Goal: Task Accomplishment & Management: Complete application form

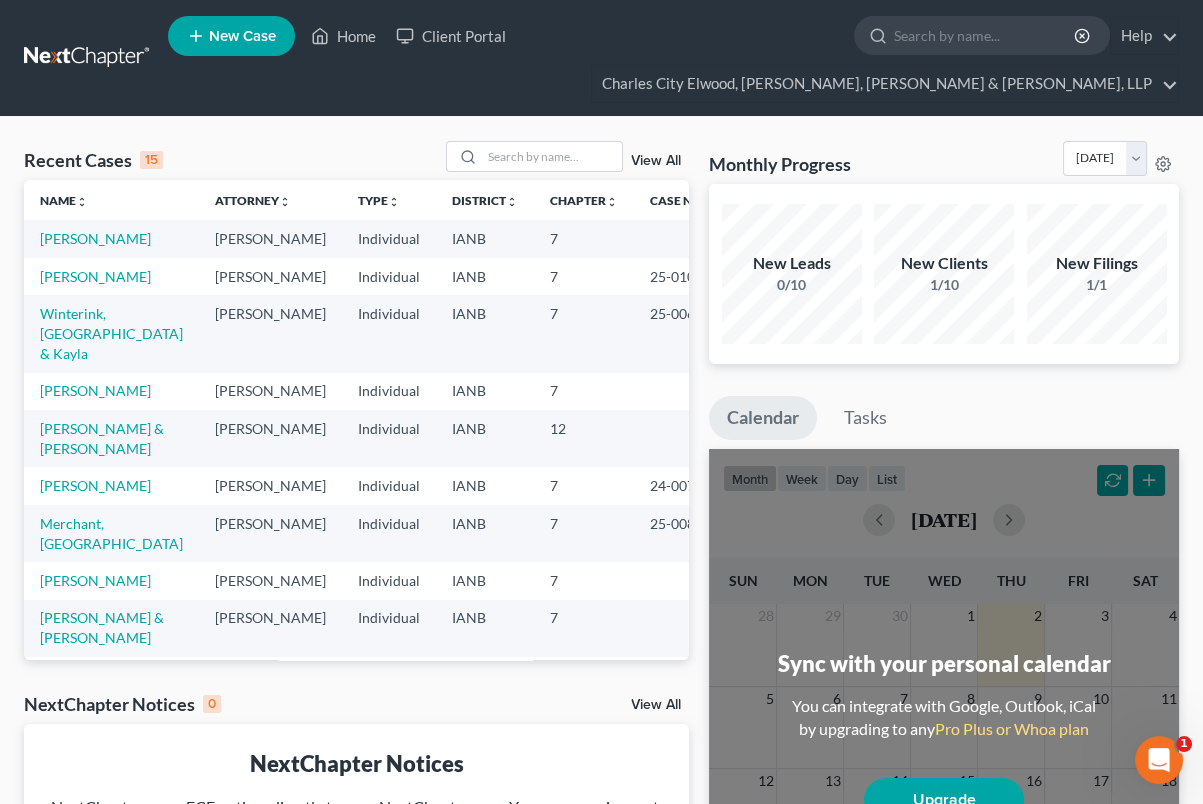
click at [98, 372] on td "Winterink, Devon & Kayla" at bounding box center [111, 333] width 175 height 77
click at [88, 360] on link "Winterink, [GEOGRAPHIC_DATA] & Kayla" at bounding box center [111, 333] width 143 height 57
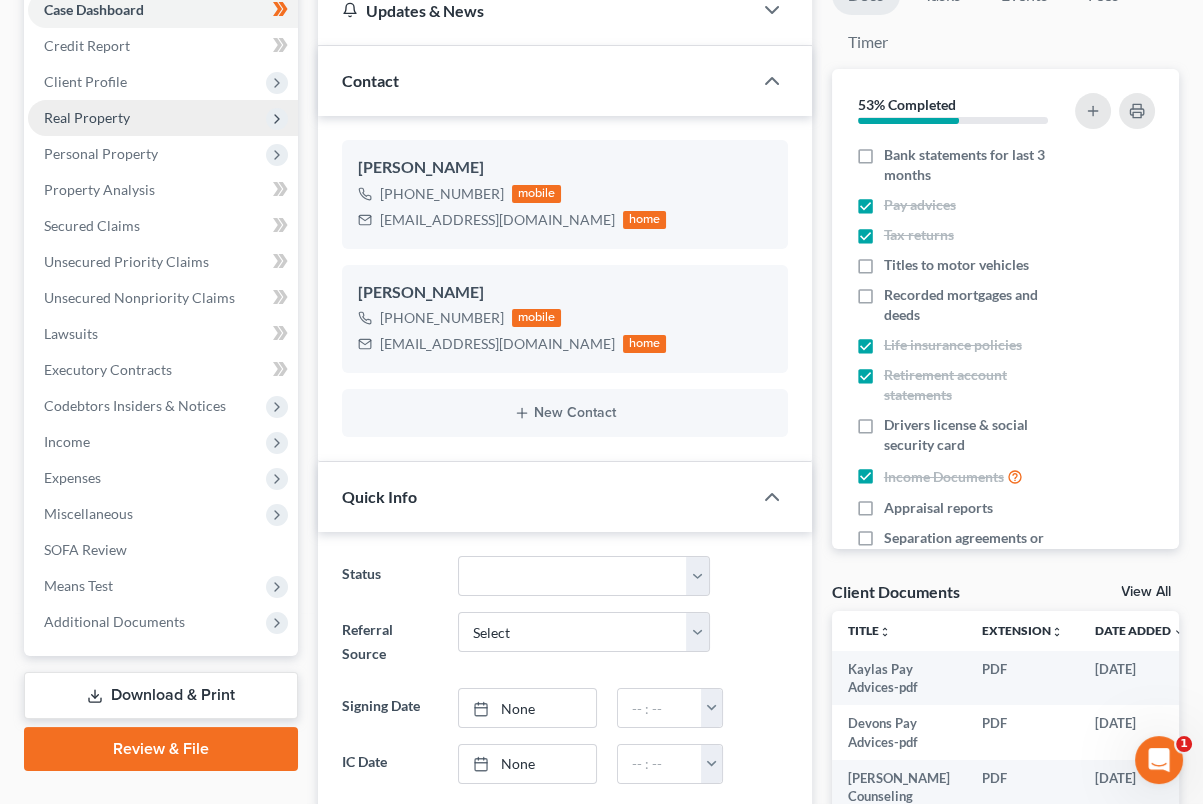
scroll to position [250, 0]
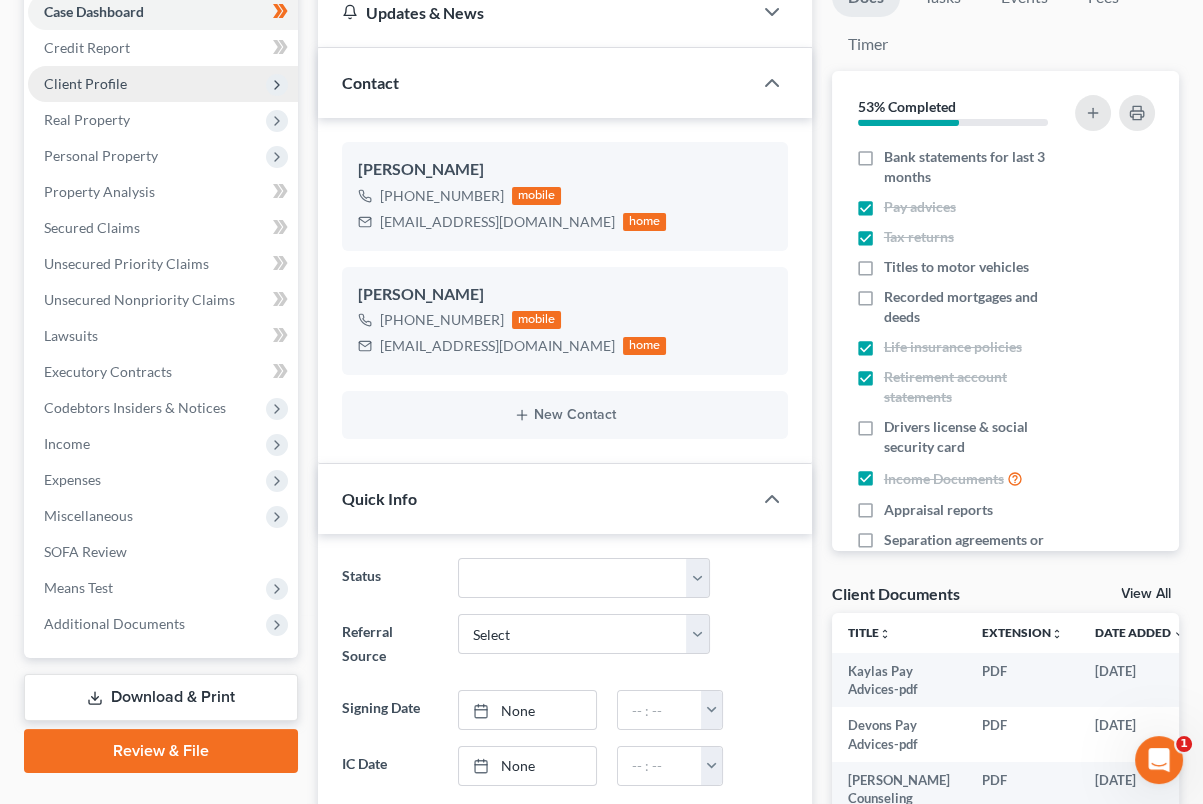
click at [69, 80] on span "Client Profile" at bounding box center [85, 83] width 83 height 17
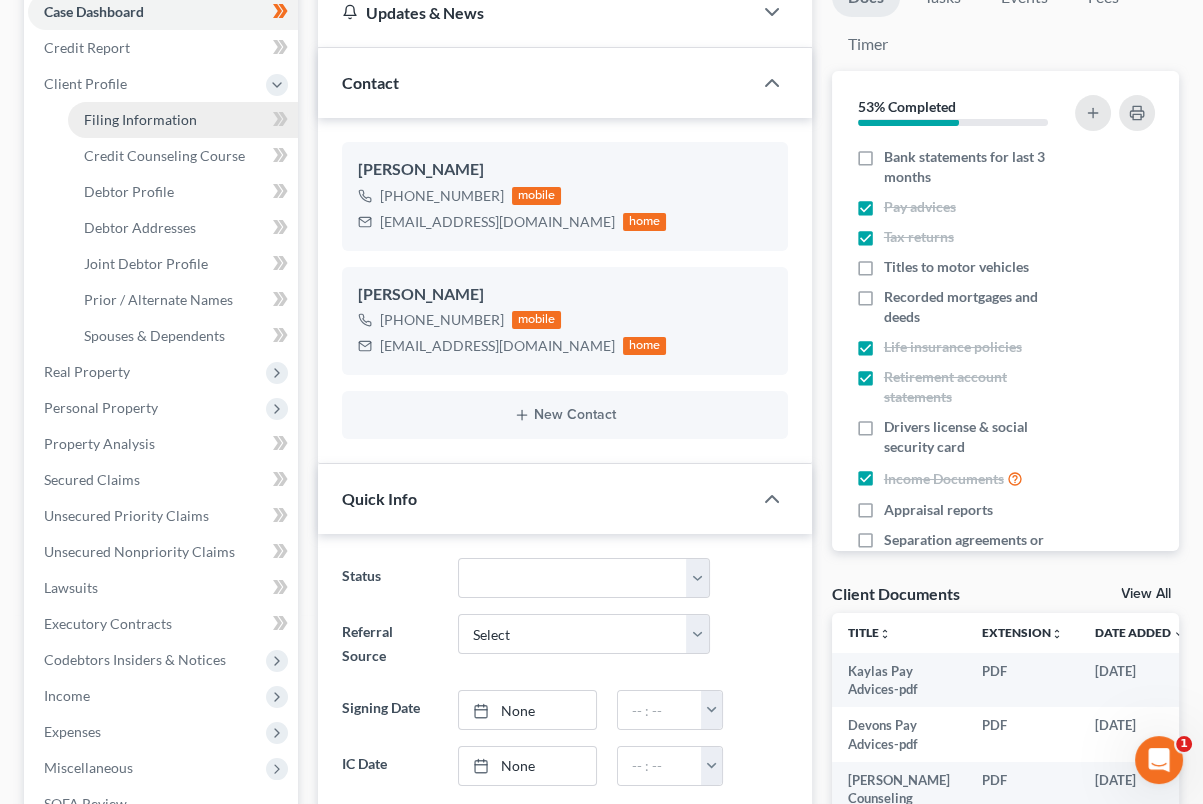
click at [192, 124] on span "Filing Information" at bounding box center [140, 119] width 113 height 17
select select "1"
select select "0"
select select "16"
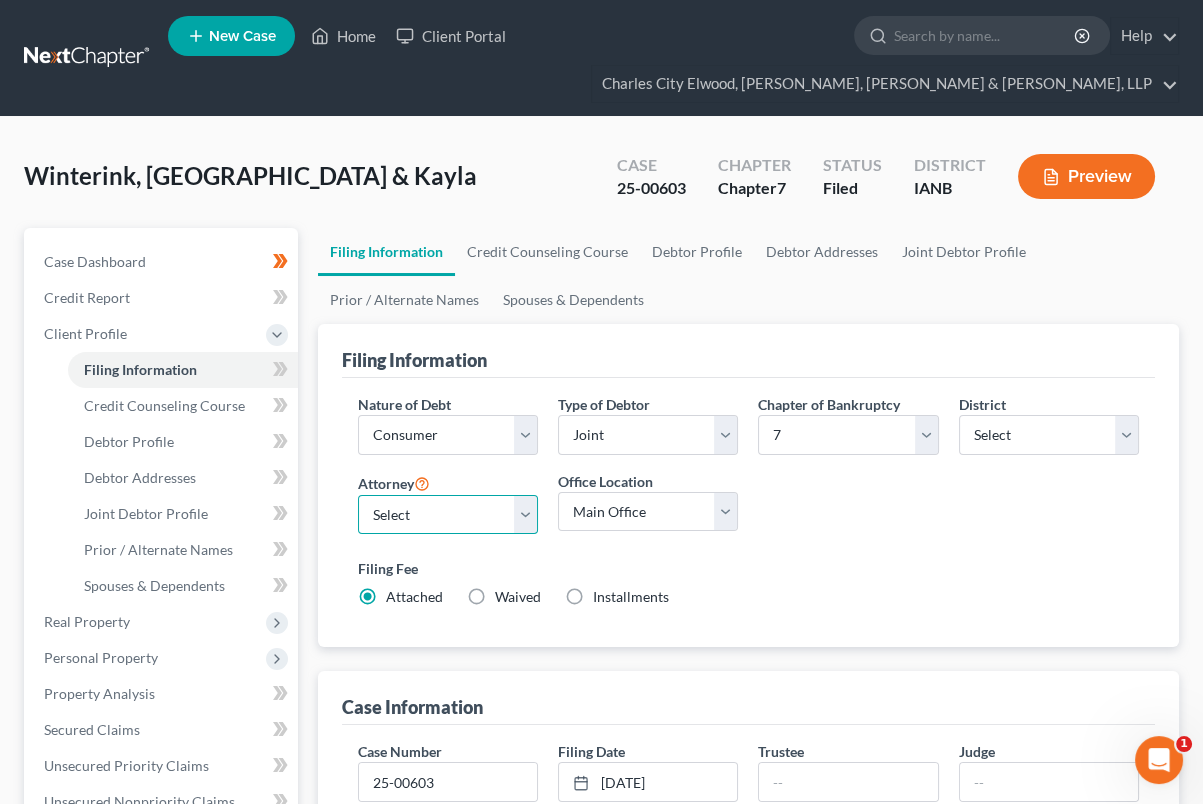
click at [505, 511] on select "Select Christopher O'Donohoe - IANB Judith O'Donohoe - IANB Judith O'Donohoe - …" at bounding box center [448, 515] width 180 height 40
click at [504, 517] on select "Select Christopher O'Donohoe - IANB Judith O'Donohoe - IANB Judith O'Donohoe - …" at bounding box center [448, 515] width 180 height 40
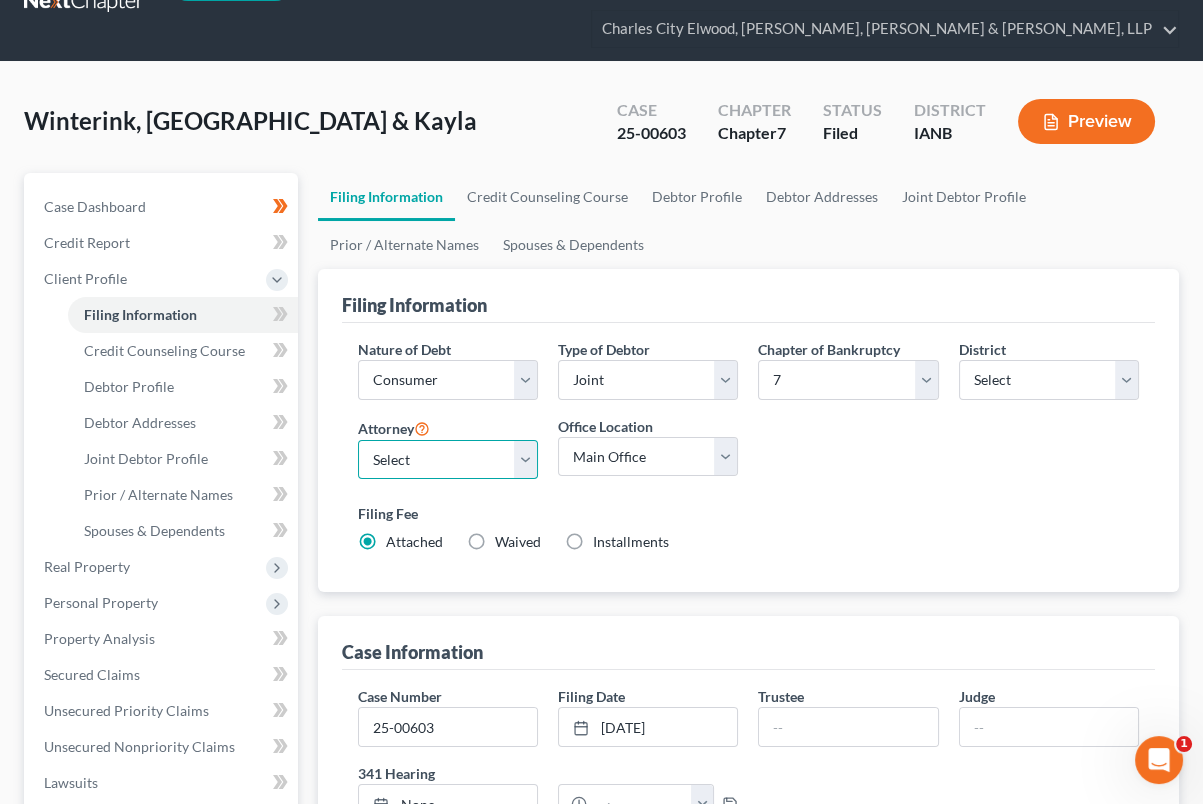
scroll to position [50, 0]
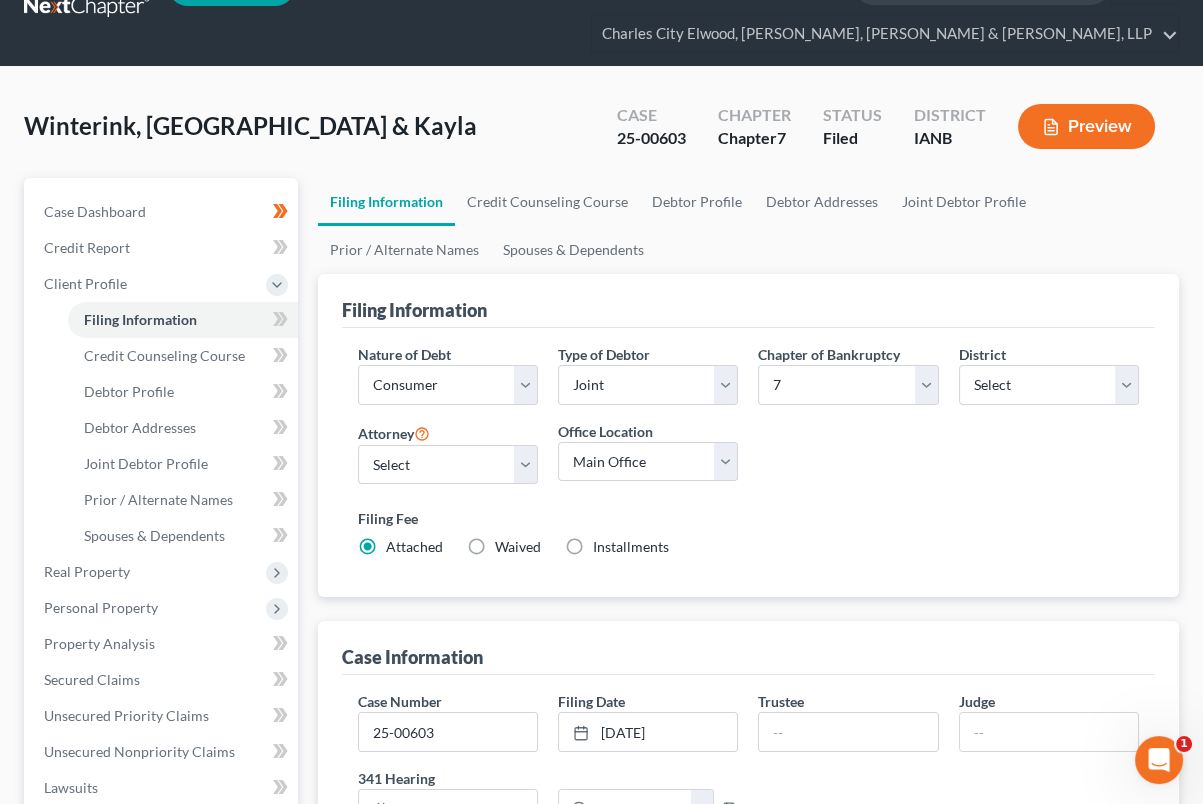
click at [1081, 132] on button "Preview" at bounding box center [1086, 126] width 137 height 45
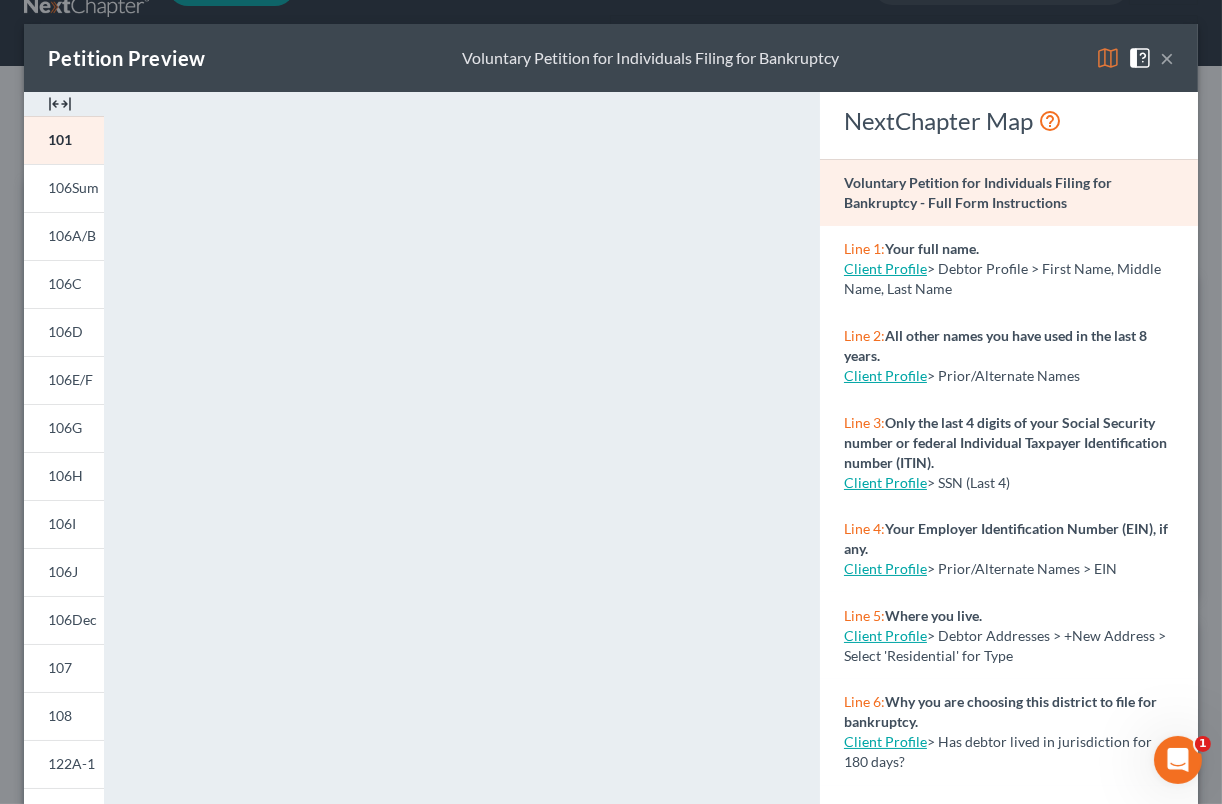
click at [1160, 54] on button "×" at bounding box center [1167, 58] width 14 height 24
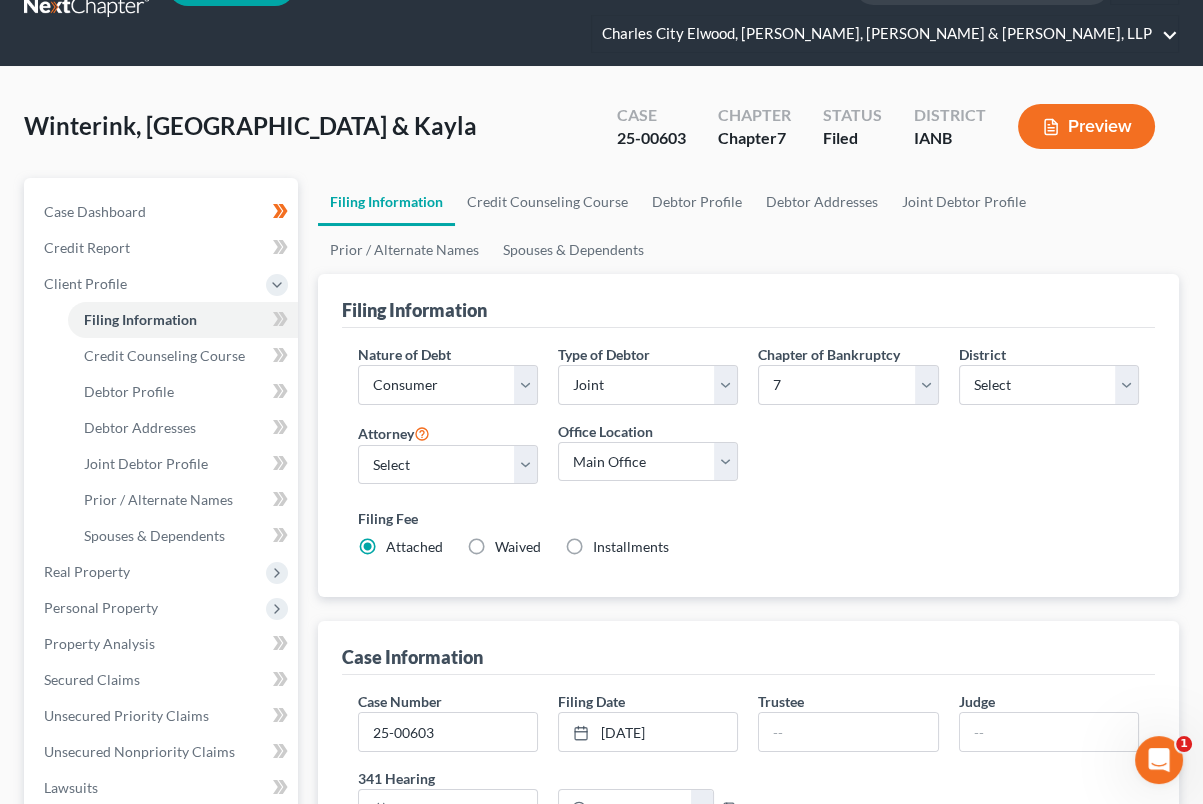
click at [1070, 33] on link "Charles City Elwood, [PERSON_NAME], [PERSON_NAME] & [PERSON_NAME], LLP" at bounding box center [885, 34] width 586 height 36
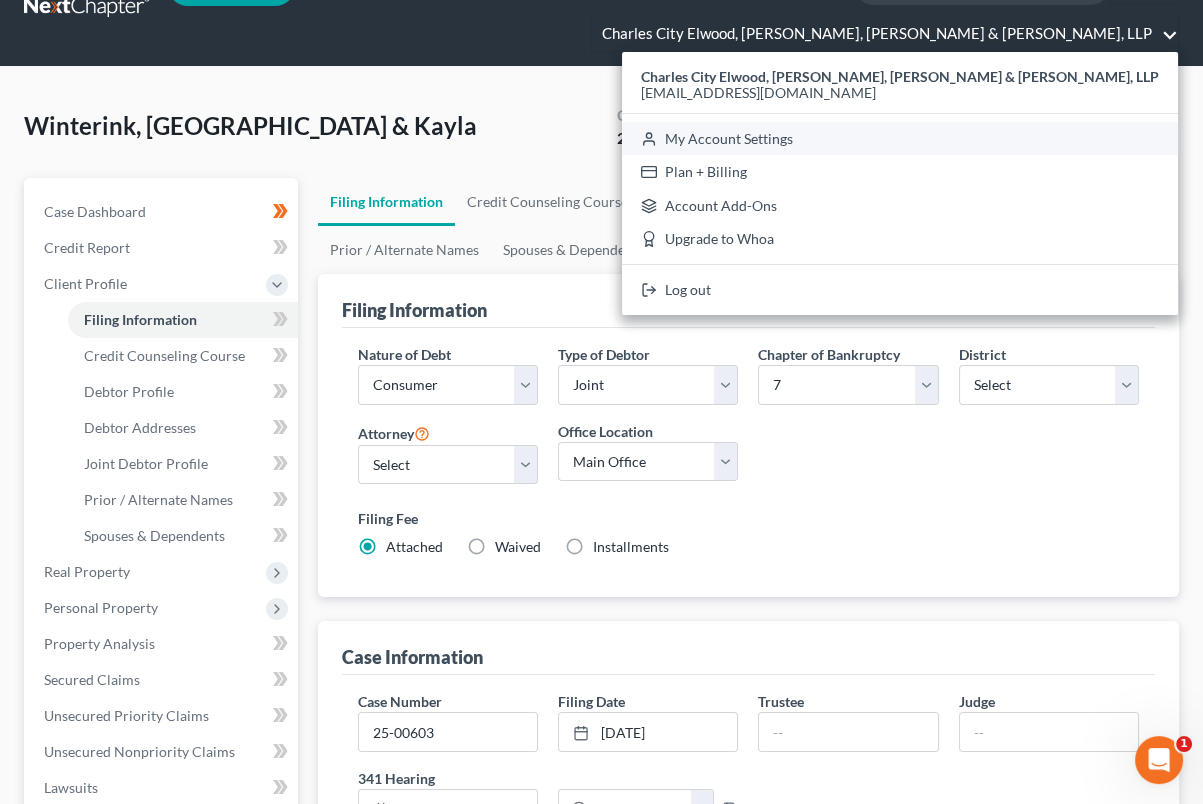
click at [988, 128] on link "My Account Settings" at bounding box center [900, 139] width 556 height 34
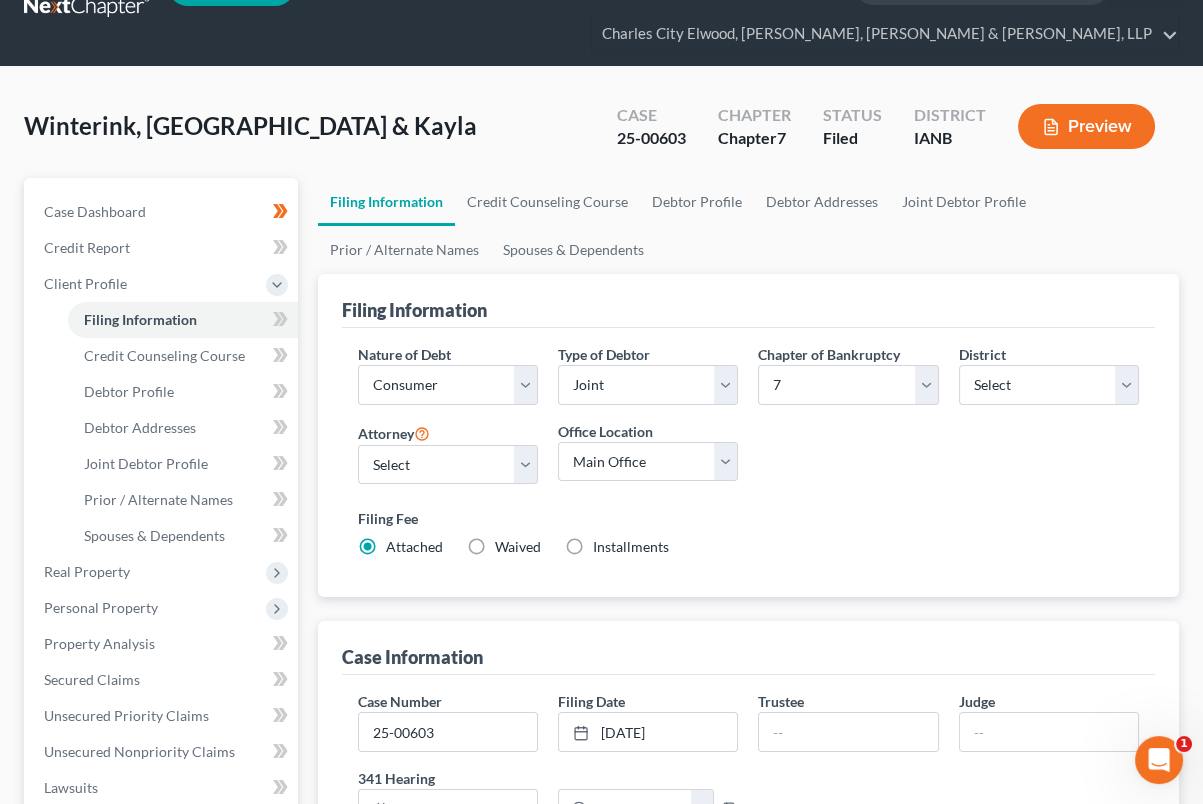
select select "29"
select select "23"
select select "16"
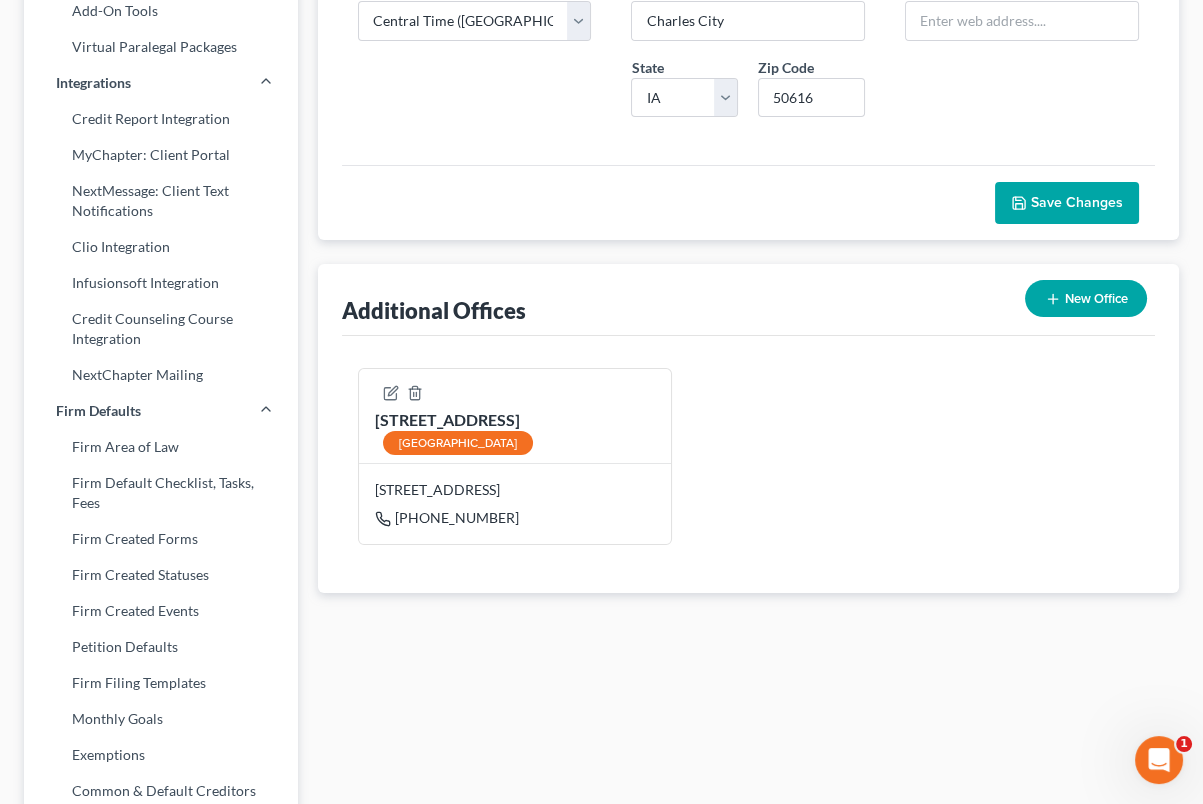
scroll to position [458, 0]
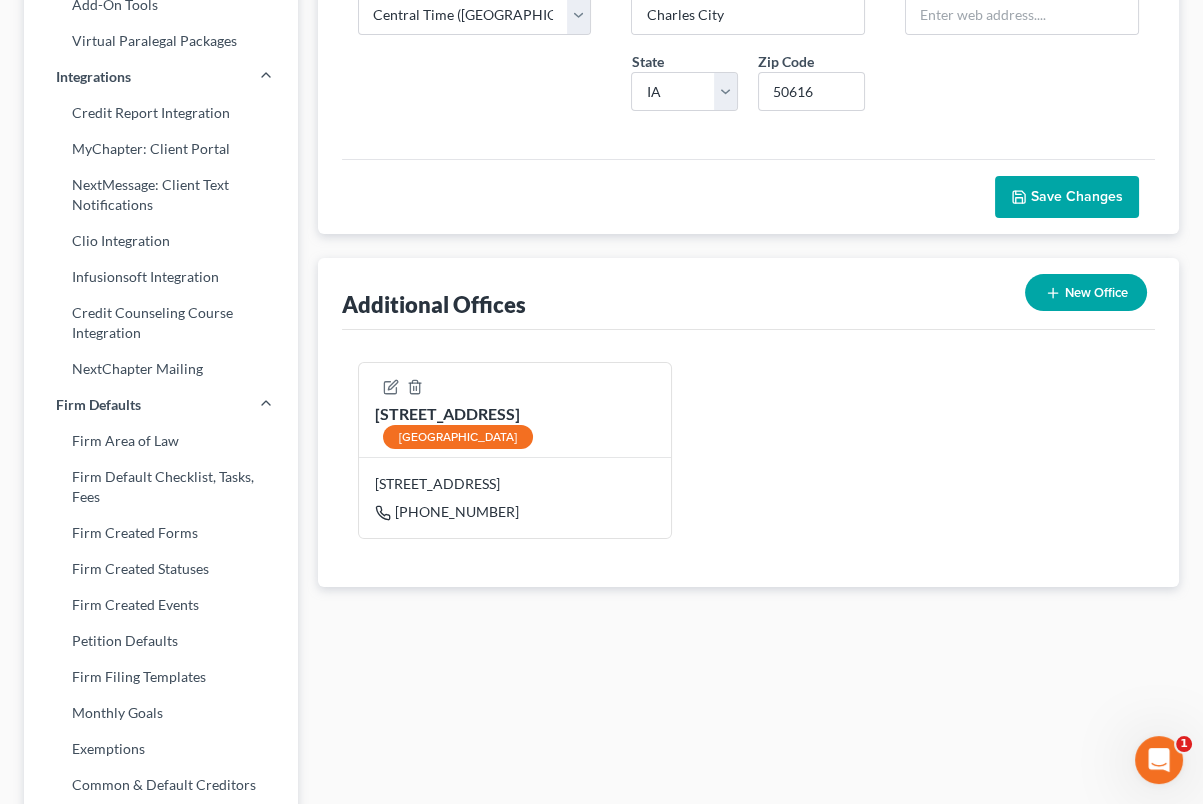
click at [519, 412] on div "101 North Locust Avenue New Hampton" at bounding box center [515, 426] width 280 height 46
click at [445, 419] on div "101 North Locust Avenue New Hampton" at bounding box center [515, 426] width 280 height 46
click at [447, 422] on div "101 North Locust Avenue New Hampton" at bounding box center [515, 426] width 280 height 46
drag, startPoint x: 447, startPoint y: 422, endPoint x: 731, endPoint y: 483, distance: 290.4
click at [680, 508] on div "101 North Locust Avenue New Hampton 101 North Locust Avenue, New Hampton, IA 50…" at bounding box center [515, 458] width 334 height 193
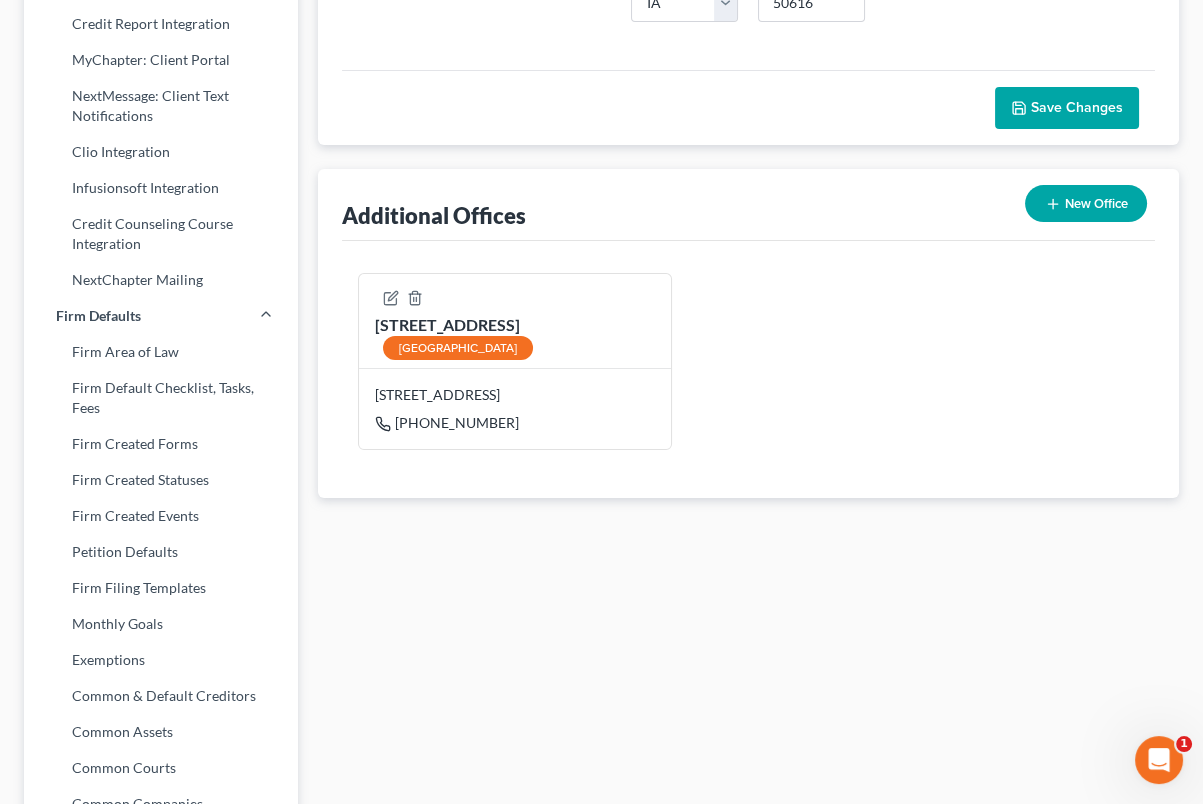
scroll to position [542, 0]
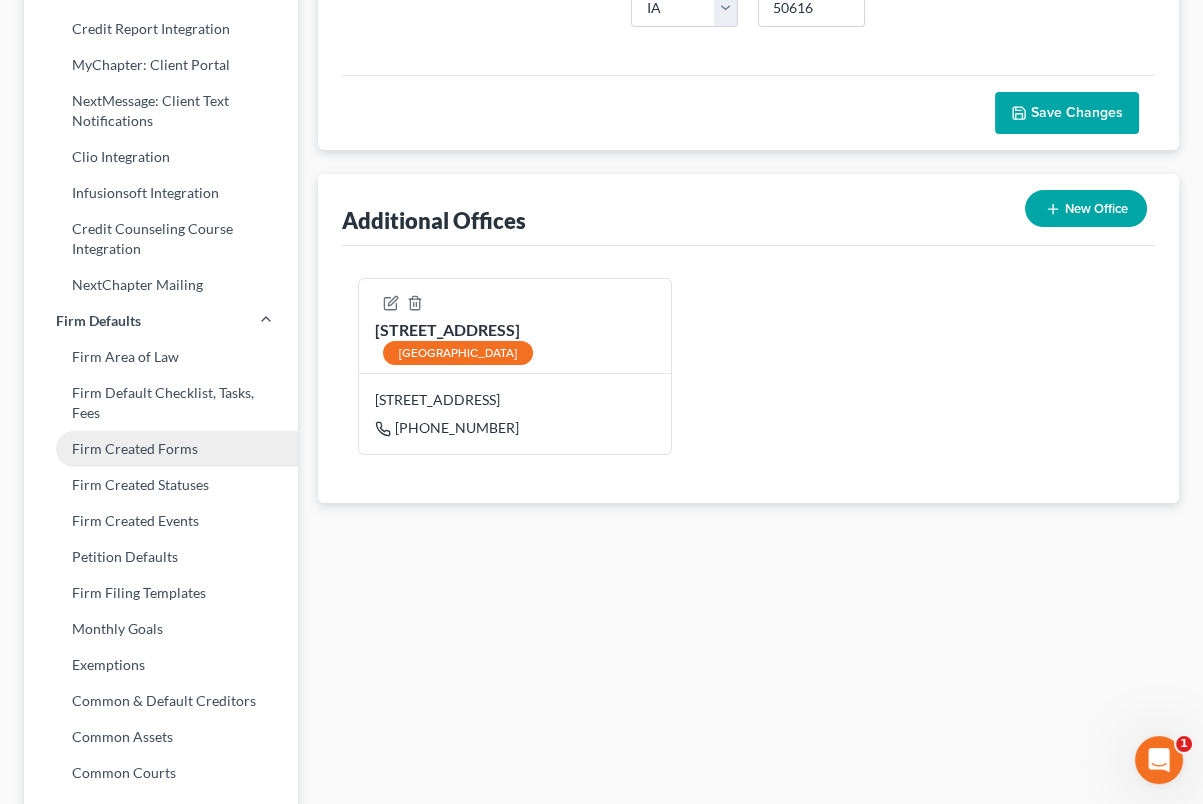
click at [182, 452] on link "Firm Created Forms" at bounding box center [161, 449] width 274 height 36
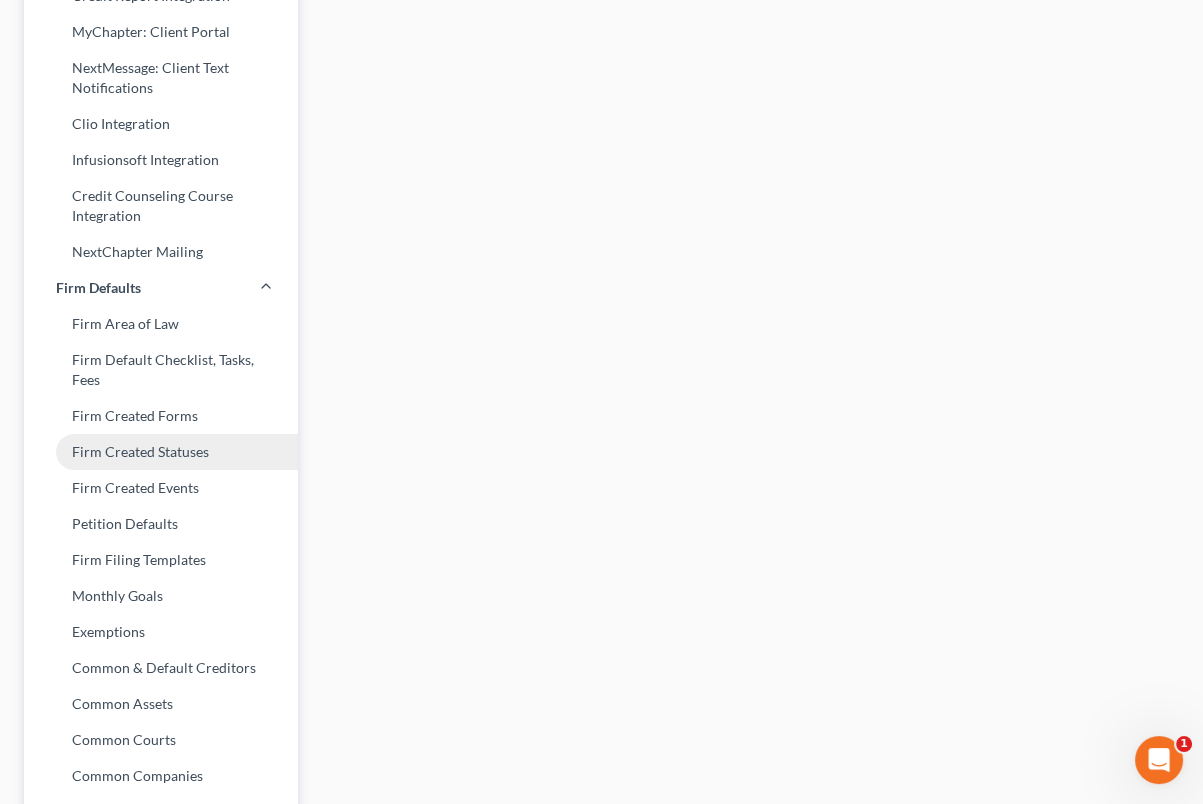
scroll to position [583, 0]
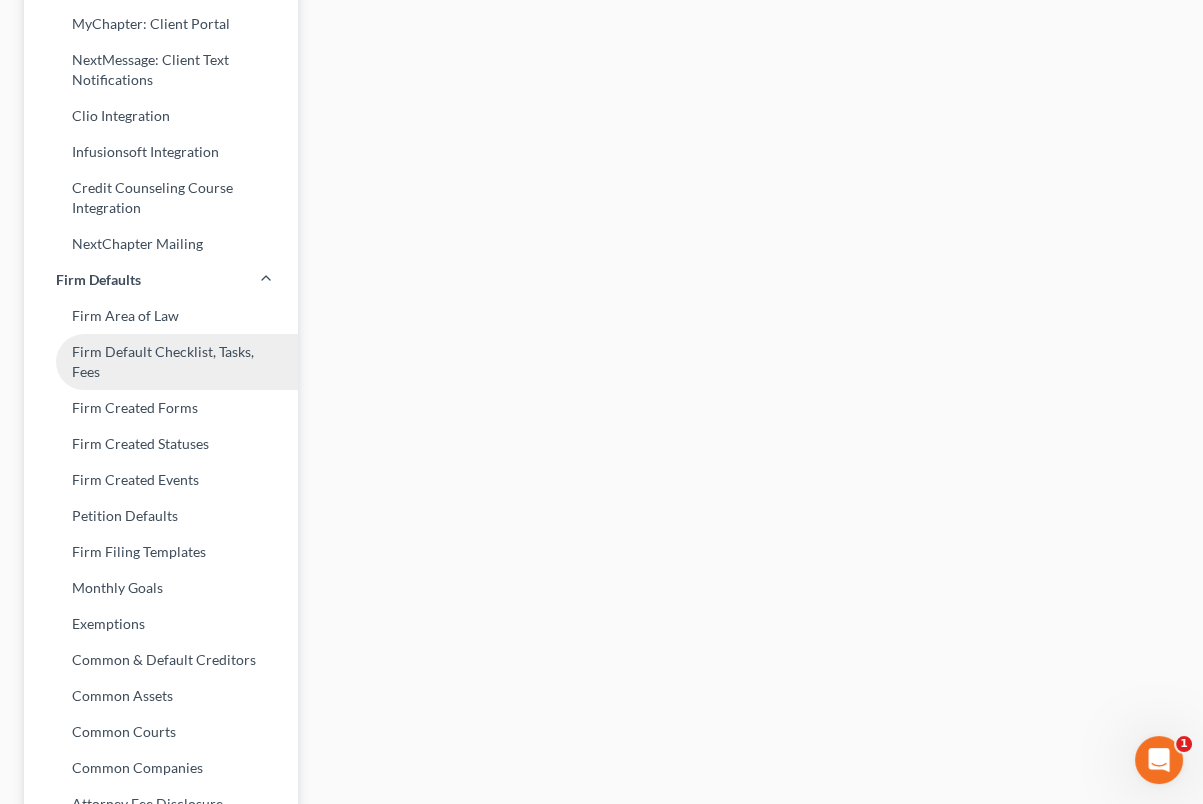
click at [150, 348] on link "Firm Default Checklist, Tasks, Fees" at bounding box center [161, 362] width 274 height 56
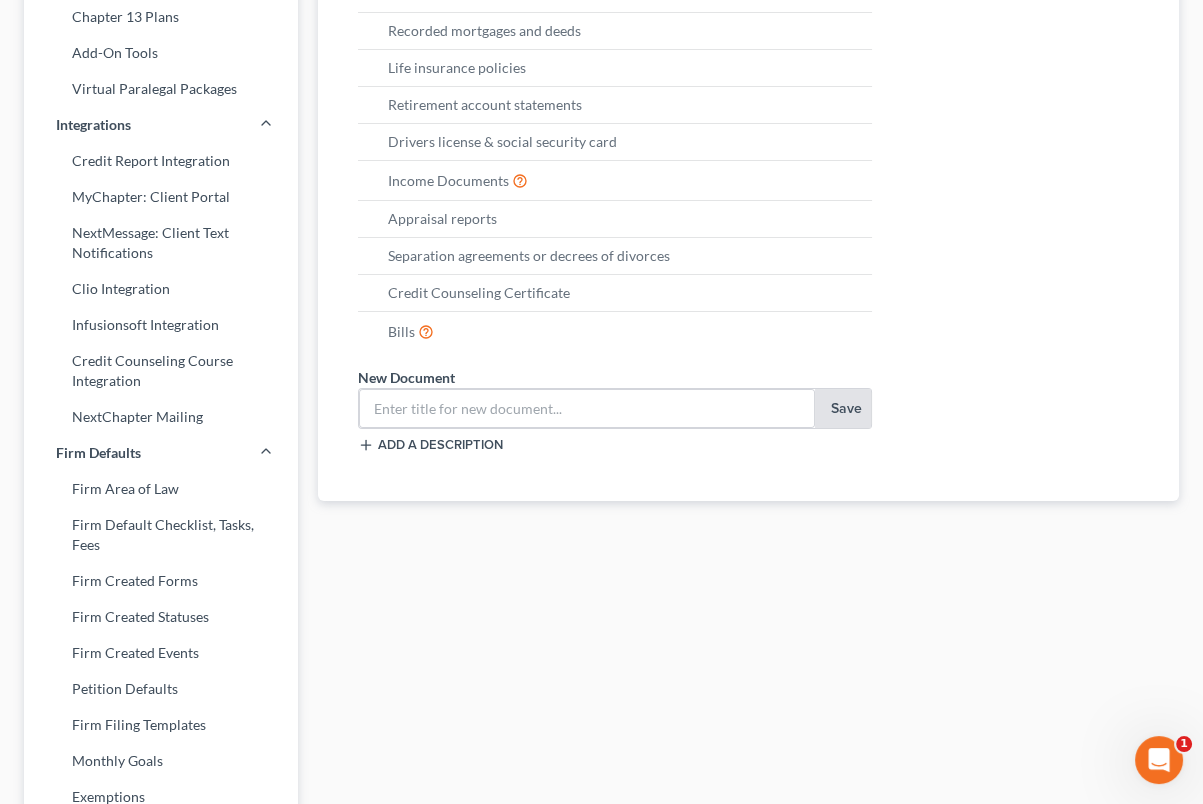
scroll to position [416, 0]
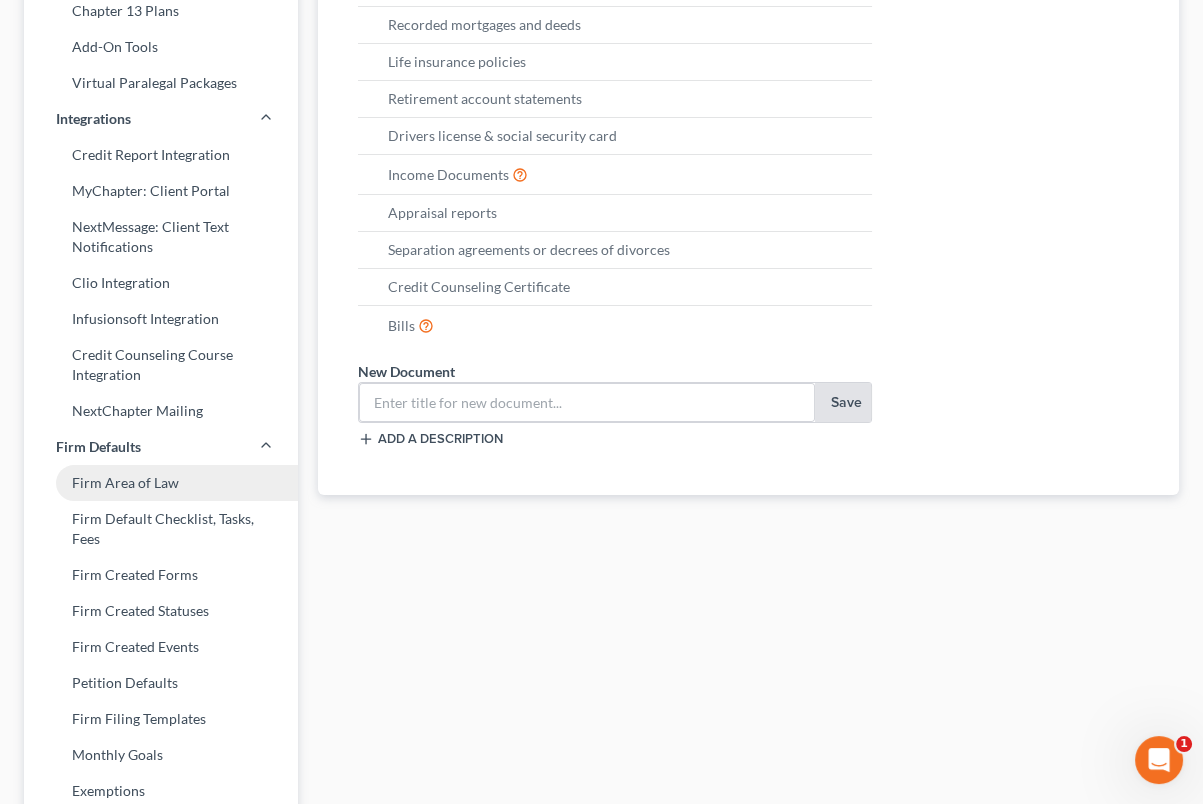
click at [166, 487] on link "Firm Area of Law" at bounding box center [161, 483] width 274 height 36
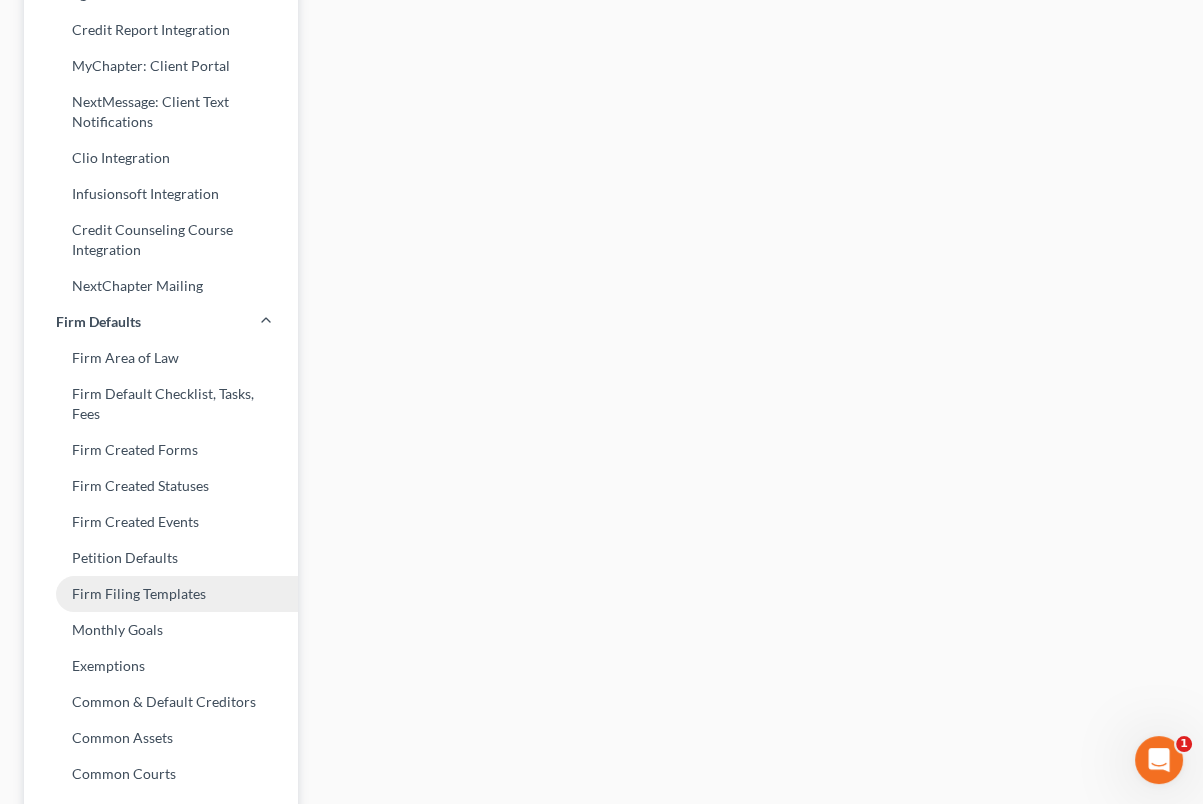
click at [170, 600] on link "Firm Filing Templates" at bounding box center [161, 594] width 274 height 36
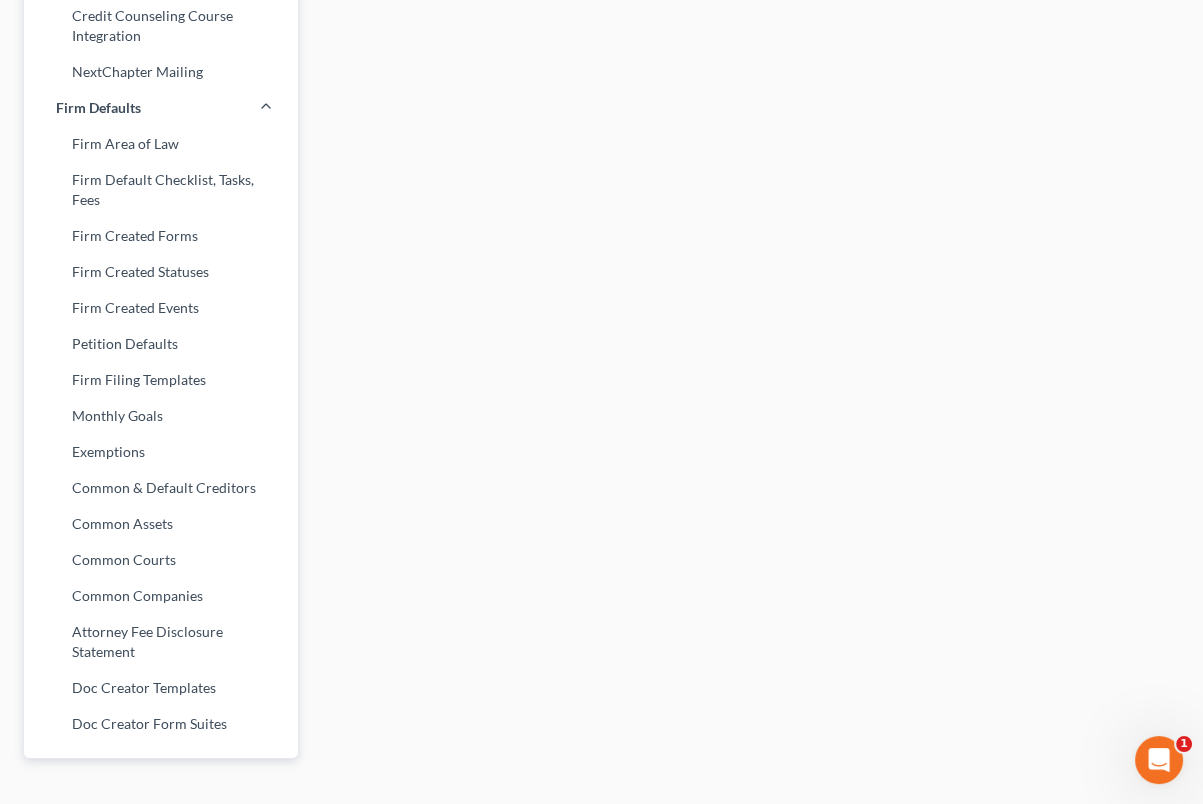
scroll to position [792, 0]
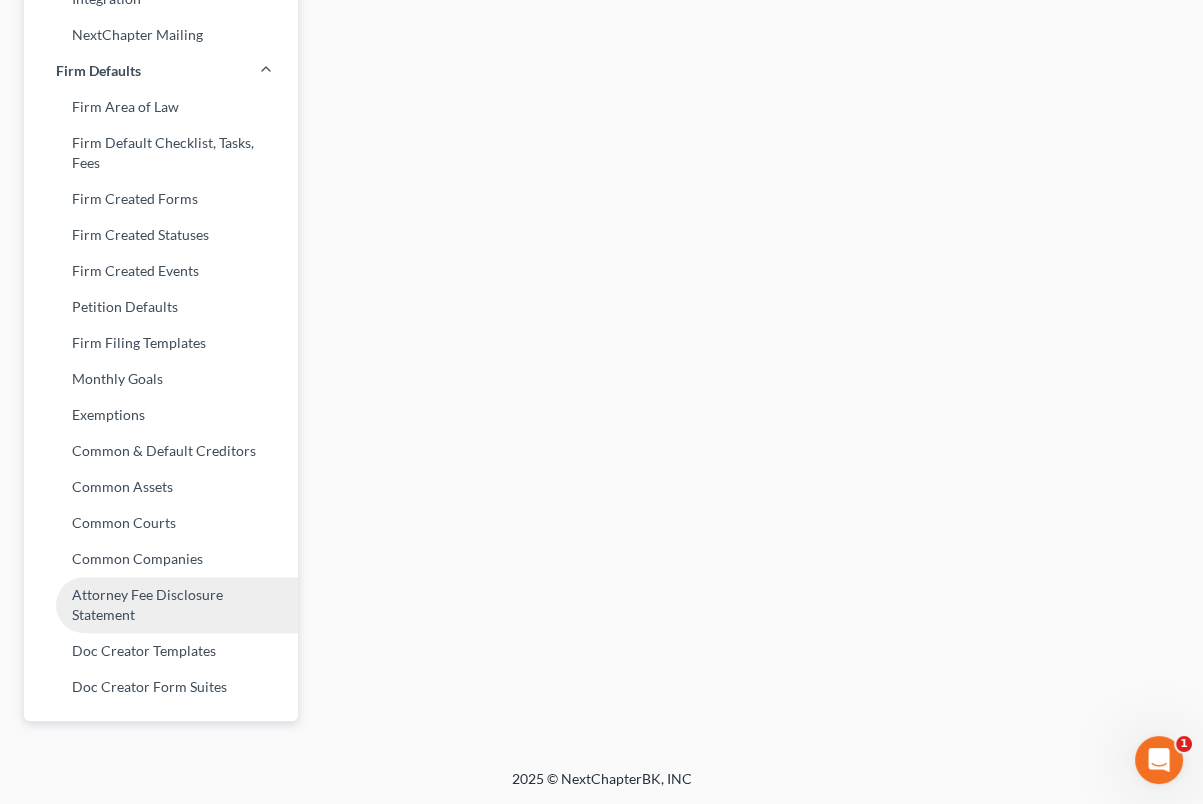
click at [189, 601] on link "Attorney Fee Disclosure Statement" at bounding box center [161, 605] width 274 height 56
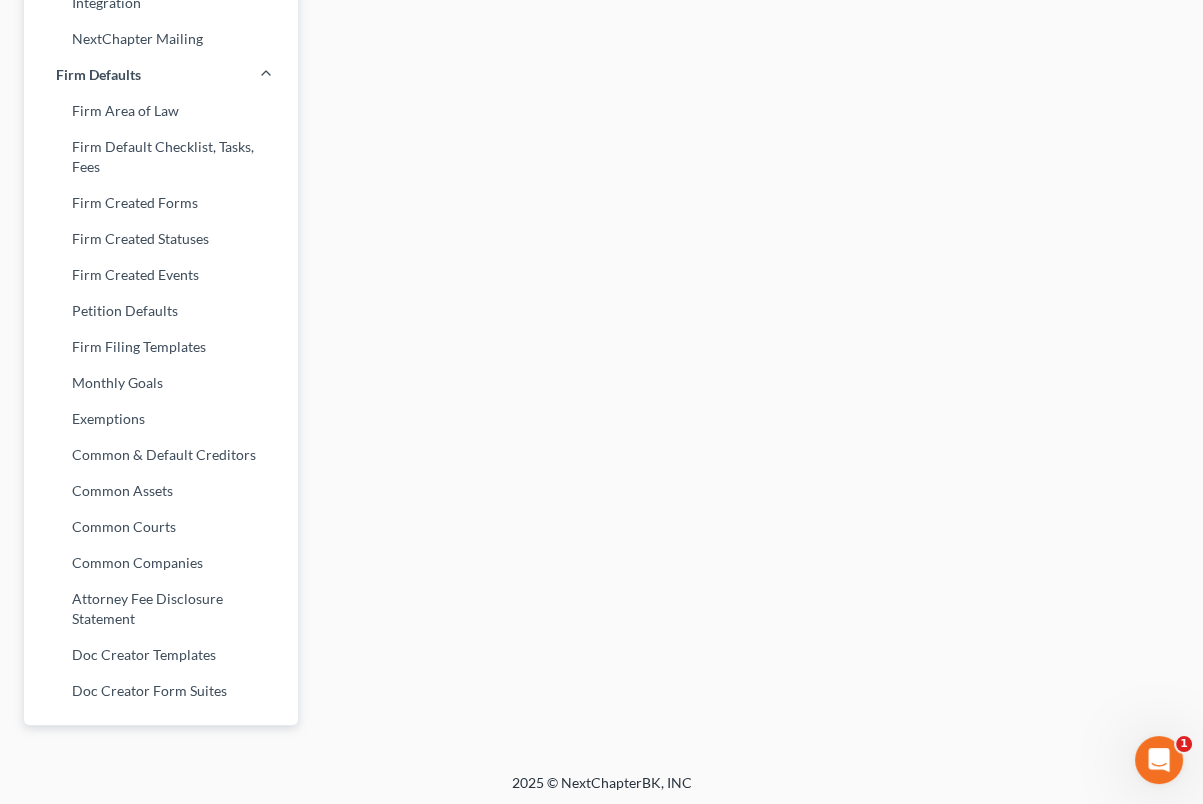
scroll to position [792, 0]
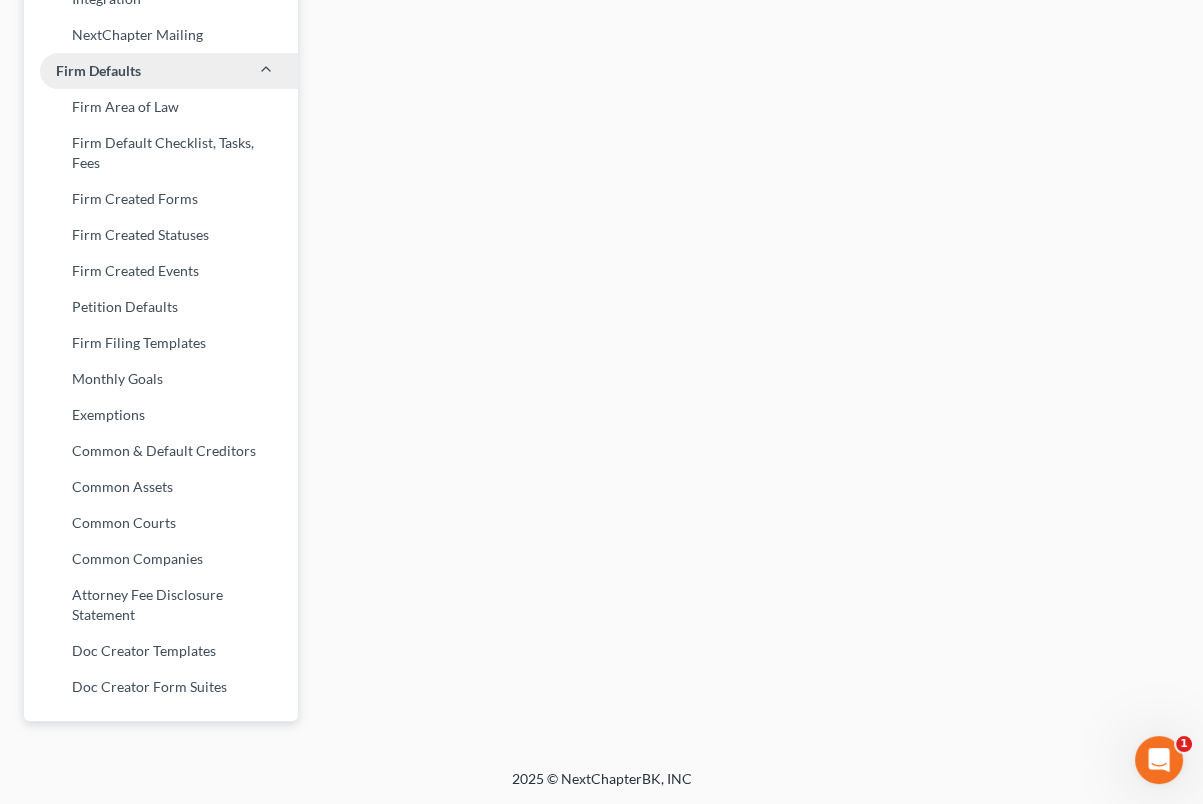
click at [127, 74] on span "Firm Defaults" at bounding box center [98, 71] width 85 height 20
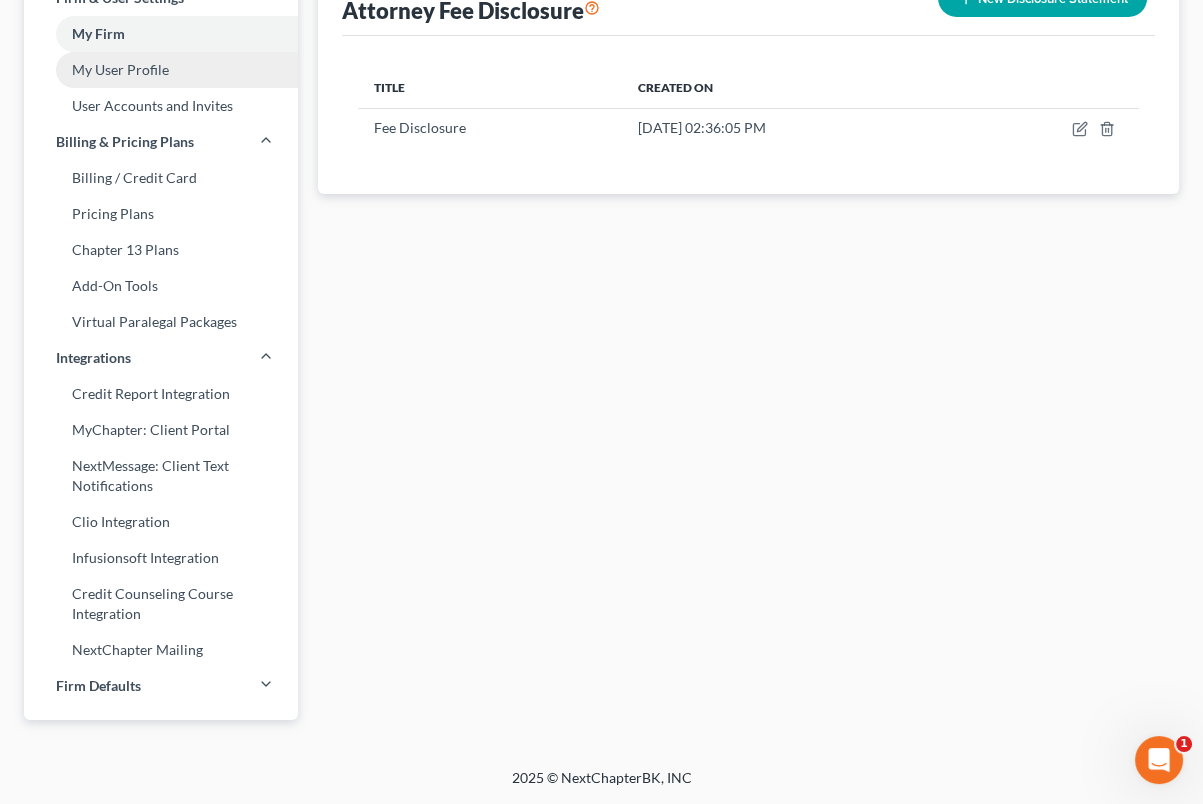
scroll to position [176, 0]
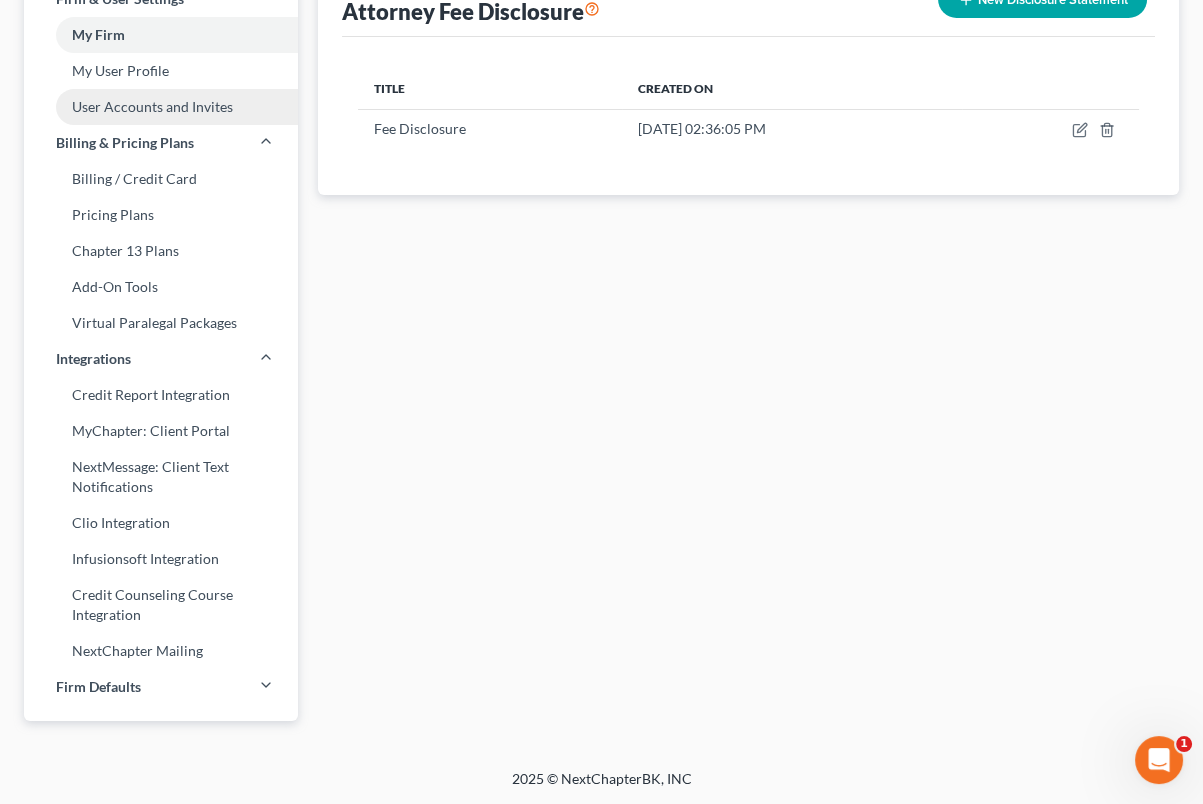
click at [158, 95] on link "User Accounts and Invites" at bounding box center [161, 107] width 274 height 36
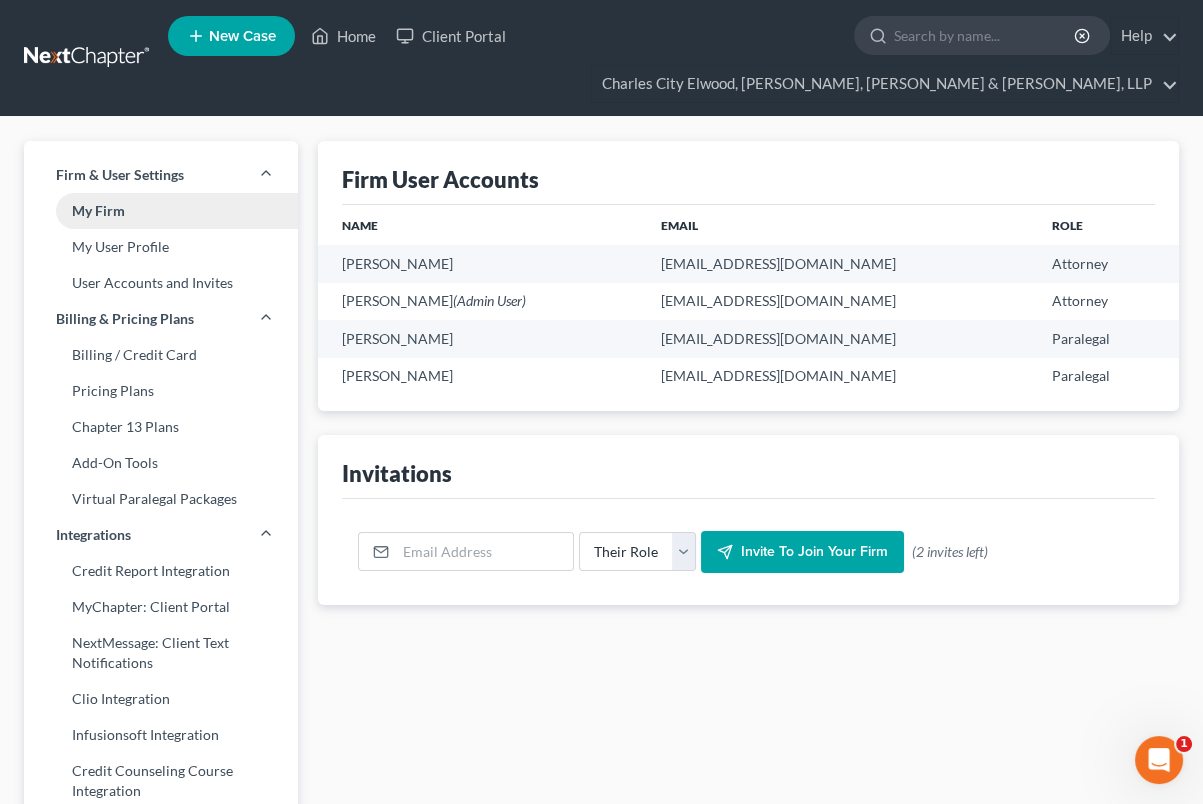
click at [123, 205] on link "My Firm" at bounding box center [161, 211] width 274 height 36
select select "29"
select select "23"
select select "16"
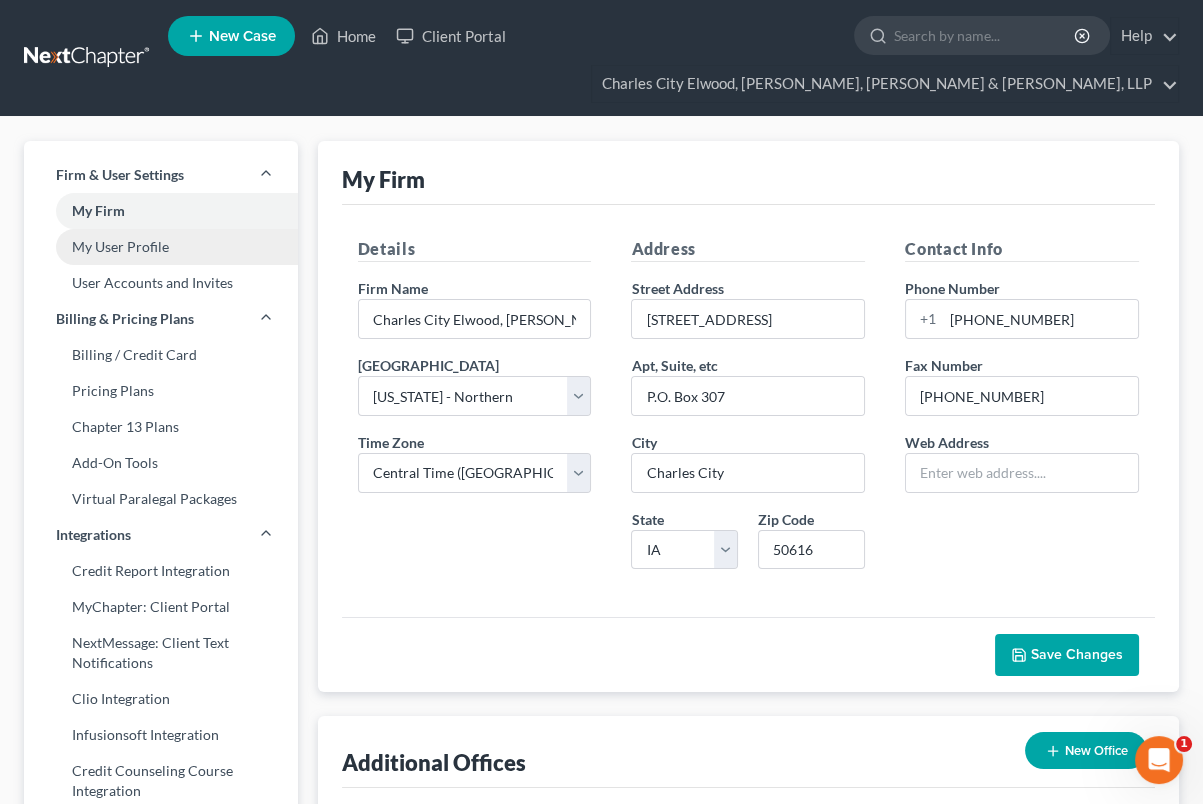
click at [114, 247] on link "My User Profile" at bounding box center [161, 247] width 274 height 36
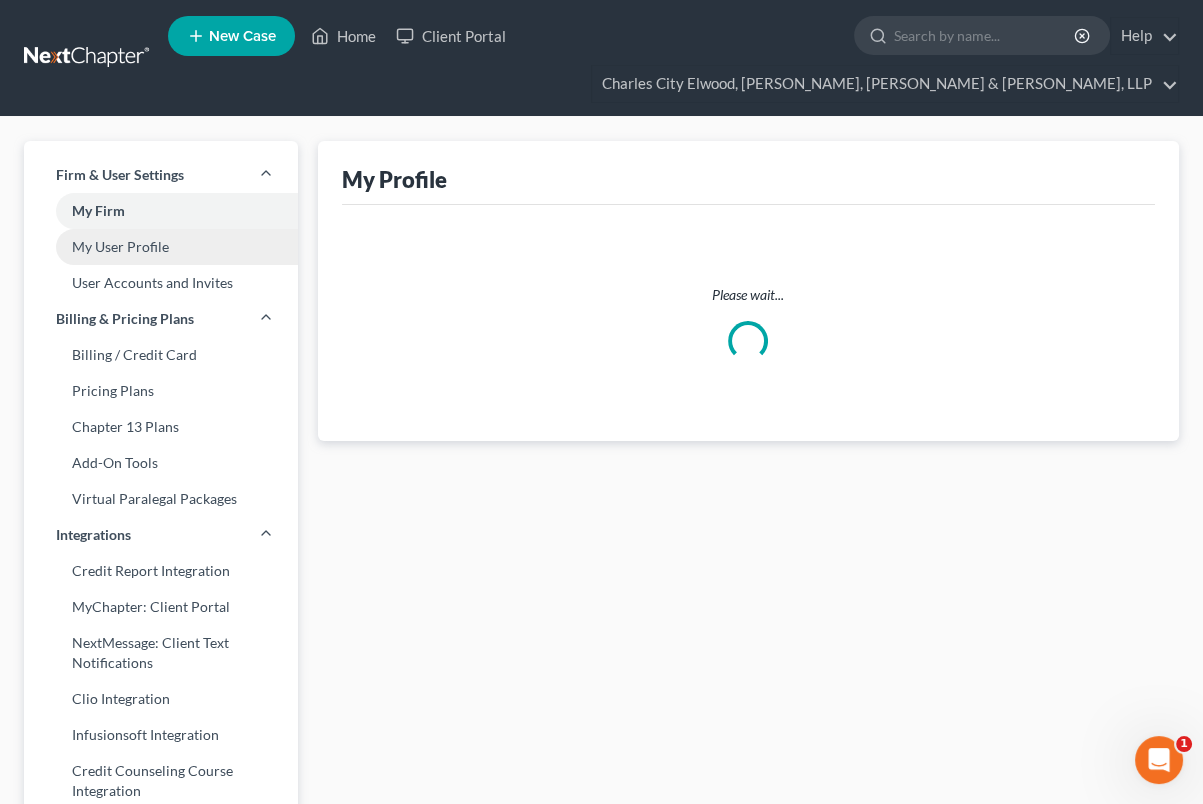
select select "16"
select select "paralegal"
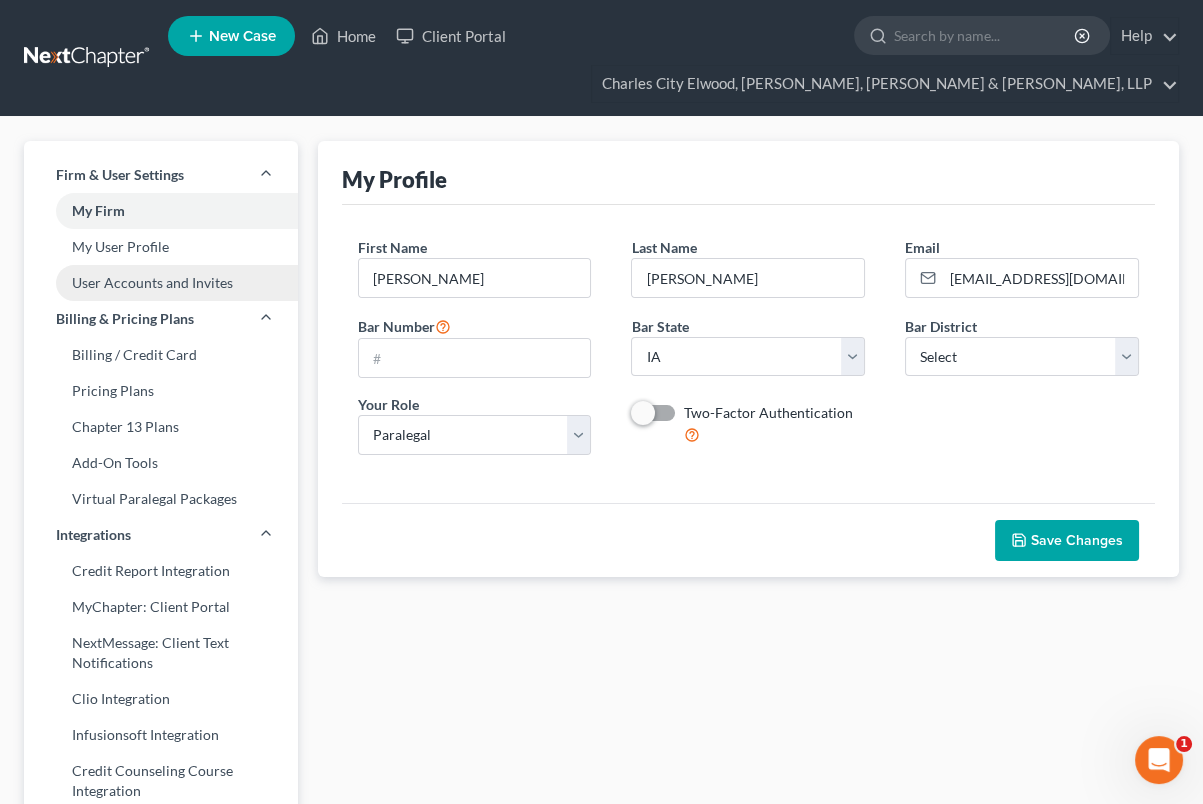
click at [117, 282] on link "User Accounts and Invites" at bounding box center [161, 283] width 274 height 36
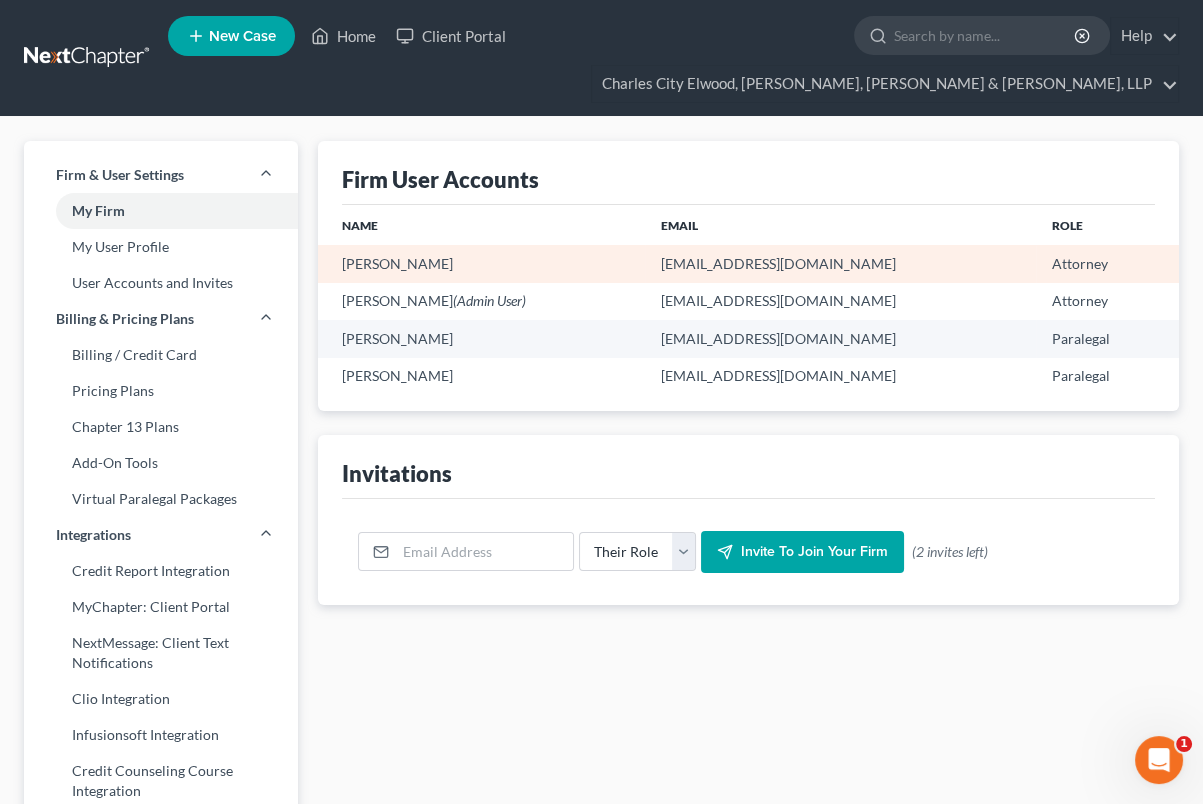
click at [1051, 263] on td "Attorney" at bounding box center [1107, 263] width 143 height 37
click at [664, 277] on td "newhampton@elwoodlawfirm.com" at bounding box center [840, 263] width 390 height 37
click at [689, 256] on td "newhampton@elwoodlawfirm.com" at bounding box center [840, 263] width 390 height 37
click at [441, 260] on td "[PERSON_NAME]" at bounding box center [482, 263] width 328 height 37
click at [557, 247] on td "[PERSON_NAME]" at bounding box center [482, 263] width 328 height 37
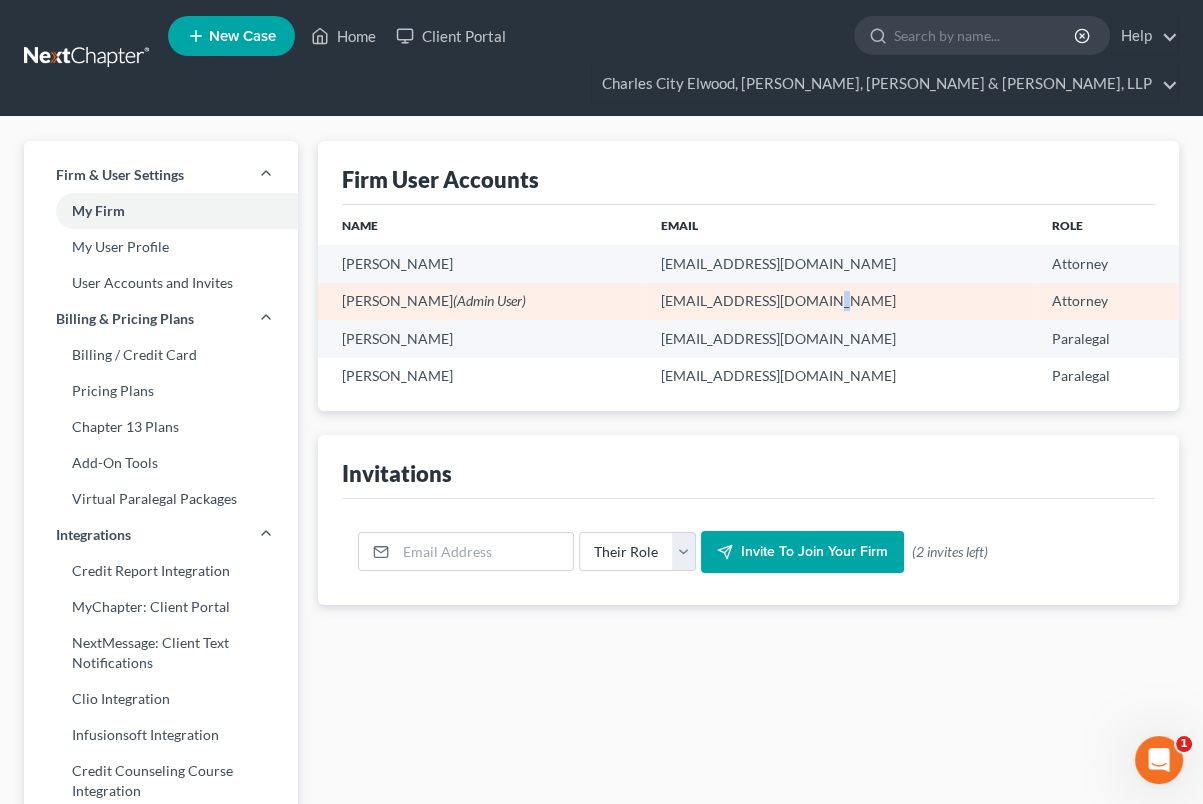
click at [820, 286] on td "charlescity@elwoodlawfirm.com" at bounding box center [840, 301] width 390 height 37
click at [851, 303] on td "charlescity@elwoodlawfirm.com" at bounding box center [840, 301] width 390 height 37
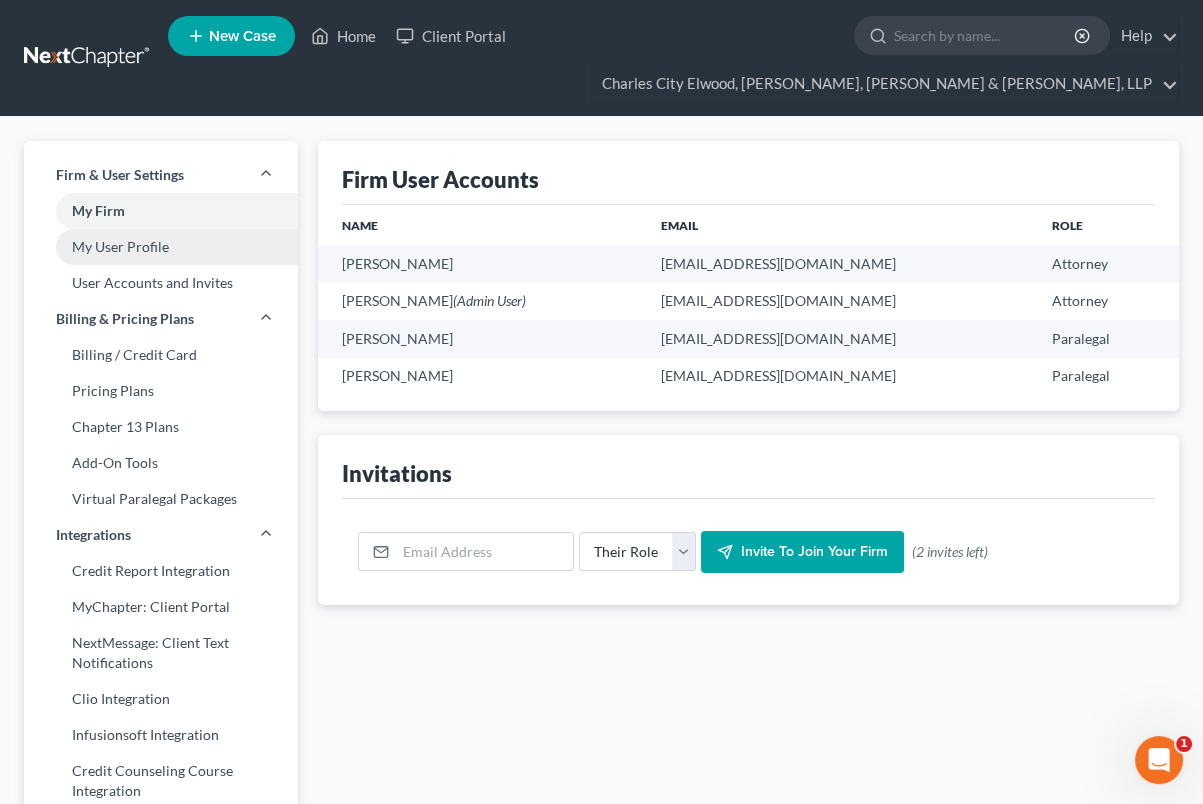
click at [157, 250] on link "My User Profile" at bounding box center [161, 247] width 274 height 36
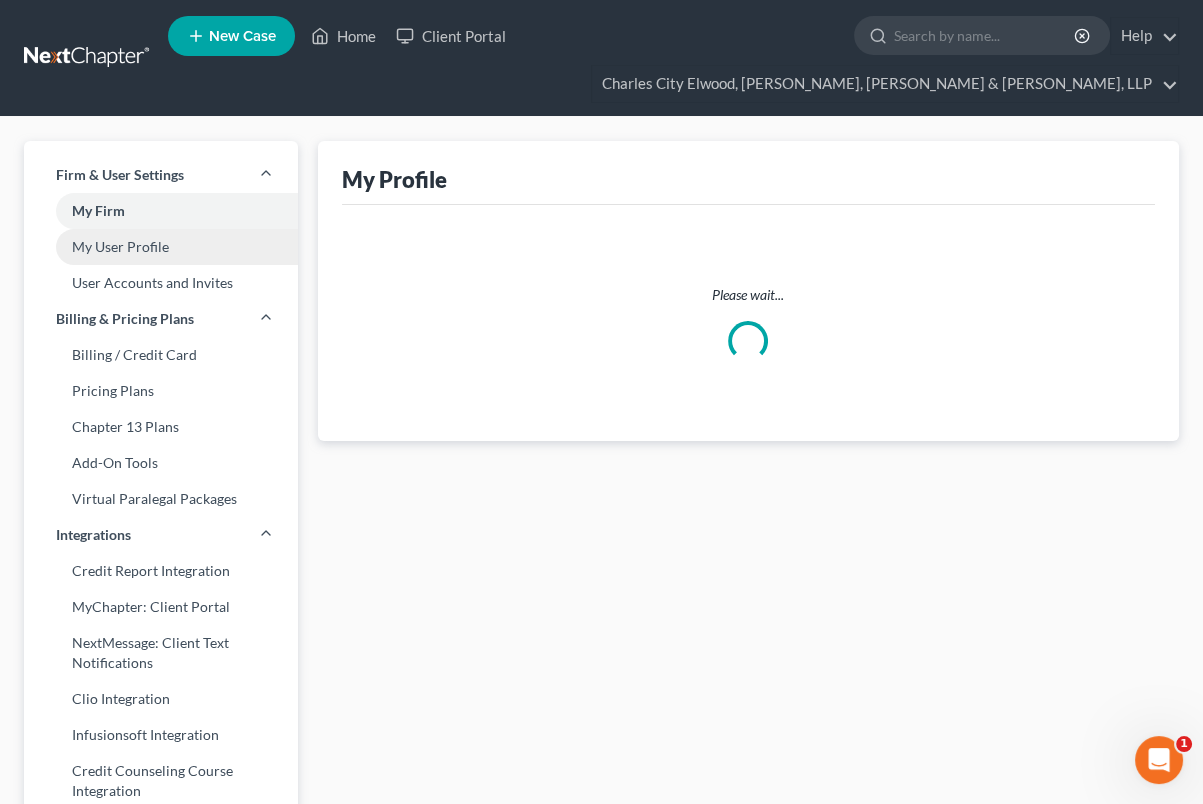
select select "16"
select select "paralegal"
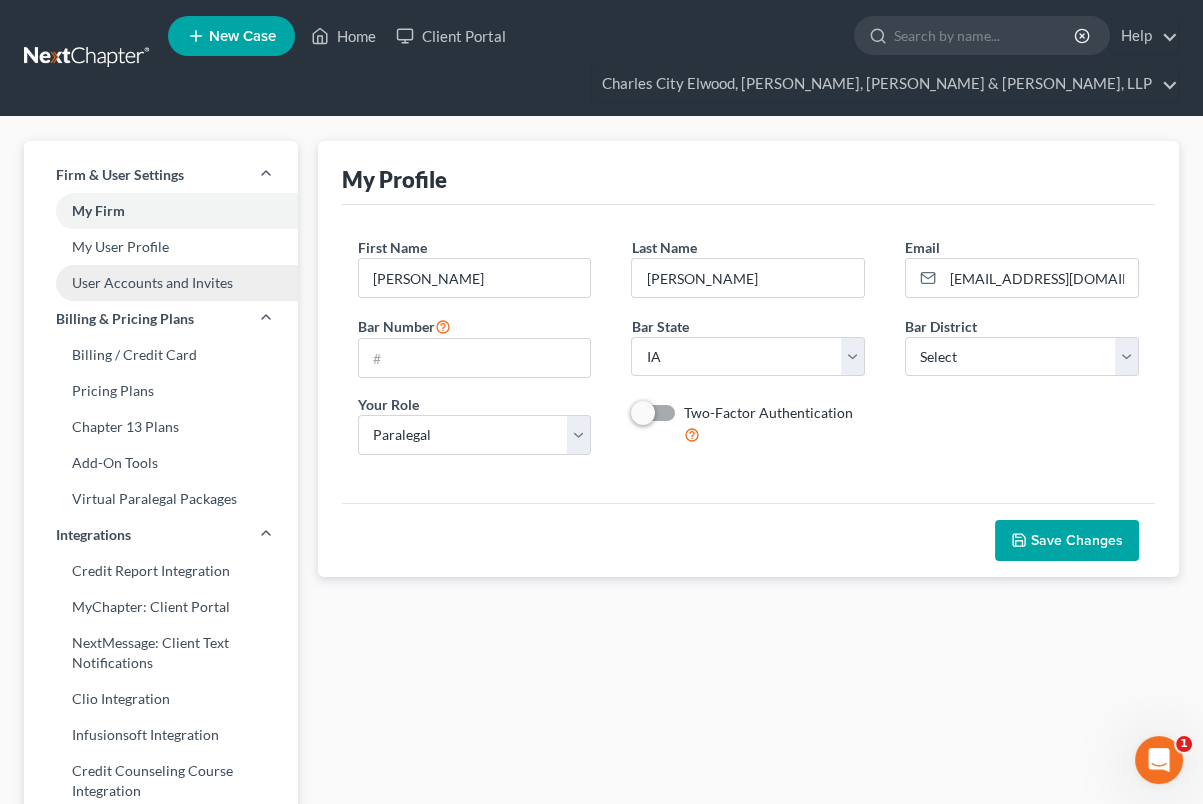
click at [156, 285] on link "User Accounts and Invites" at bounding box center [161, 283] width 274 height 36
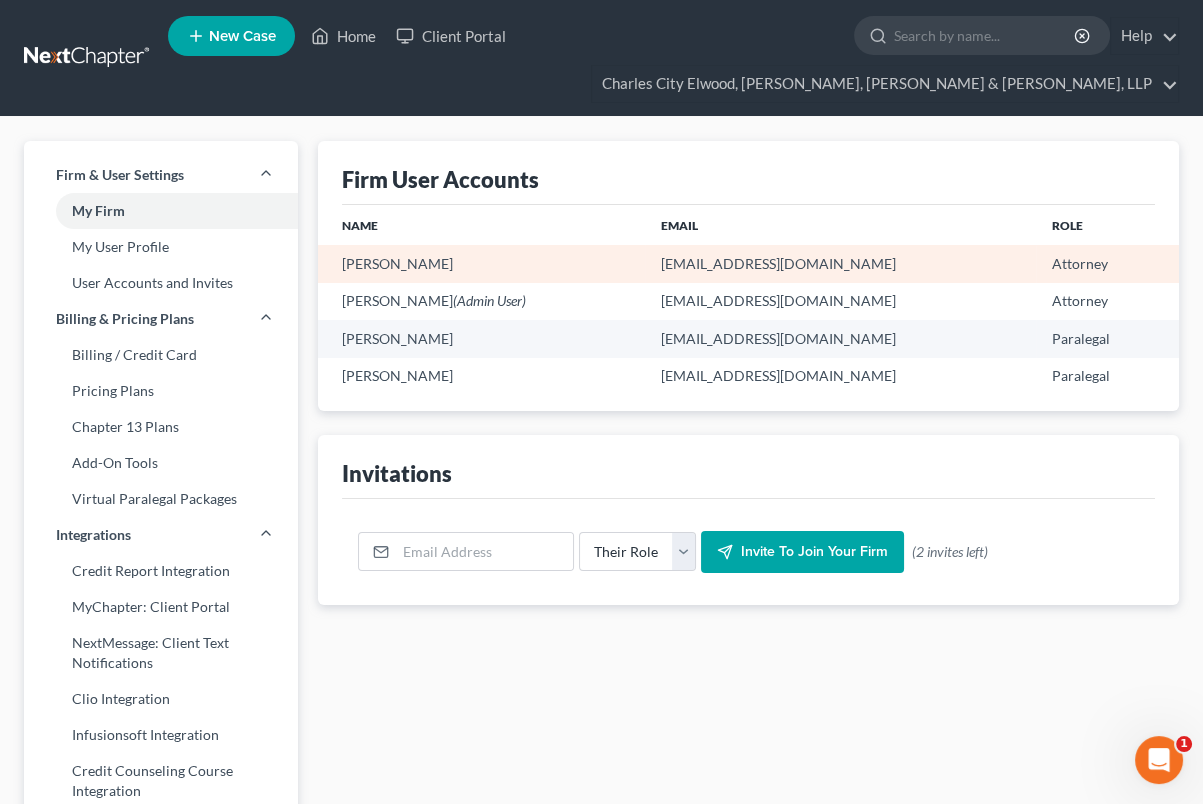
click at [1052, 262] on td "Attorney" at bounding box center [1107, 263] width 143 height 37
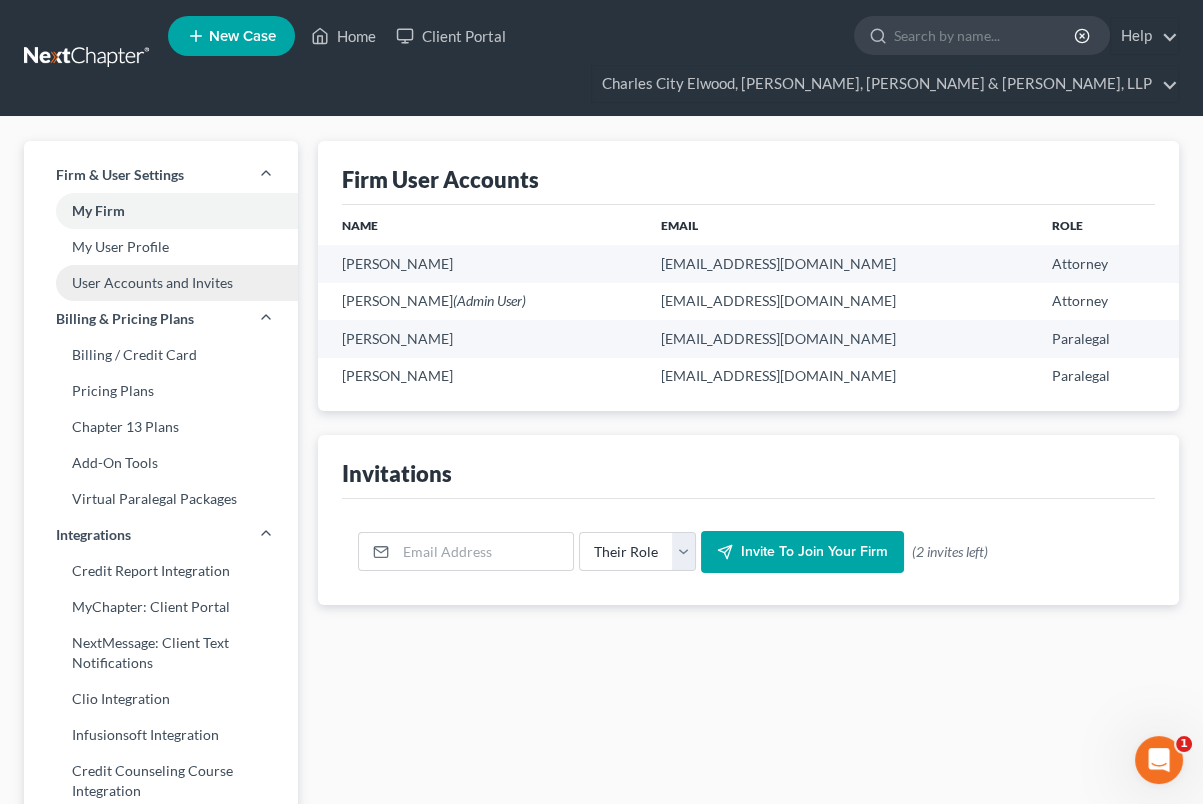
click at [201, 292] on link "User Accounts and Invites" at bounding box center [161, 283] width 274 height 36
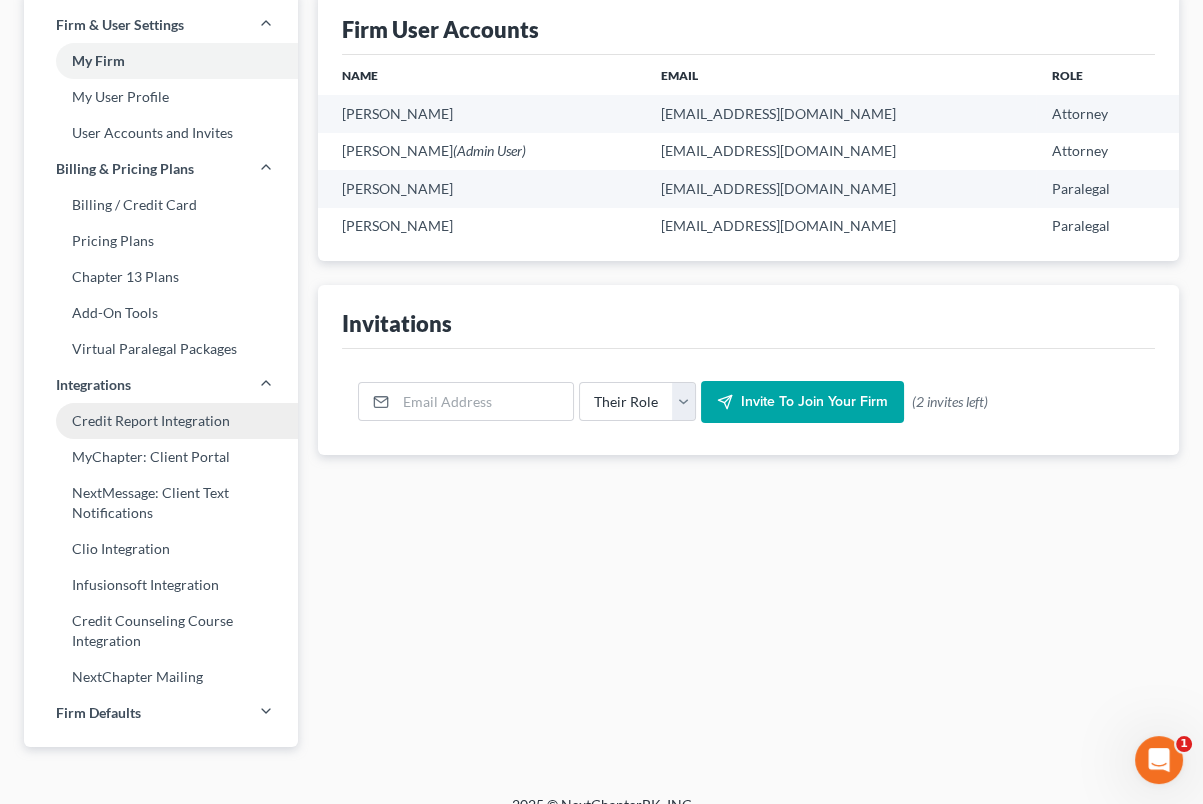
scroll to position [176, 0]
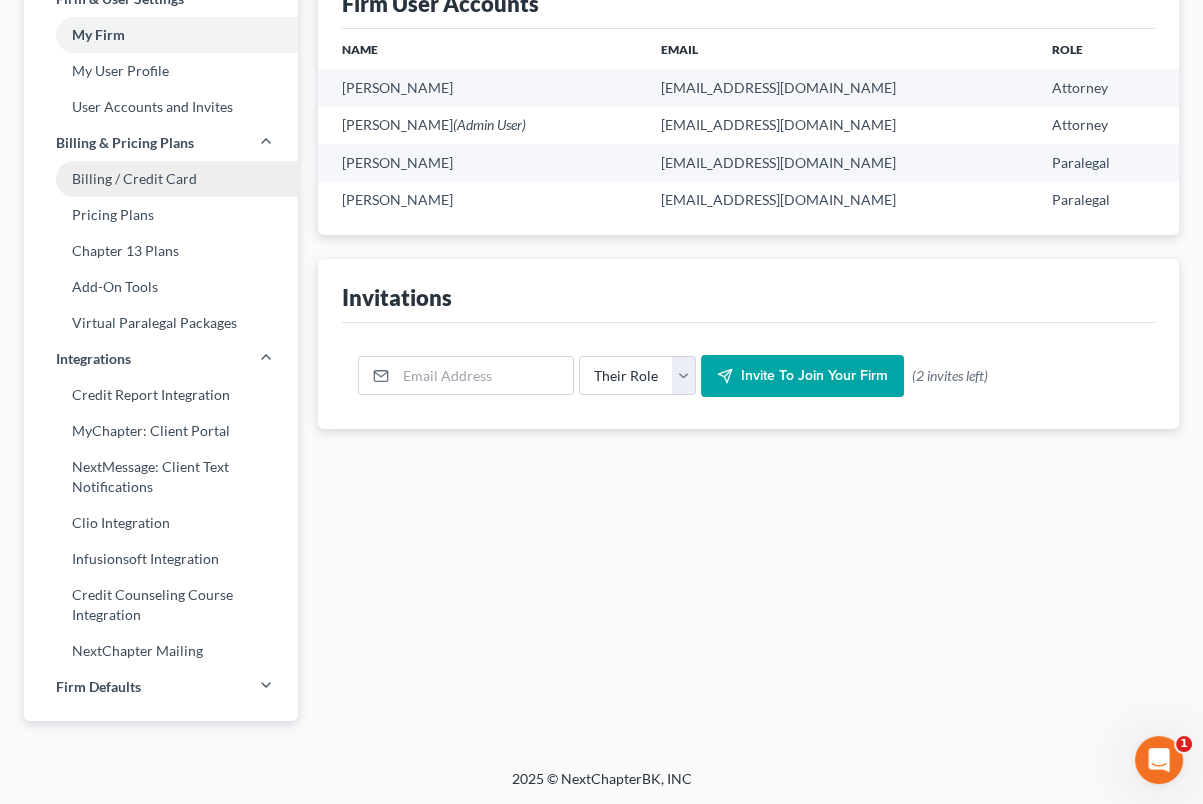
click at [149, 170] on link "Billing / Credit Card" at bounding box center [161, 179] width 274 height 36
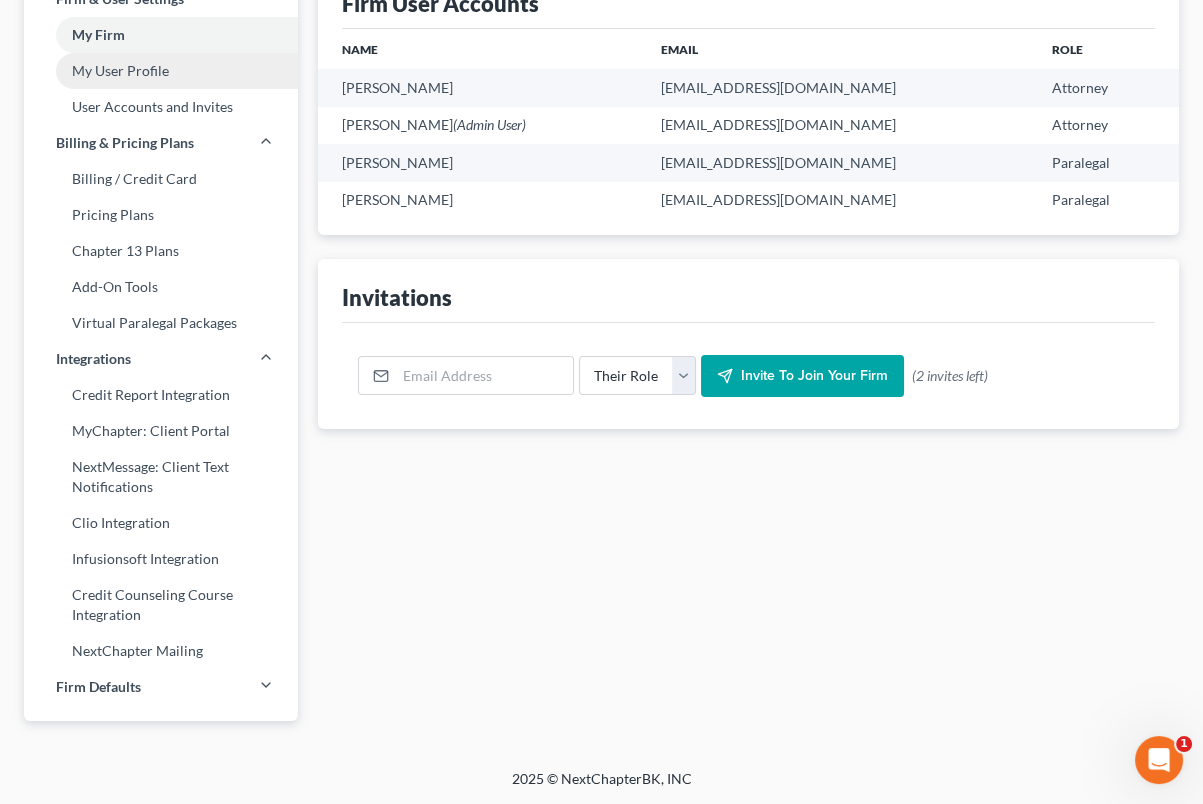
scroll to position [61, 0]
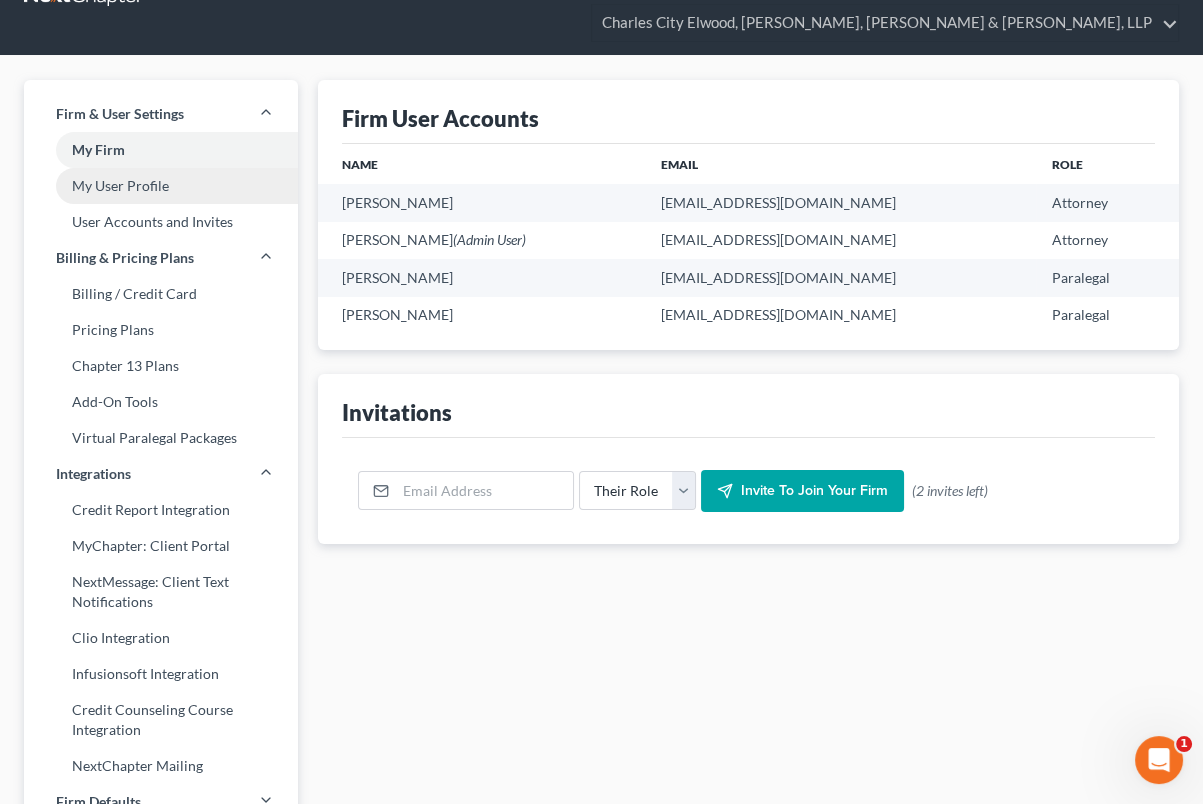
select select "16"
select select "1"
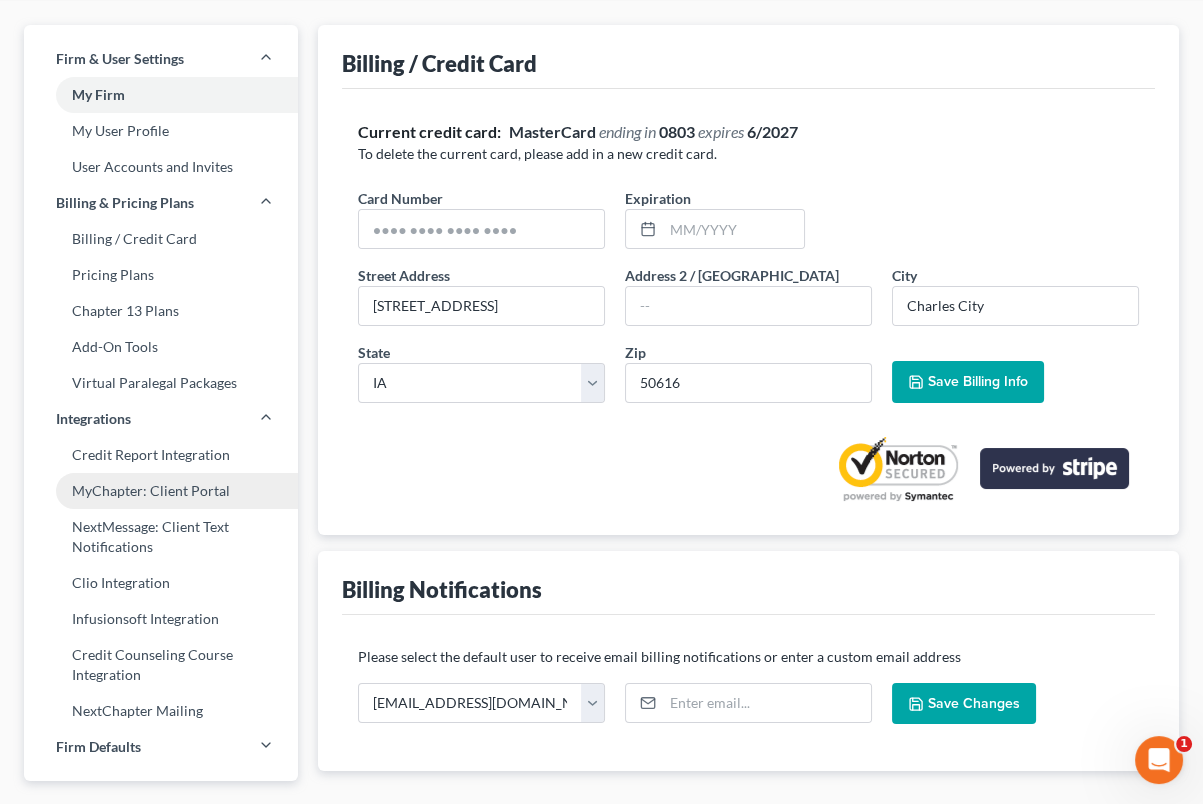
scroll to position [125, 0]
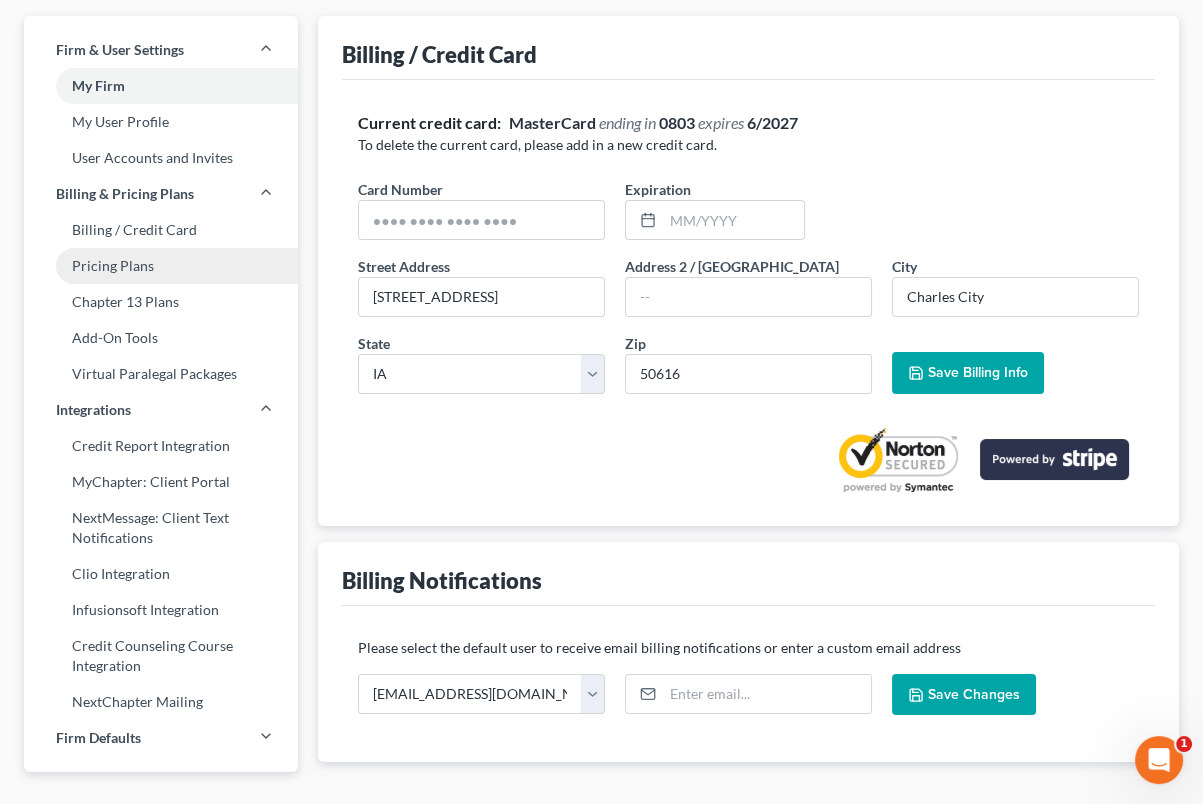
click at [141, 265] on link "Pricing Plans" at bounding box center [161, 266] width 274 height 36
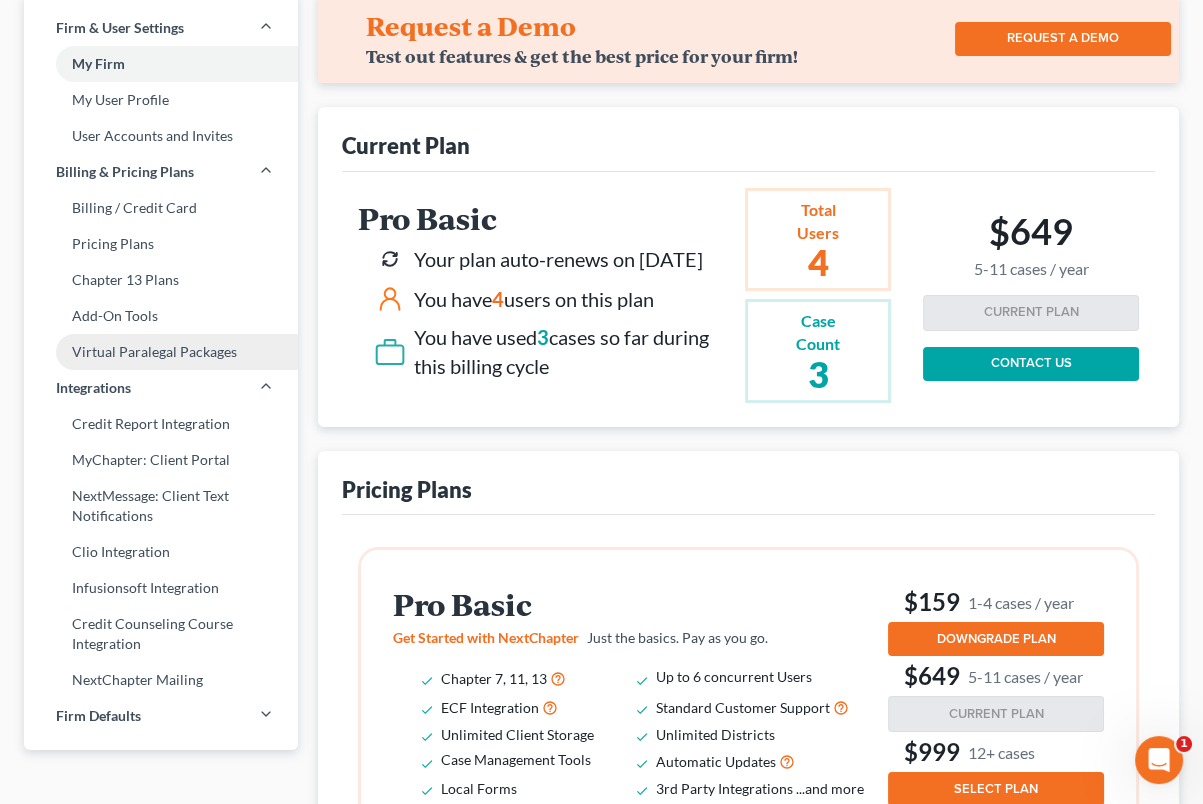
scroll to position [166, 0]
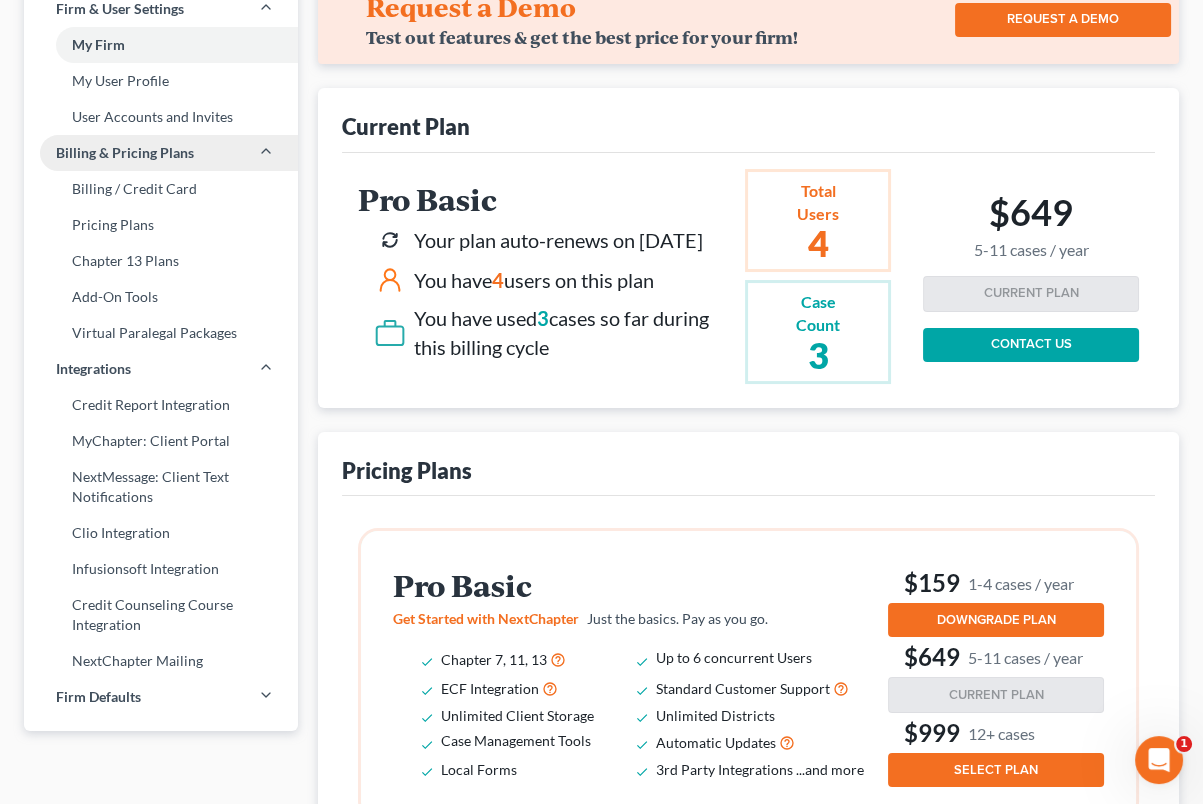
click at [141, 148] on span "Billing & Pricing Plans" at bounding box center [125, 153] width 138 height 20
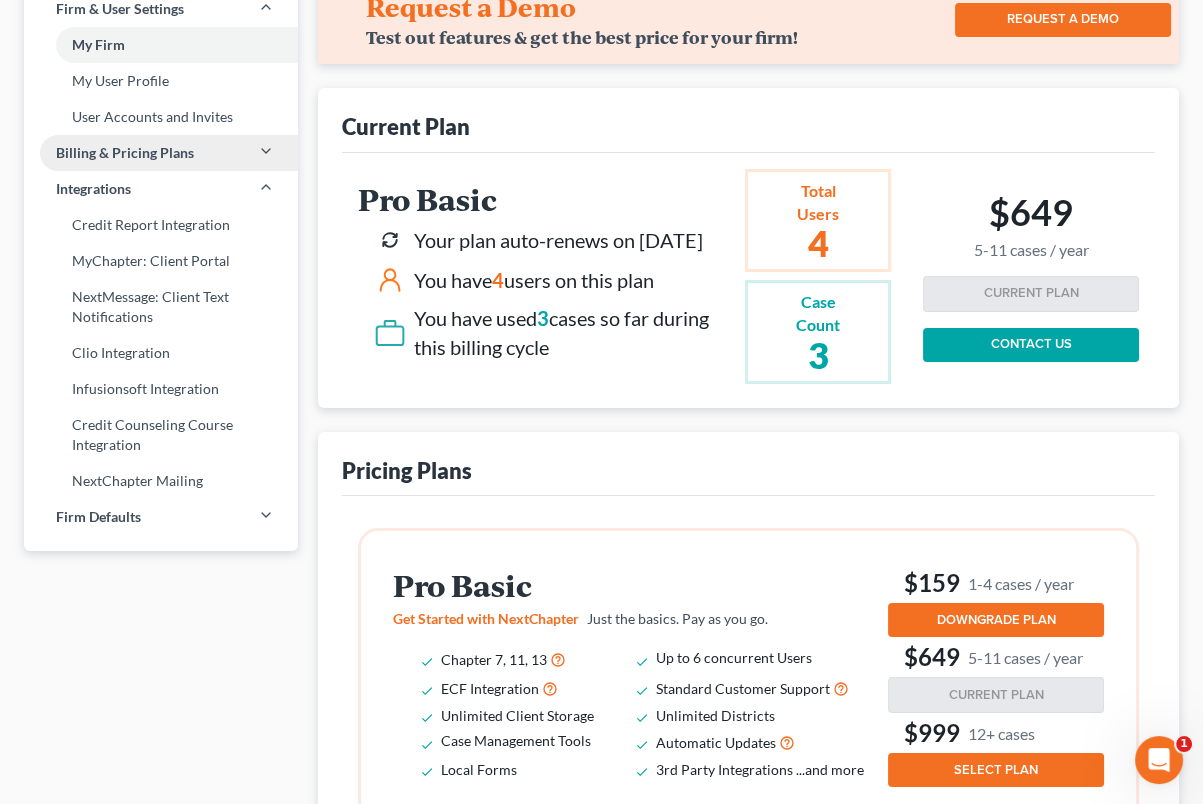
click at [141, 148] on span "Billing & Pricing Plans" at bounding box center [125, 153] width 138 height 20
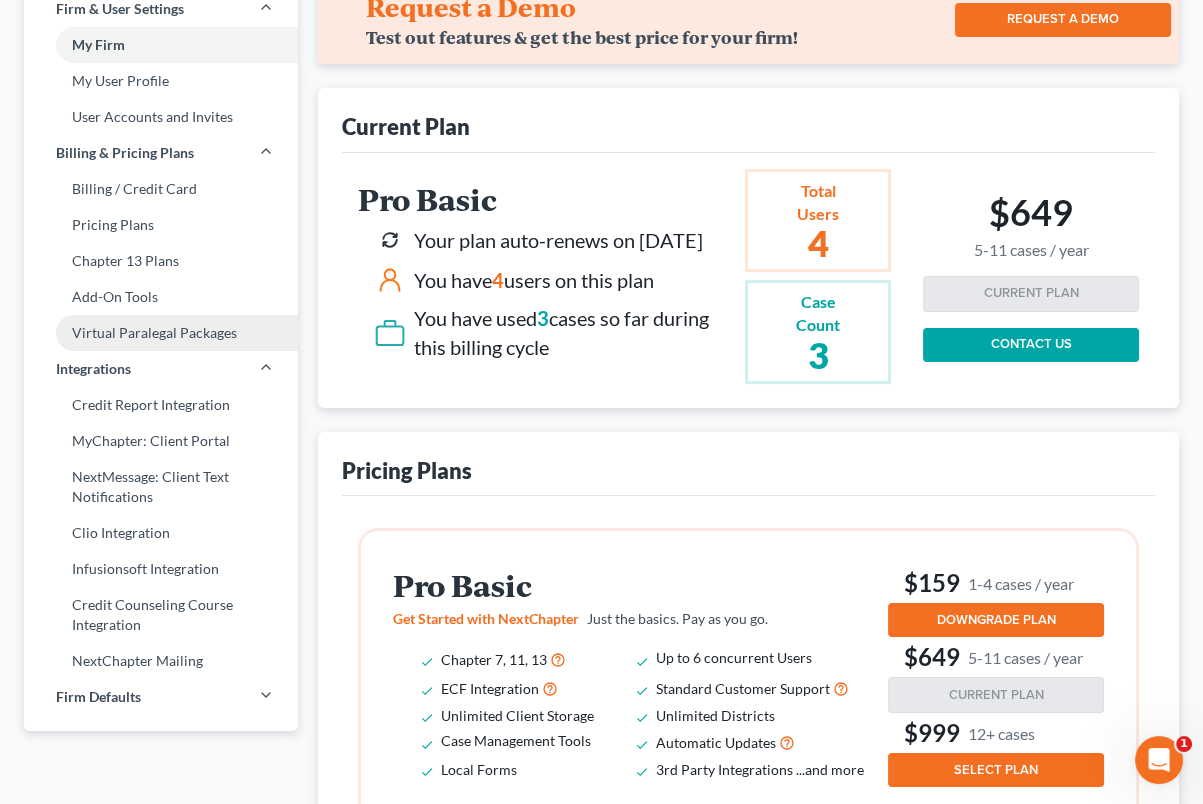
click at [149, 341] on link "Virtual Paralegal Packages" at bounding box center [161, 333] width 274 height 36
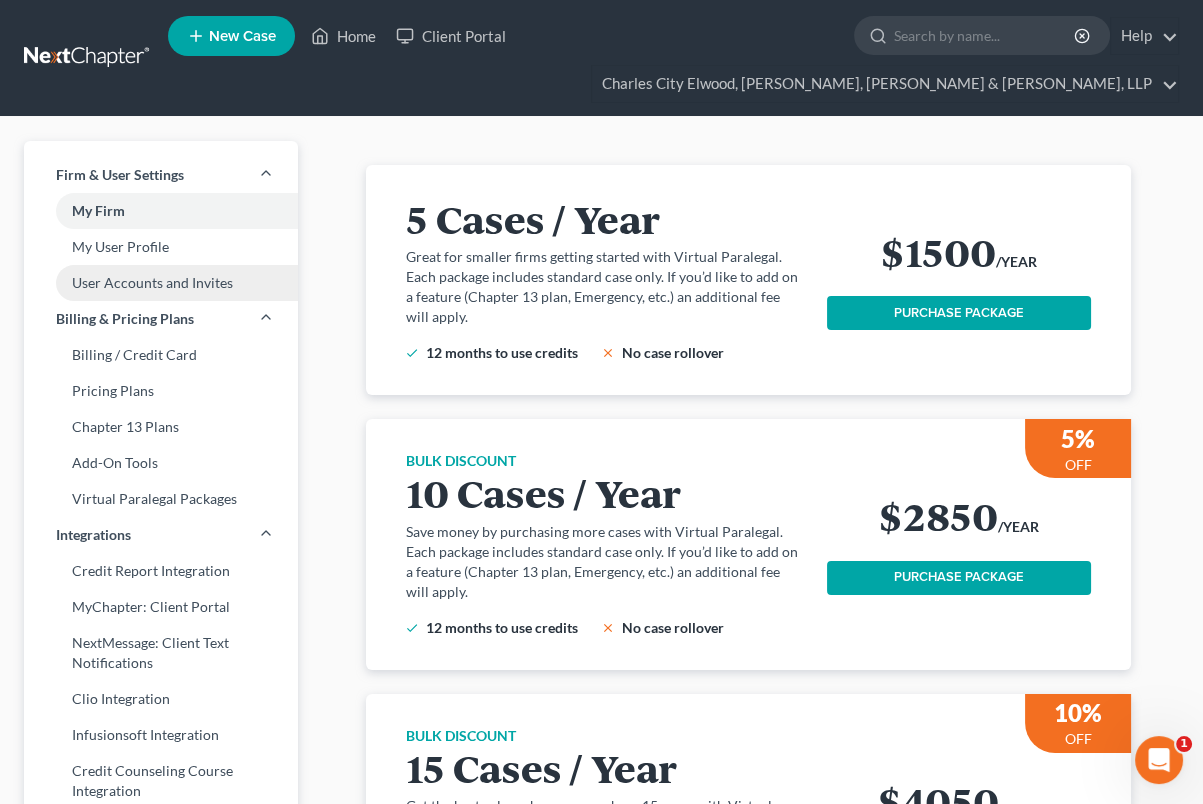
click at [149, 278] on link "User Accounts and Invites" at bounding box center [161, 283] width 274 height 36
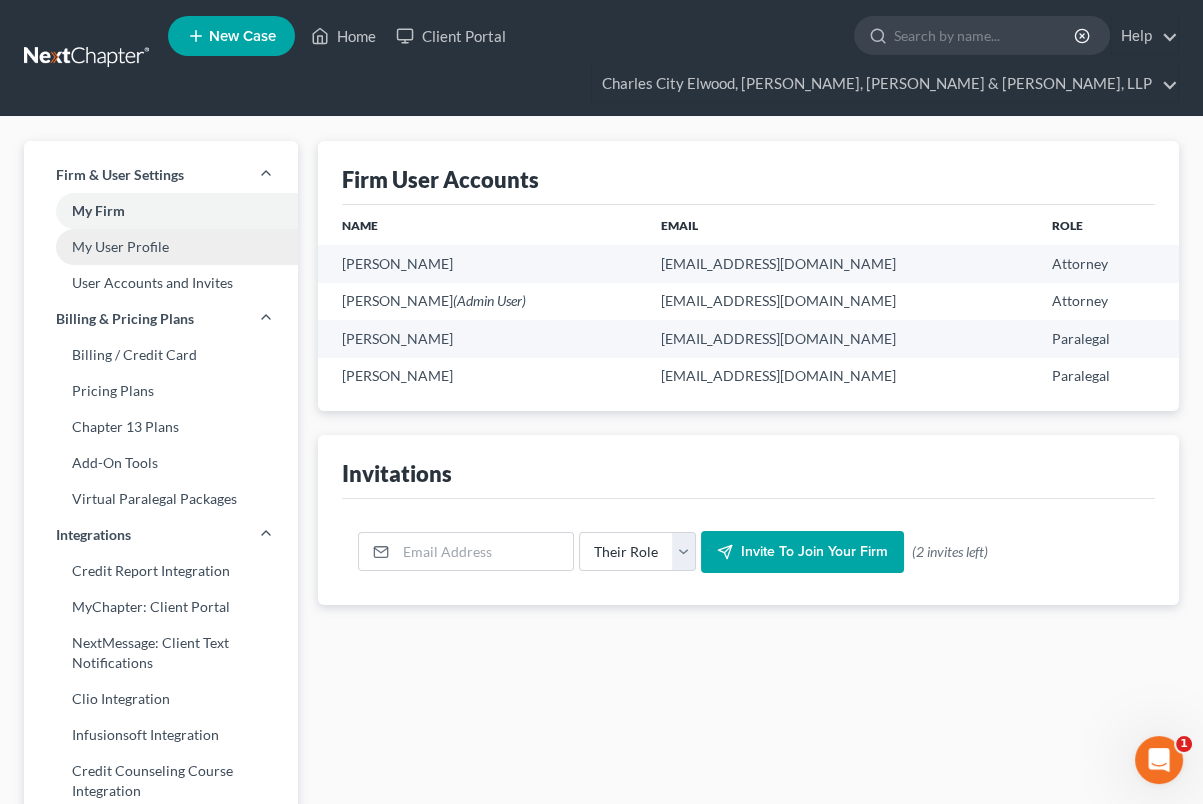
click at [153, 253] on link "My User Profile" at bounding box center [161, 247] width 274 height 36
select select "16"
select select "paralegal"
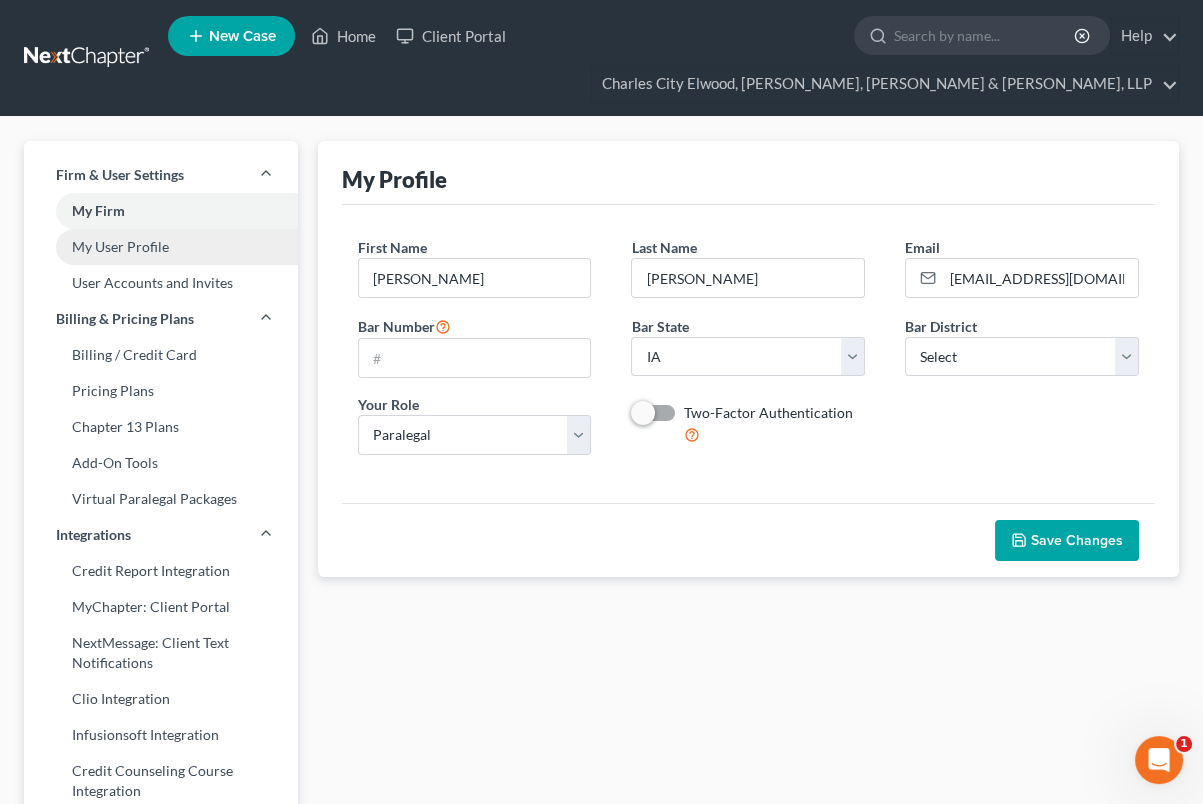
click at [134, 240] on link "My User Profile" at bounding box center [161, 247] width 274 height 36
click at [131, 241] on link "My User Profile" at bounding box center [161, 247] width 274 height 36
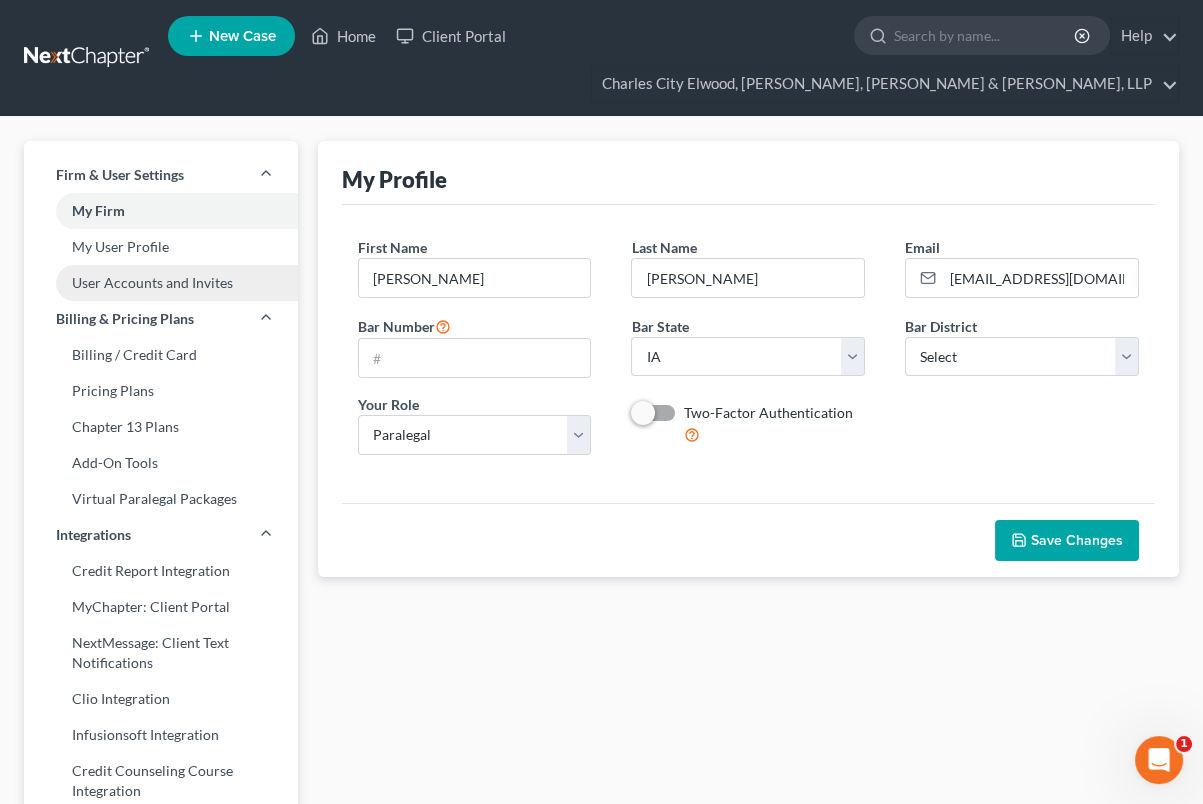
click at [130, 275] on link "User Accounts and Invites" at bounding box center [161, 283] width 274 height 36
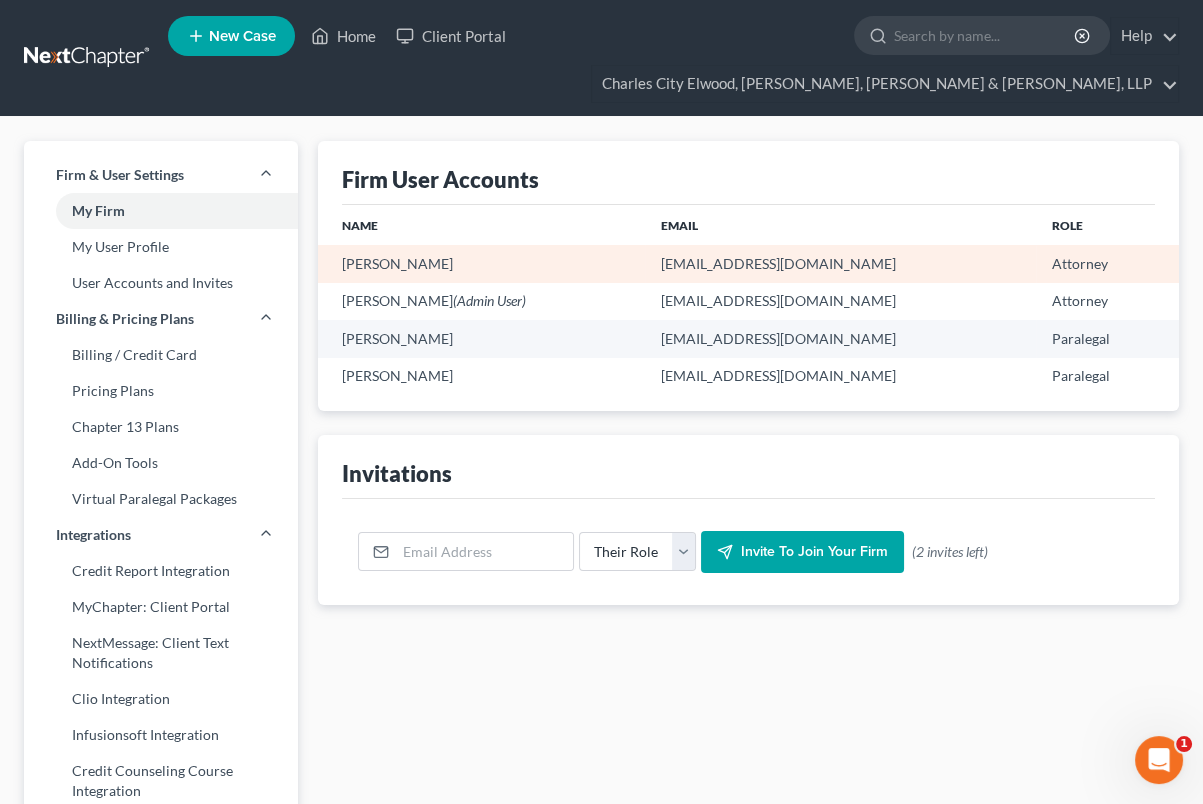
click at [711, 269] on td "newhampton@elwoodlawfirm.com" at bounding box center [840, 263] width 390 height 37
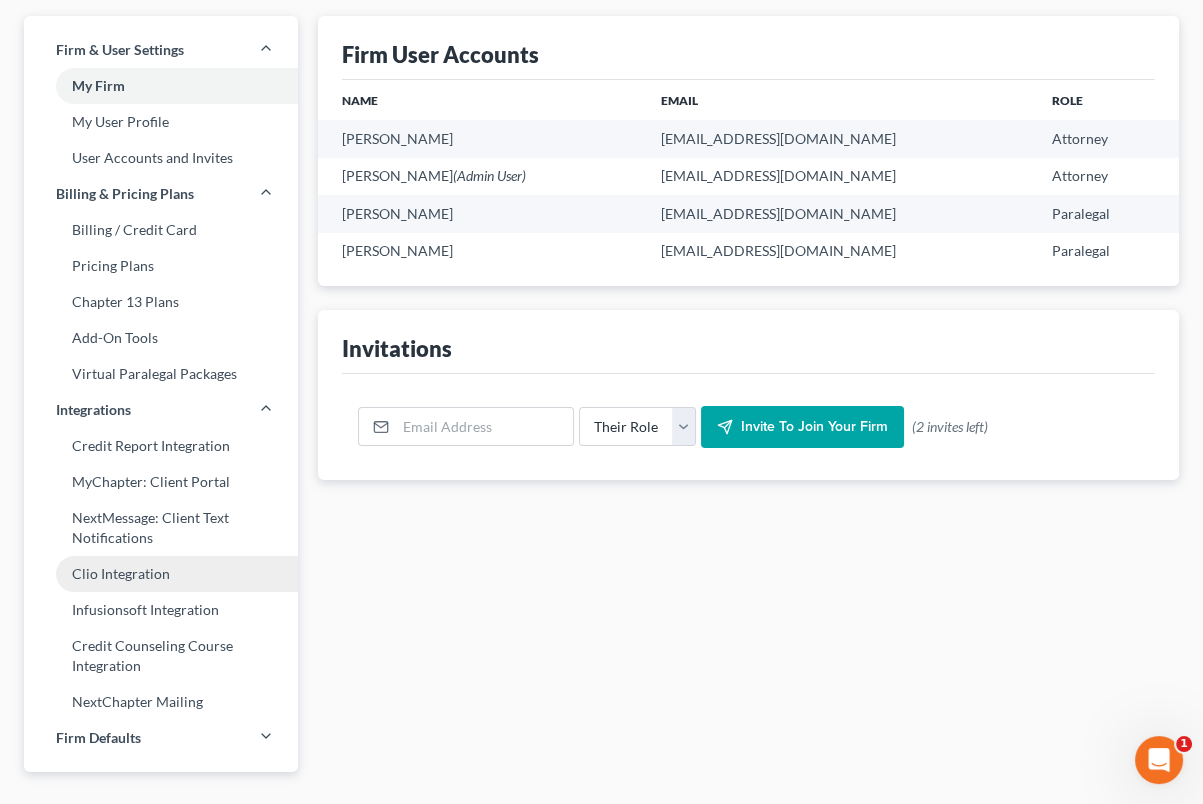
scroll to position [166, 0]
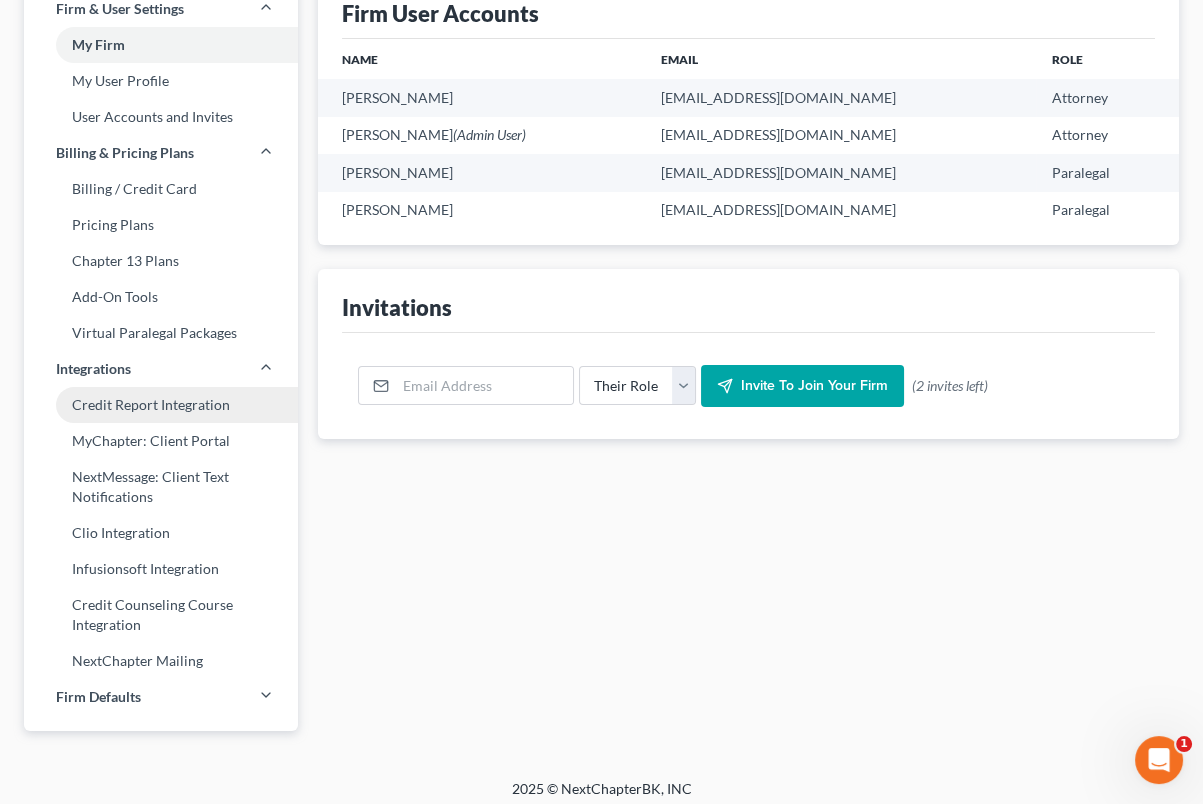
click at [183, 405] on link "Credit Report Integration" at bounding box center [161, 405] width 274 height 36
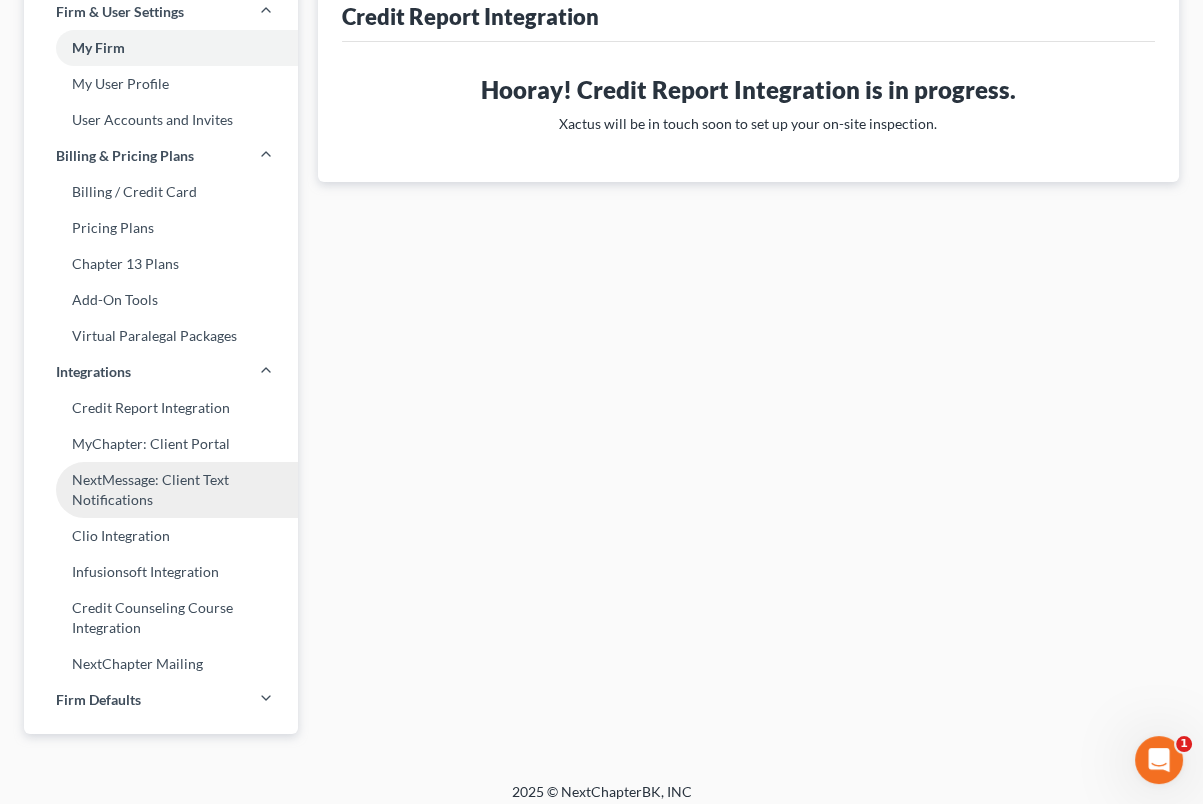
scroll to position [176, 0]
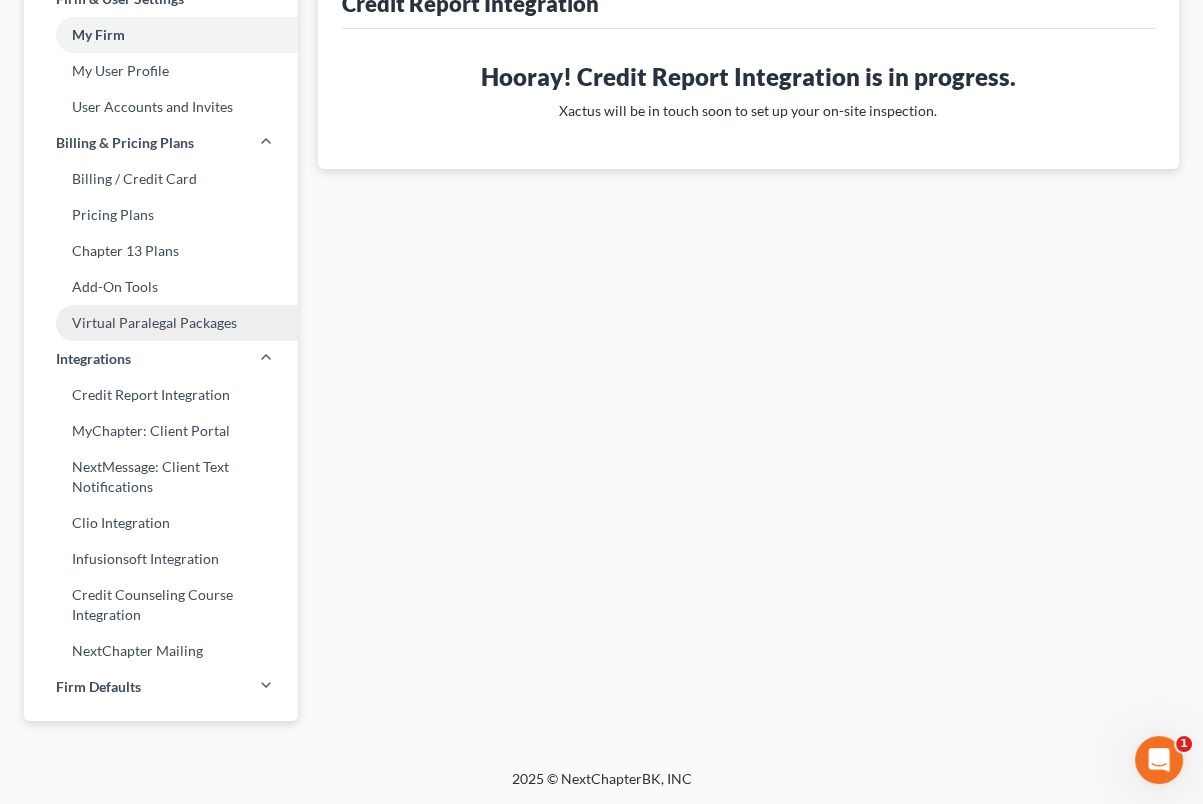
click at [152, 311] on link "Virtual Paralegal Packages" at bounding box center [161, 323] width 274 height 36
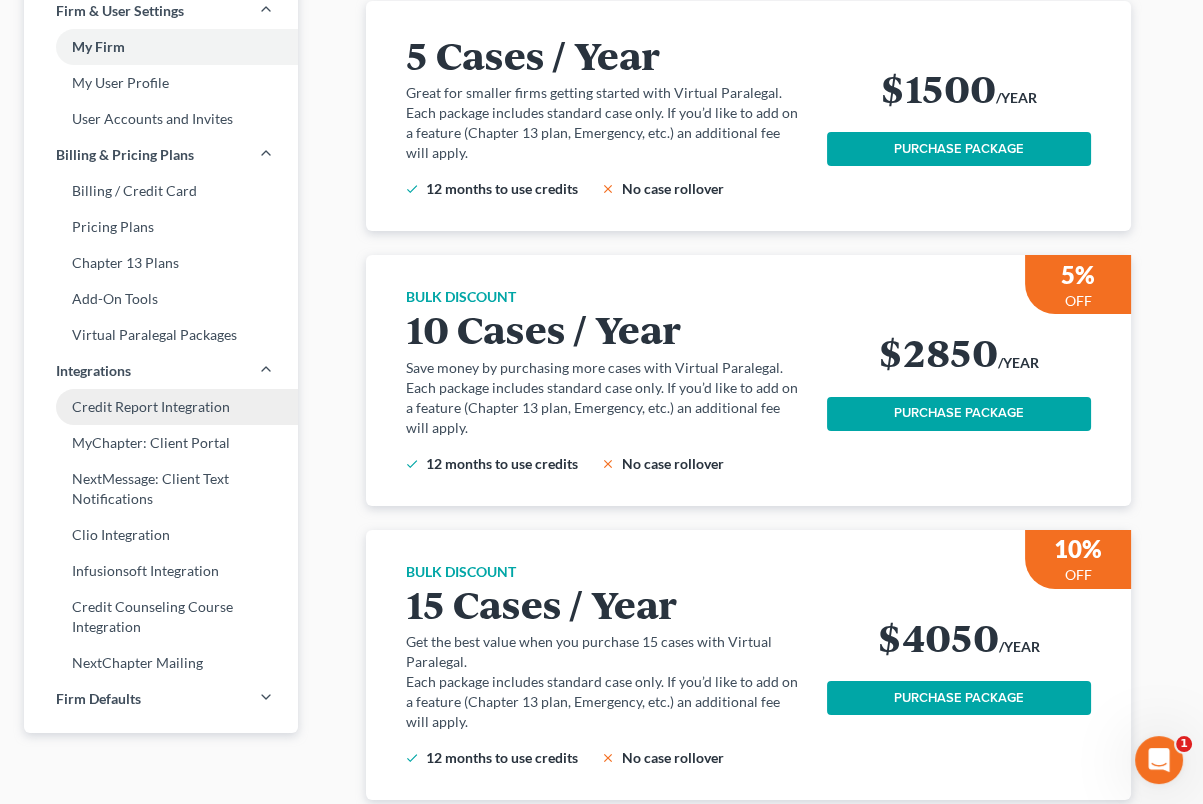
scroll to position [166, 0]
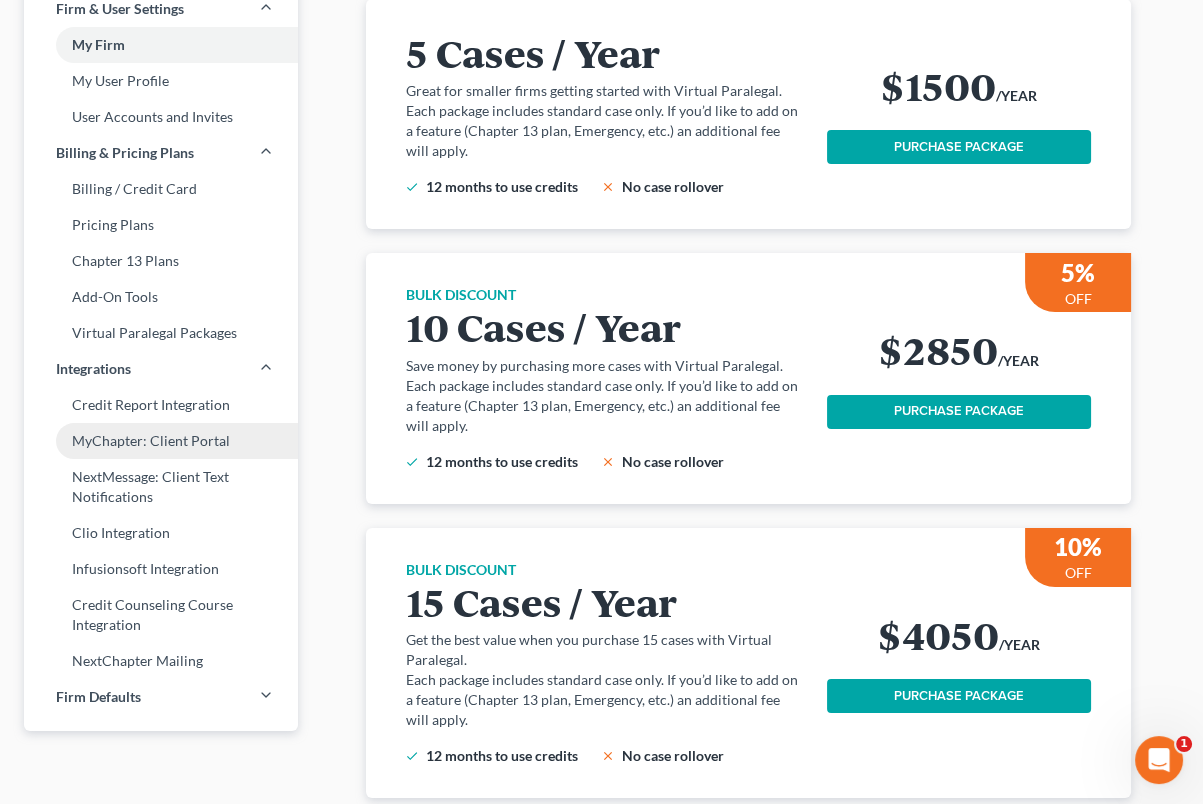
click at [180, 444] on link "MyChapter: Client Portal" at bounding box center [161, 441] width 274 height 36
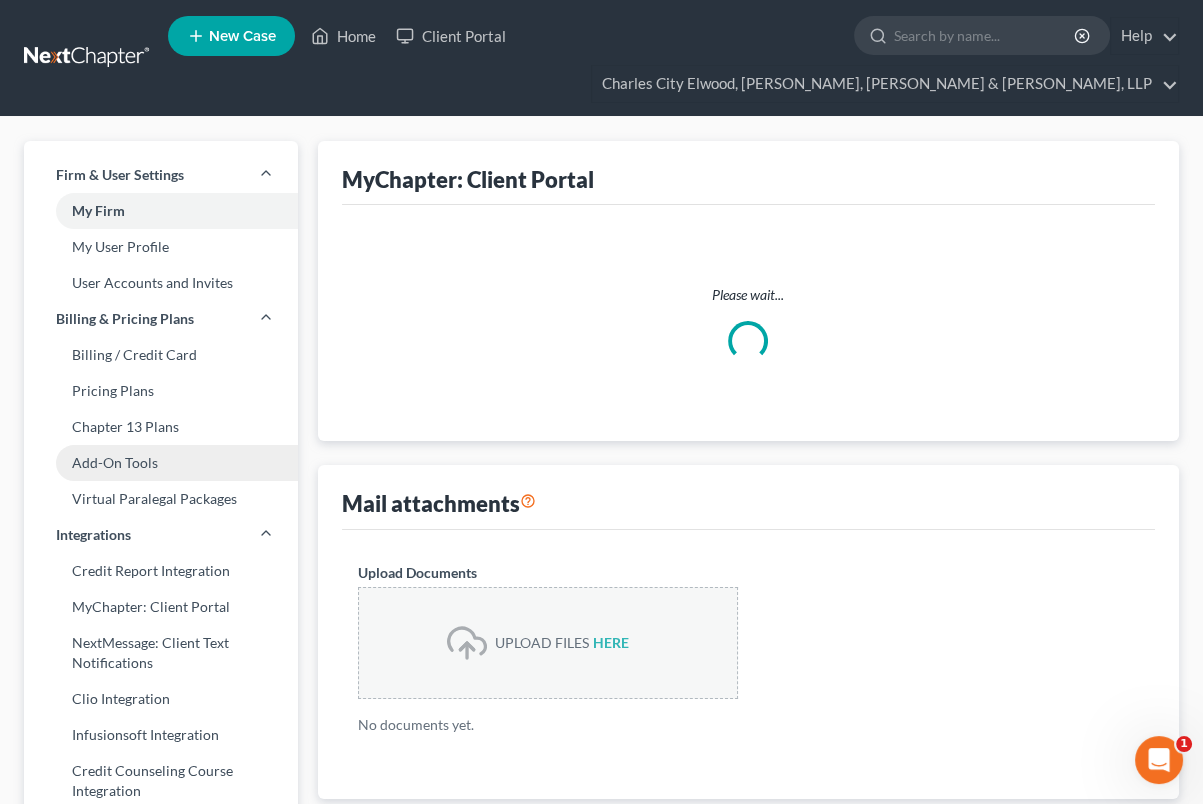
select select
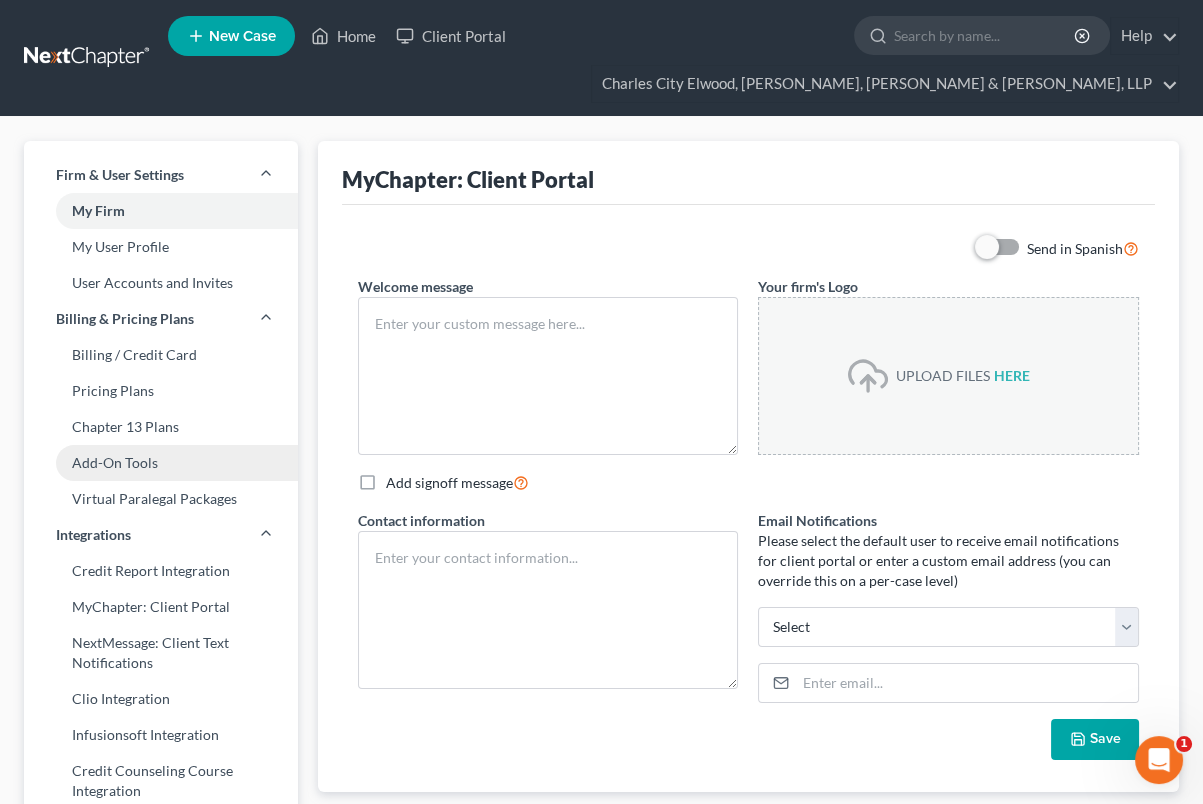
type textarea "Hello! Welcome to MyChapter. We are here to help make the bankruptcy filing pro…"
type textarea "Elwood, O'Donohoe, Braun, & White, LLP 116 North Main Street P.O. Box 307 Charl…"
type input "michellegebel@elwoodlawfirm.com"
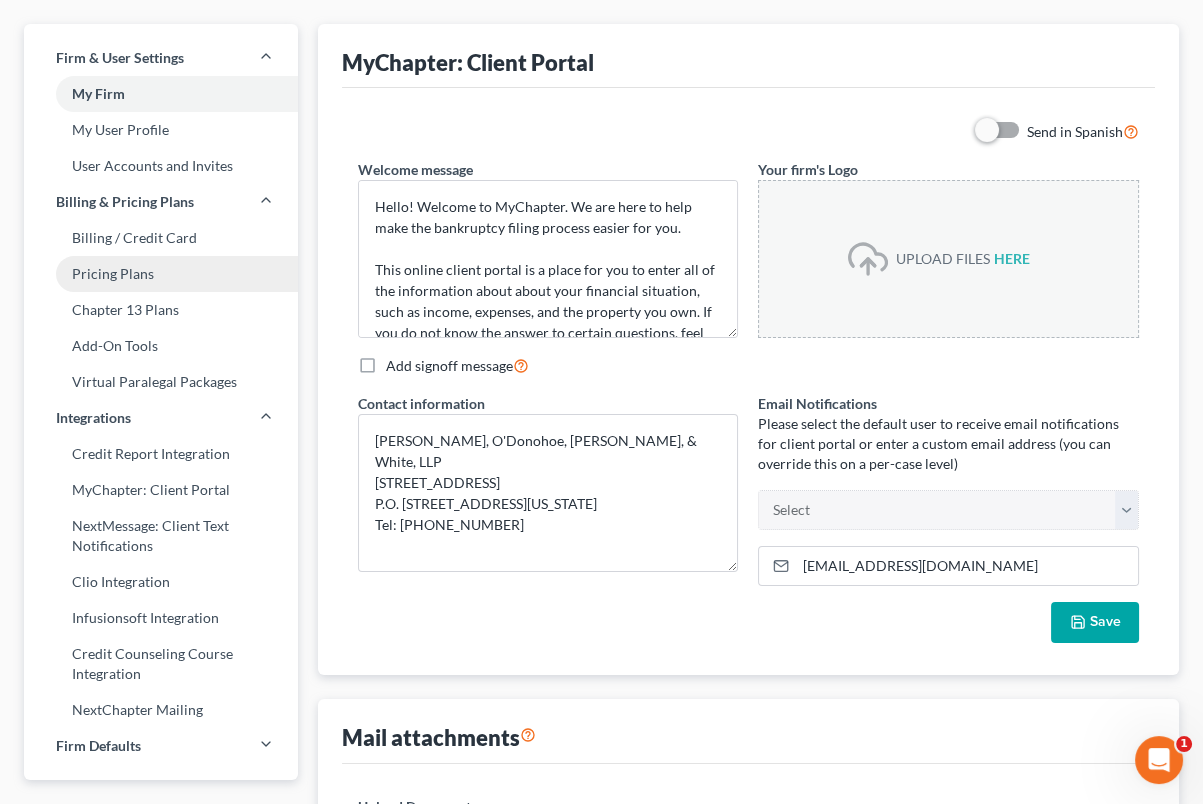
scroll to position [125, 0]
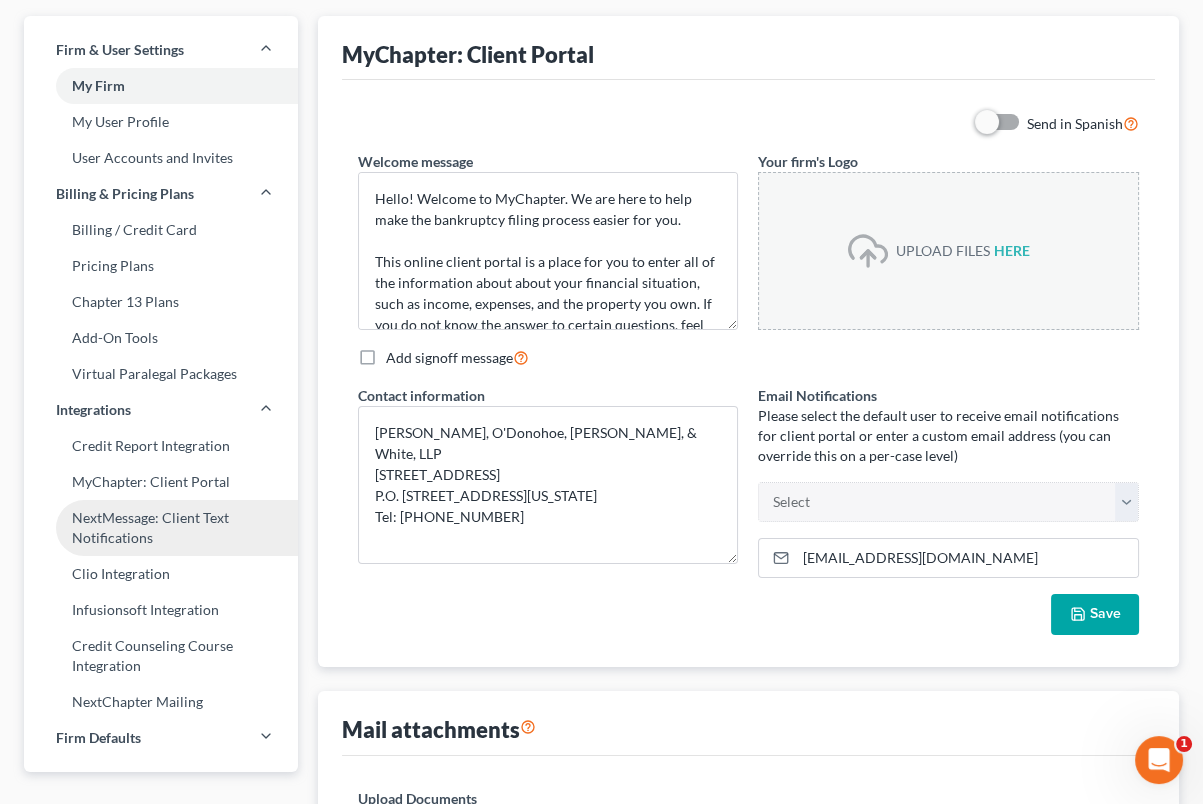
click at [186, 527] on link "NextMessage: Client Text Notifications" at bounding box center [161, 528] width 274 height 56
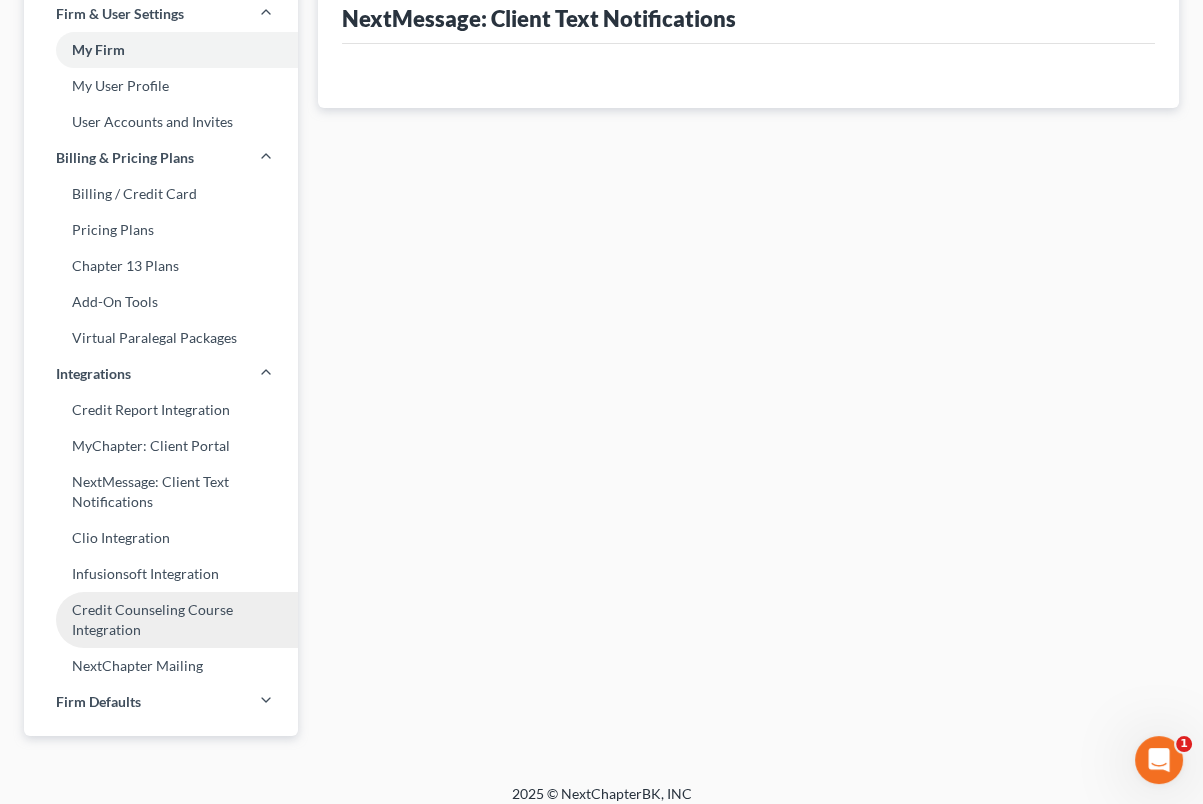
scroll to position [176, 0]
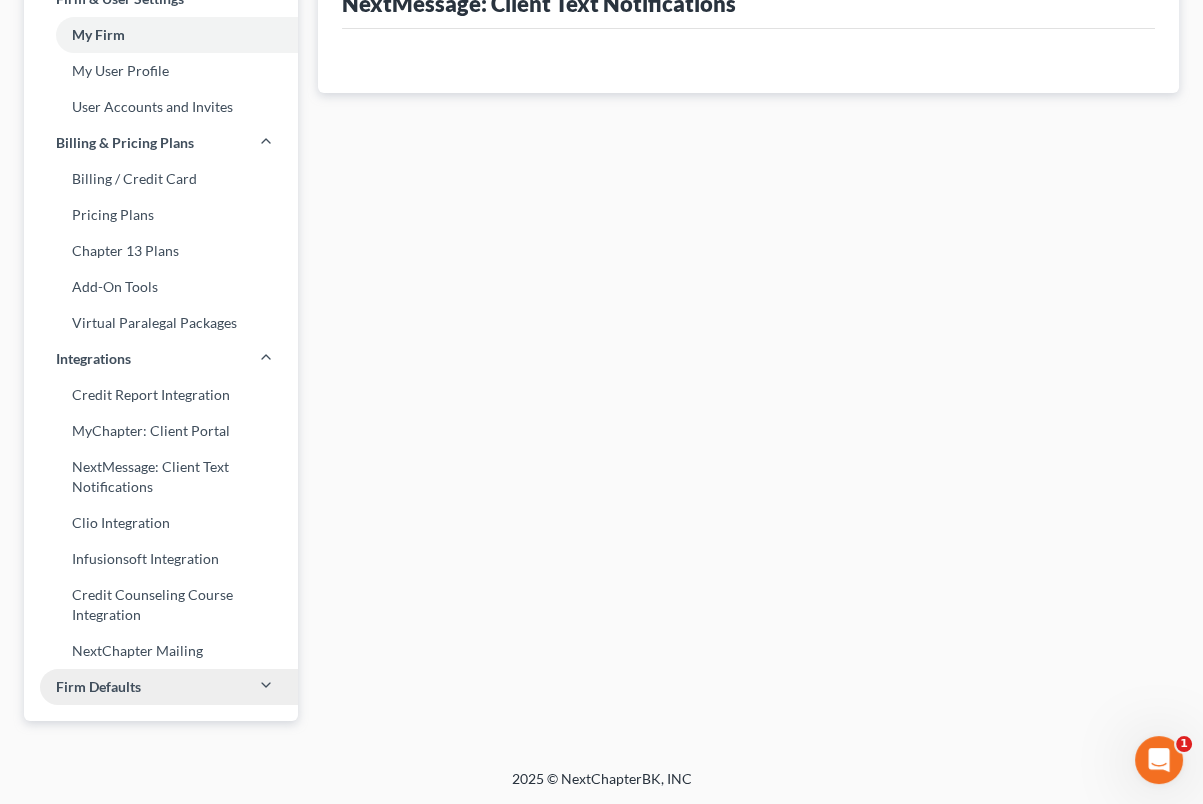
click at [170, 673] on link "Firm Defaults" at bounding box center [161, 687] width 274 height 36
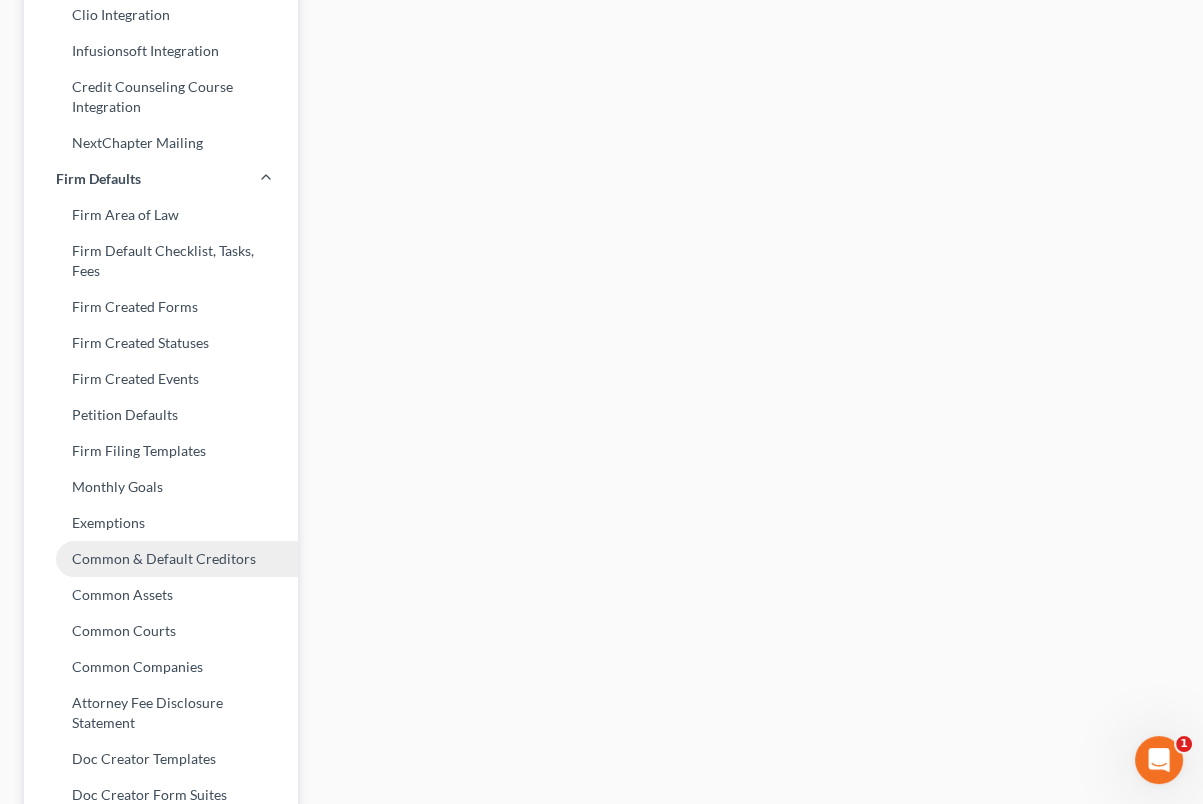
scroll to position [792, 0]
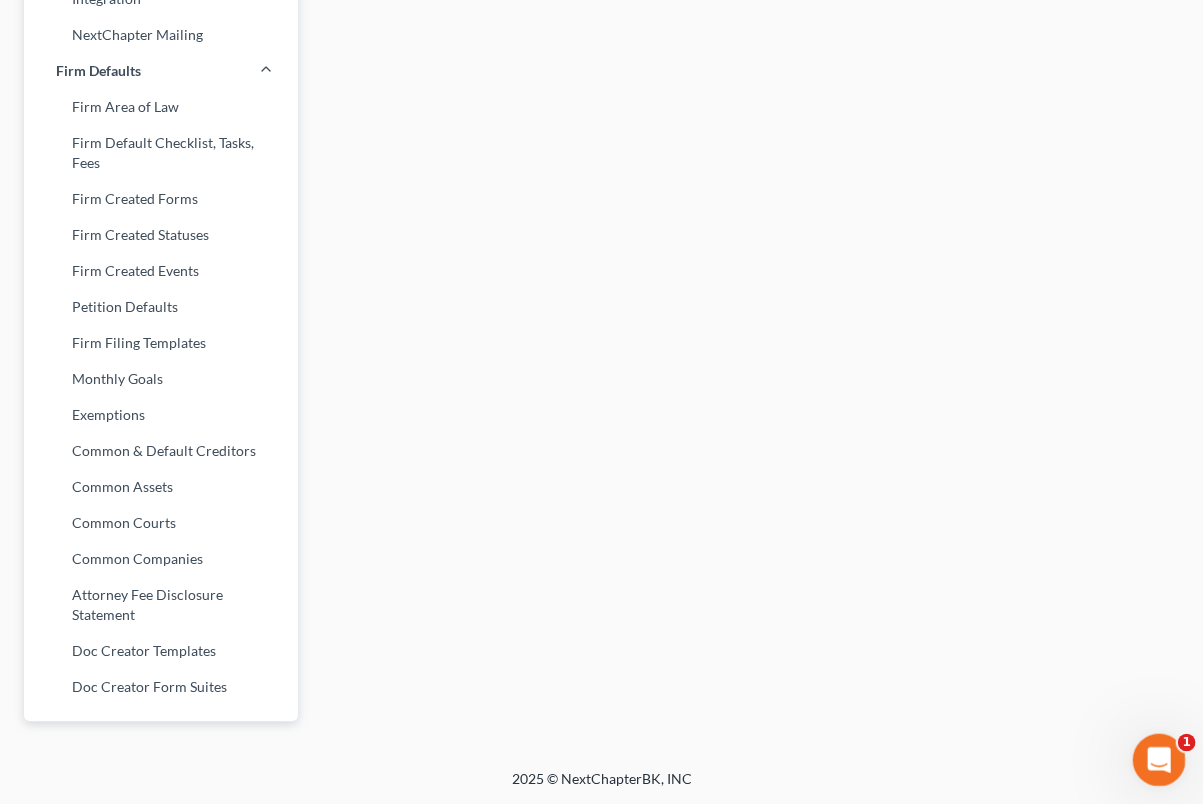
click at [1142, 768] on div "Open Intercom Messenger" at bounding box center [1156, 757] width 66 height 66
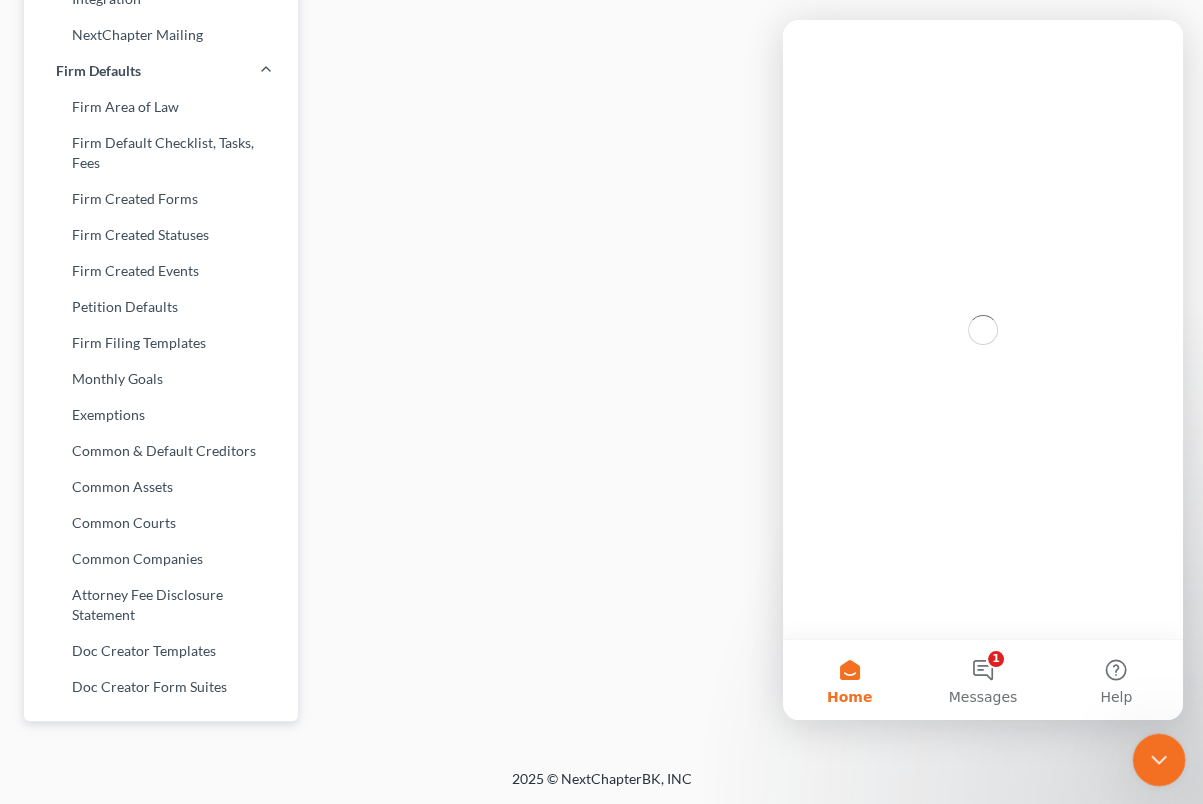
scroll to position [0, 0]
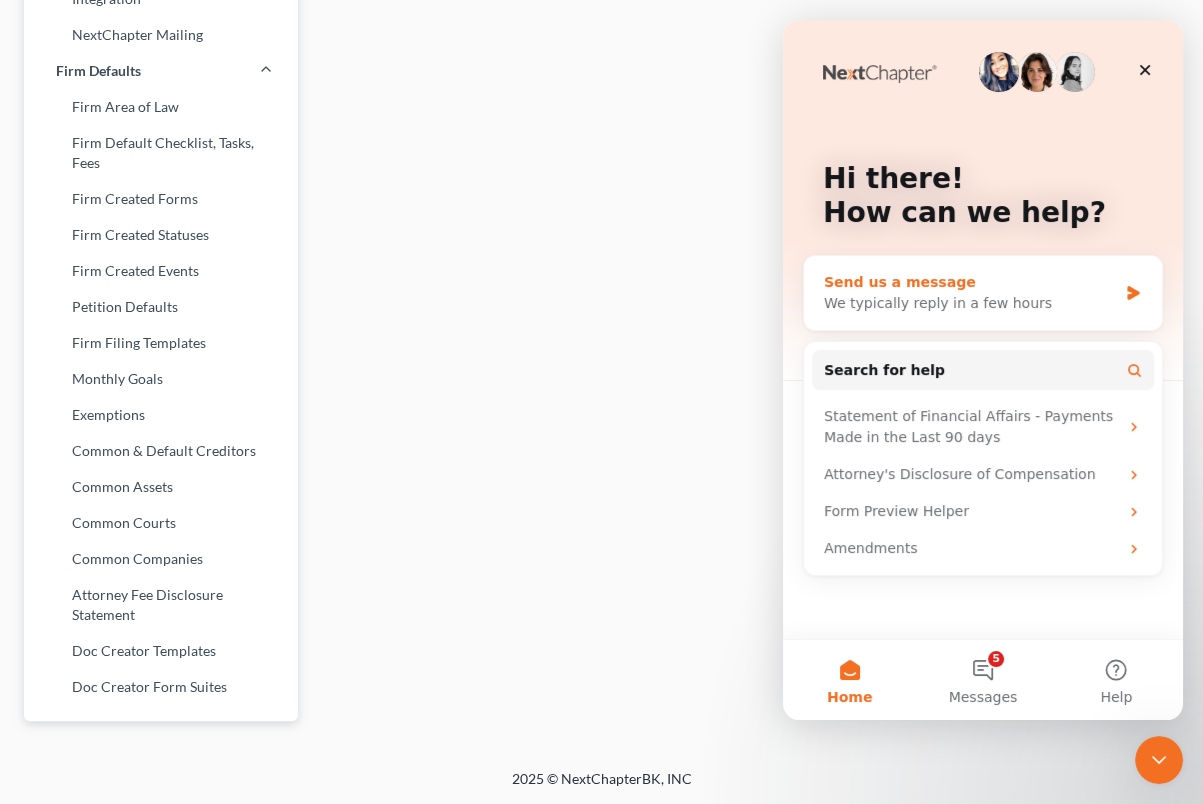
click at [958, 297] on div "We typically reply in a few hours" at bounding box center [970, 303] width 293 height 21
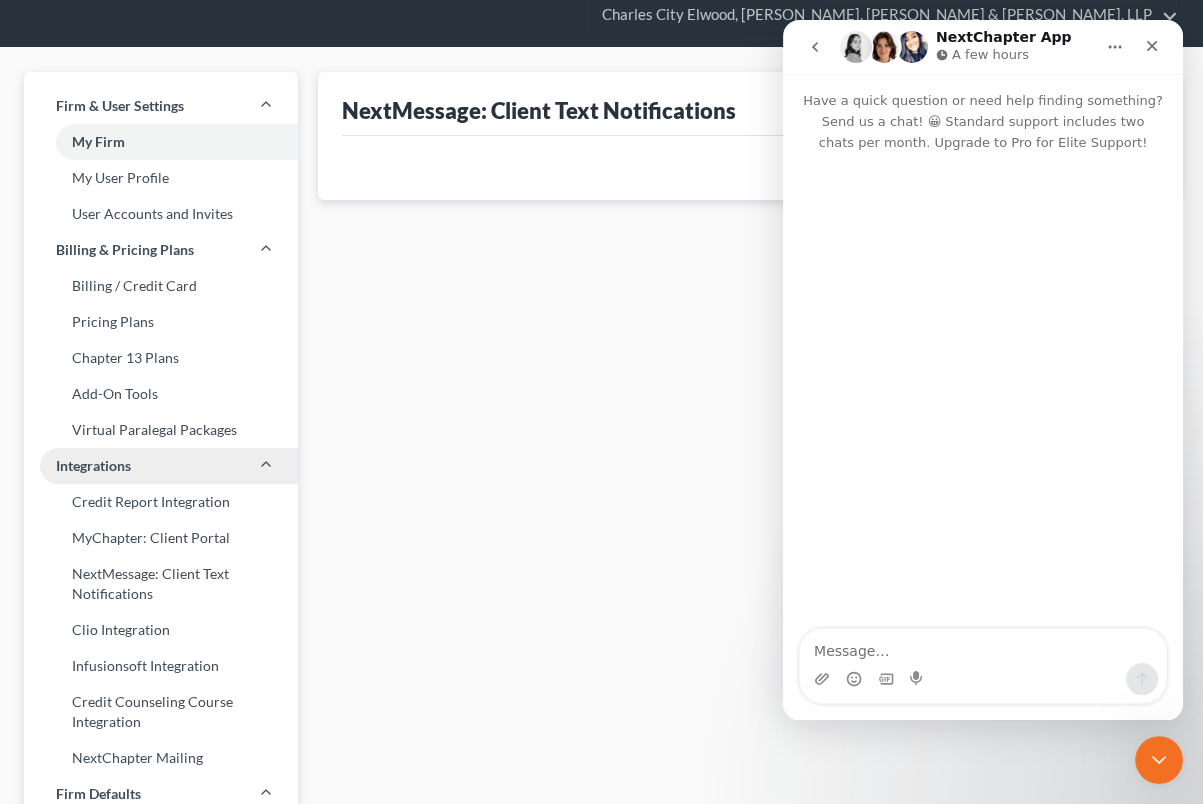
scroll to position [42, 0]
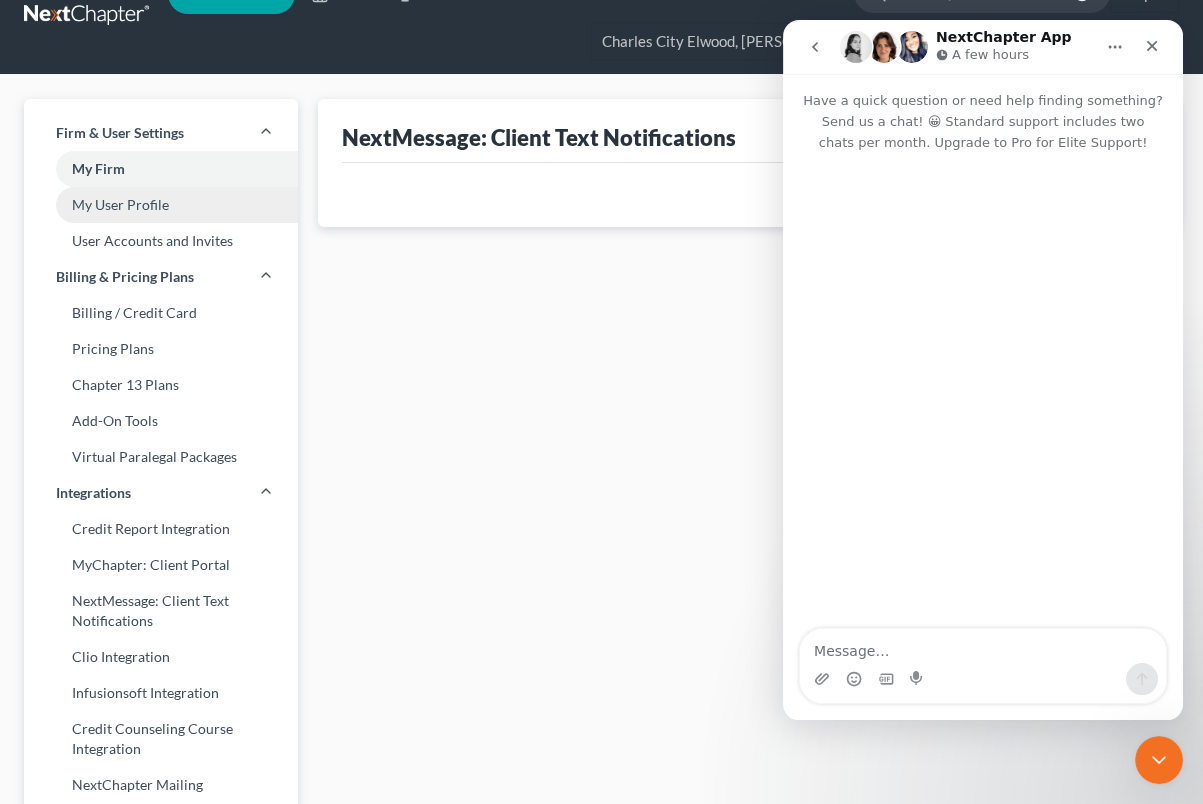
click at [159, 202] on link "My User Profile" at bounding box center [161, 205] width 274 height 36
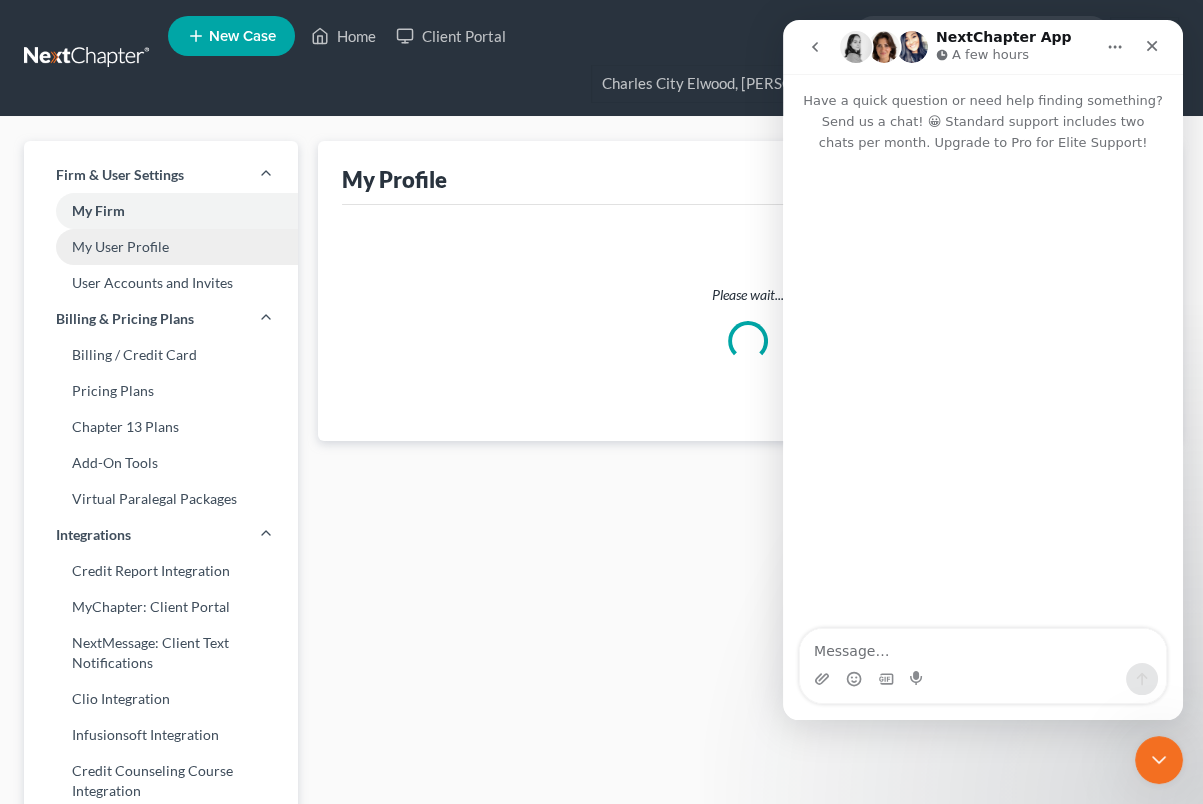
select select "16"
select select "paralegal"
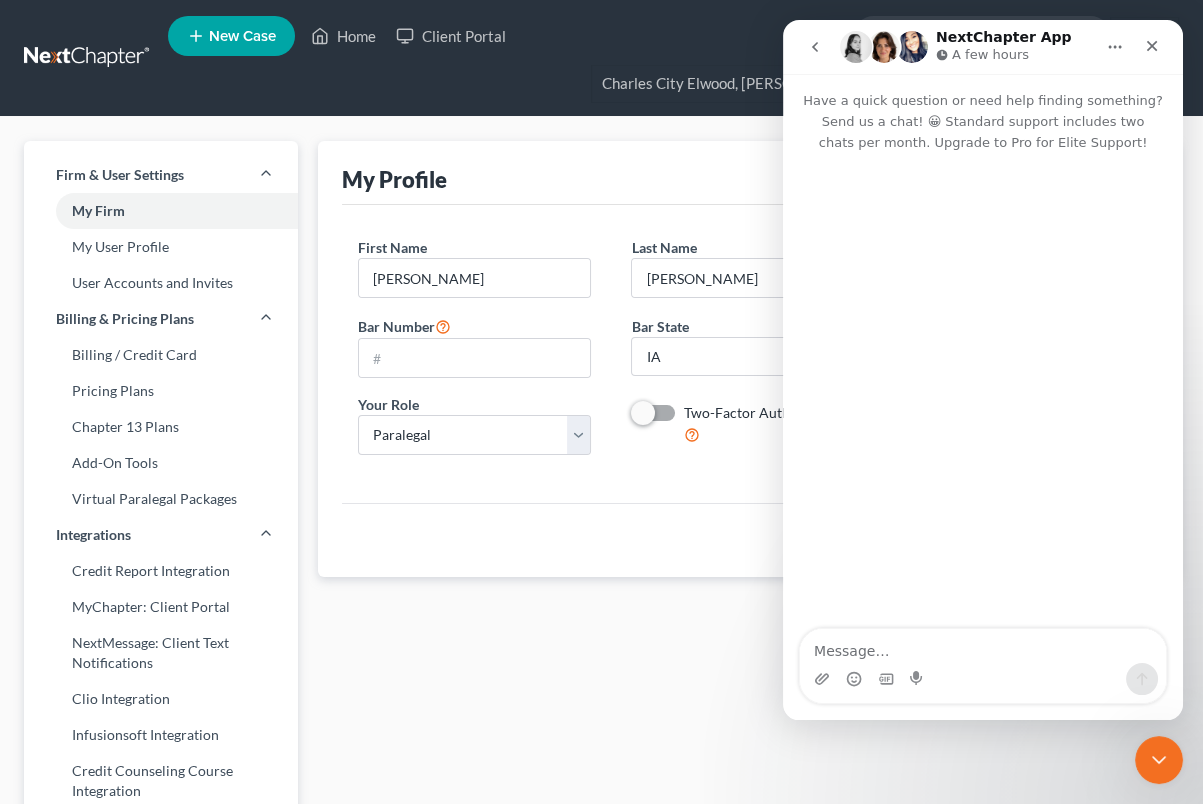
click at [1105, 53] on button "Home" at bounding box center [1115, 47] width 38 height 38
click at [1147, 50] on icon "Close" at bounding box center [1152, 46] width 16 height 16
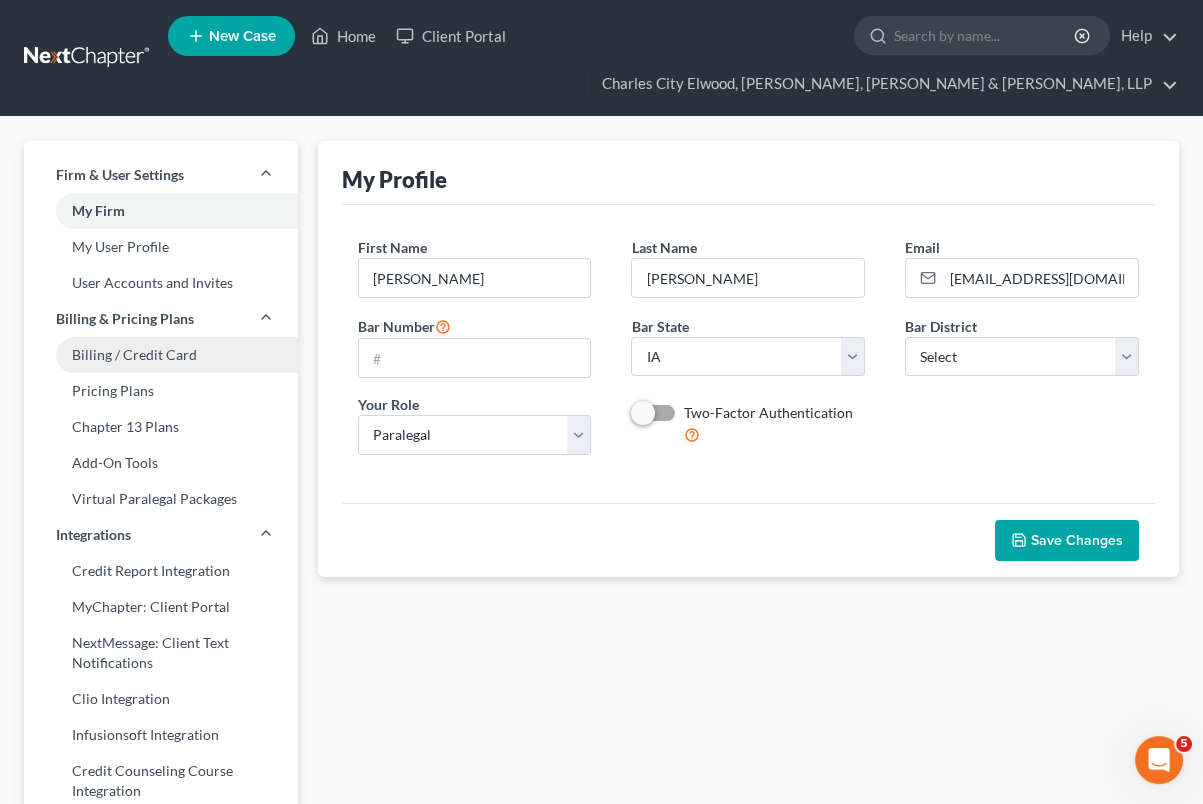
click at [148, 358] on link "Billing / Credit Card" at bounding box center [161, 355] width 274 height 36
select select "16"
select select "1"
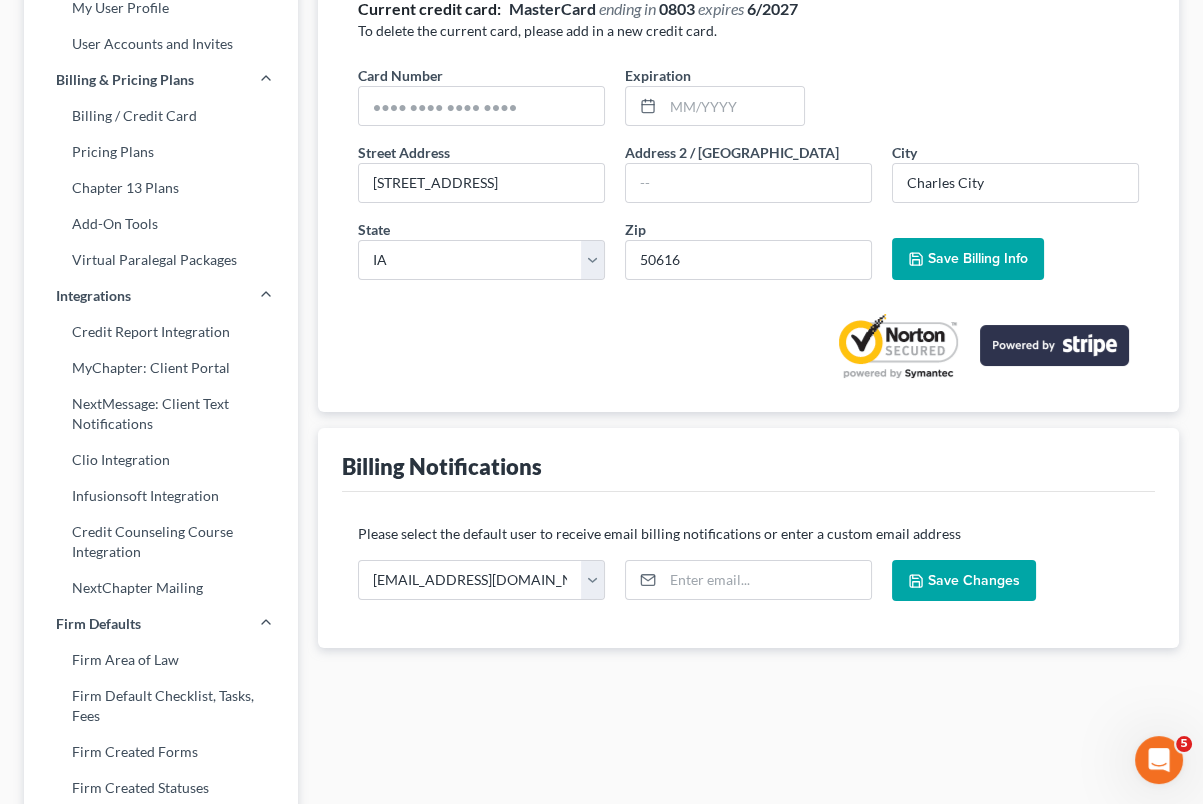
scroll to position [250, 0]
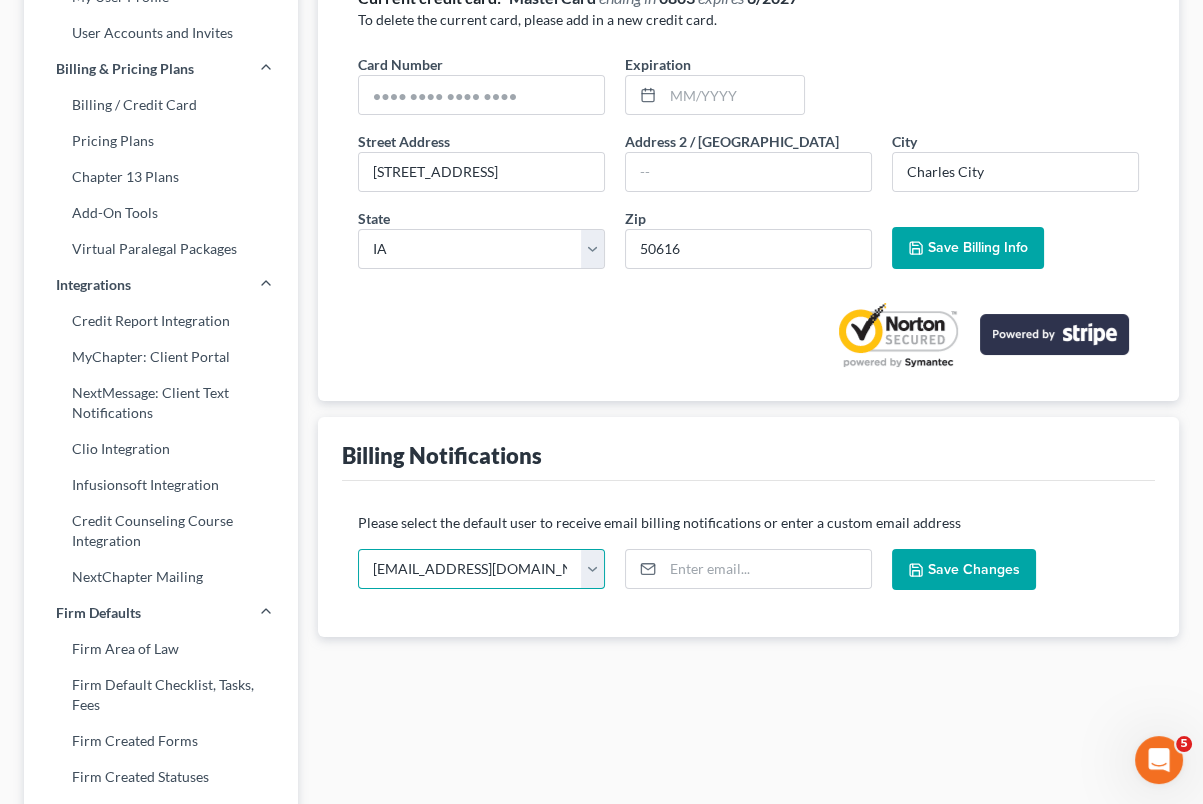
click at [583, 570] on select "newhampton@elwoodlawfirm.com charlescity@elwoodlawfirm.com jennyewert@elwoodlaw…" at bounding box center [481, 569] width 247 height 40
click at [584, 570] on select "newhampton@elwoodlawfirm.com charlescity@elwoodlawfirm.com jennyewert@elwoodlaw…" at bounding box center [481, 569] width 247 height 40
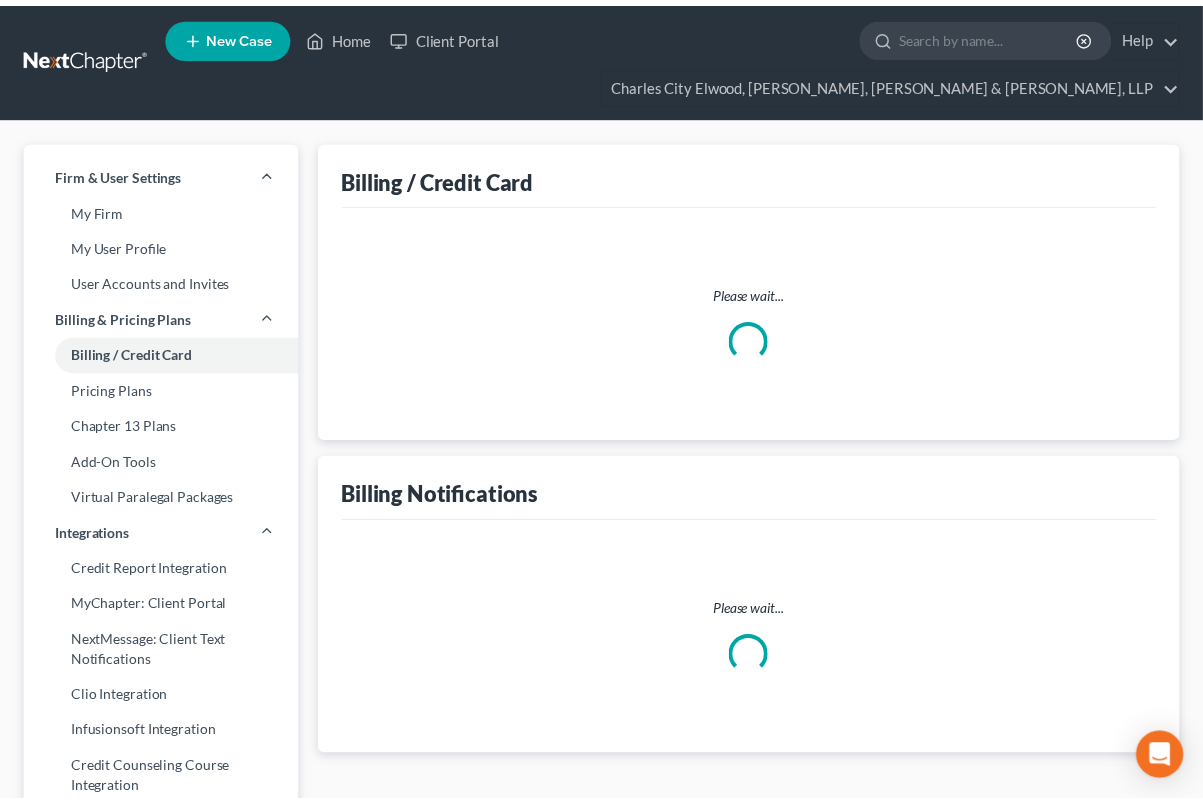
scroll to position [250, 0]
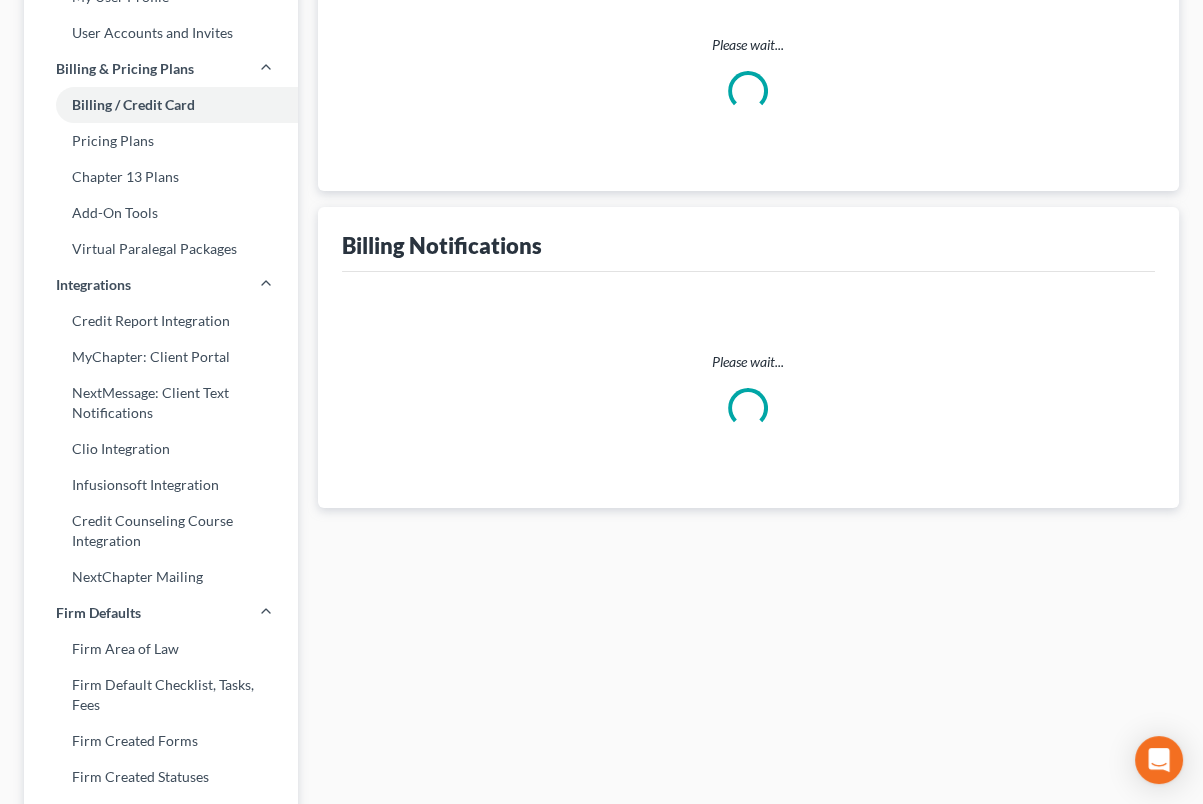
select select "16"
select select "1"
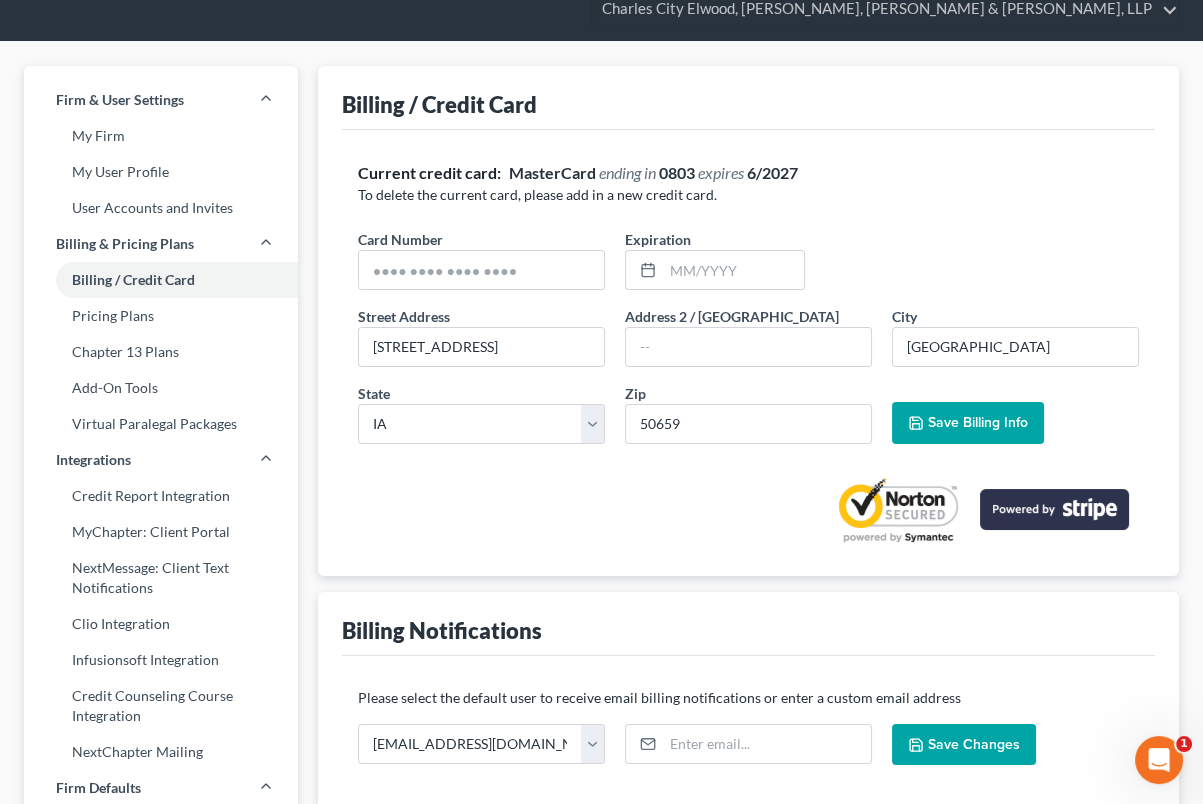
scroll to position [0, 0]
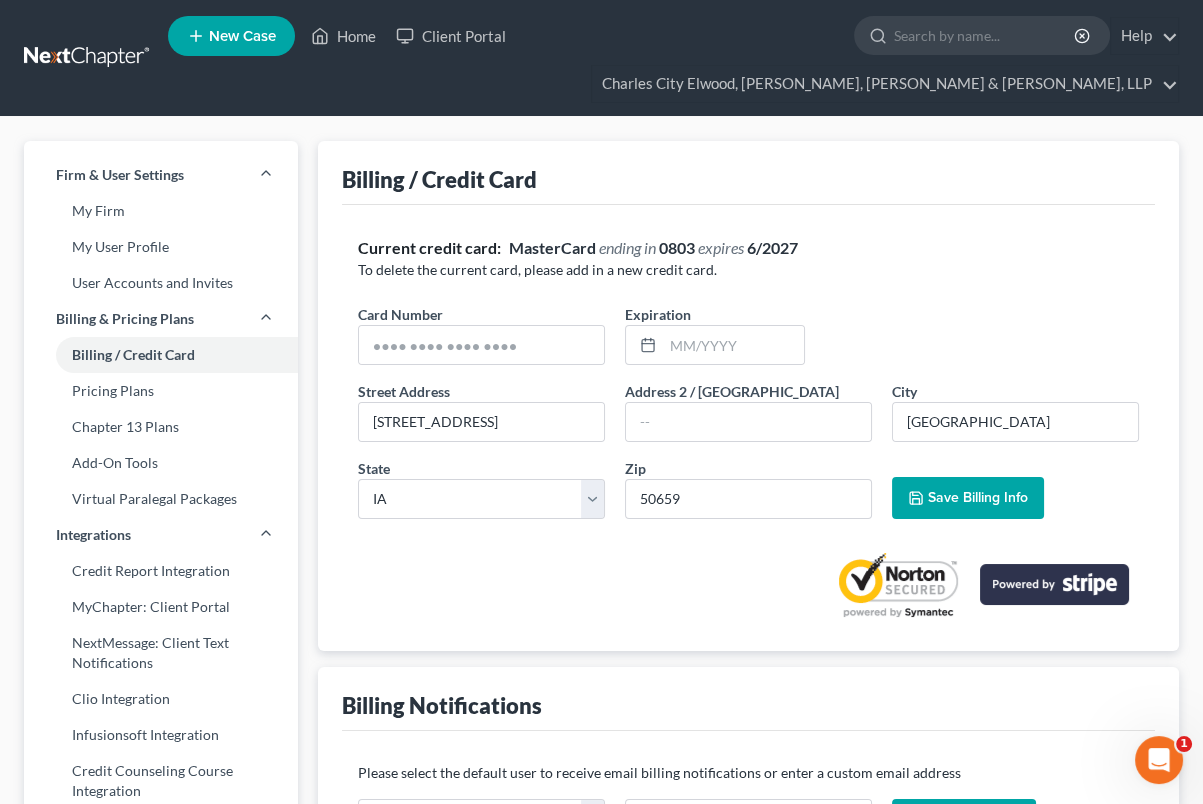
click at [80, 54] on link at bounding box center [88, 58] width 128 height 36
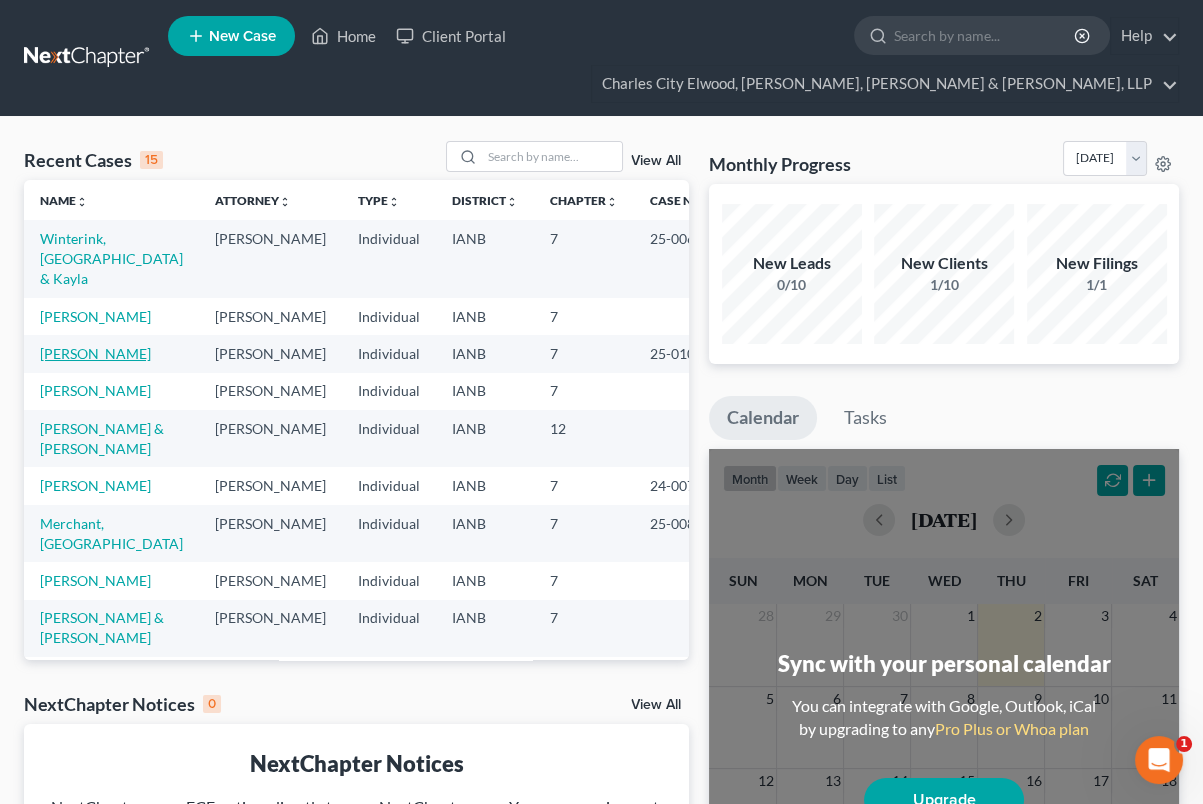
click at [92, 349] on link "McConnell, Jill" at bounding box center [95, 353] width 111 height 17
select select "0"
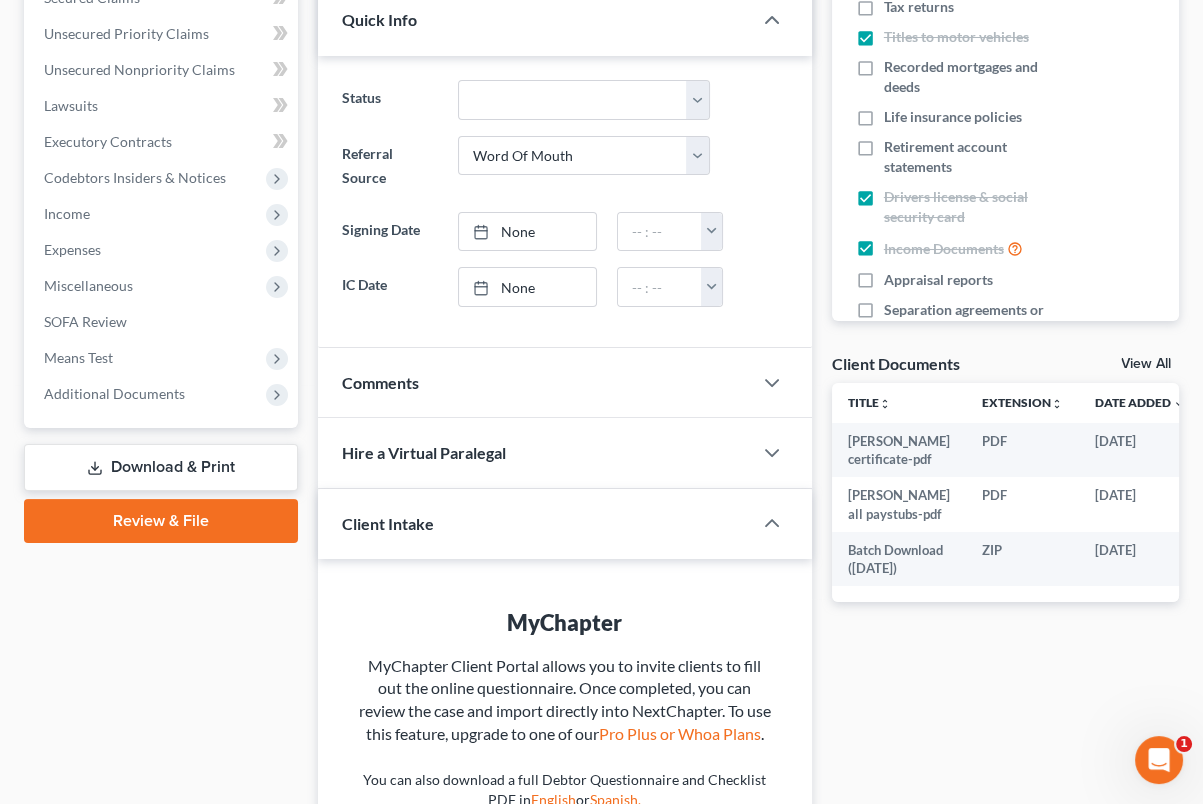
scroll to position [500, 0]
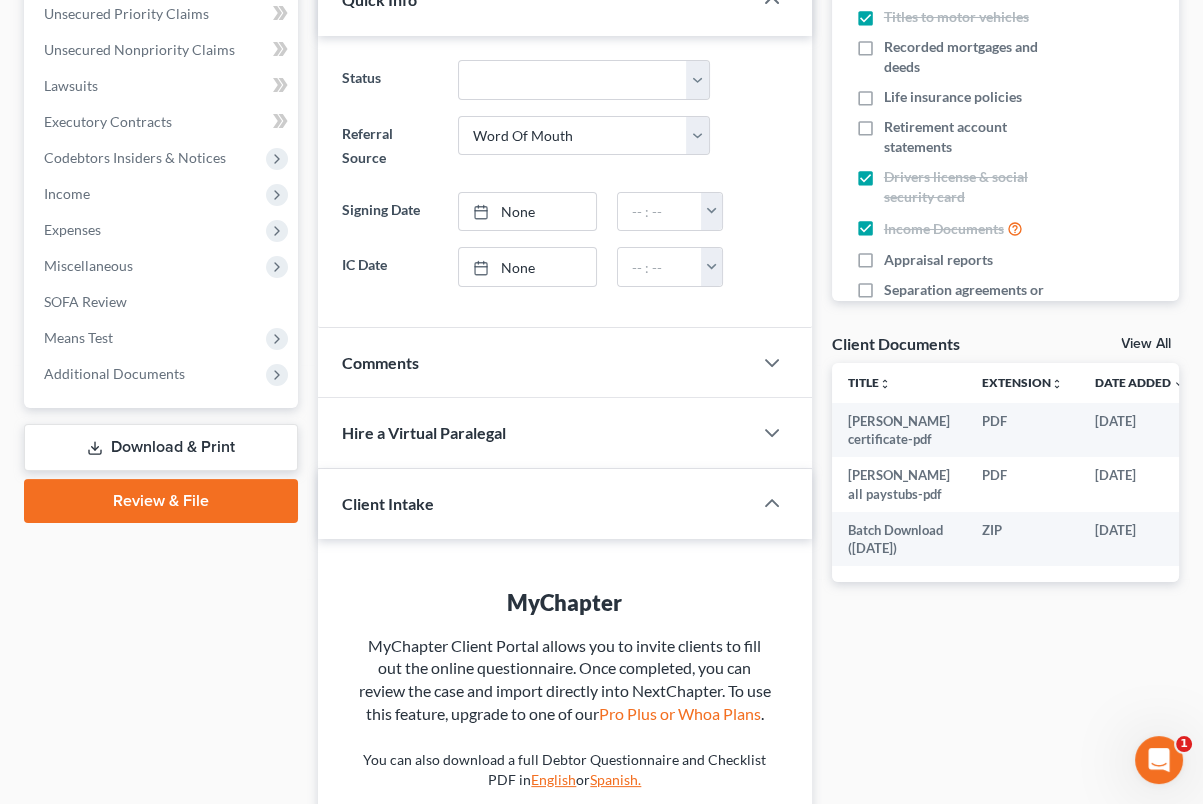
click at [1149, 337] on link "View All" at bounding box center [1146, 344] width 50 height 14
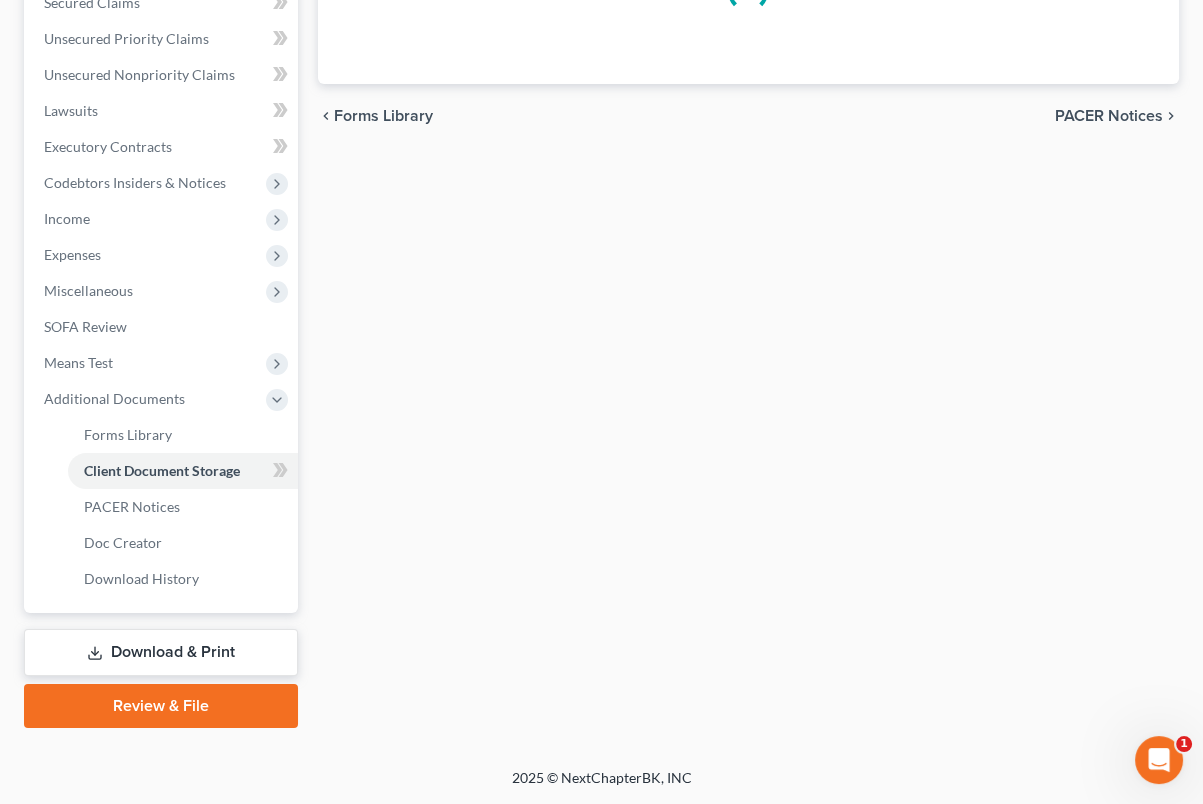
scroll to position [168, 0]
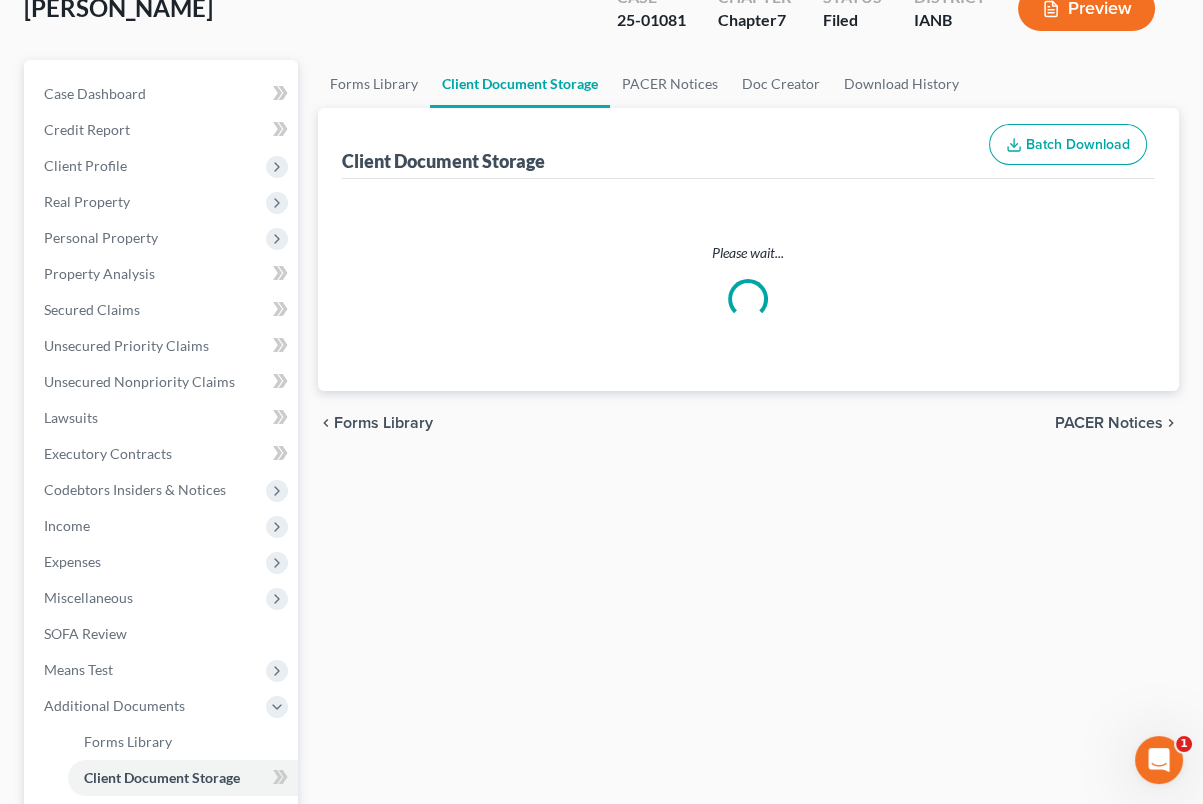
select select "30"
select select "4"
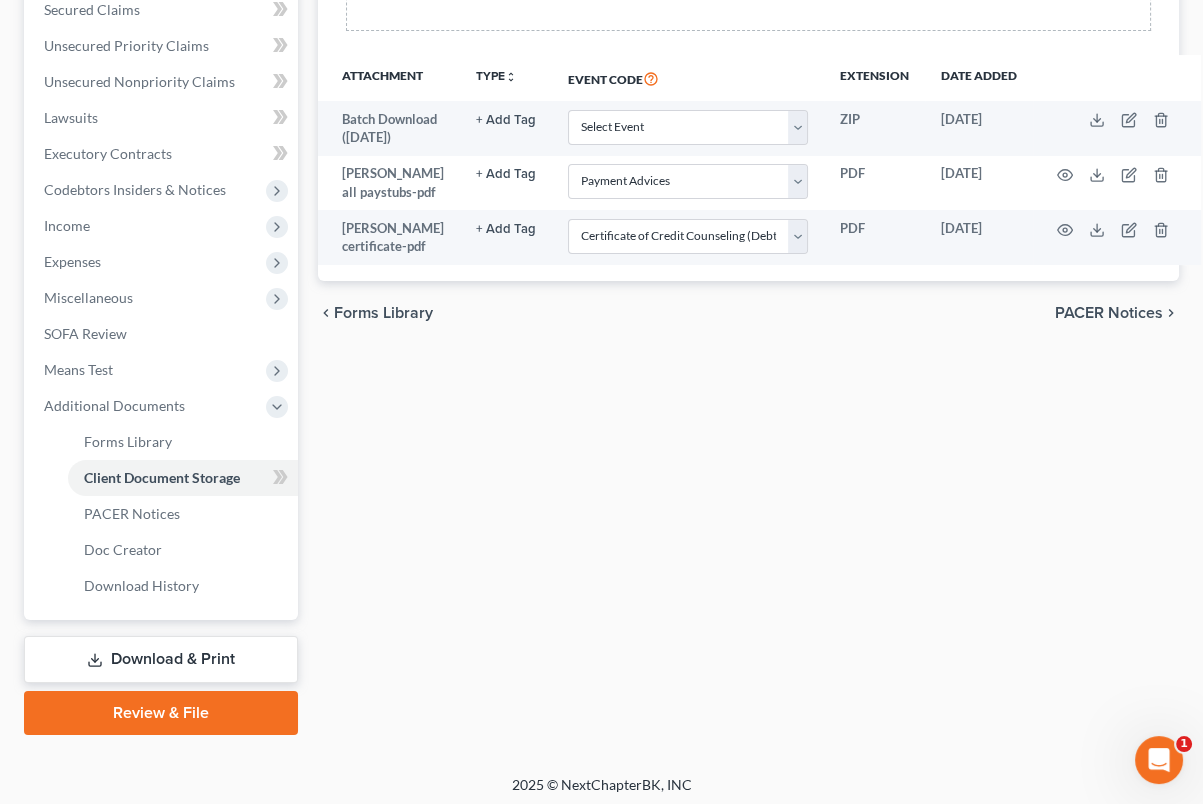
scroll to position [473, 0]
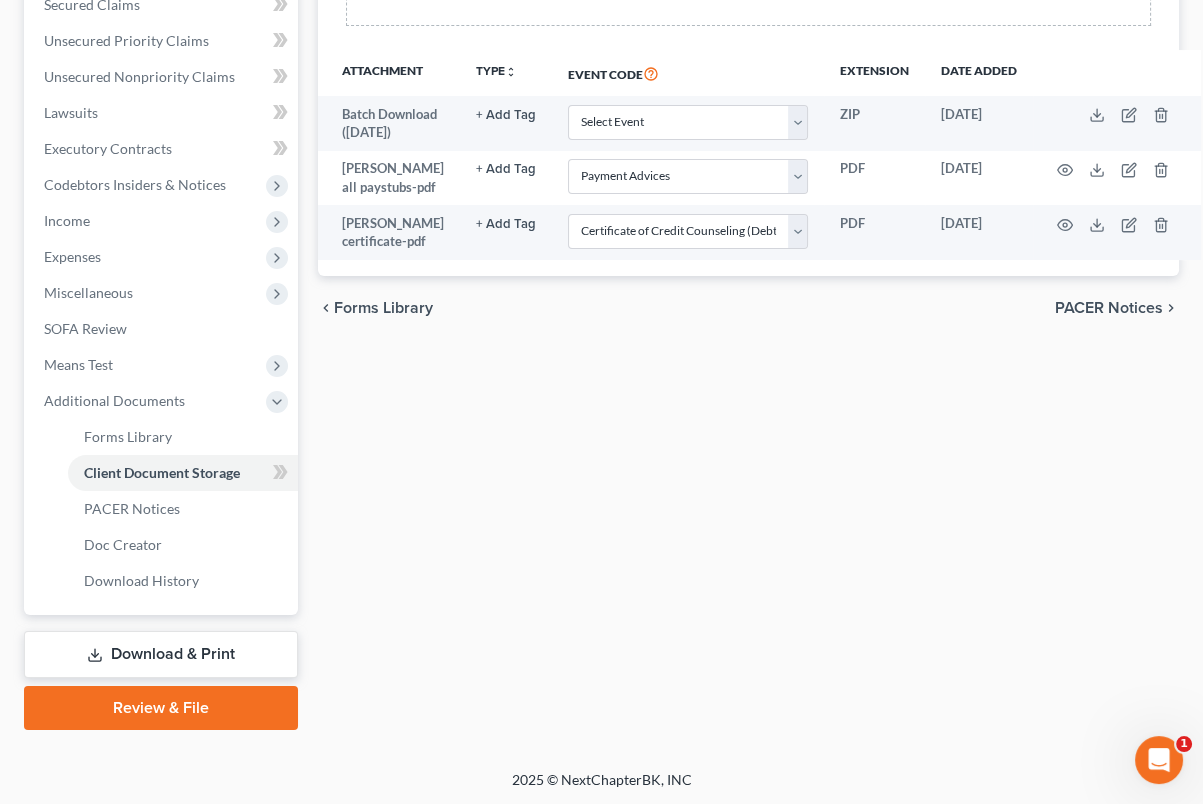
click at [228, 697] on link "Review & File" at bounding box center [161, 708] width 274 height 44
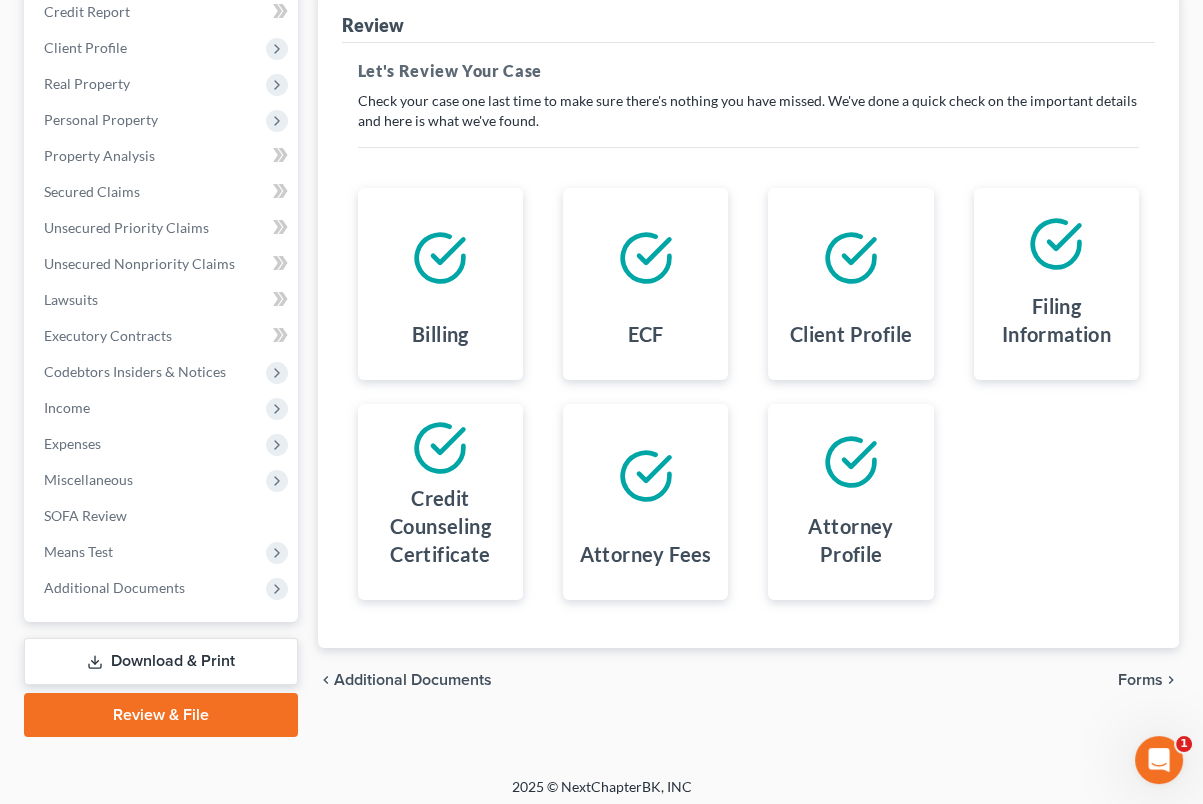
scroll to position [293, 0]
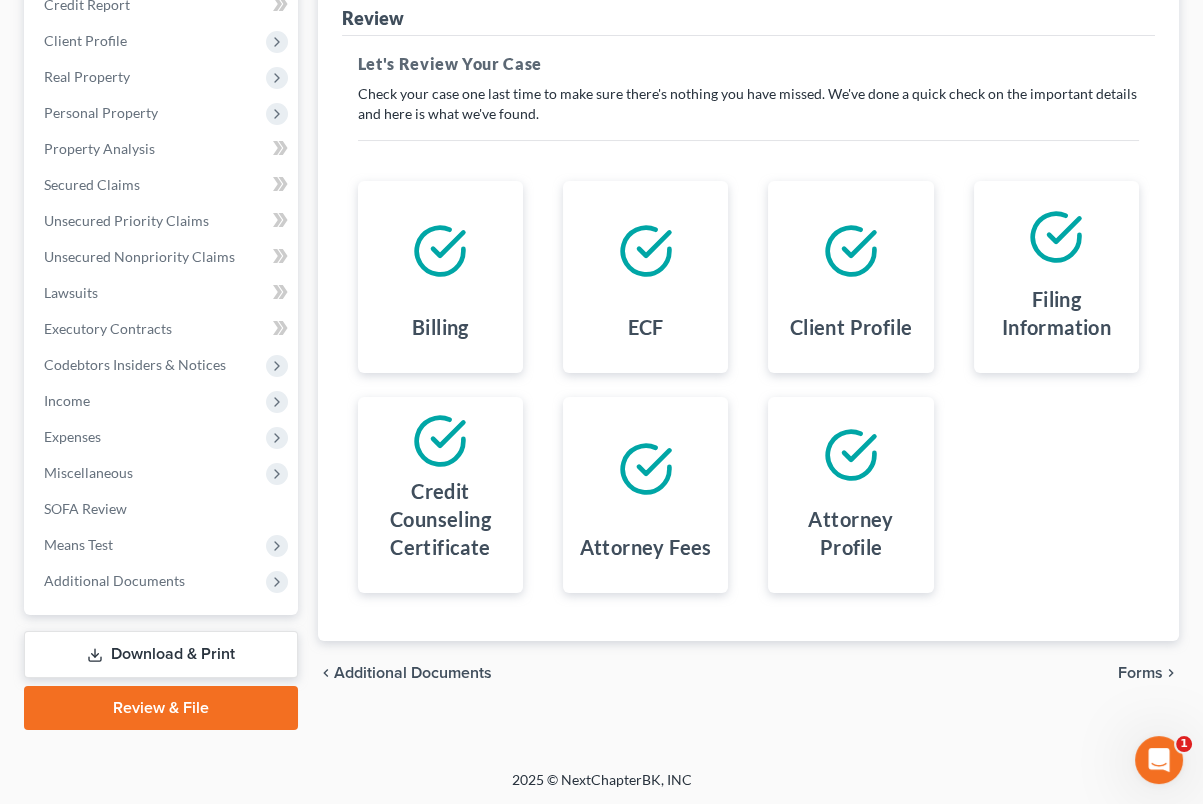
click at [231, 699] on link "Review & File" at bounding box center [161, 708] width 274 height 44
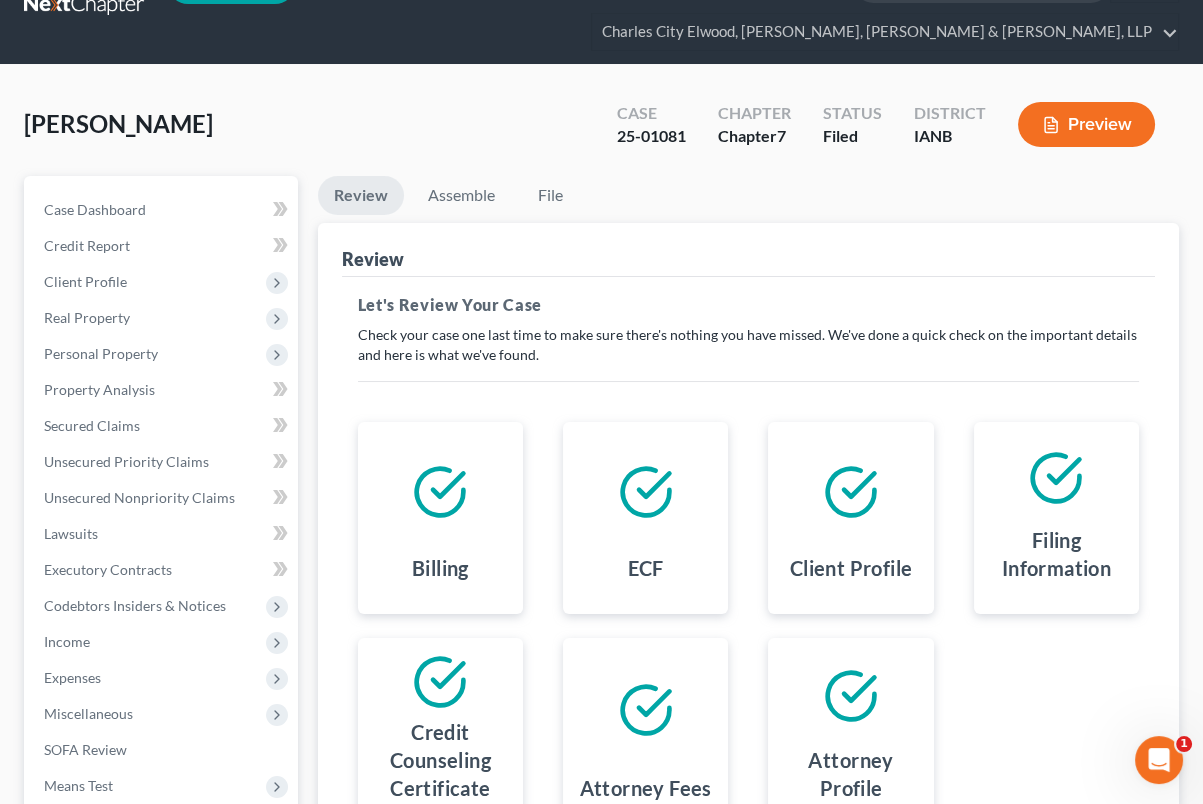
scroll to position [126, 0]
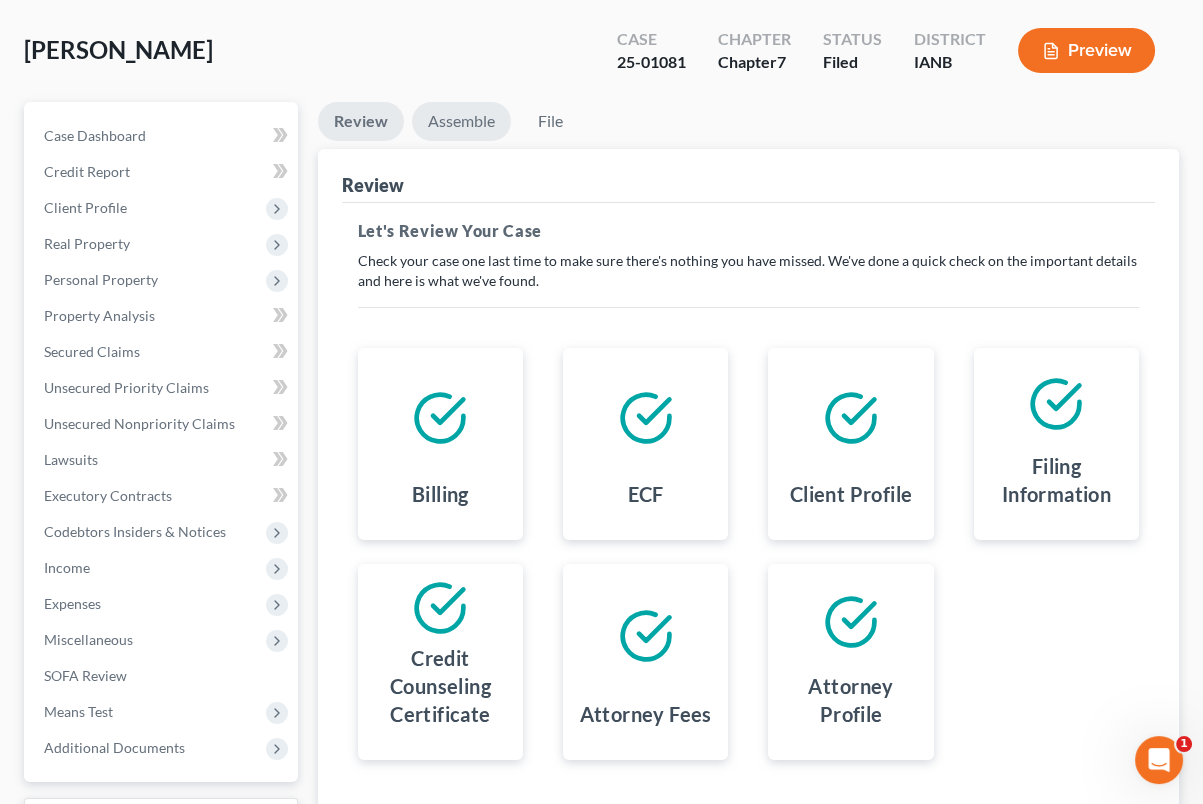
click at [481, 117] on link "Assemble" at bounding box center [461, 121] width 99 height 39
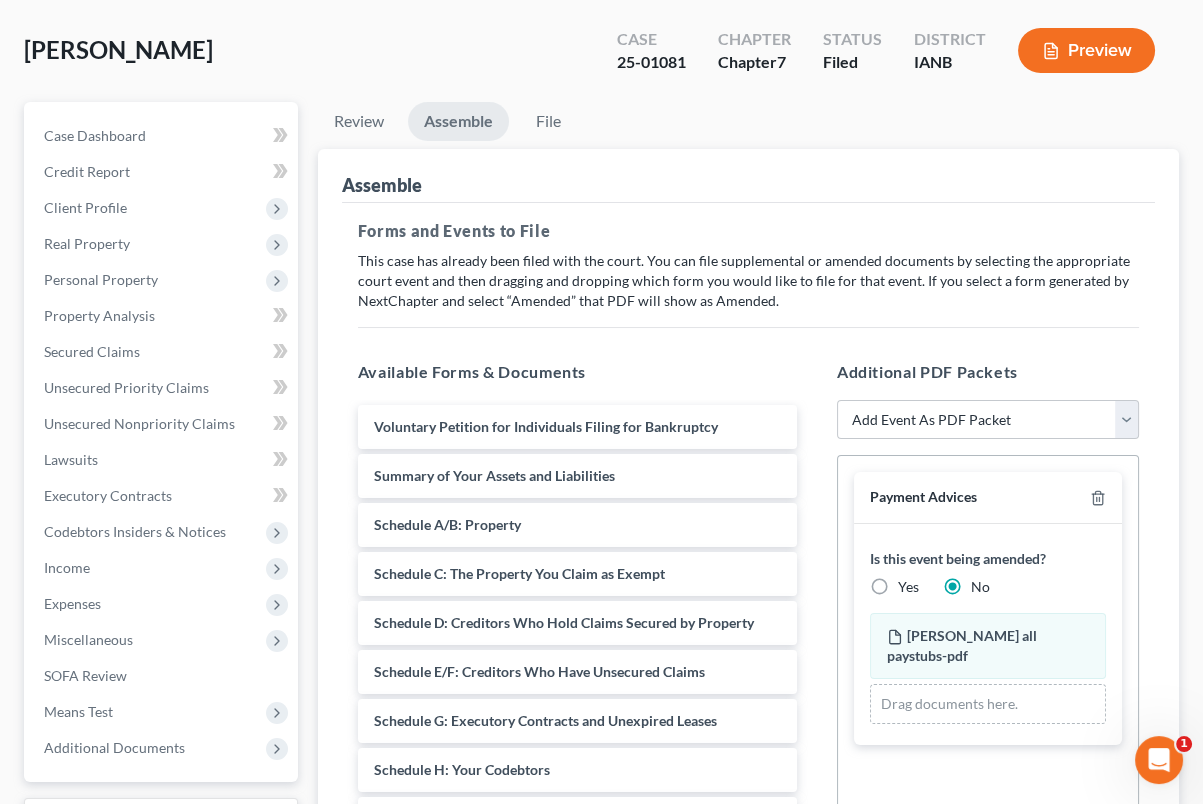
click at [463, 118] on link "Assemble" at bounding box center [458, 121] width 101 height 39
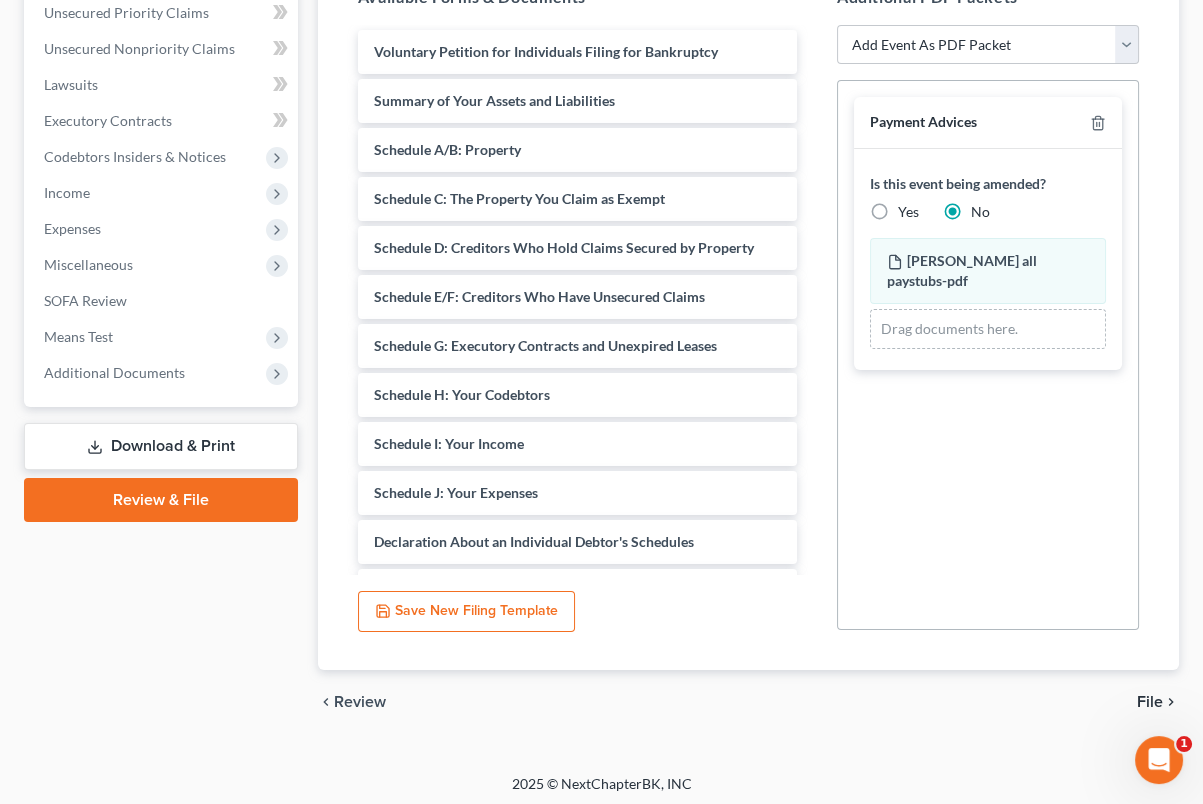
scroll to position [506, 0]
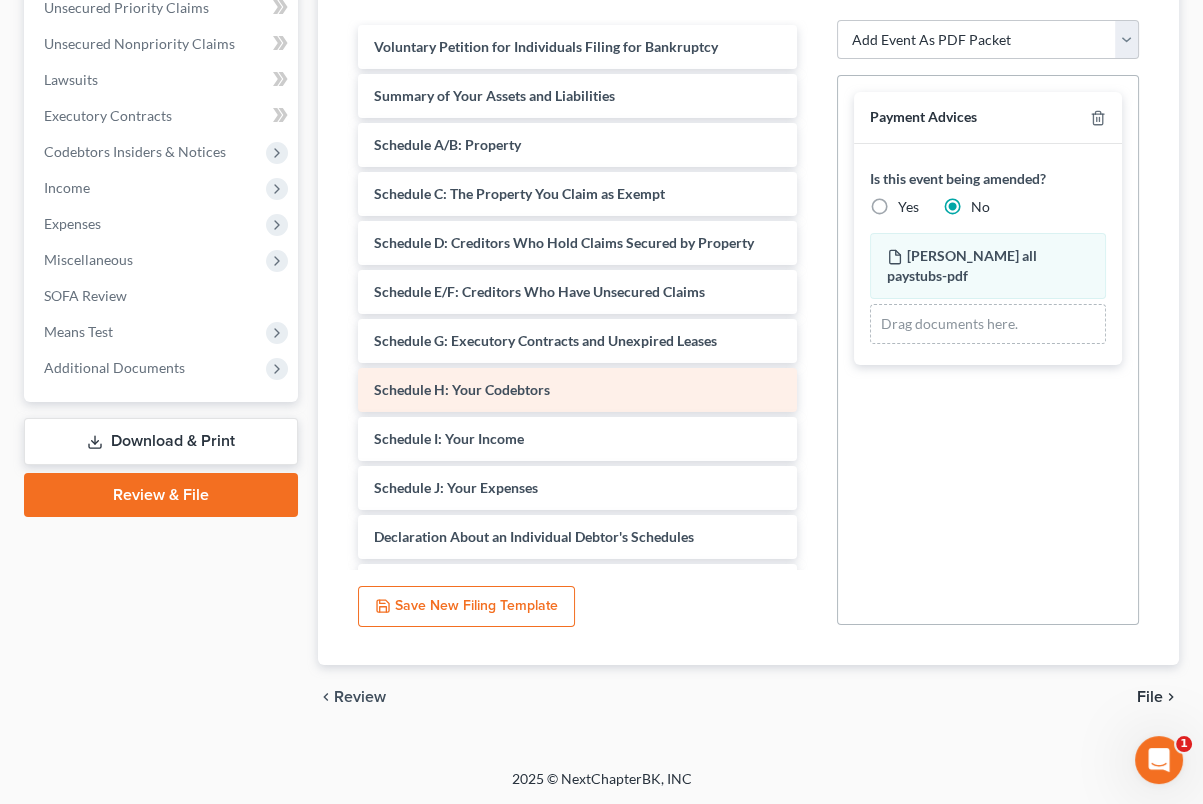
click at [587, 383] on div "Schedule H: Your Codebtors" at bounding box center [577, 390] width 439 height 44
drag, startPoint x: 587, startPoint y: 383, endPoint x: 563, endPoint y: 392, distance: 25.6
click at [563, 392] on div "Schedule H: Your Codebtors Voluntary Petition for Individuals Filing for Bankru…" at bounding box center [577, 493] width 471 height 937
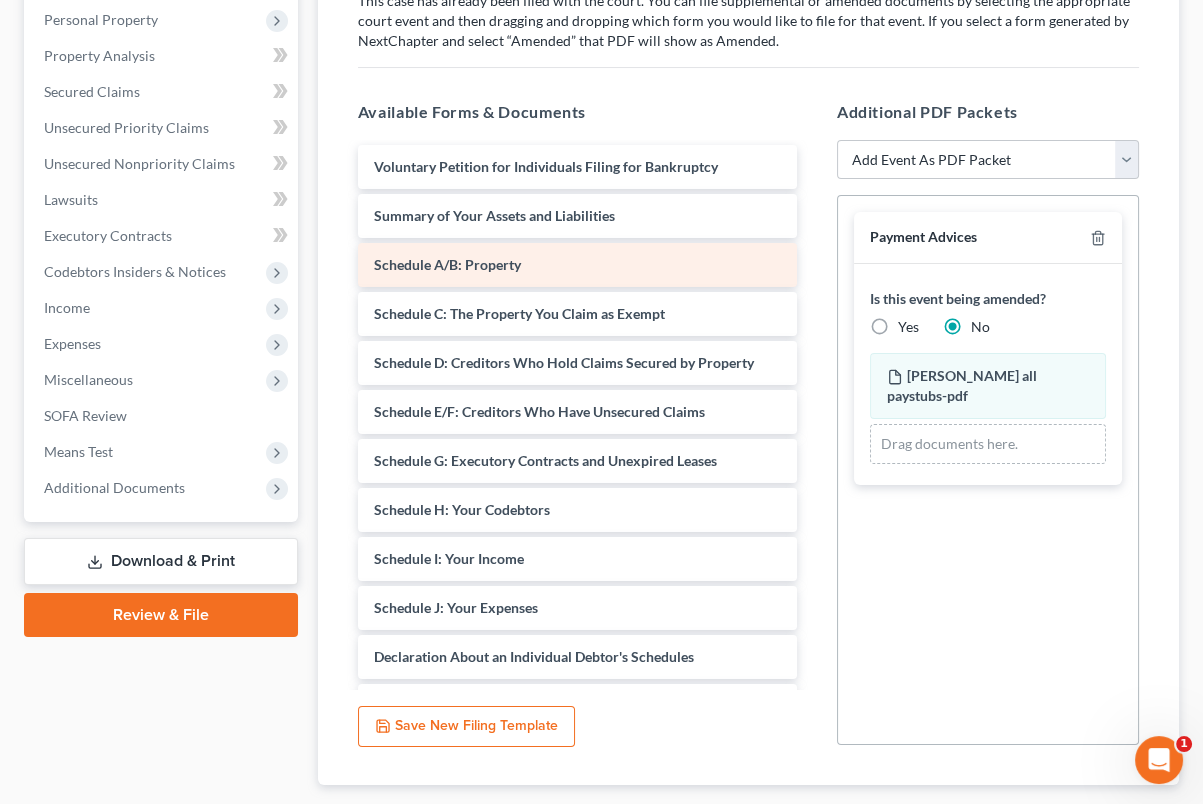
scroll to position [381, 0]
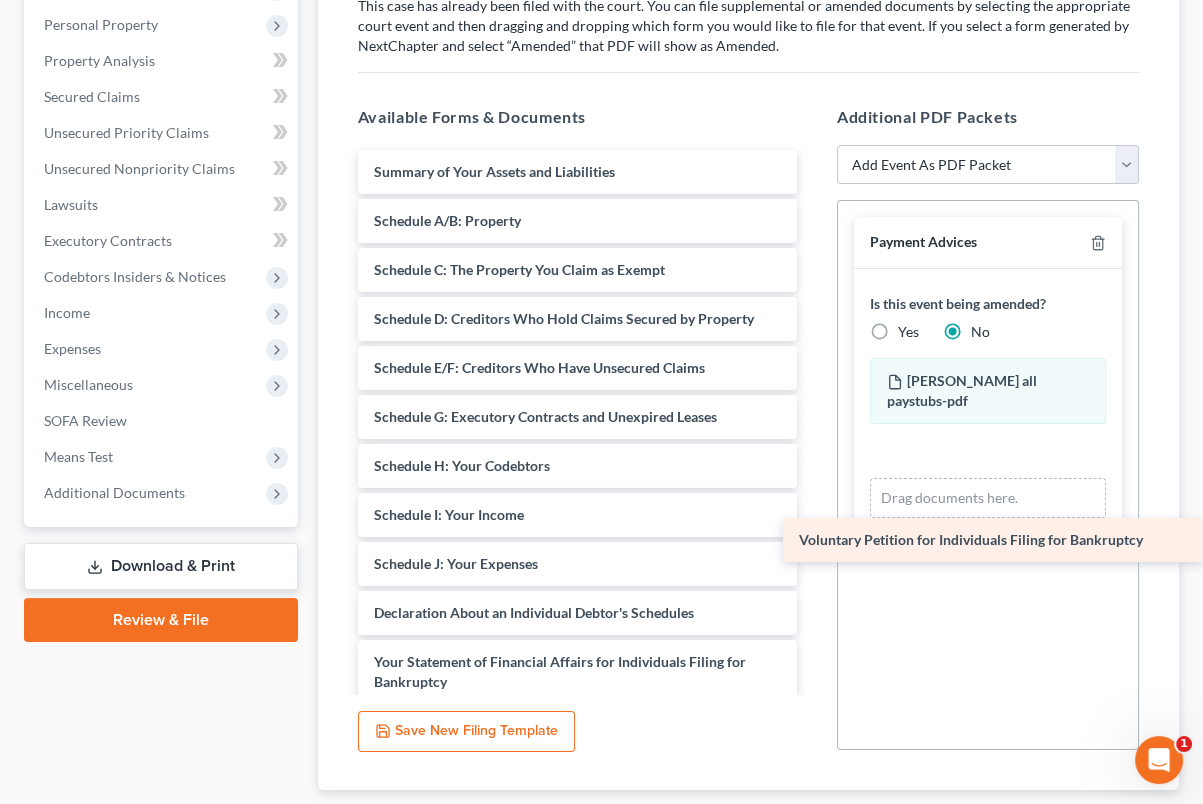
drag, startPoint x: 497, startPoint y: 172, endPoint x: 968, endPoint y: 542, distance: 598.8
click at [813, 542] on div "Voluntary Petition for Individuals Filing for Bankruptcy Voluntary Petition for…" at bounding box center [577, 594] width 471 height 888
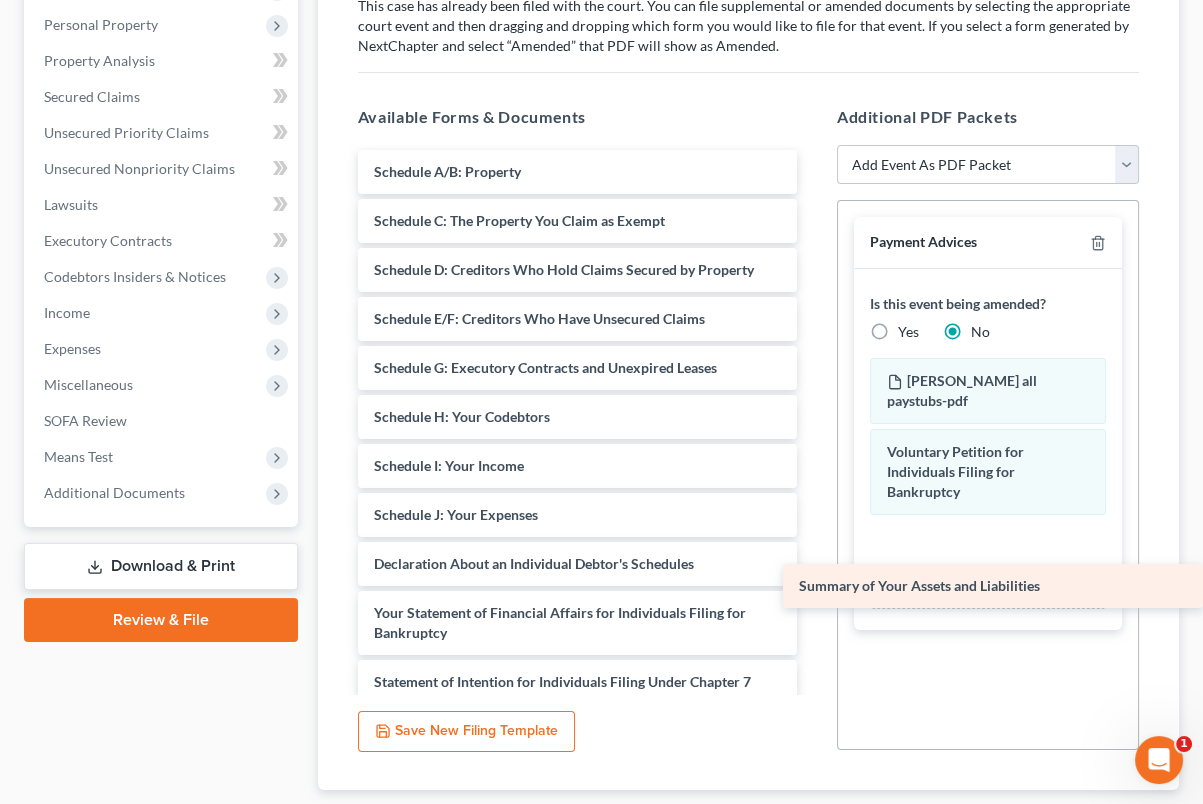
drag, startPoint x: 517, startPoint y: 175, endPoint x: 982, endPoint y: 591, distance: 623.7
click at [813, 591] on div "Summary of Your Assets and Liabilities Summary of Your Assets and Liabilities S…" at bounding box center [577, 569] width 471 height 839
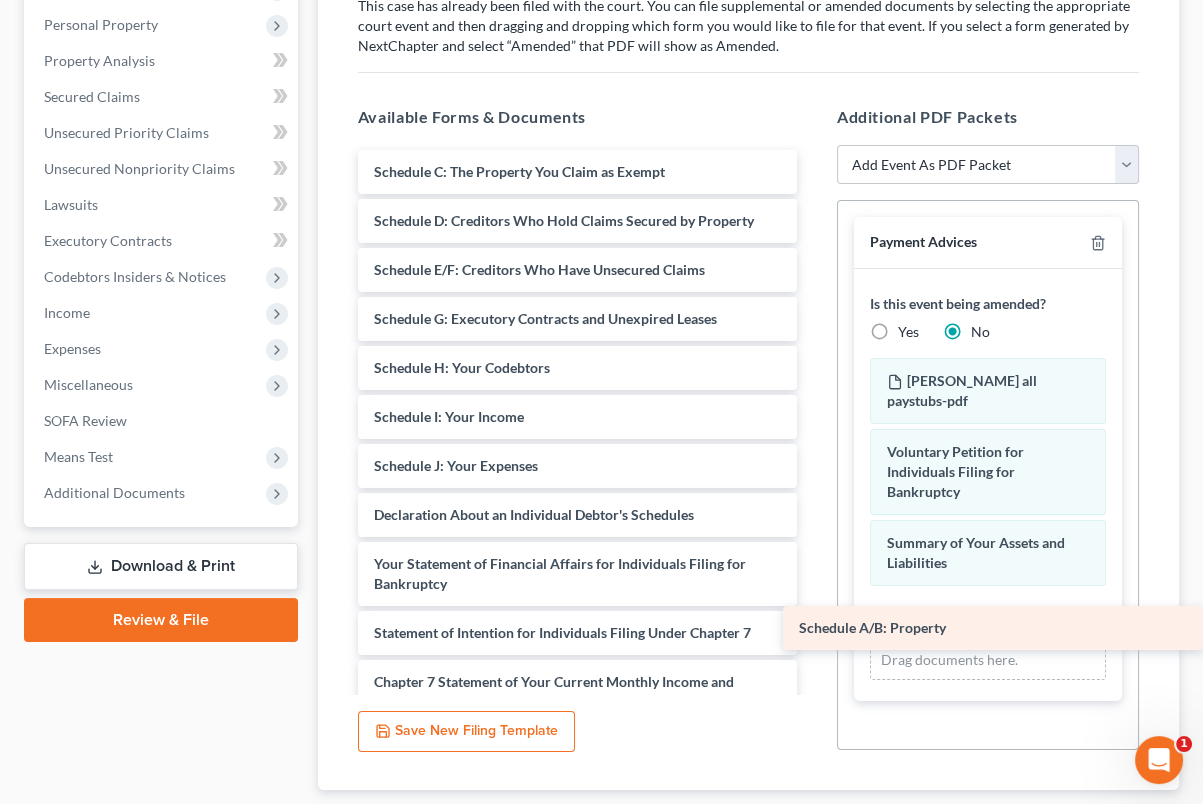
drag, startPoint x: 567, startPoint y: 168, endPoint x: 996, endPoint y: 626, distance: 627.3
click at [813, 626] on div "Schedule A/B: Property Schedule A/B: Property Schedule C: The Property You Clai…" at bounding box center [577, 545] width 471 height 790
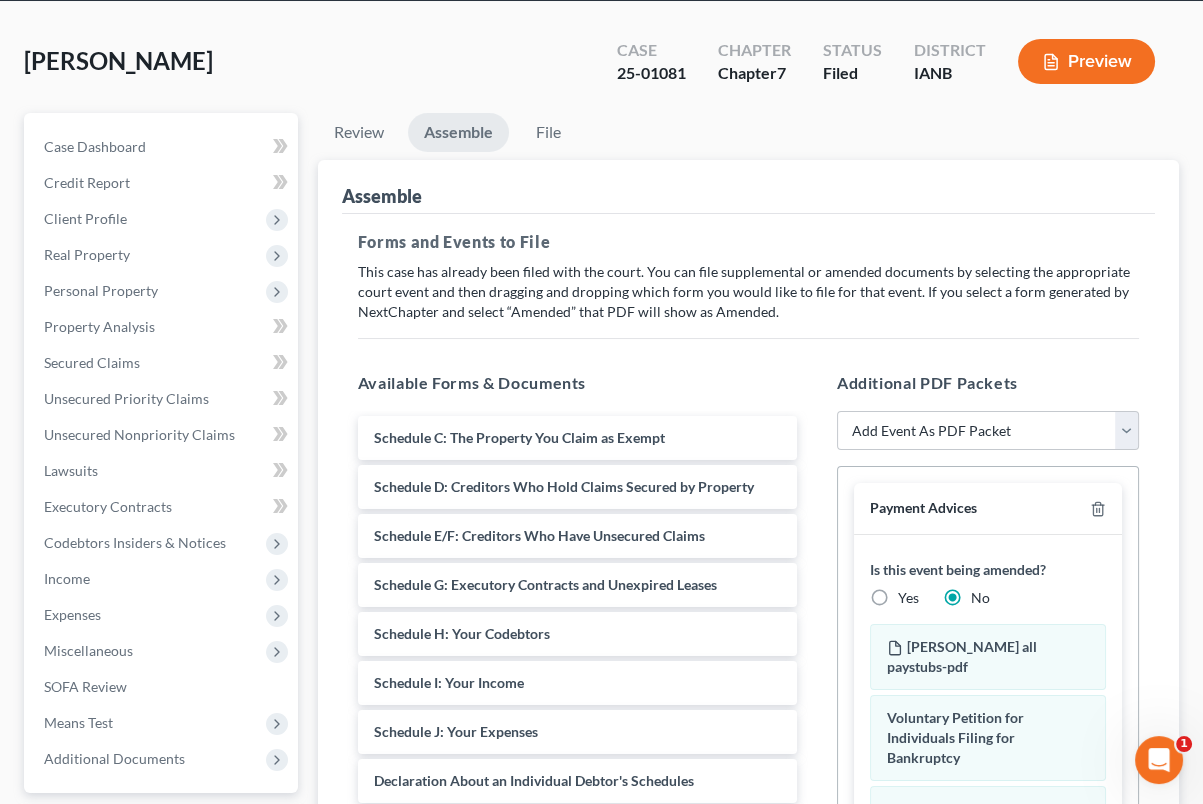
scroll to position [48, 0]
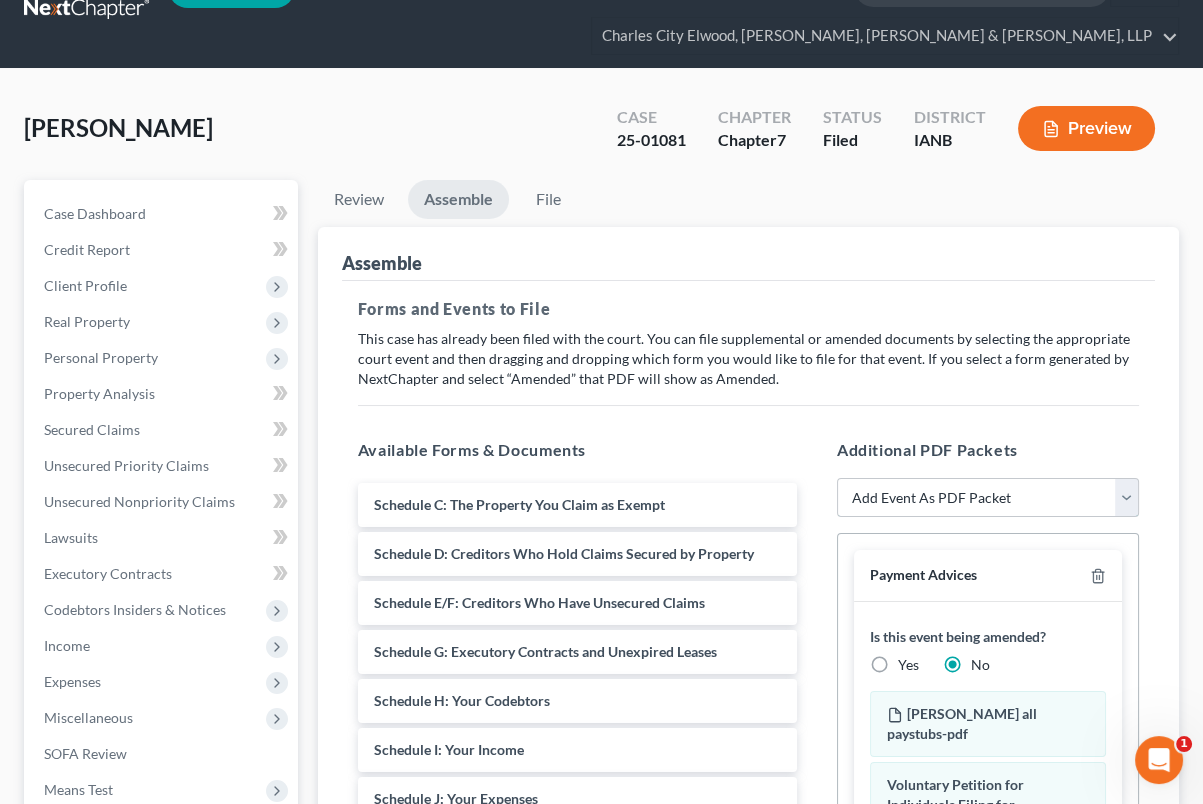
click at [1013, 496] on select "Add Event As PDF Packet Amend Amend Plan Amended Application Amended List of Cr…" at bounding box center [988, 498] width 302 height 40
click at [1095, 493] on select "Add Event As PDF Packet Amend Amend Plan Amended Application Amended List of Cr…" at bounding box center [988, 498] width 302 height 40
click at [1096, 494] on select "Add Event As PDF Packet Amend Amend Plan Amended Application Amended List of Cr…" at bounding box center [988, 498] width 302 height 40
click at [895, 503] on select "Add Event As PDF Packet Amend Amend Plan Amended Application Amended List of Cr…" at bounding box center [988, 498] width 302 height 40
click at [894, 503] on select "Add Event As PDF Packet Amend Amend Plan Amended Application Amended List of Cr…" at bounding box center [988, 498] width 302 height 40
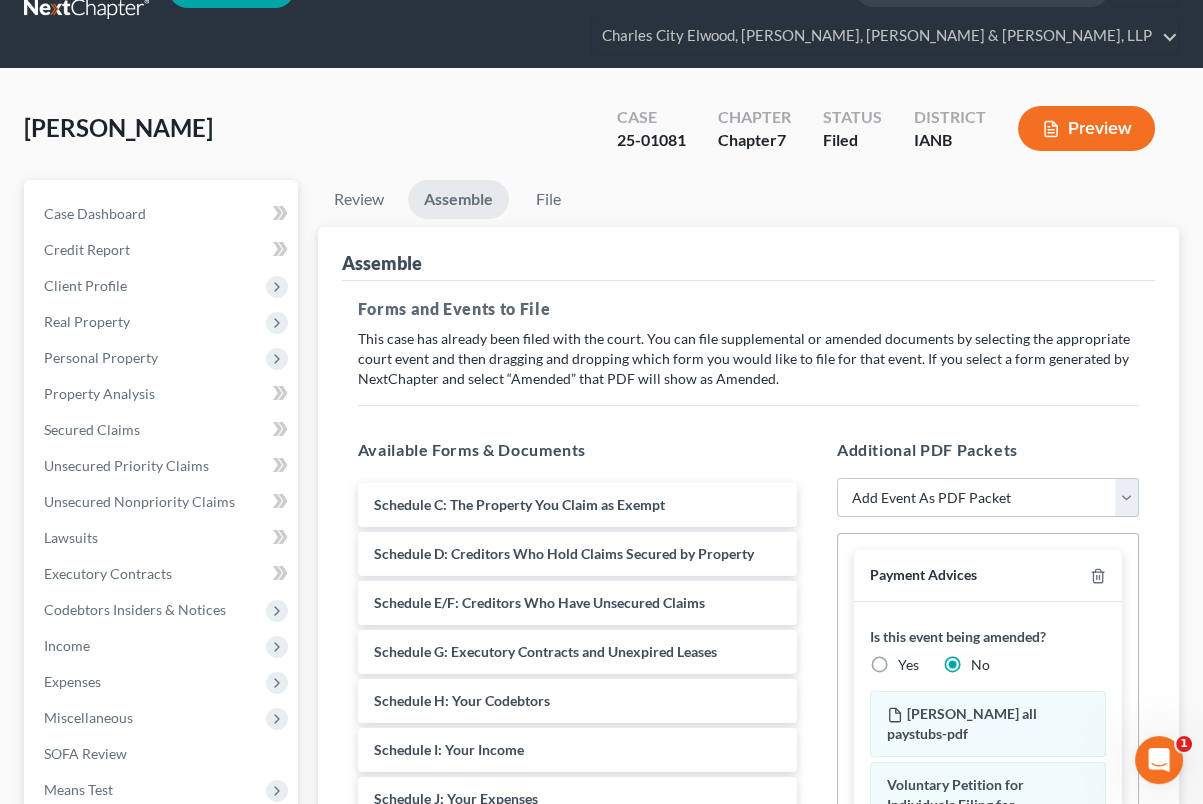
click at [920, 495] on select "Add Event As PDF Packet Amend Amend Plan Amended Application Amended List of Cr…" at bounding box center [988, 498] width 302 height 40
click at [1157, 424] on div "Additional PDF Packets Add Event As PDF Packet Amend Amend Plan Amended Applica…" at bounding box center [988, 761] width 342 height 678
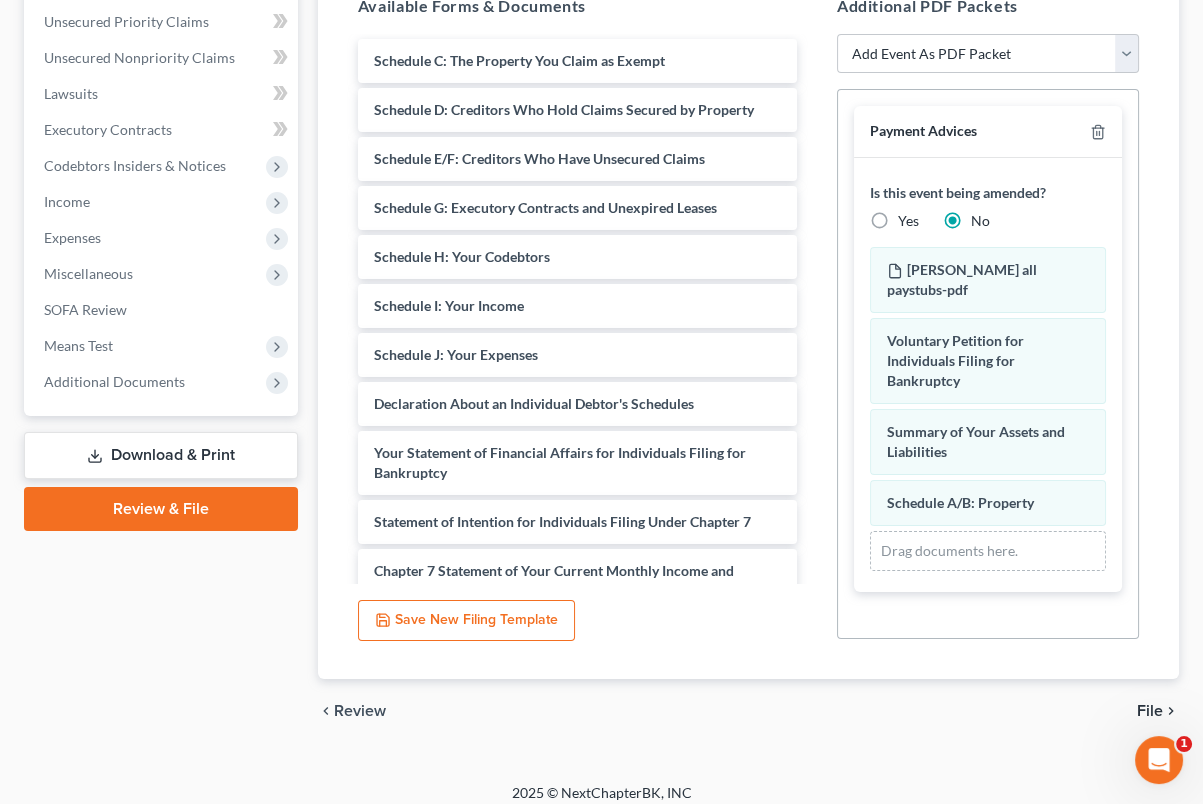
scroll to position [506, 0]
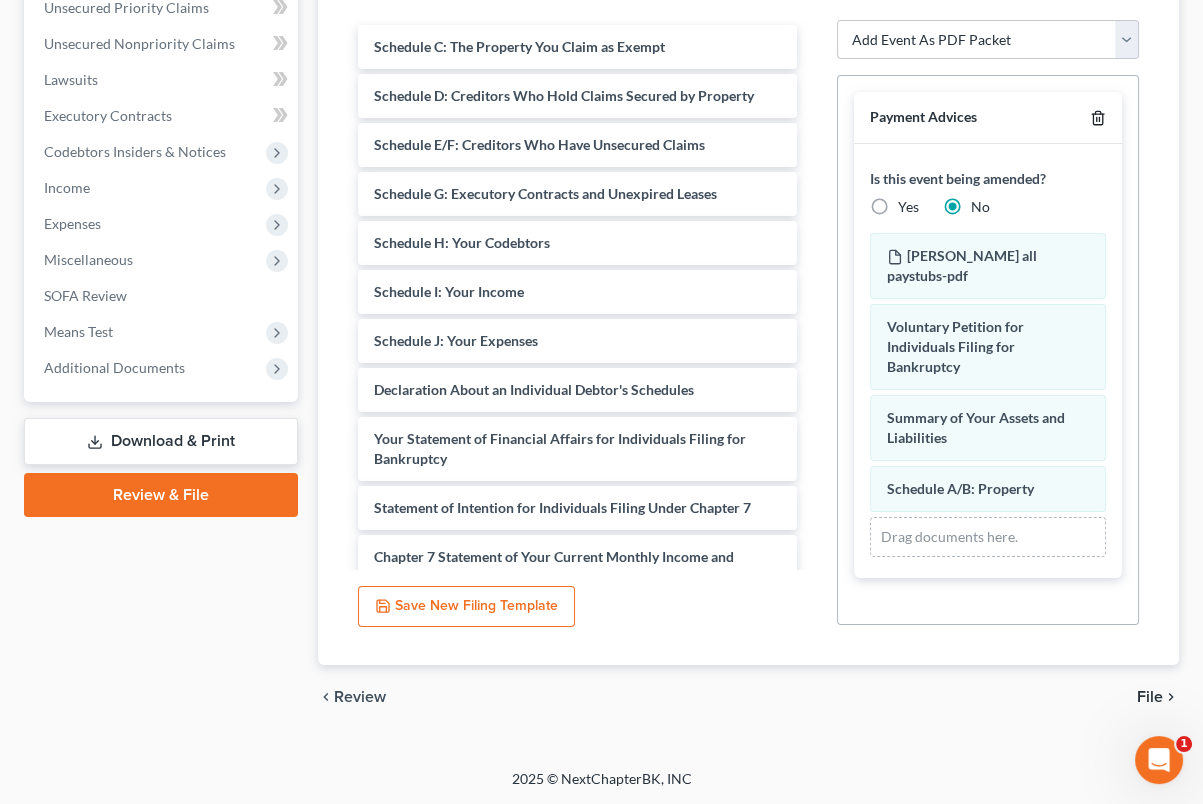
click at [1100, 112] on icon "button" at bounding box center [1097, 118] width 9 height 13
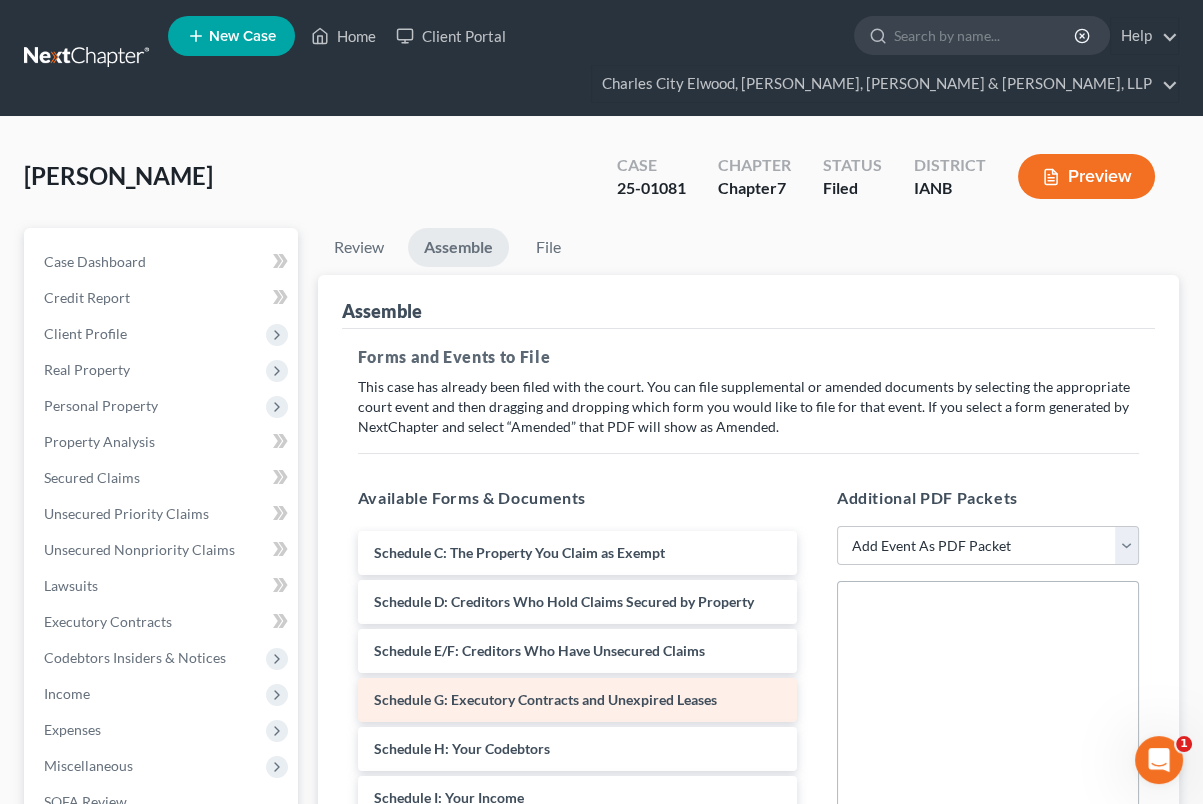
scroll to position [0, 0]
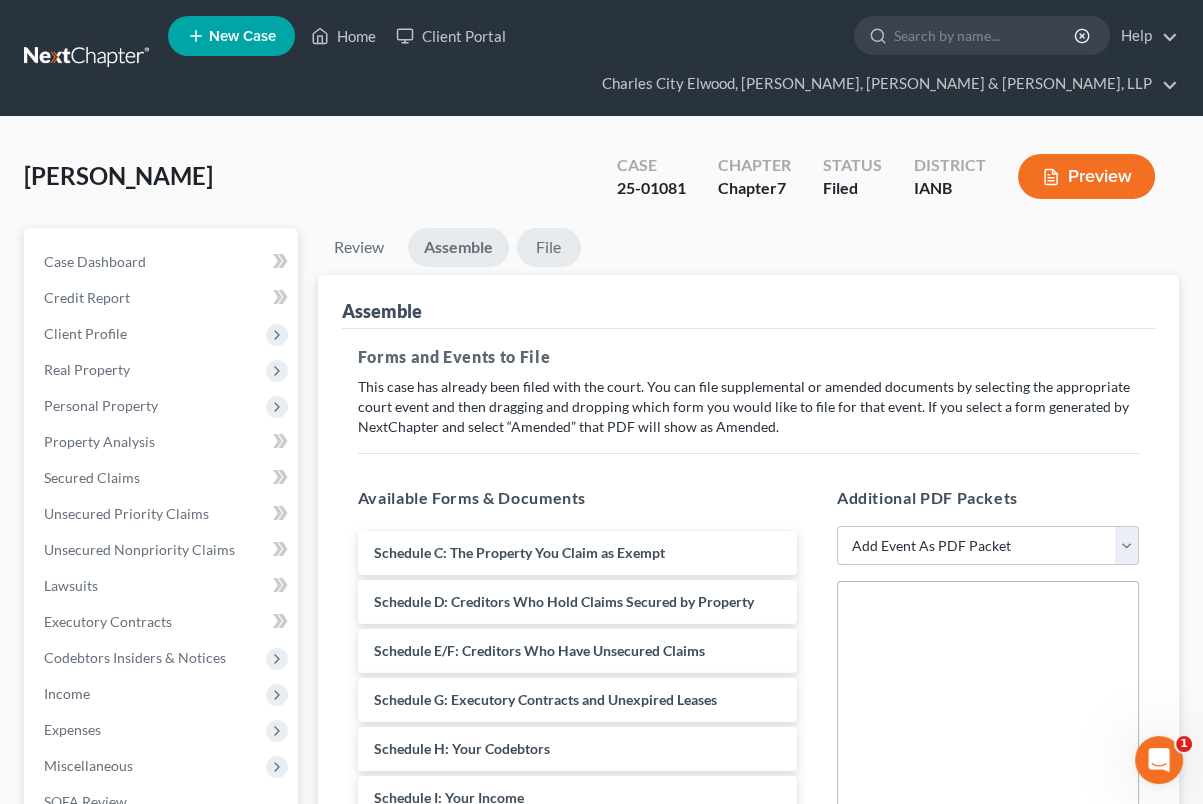
click at [545, 258] on link "File" at bounding box center [549, 247] width 64 height 39
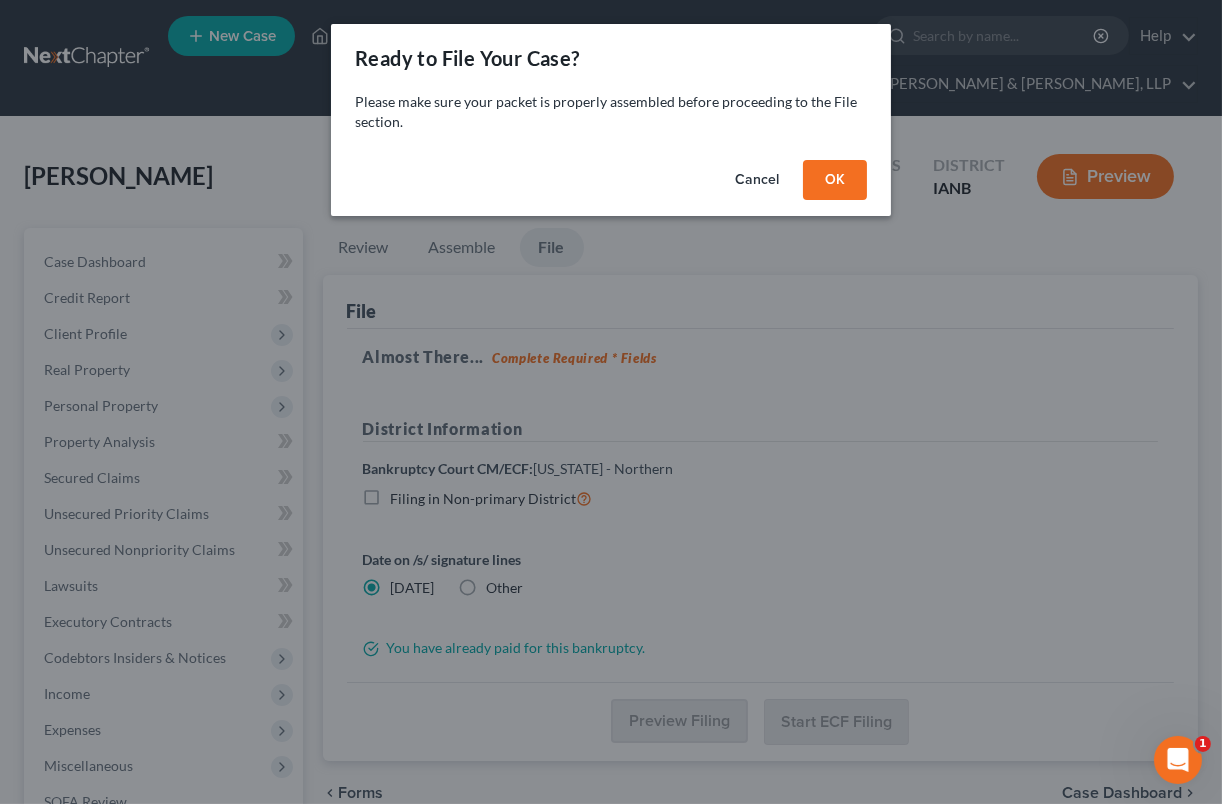
click at [763, 191] on button "Cancel" at bounding box center [757, 180] width 76 height 40
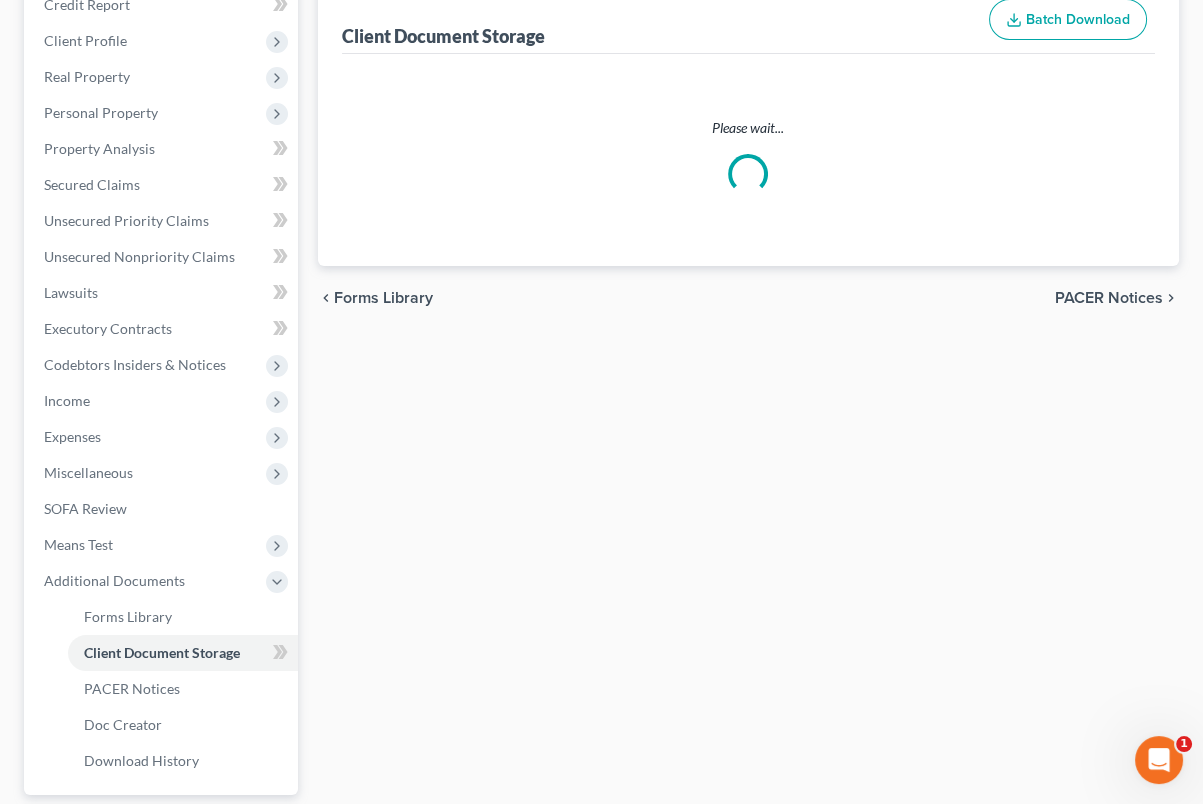
select select "30"
select select "4"
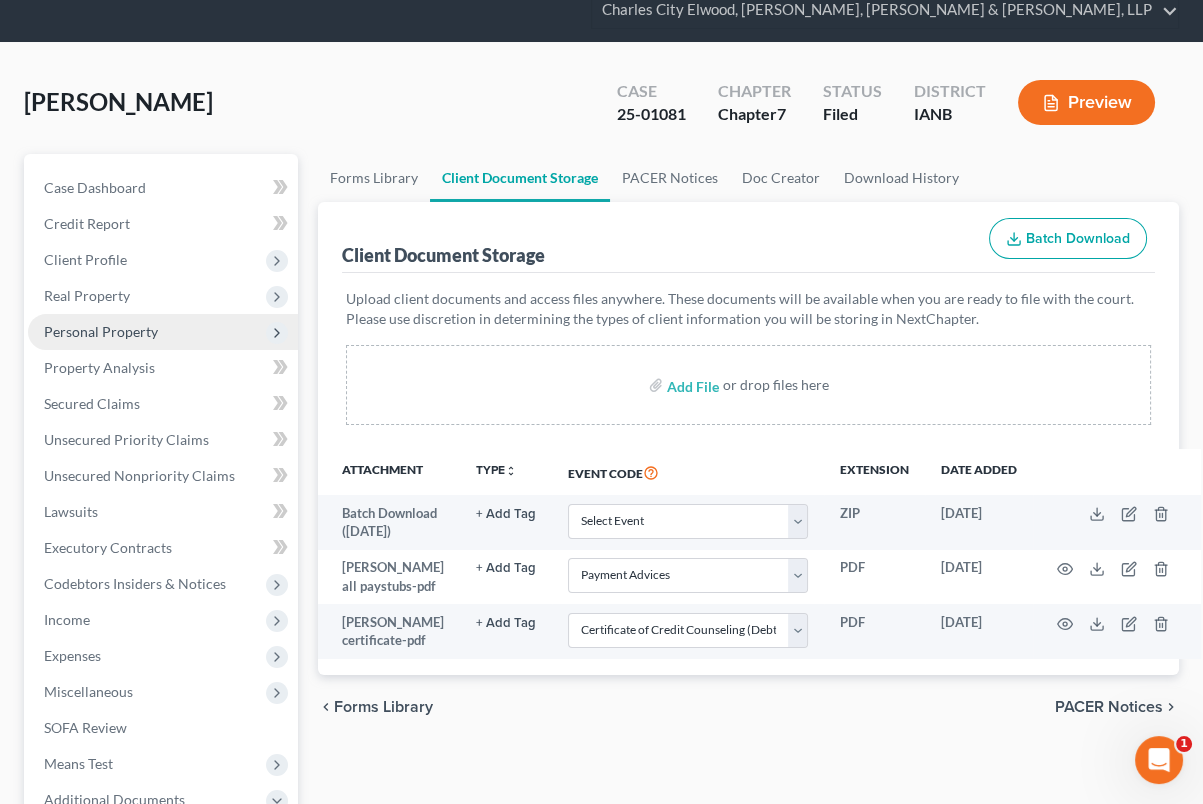
scroll to position [1, 0]
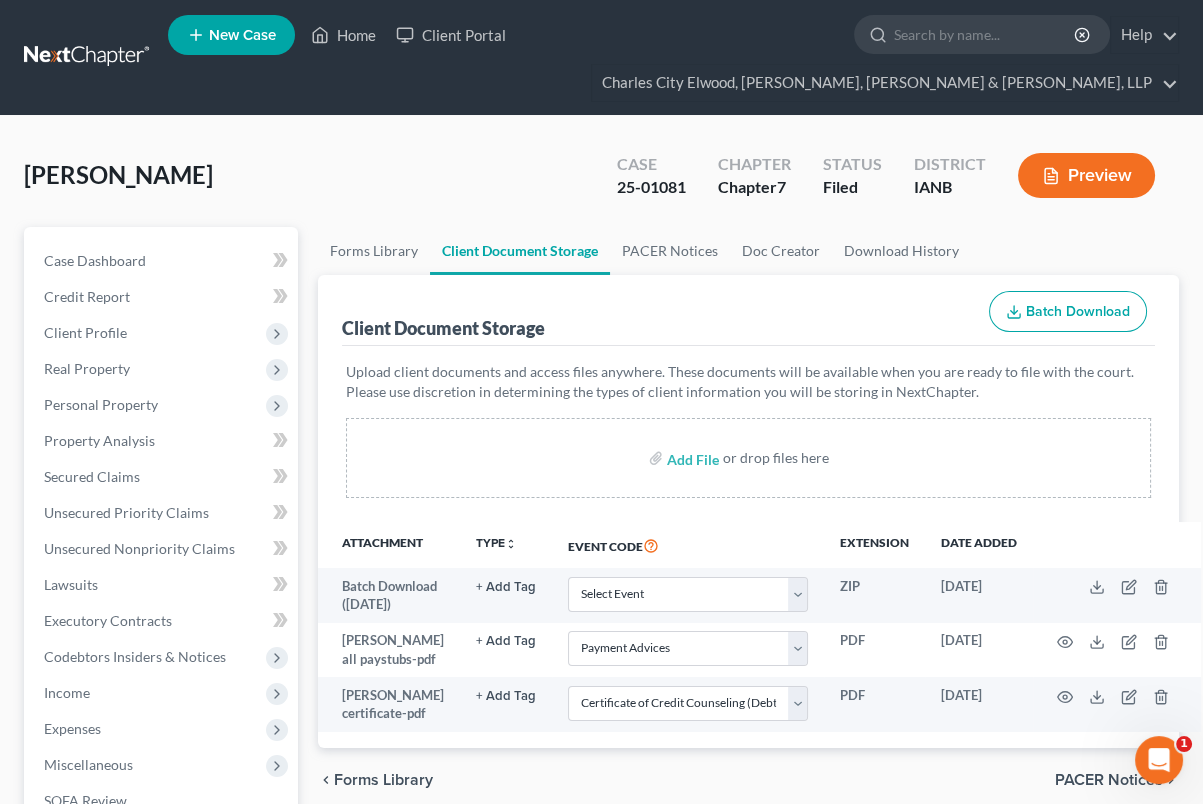
click at [155, 180] on span "[PERSON_NAME]" at bounding box center [118, 174] width 189 height 29
click at [100, 47] on link at bounding box center [88, 57] width 128 height 36
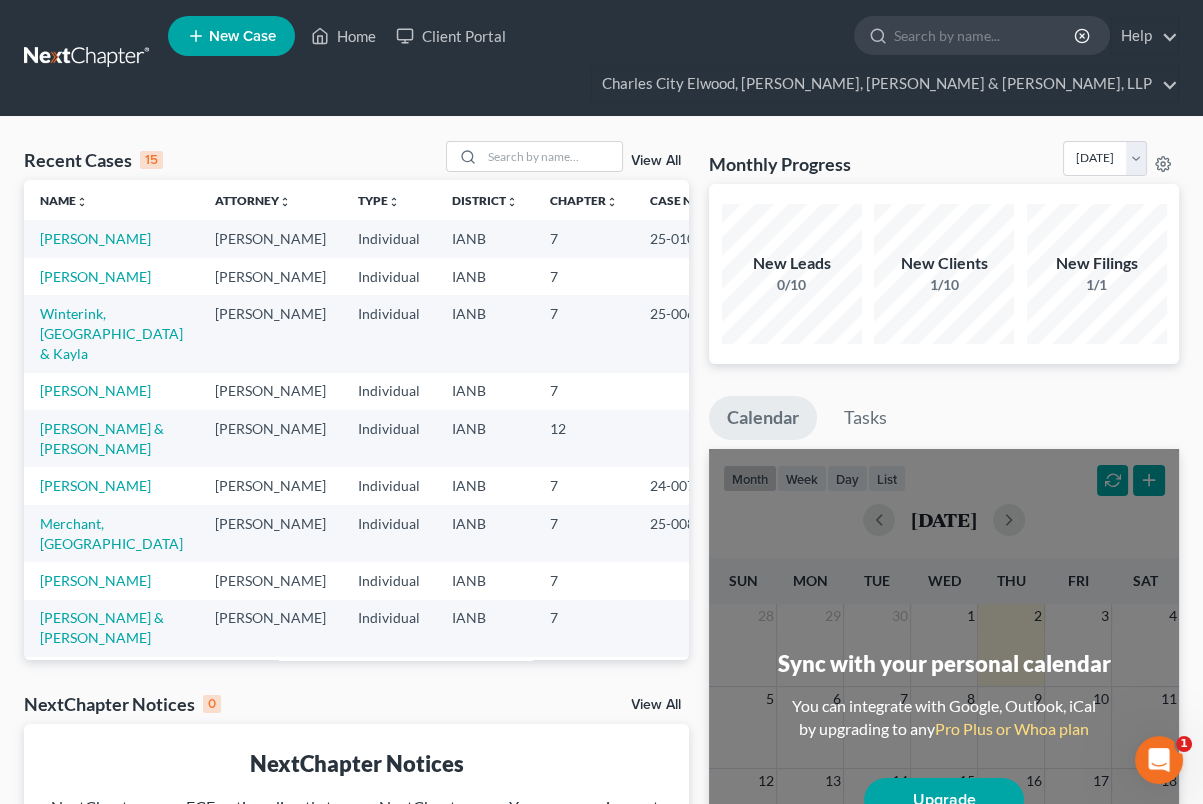
click at [63, 295] on td "[PERSON_NAME]" at bounding box center [111, 276] width 175 height 37
click at [71, 285] on link "[PERSON_NAME]" at bounding box center [95, 276] width 111 height 17
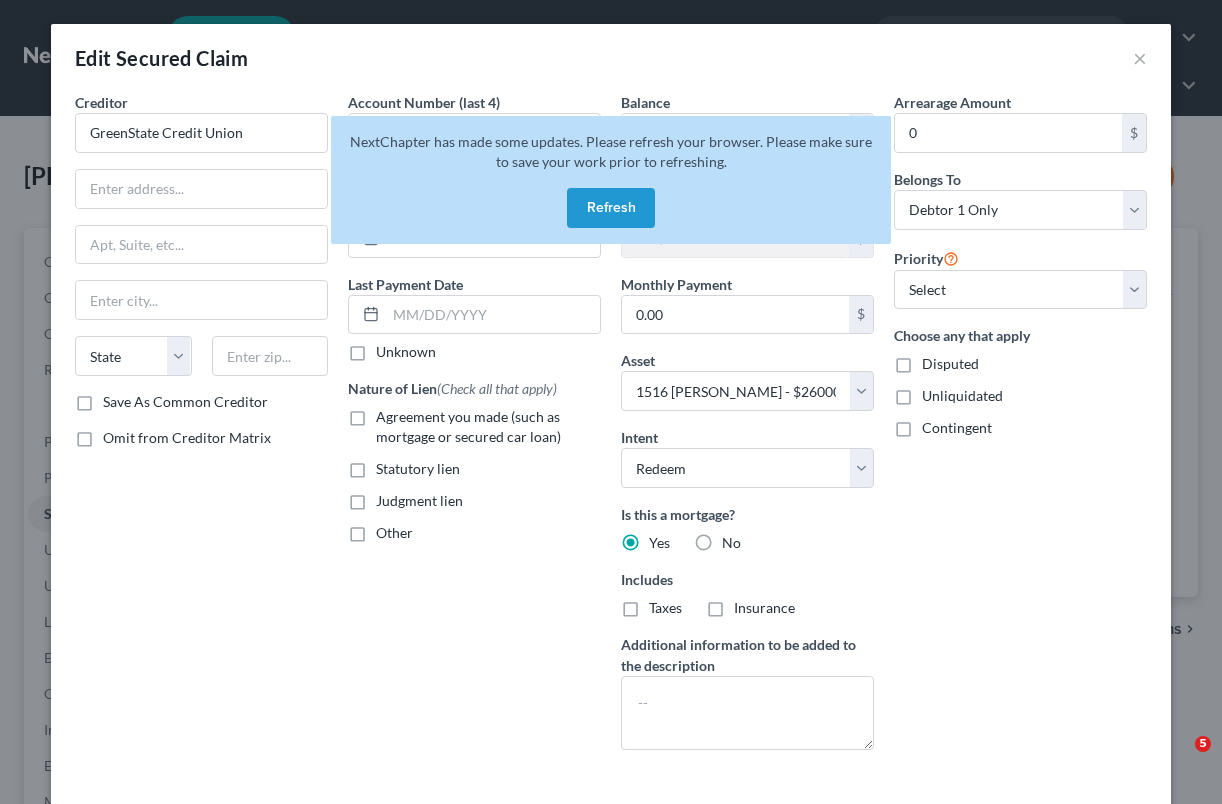
select select "12"
select select "1"
select select "0"
click at [1133, 56] on button "×" at bounding box center [1140, 58] width 14 height 24
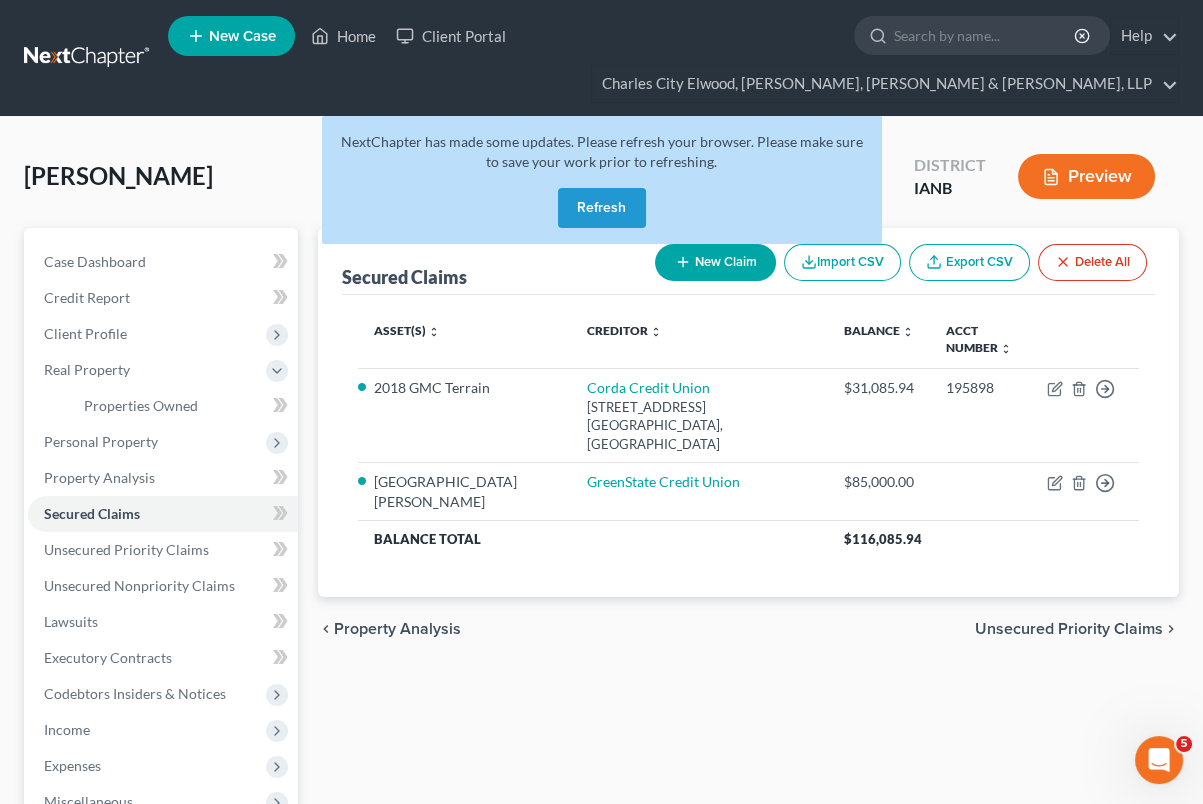
click at [101, 51] on link at bounding box center [88, 58] width 128 height 36
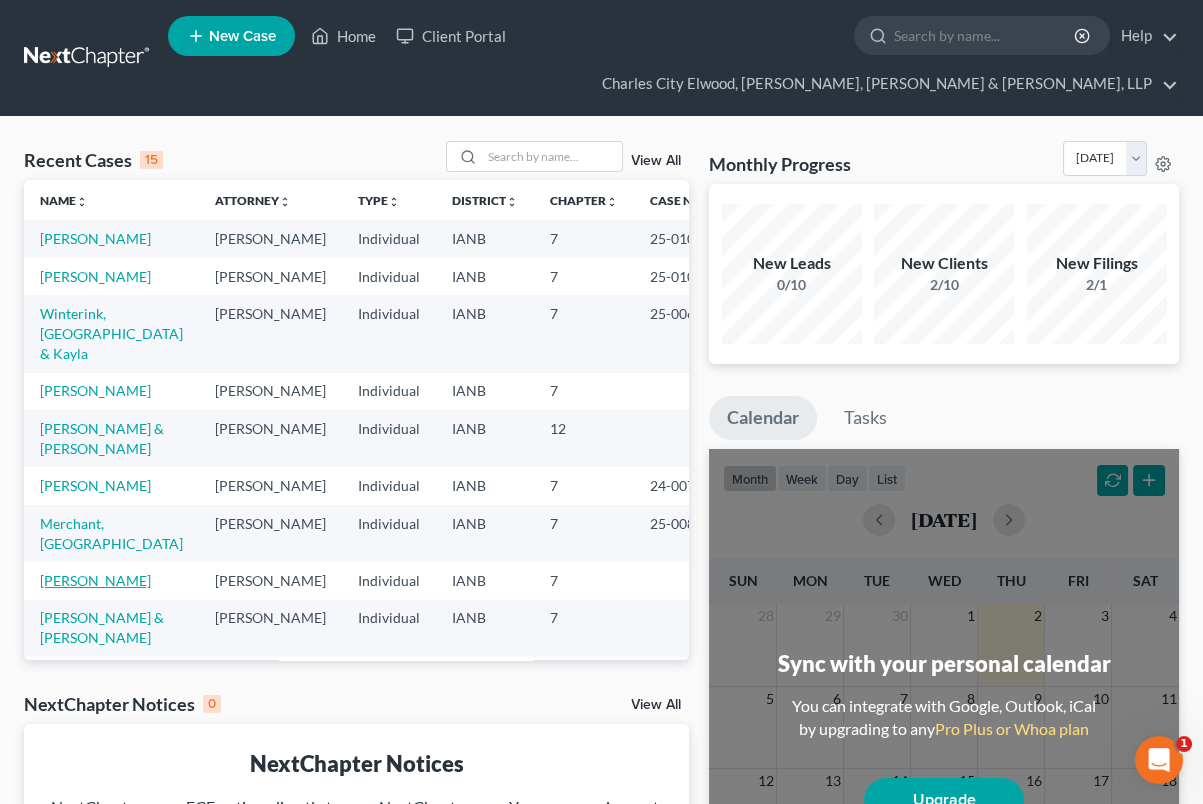
click at [89, 589] on link "[PERSON_NAME]" at bounding box center [95, 580] width 111 height 17
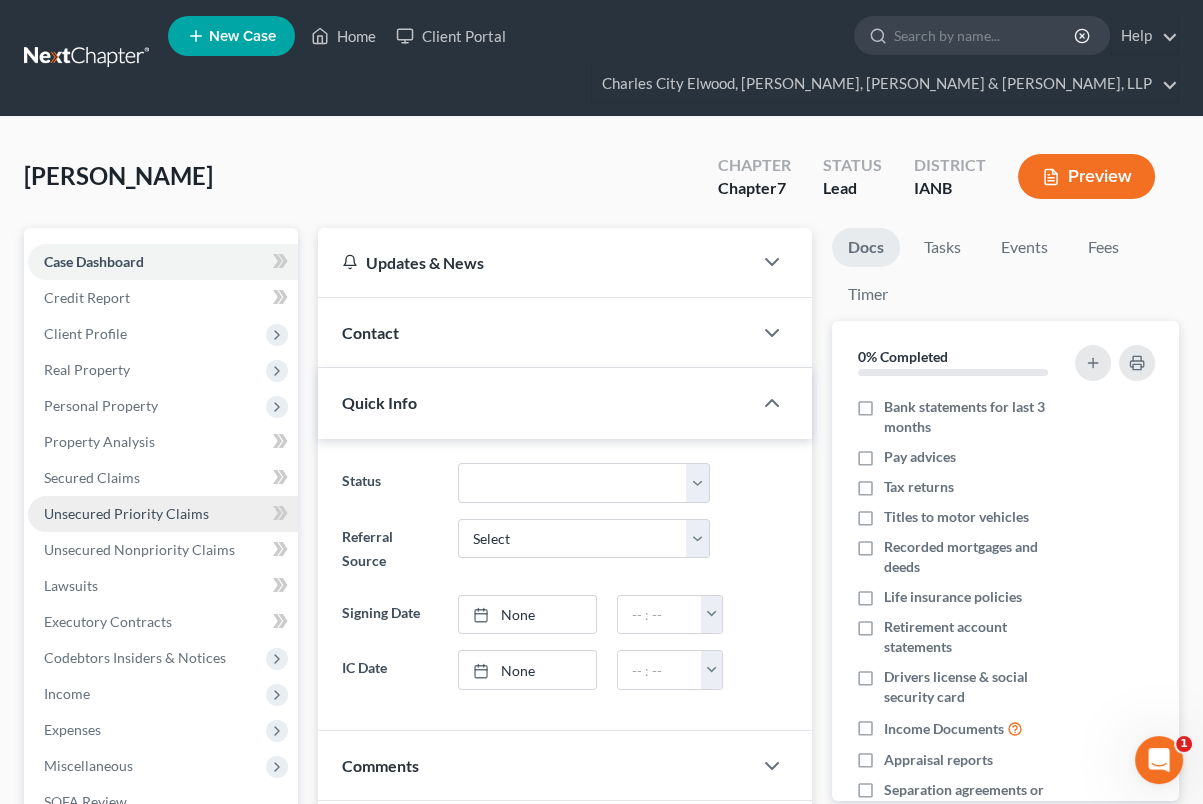
click at [135, 516] on span "Unsecured Priority Claims" at bounding box center [126, 513] width 165 height 17
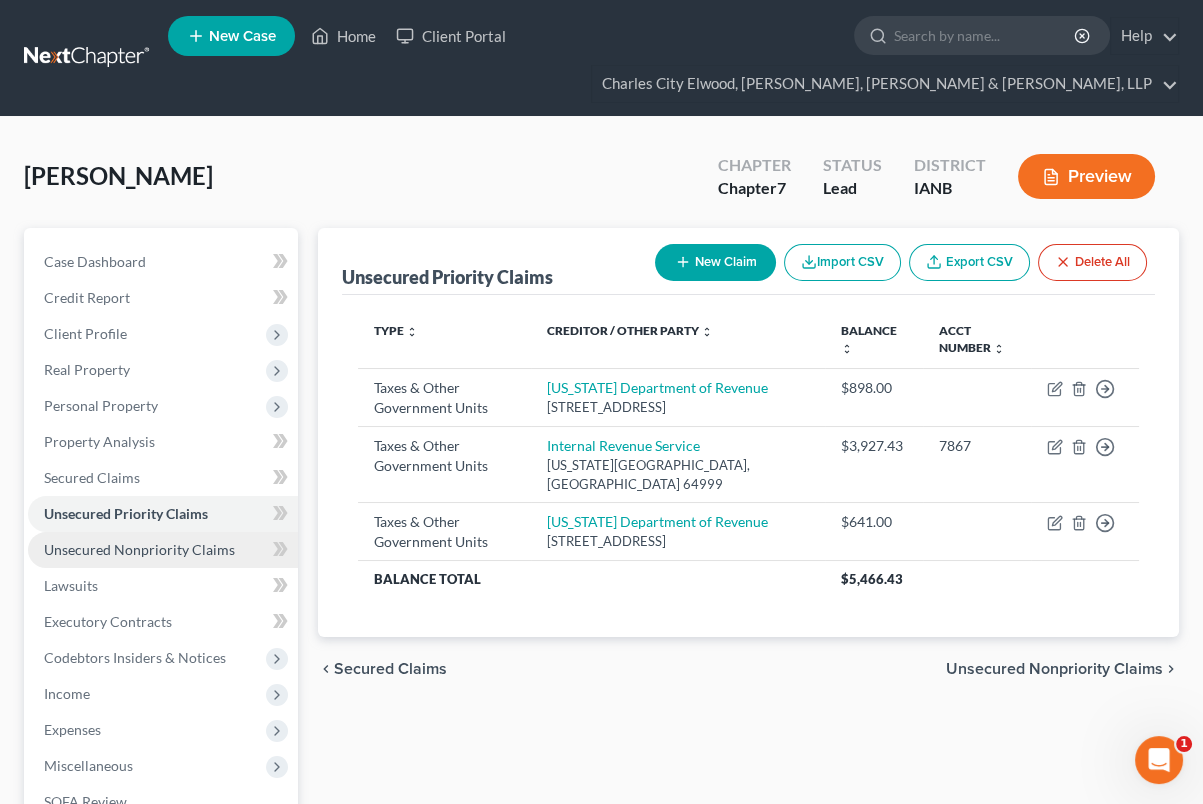
click at [181, 545] on span "Unsecured Nonpriority Claims" at bounding box center [139, 549] width 191 height 17
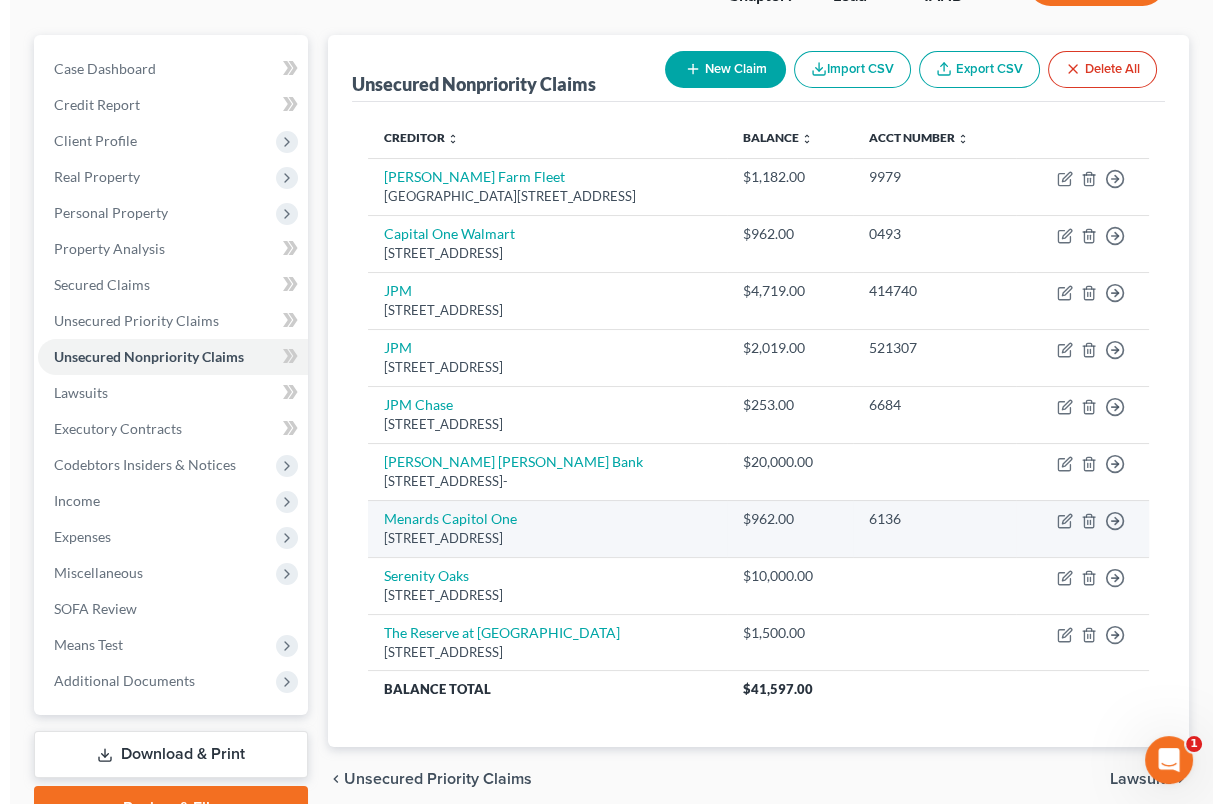
scroll to position [208, 0]
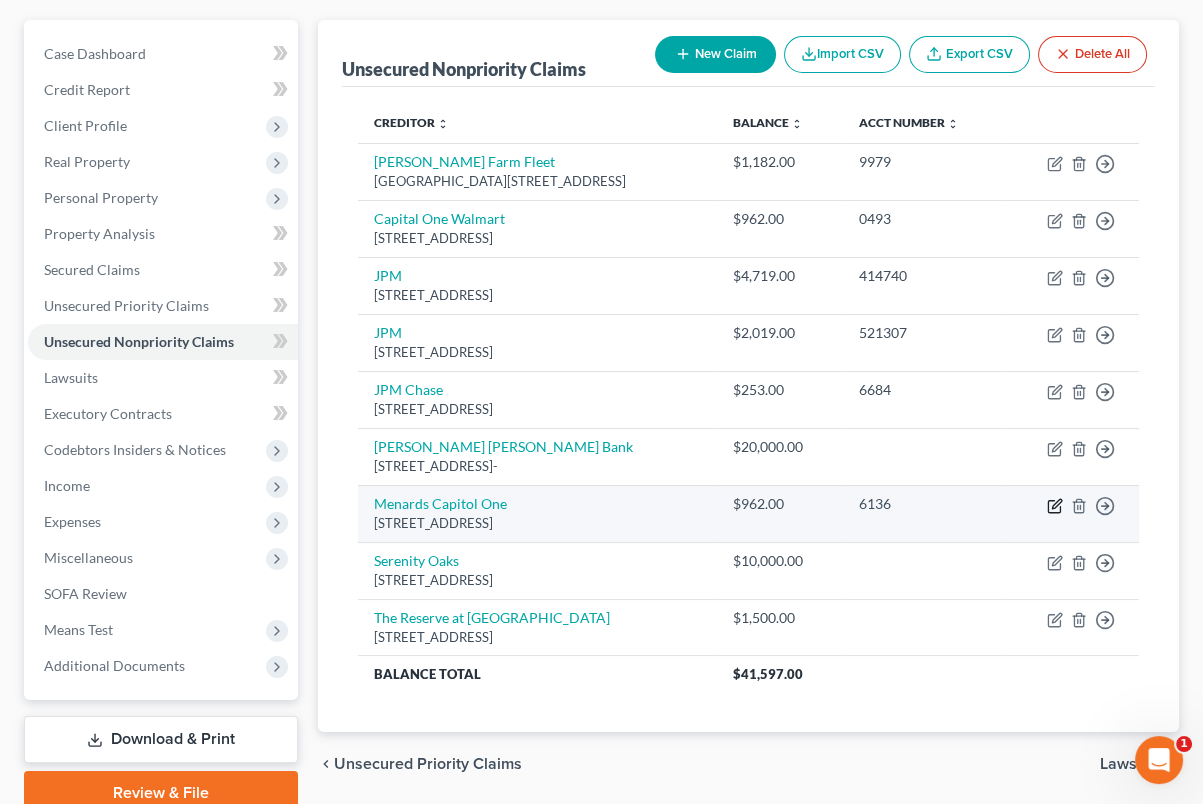
click at [1050, 511] on td "Move to D Move to E Move to G Move to Notice Only" at bounding box center [1072, 513] width 133 height 57
click at [1054, 500] on icon "button" at bounding box center [1055, 506] width 16 height 16
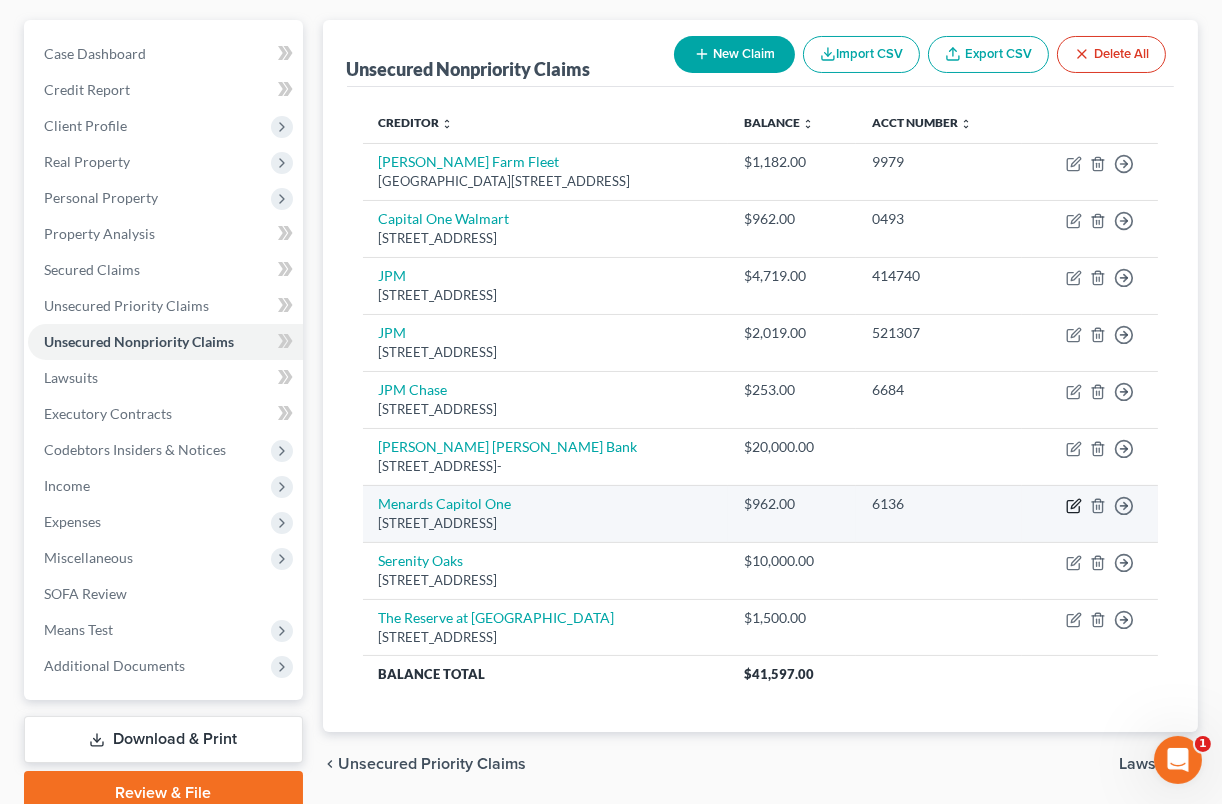
select select "4"
select select "0"
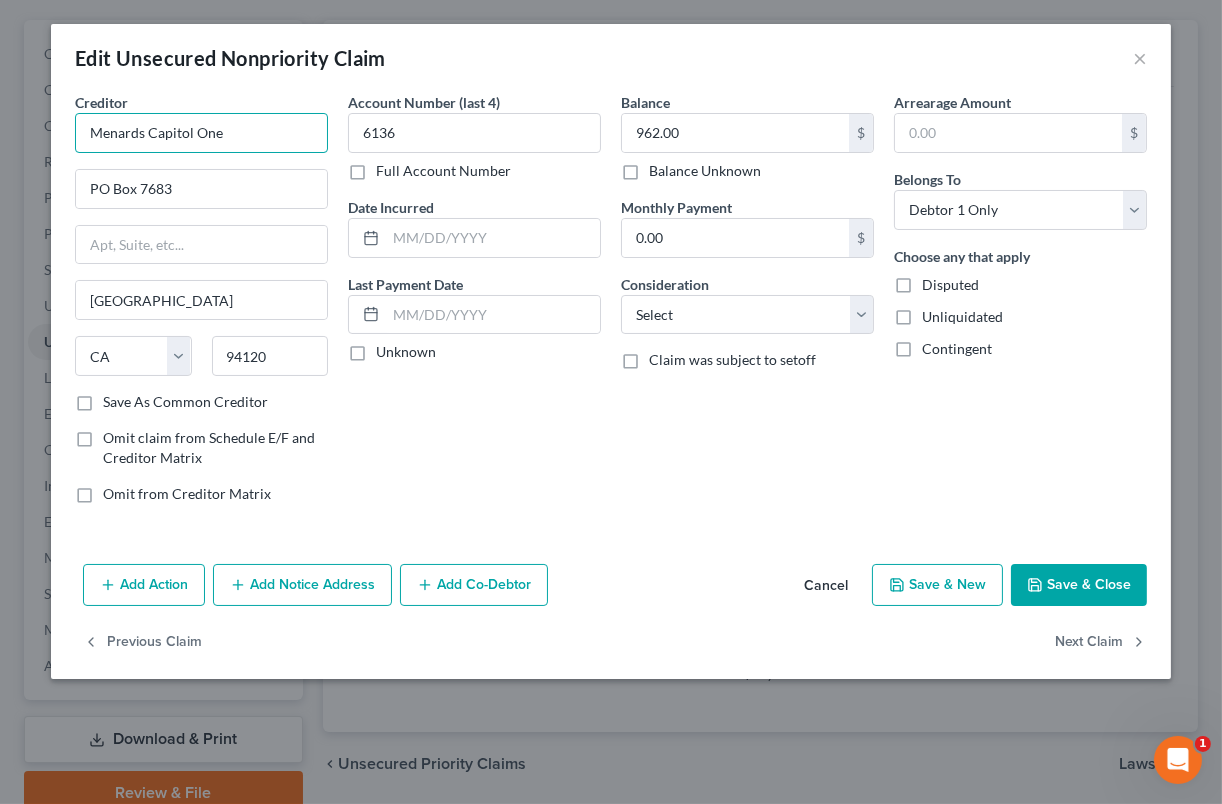
drag, startPoint x: 290, startPoint y: 143, endPoint x: -5, endPoint y: 117, distance: 296.0
click at [0, 117] on html "Home New Case Client Portal Charles City [GEOGRAPHIC_DATA], [PERSON_NAME], [PER…" at bounding box center [611, 341] width 1222 height 1099
type input "Capital One/Menards"
click at [376, 172] on label "Full Account Number" at bounding box center [443, 171] width 135 height 20
click at [384, 172] on input "Full Account Number" at bounding box center [390, 167] width 13 height 13
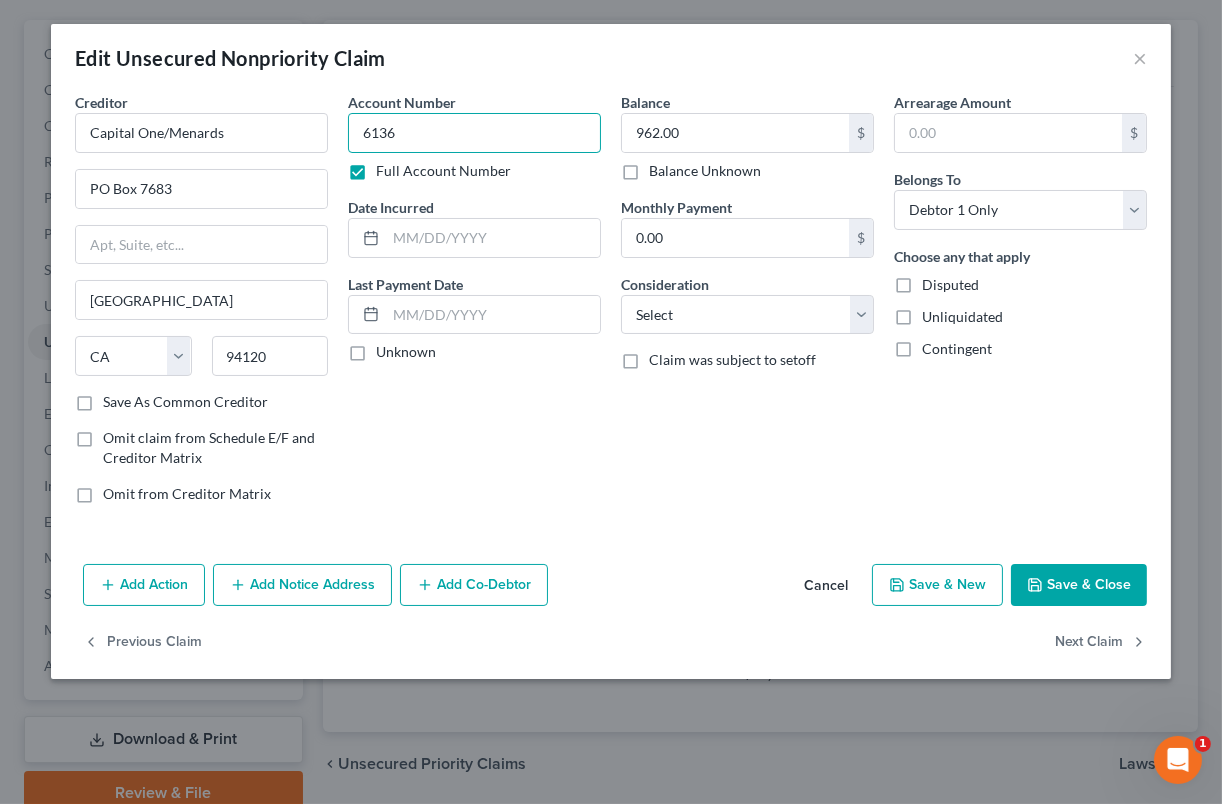
click at [419, 142] on input "6136" at bounding box center [474, 133] width 253 height 40
drag, startPoint x: 418, startPoint y: 143, endPoint x: 335, endPoint y: 131, distance: 83.8
click at [335, 131] on div "Creditor * Capital One/Menards PO Box 7683 [GEOGRAPHIC_DATA] [US_STATE][GEOGRAP…" at bounding box center [611, 306] width 1092 height 428
type input "600430xxxxxxxx"
drag, startPoint x: 701, startPoint y: 152, endPoint x: 705, endPoint y: 142, distance: 10.8
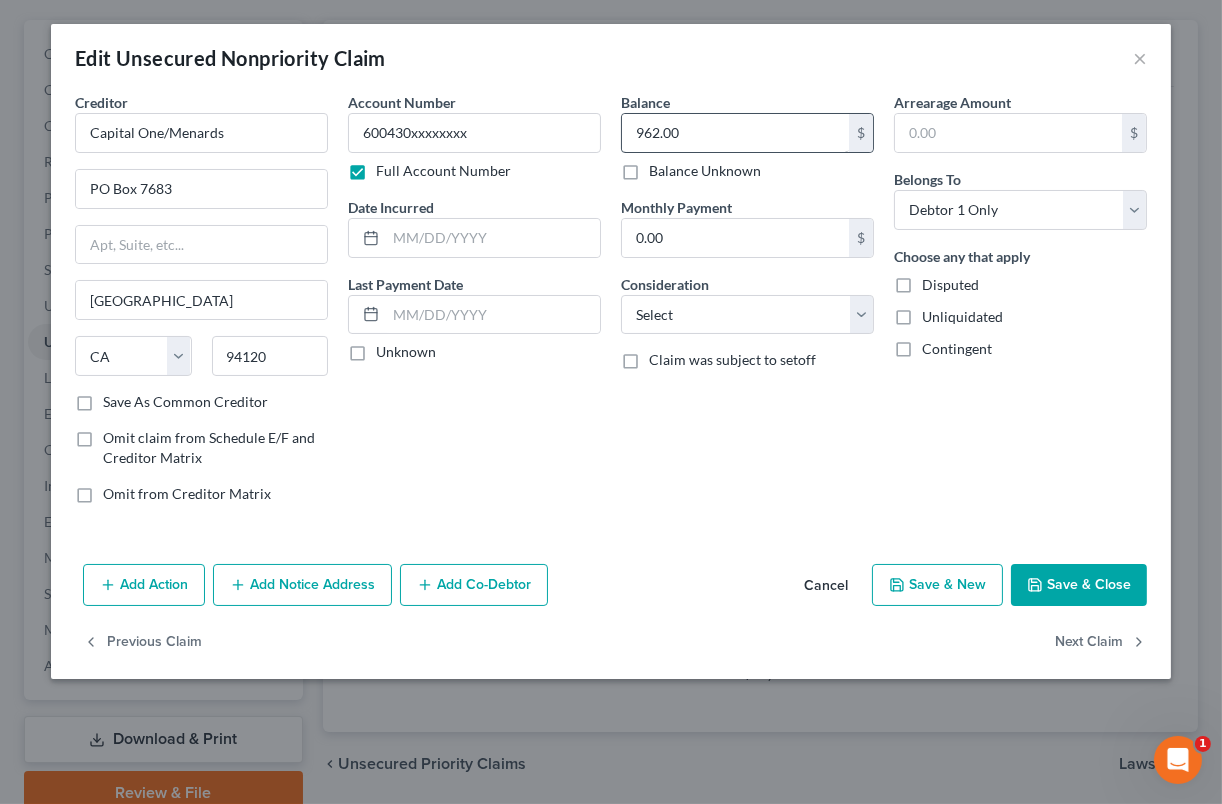
click at [703, 148] on div "962.00 $ Balance Unknown" at bounding box center [747, 147] width 253 height 68
click at [718, 121] on input "962.00" at bounding box center [735, 133] width 227 height 38
drag, startPoint x: 718, startPoint y: 121, endPoint x: 712, endPoint y: 133, distance: 13.4
click at [712, 133] on input "962.00" at bounding box center [735, 133] width 227 height 38
type input "893"
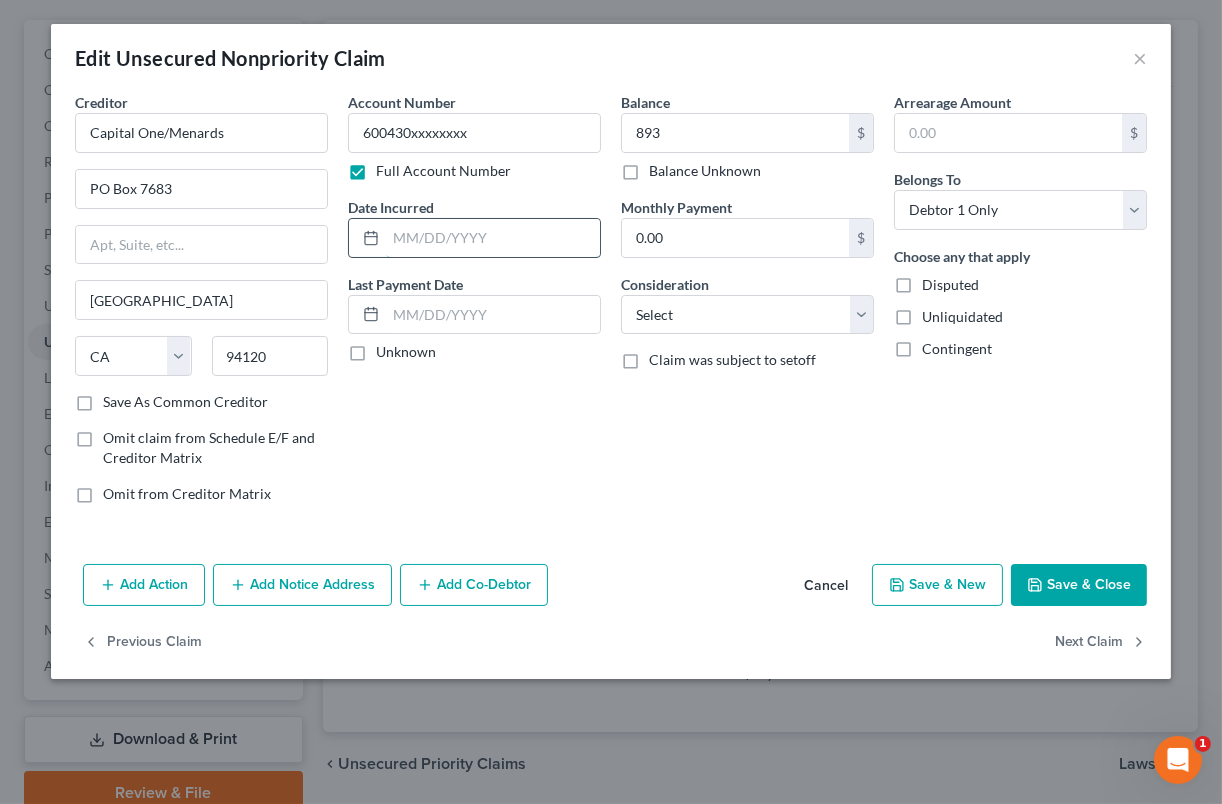
click at [496, 246] on input "text" at bounding box center [493, 238] width 214 height 38
type input "[DATE]"
click at [702, 245] on input "0.00" at bounding box center [735, 238] width 227 height 38
type input "31."
click at [702, 308] on select "Select Cable / Satellite Services Collection Agency Credit Card Debt Debt Couns…" at bounding box center [747, 315] width 253 height 40
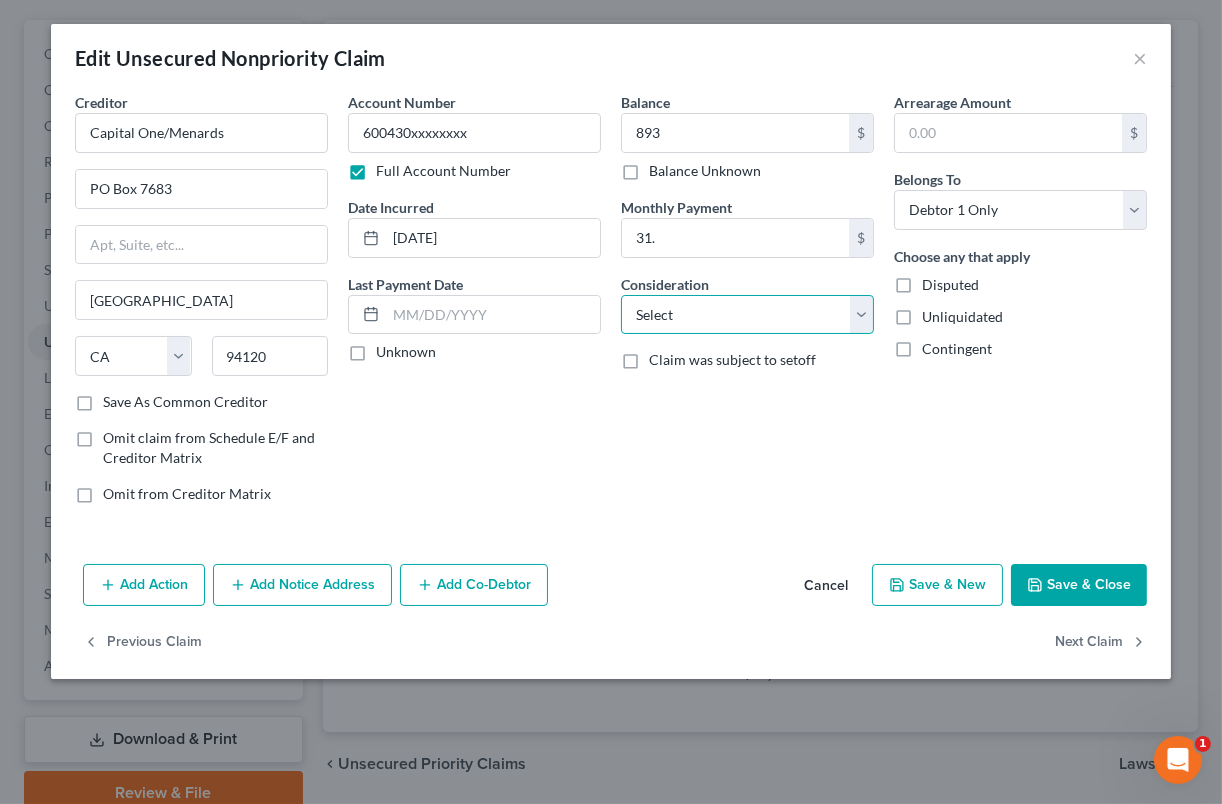
select select "2"
click at [621, 295] on select "Select Cable / Satellite Services Collection Agency Credit Card Debt Debt Couns…" at bounding box center [747, 315] width 253 height 40
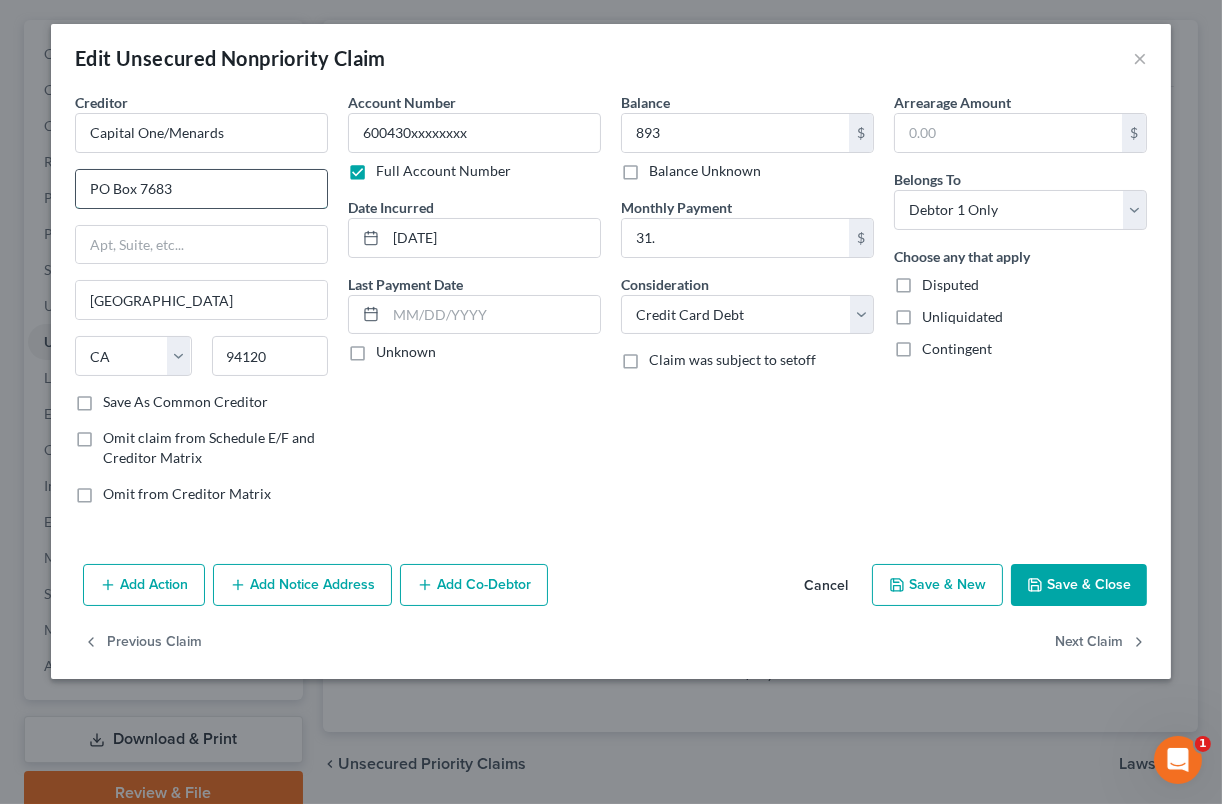
click at [258, 196] on input "PO Box 7683" at bounding box center [201, 189] width 251 height 38
type input "PO Box 31293"
click at [222, 293] on input "[GEOGRAPHIC_DATA]" at bounding box center [201, 300] width 251 height 38
click at [222, 292] on input "[GEOGRAPHIC_DATA]" at bounding box center [201, 300] width 251 height 38
click at [220, 293] on input "[GEOGRAPHIC_DATA]" at bounding box center [201, 300] width 251 height 38
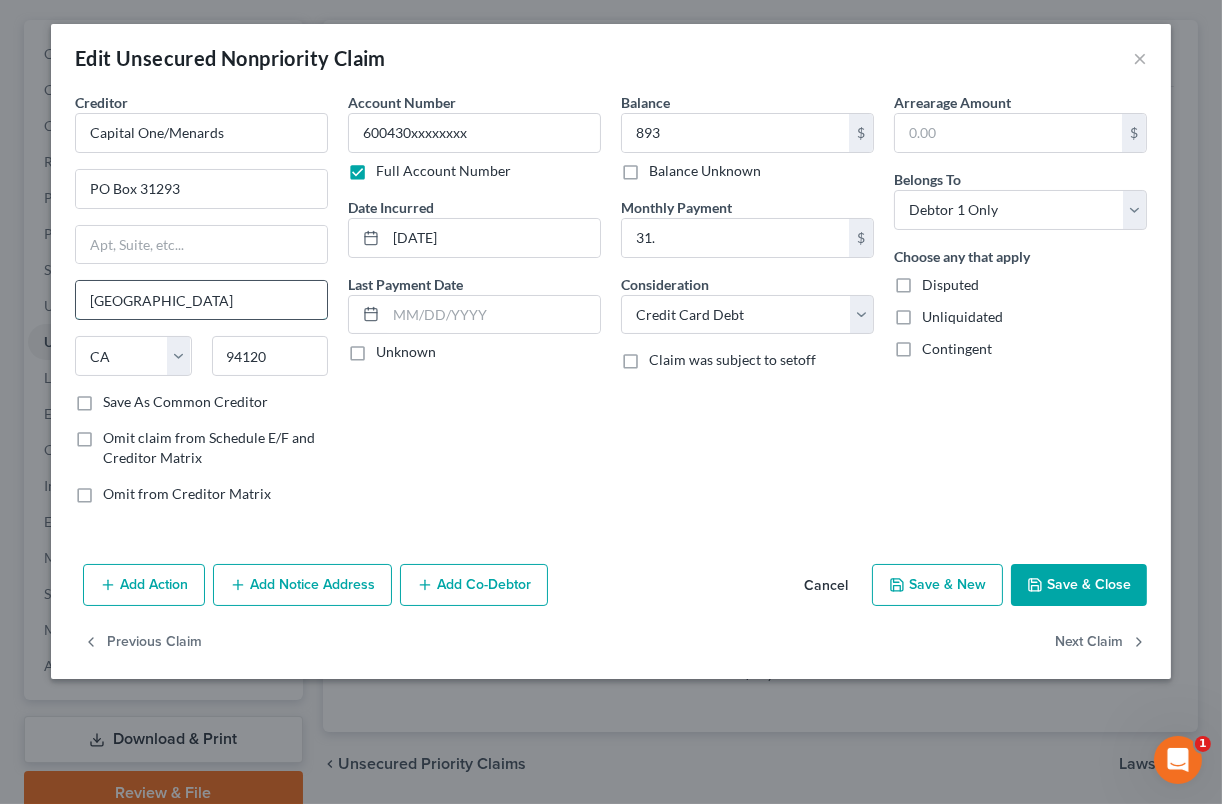
type input "[GEOGRAPHIC_DATA]"
select select "46"
type input "84131"
click at [103, 402] on label "Save As Common Creditor" at bounding box center [185, 402] width 165 height 20
click at [111, 402] on input "Save As Common Creditor" at bounding box center [117, 398] width 13 height 13
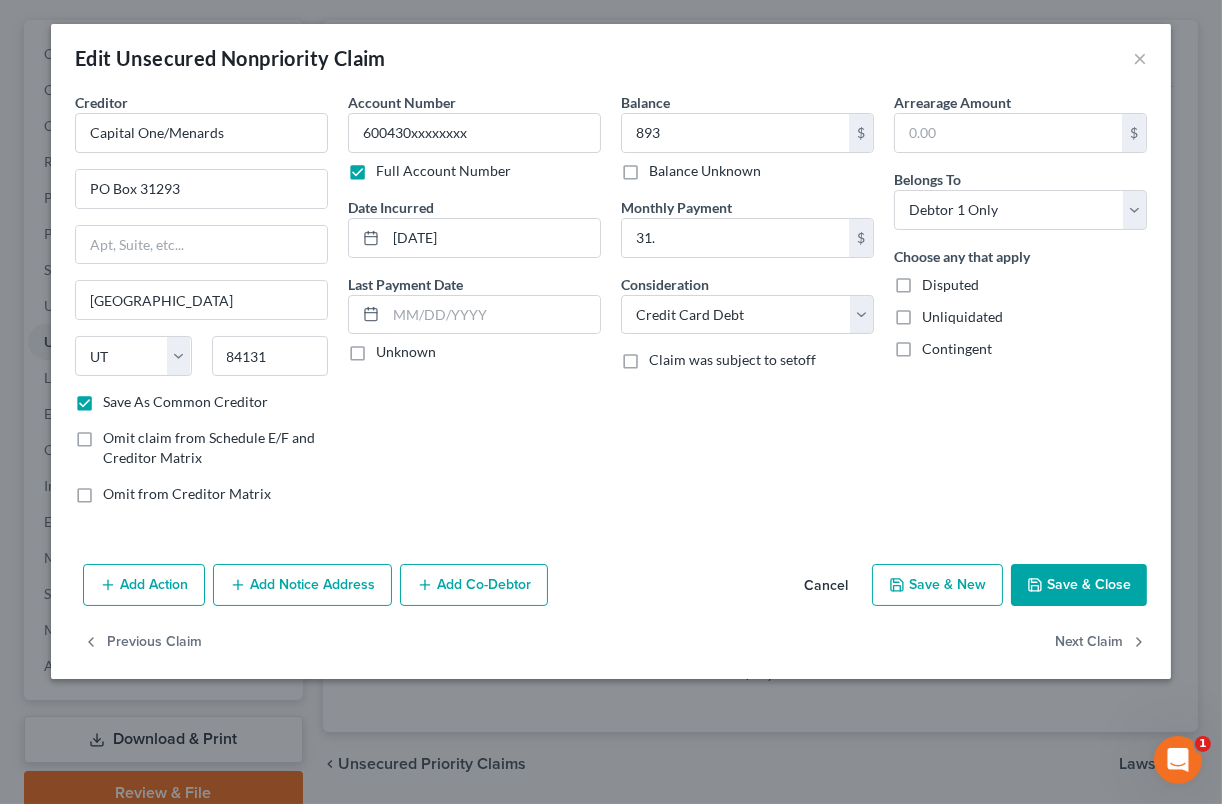
click at [1059, 572] on button "Save & Close" at bounding box center [1079, 585] width 136 height 42
checkbox input "false"
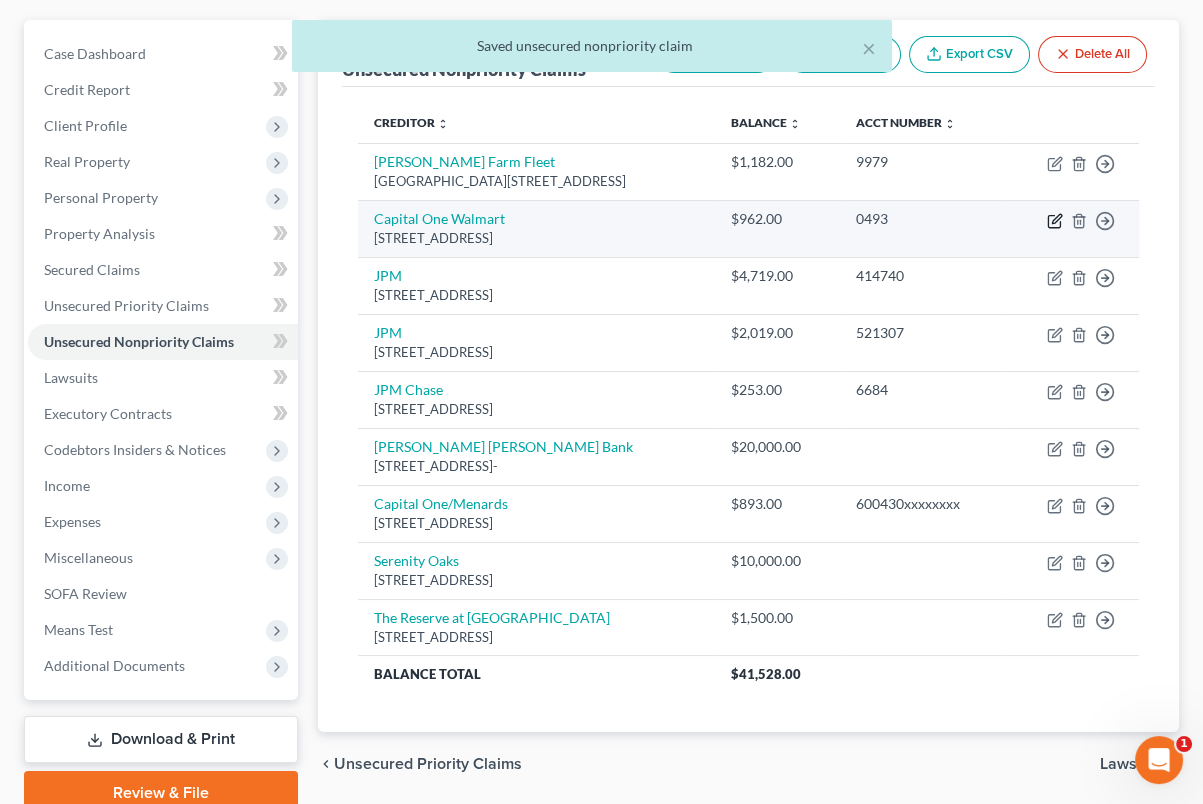
click at [1049, 217] on icon "button" at bounding box center [1055, 221] width 16 height 16
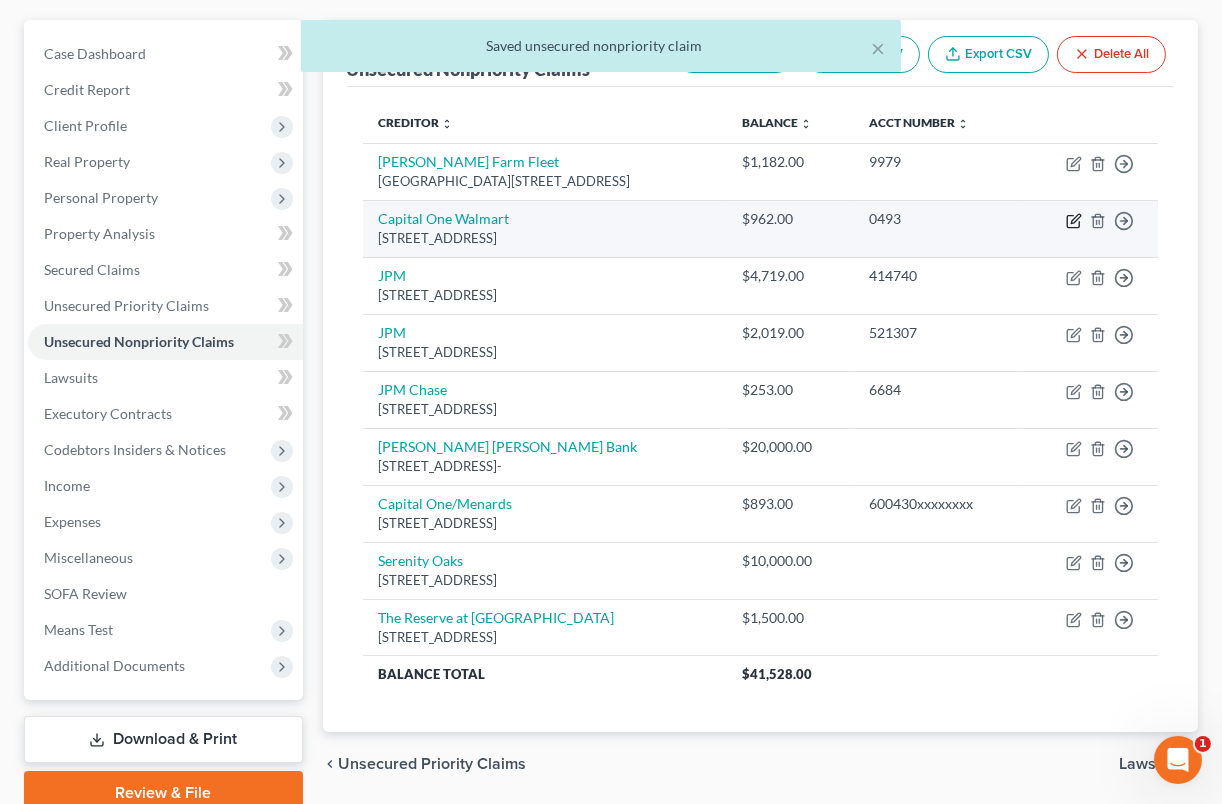
select select "46"
select select "2"
select select "0"
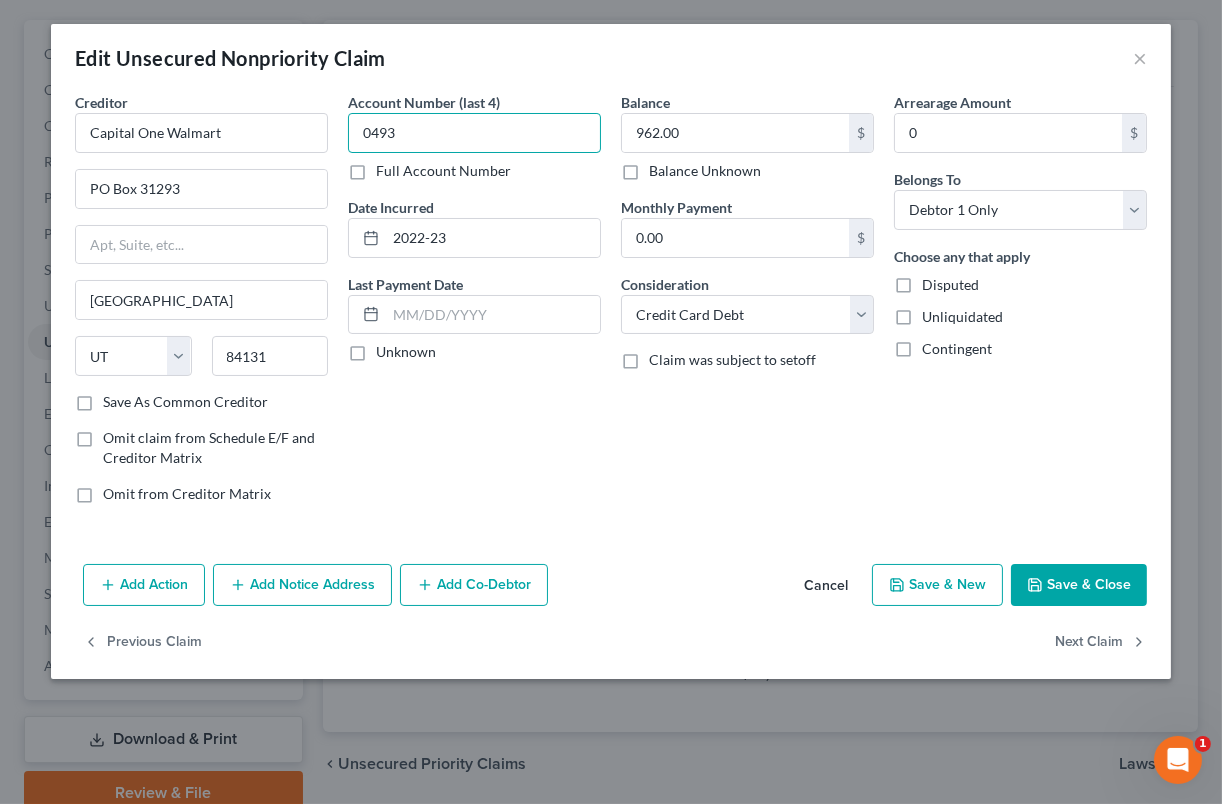
click at [440, 139] on input "0493" at bounding box center [474, 133] width 253 height 40
click at [376, 167] on label "Full Account Number" at bounding box center [443, 171] width 135 height 20
click at [384, 167] on input "Full Account Number" at bounding box center [390, 167] width 13 height 13
drag, startPoint x: 414, startPoint y: 134, endPoint x: 337, endPoint y: 135, distance: 77.0
click at [338, 135] on div "Account Number 0493 Full Account Number Date Incurred 2022-23 Last Payment Date…" at bounding box center [474, 306] width 273 height 428
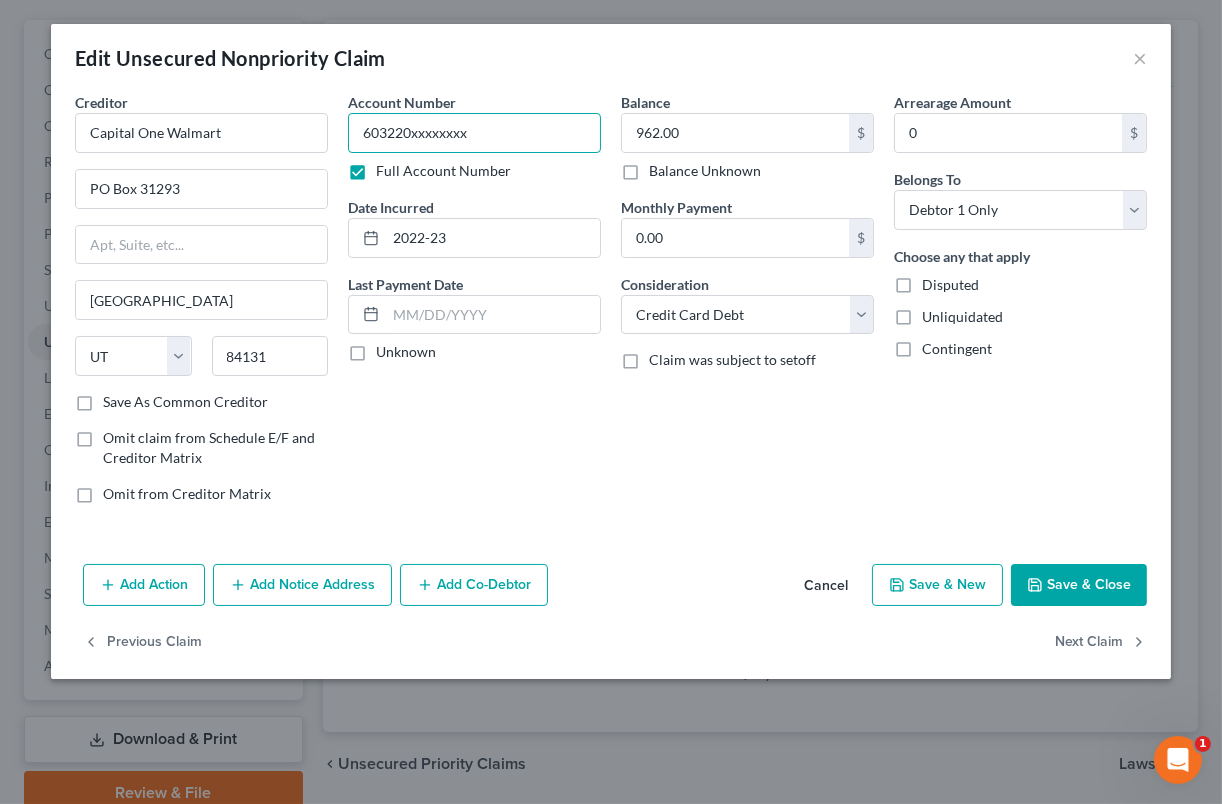
type input "603220xxxxxxxx"
click at [173, 594] on button "Add Action" at bounding box center [144, 585] width 122 height 42
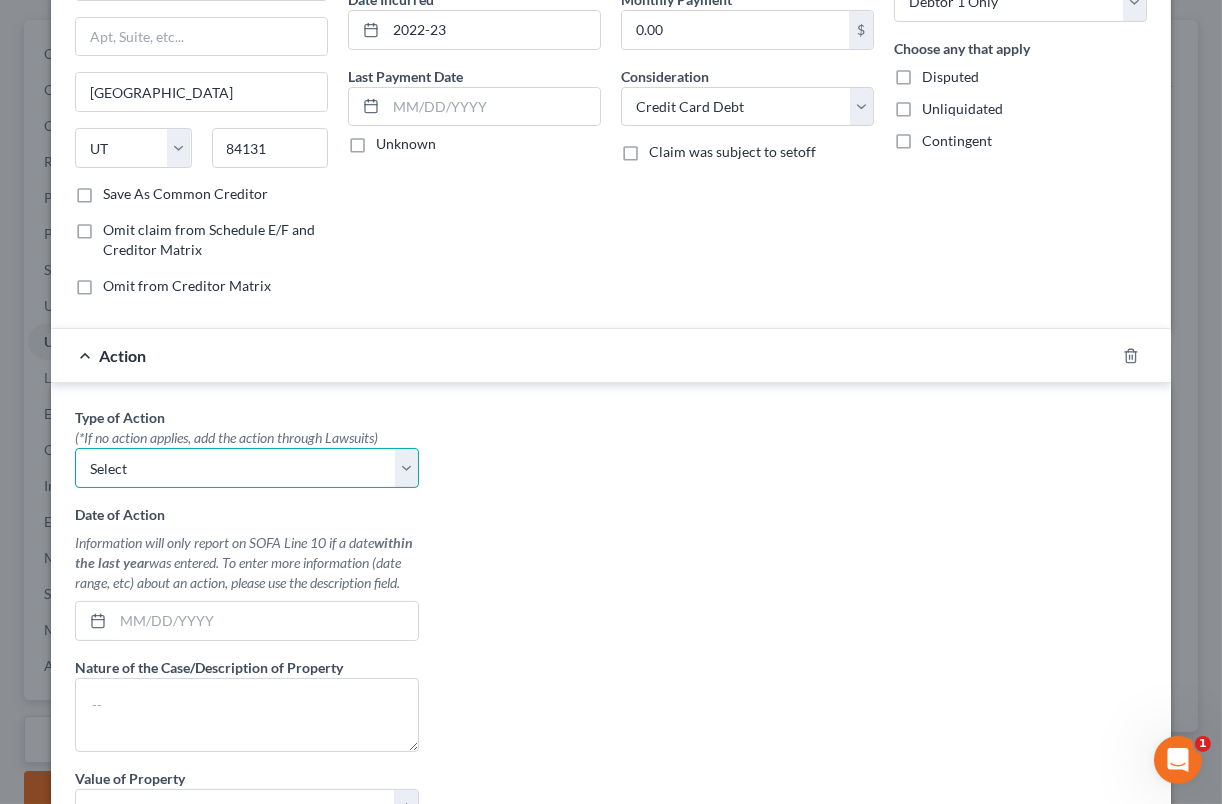
click at [350, 483] on select "Select Repossession Garnishment Foreclosure Personal Injury Attached, Seized, O…" at bounding box center [247, 468] width 344 height 40
click at [348, 476] on select "Select Repossession Garnishment Foreclosure Personal Injury Attached, Seized, O…" at bounding box center [247, 468] width 344 height 40
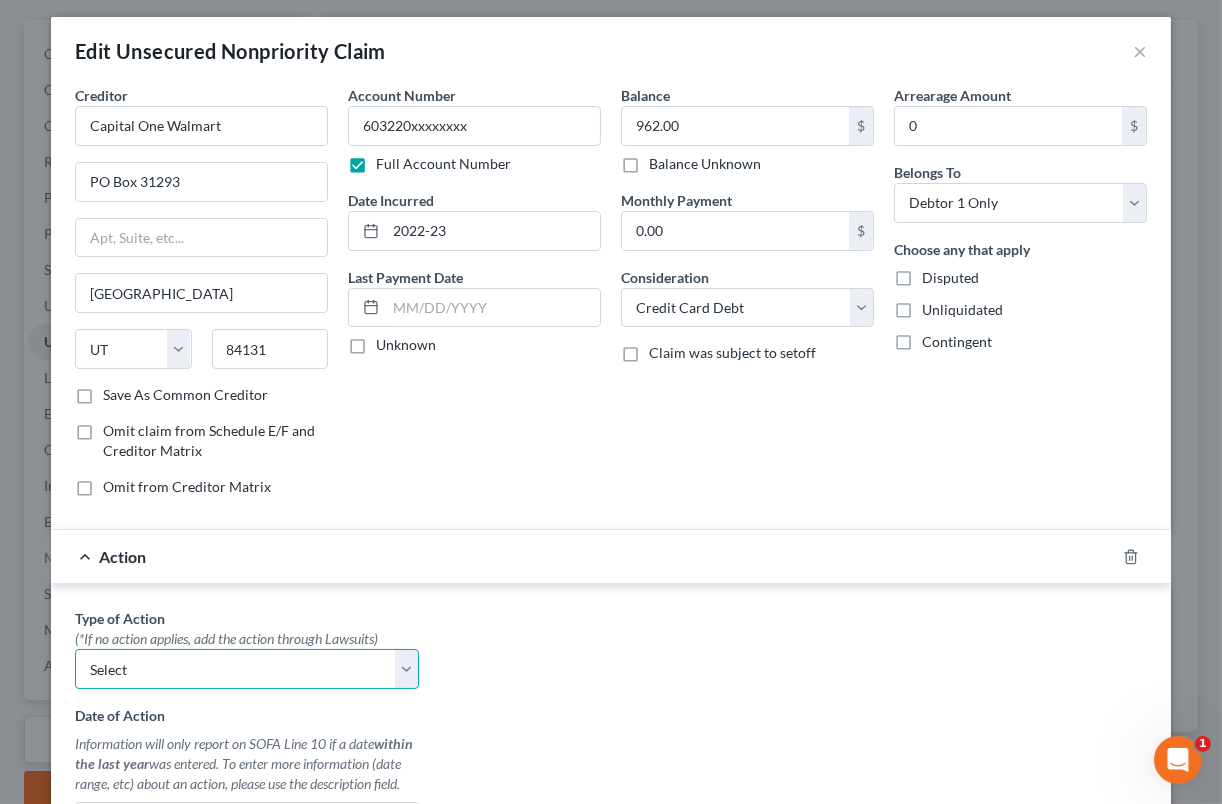
scroll to position [0, 0]
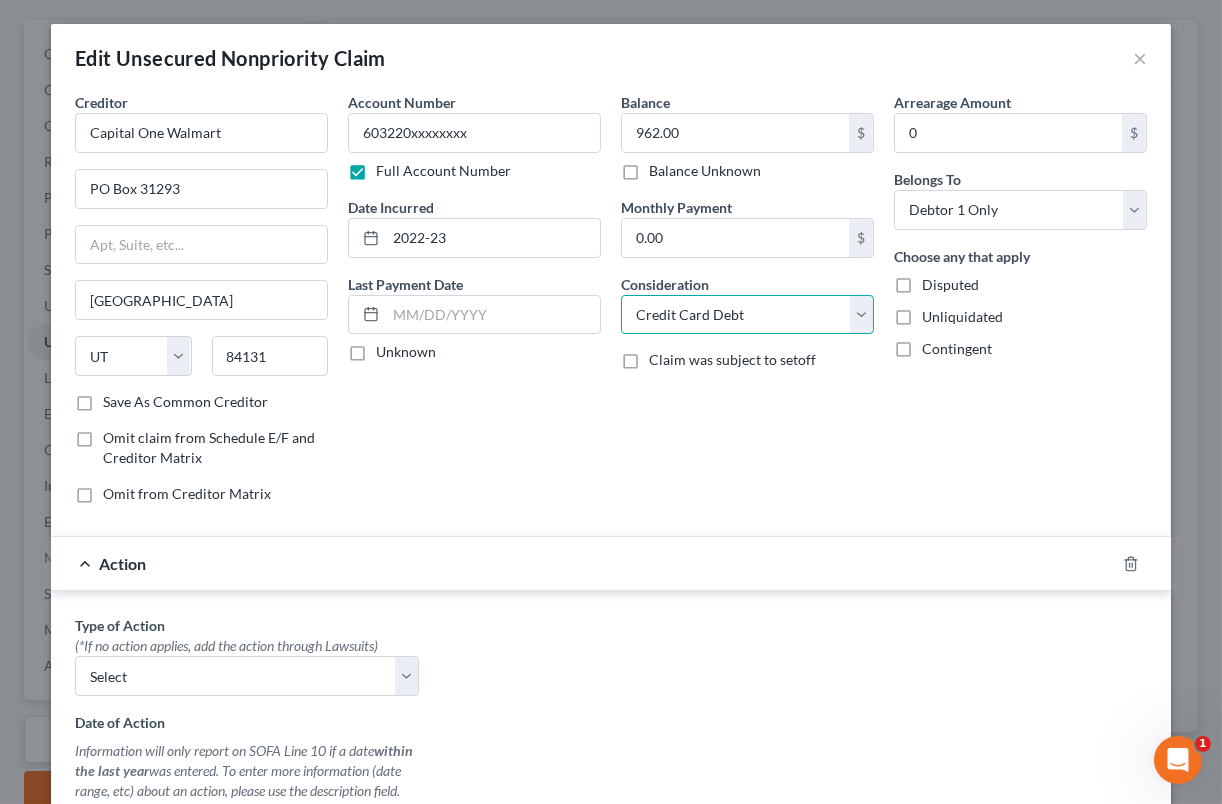
click at [783, 327] on select "Select Cable / Satellite Services Collection Agency Credit Card Debt Debt Couns…" at bounding box center [747, 315] width 253 height 40
click at [659, 311] on select "Select Cable / Satellite Services Collection Agency Credit Card Debt Debt Couns…" at bounding box center [747, 315] width 253 height 40
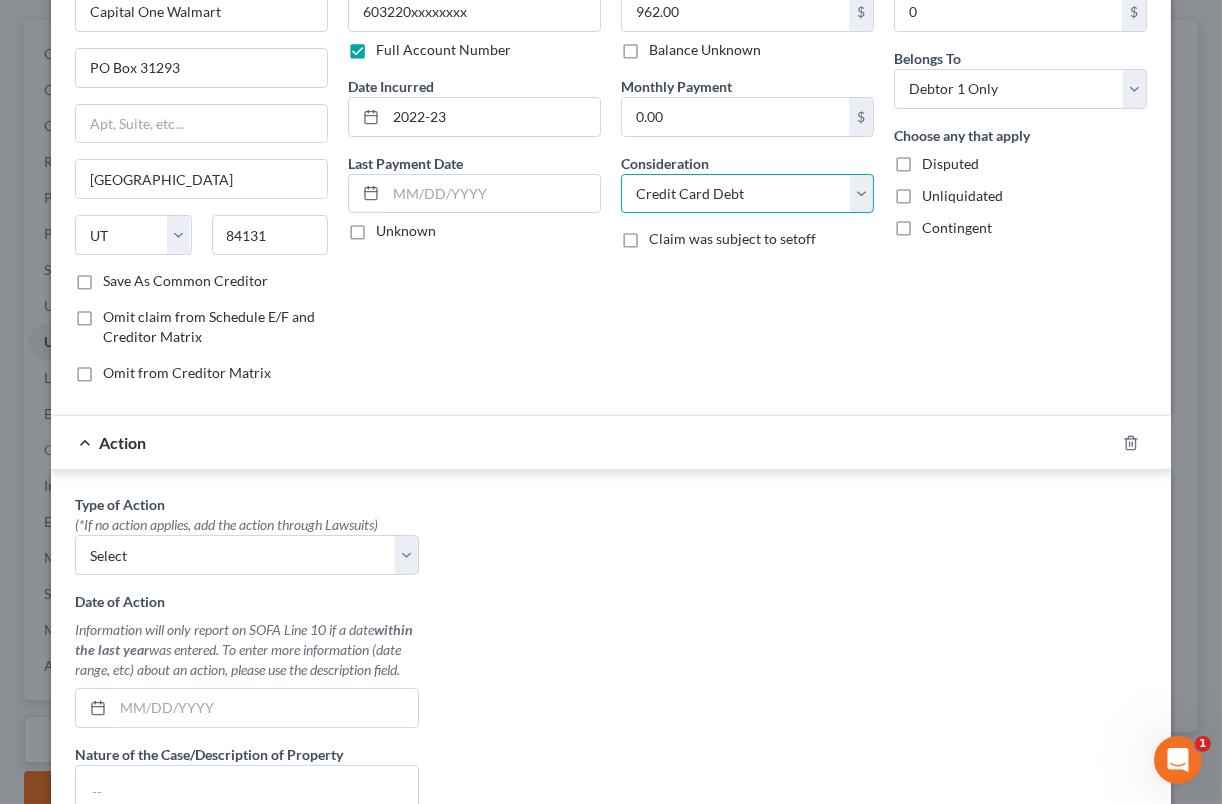
scroll to position [166, 0]
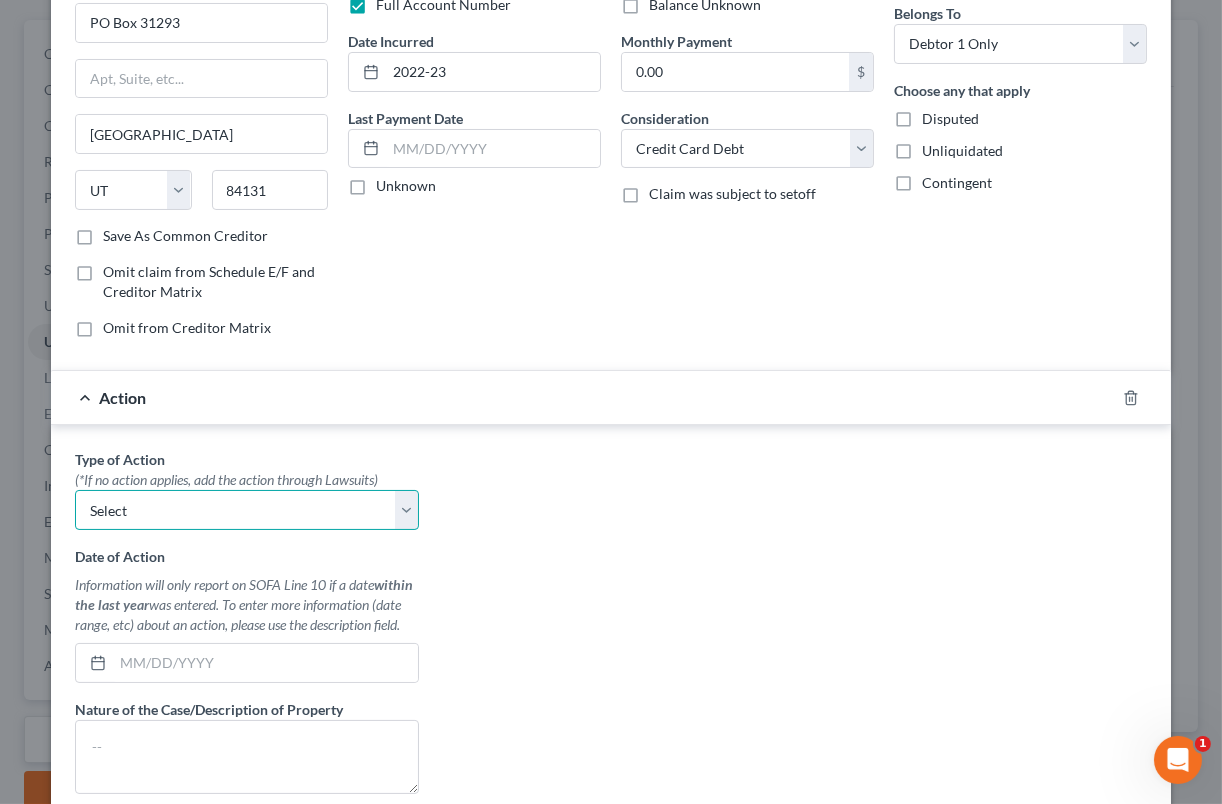
click at [373, 524] on select "Select Repossession Garnishment Foreclosure Personal Injury Attached, Seized, O…" at bounding box center [247, 510] width 344 height 40
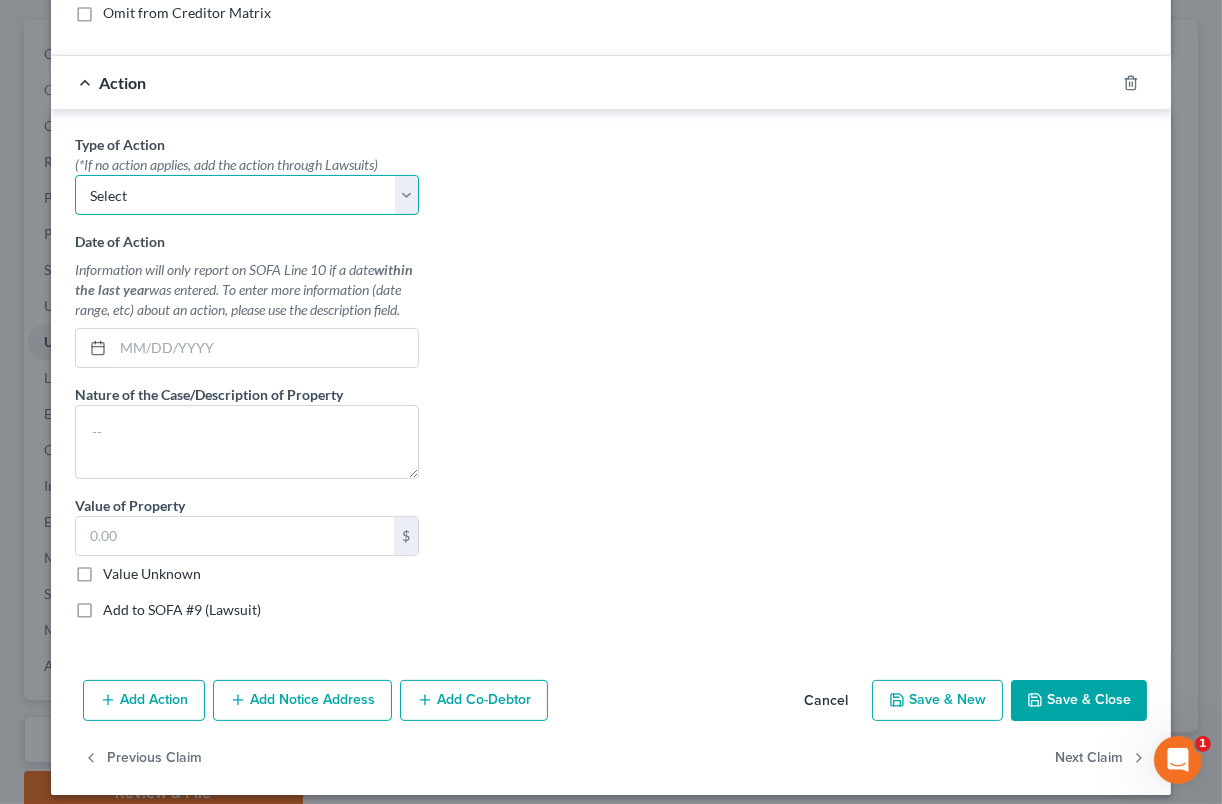
scroll to position [494, 0]
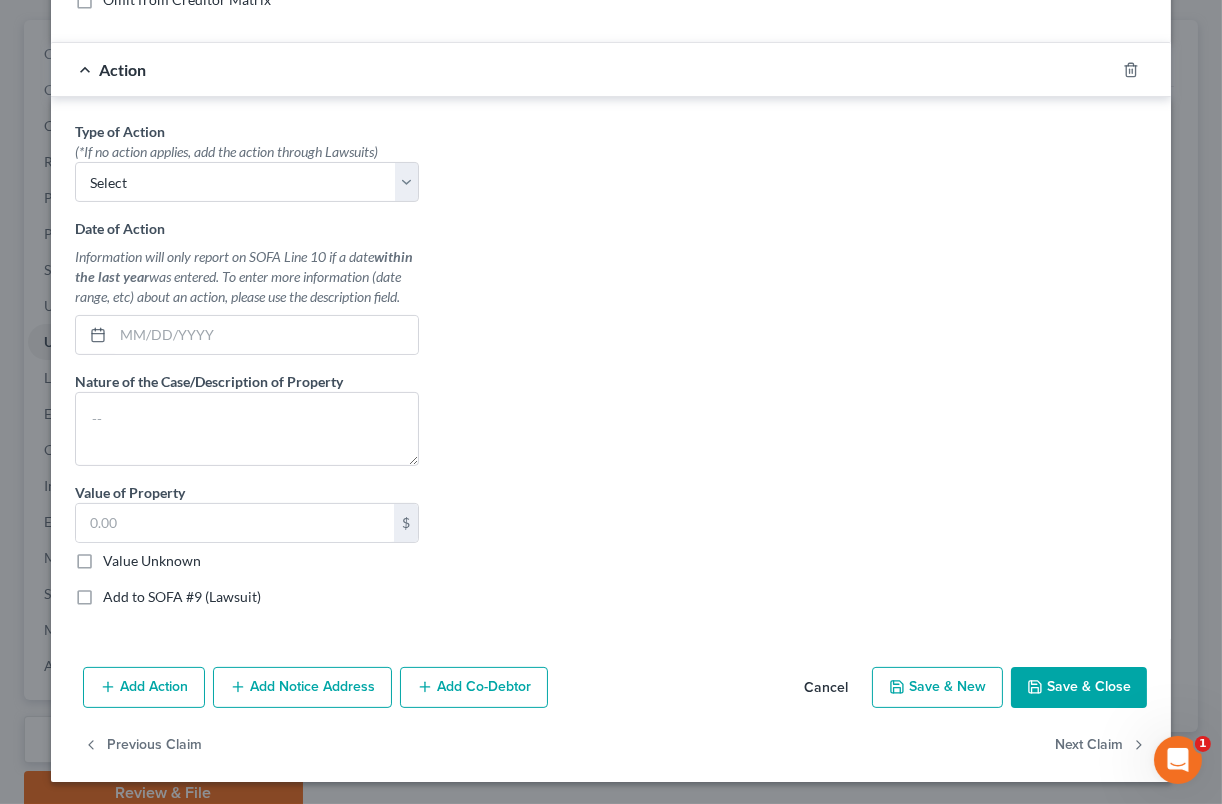
click at [349, 691] on button "Add Notice Address" at bounding box center [302, 688] width 179 height 42
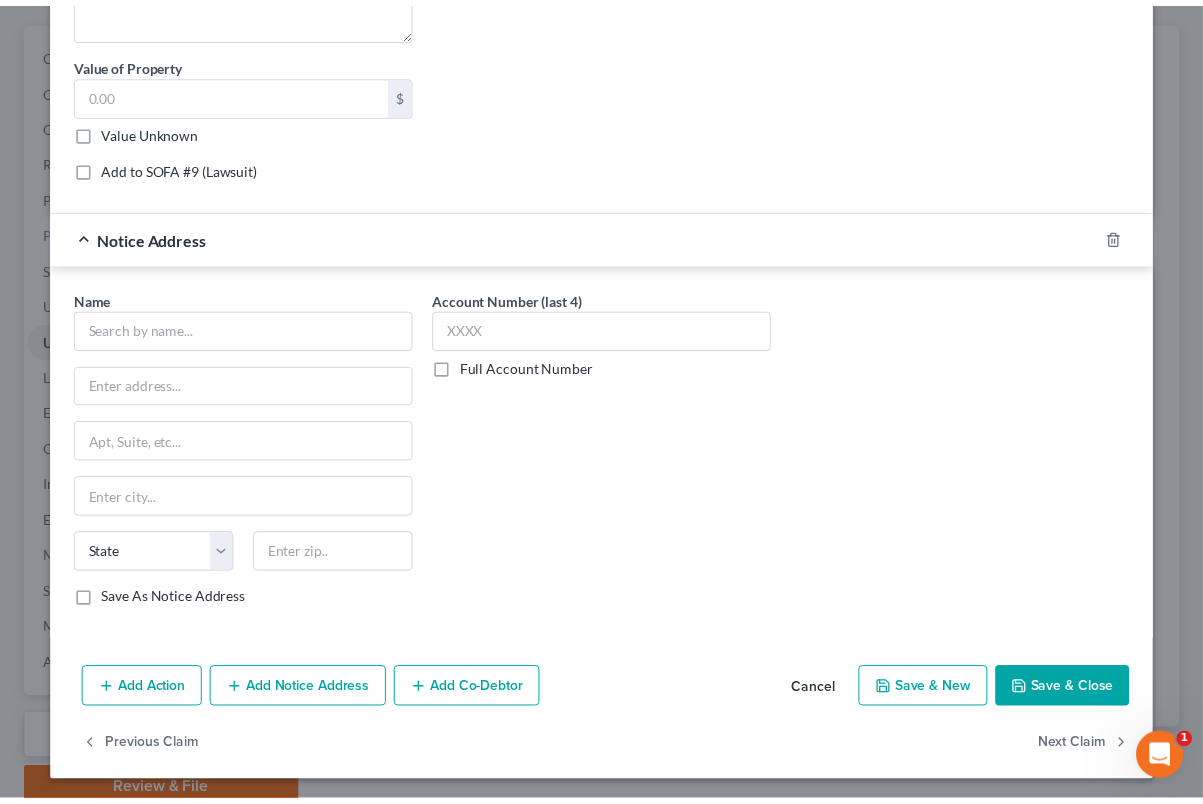
scroll to position [925, 0]
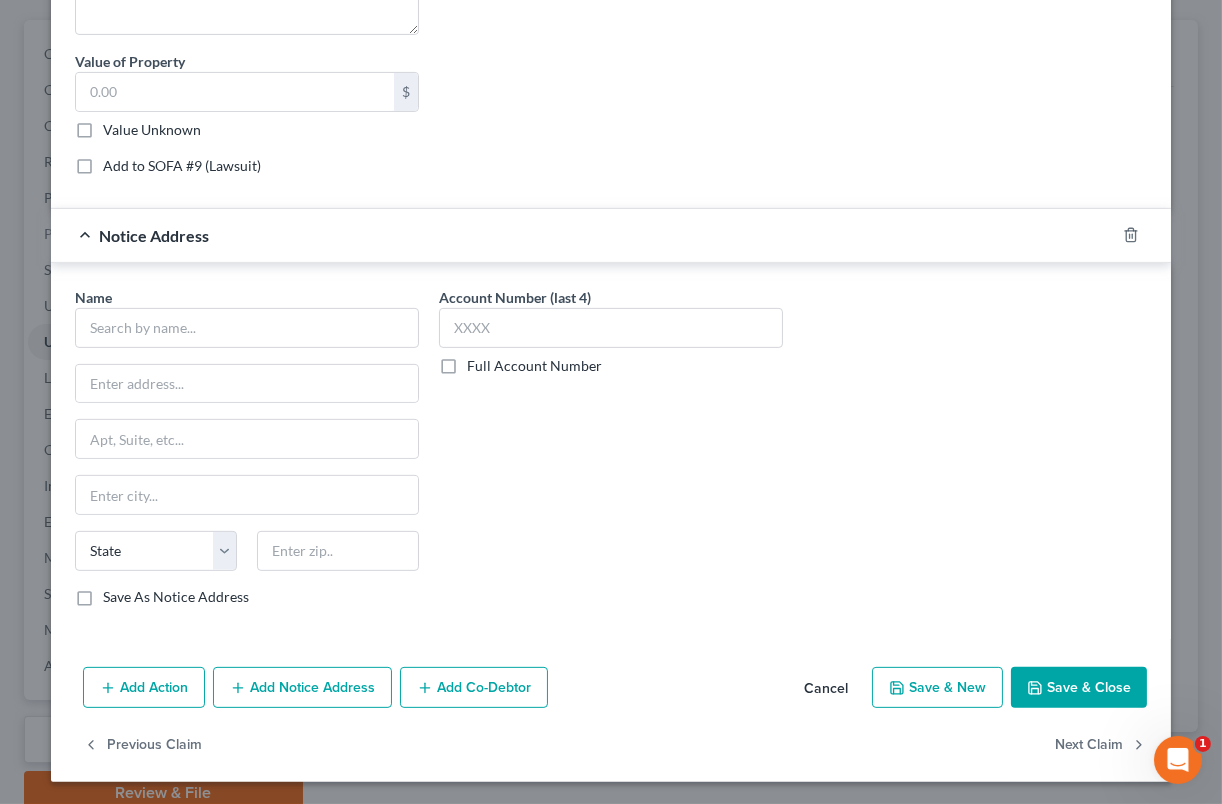
click at [828, 689] on button "Cancel" at bounding box center [826, 689] width 76 height 40
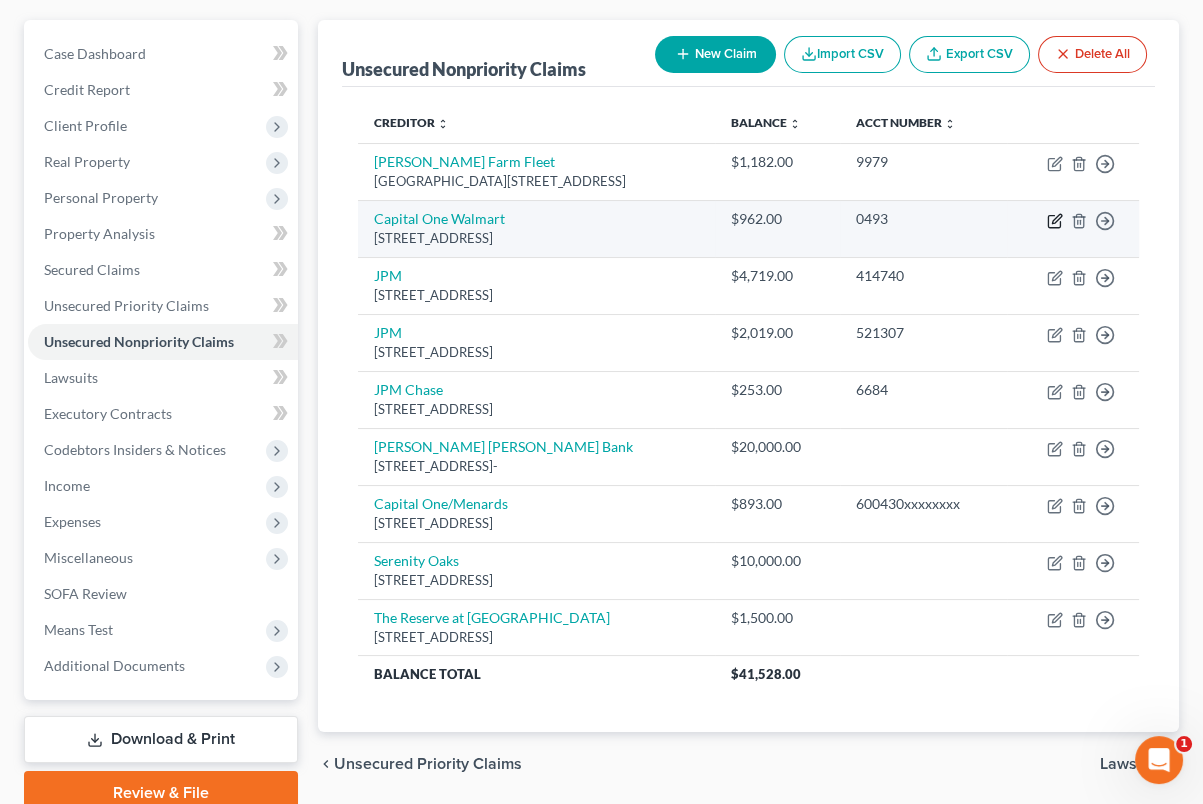
click at [1060, 220] on icon "button" at bounding box center [1054, 222] width 12 height 12
select select "46"
select select "2"
select select "0"
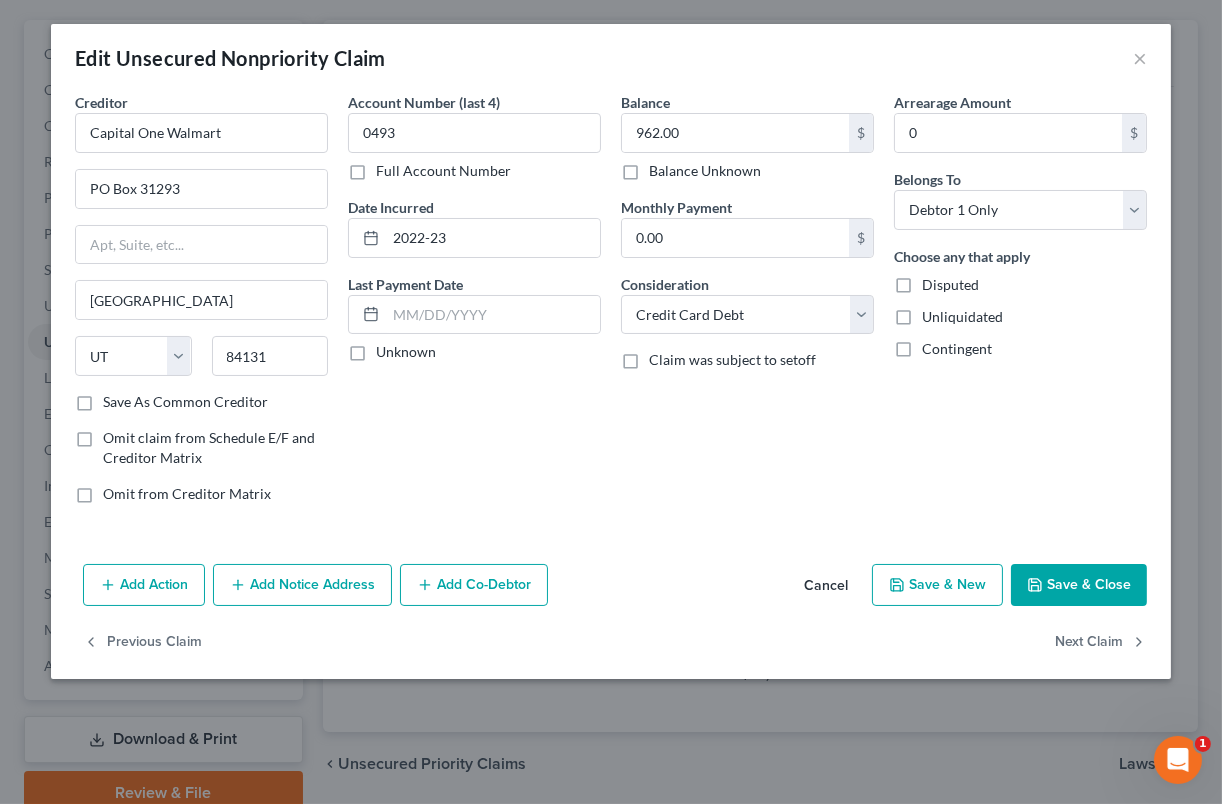
click at [756, 361] on span "Claim was subject to setoff" at bounding box center [732, 359] width 167 height 17
click at [670, 361] on input "Claim was subject to setoff" at bounding box center [663, 356] width 13 height 13
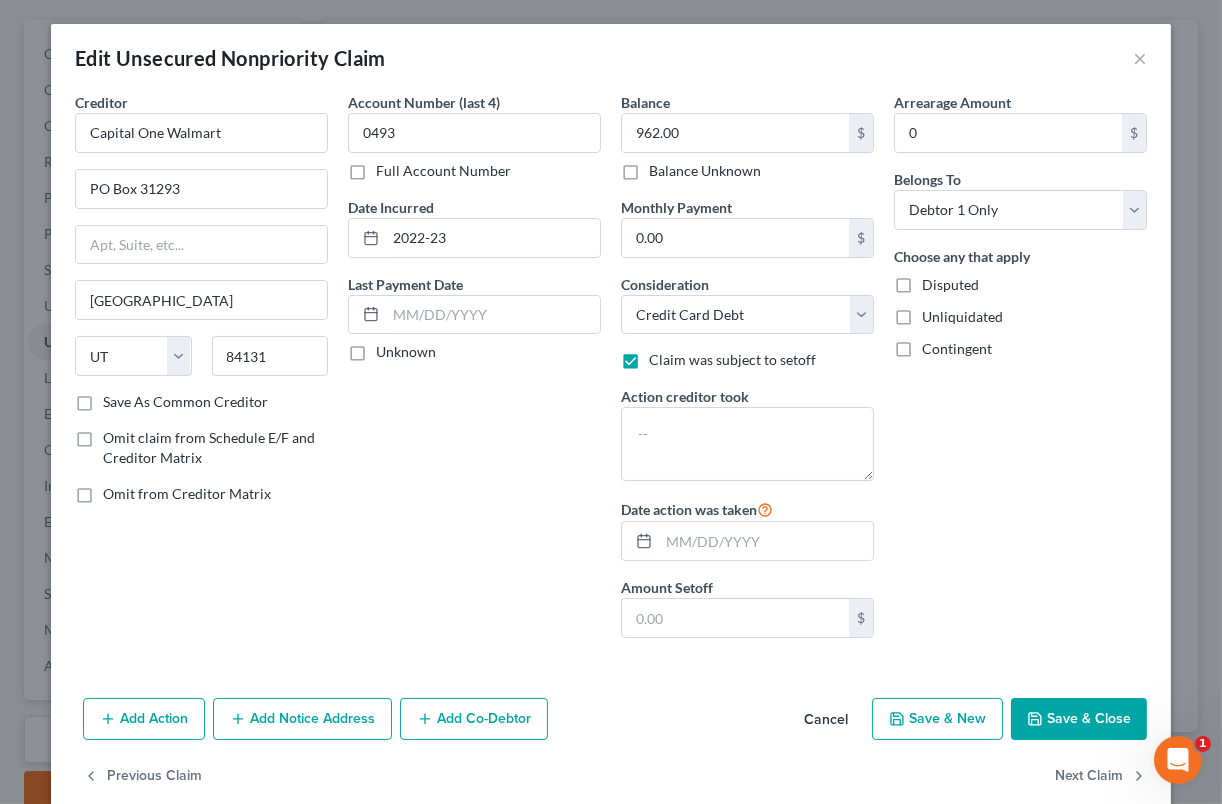
click at [649, 359] on label "Claim was subject to setoff" at bounding box center [732, 360] width 167 height 20
click at [657, 359] on input "Claim was subject to setoff" at bounding box center [663, 356] width 13 height 13
checkbox input "false"
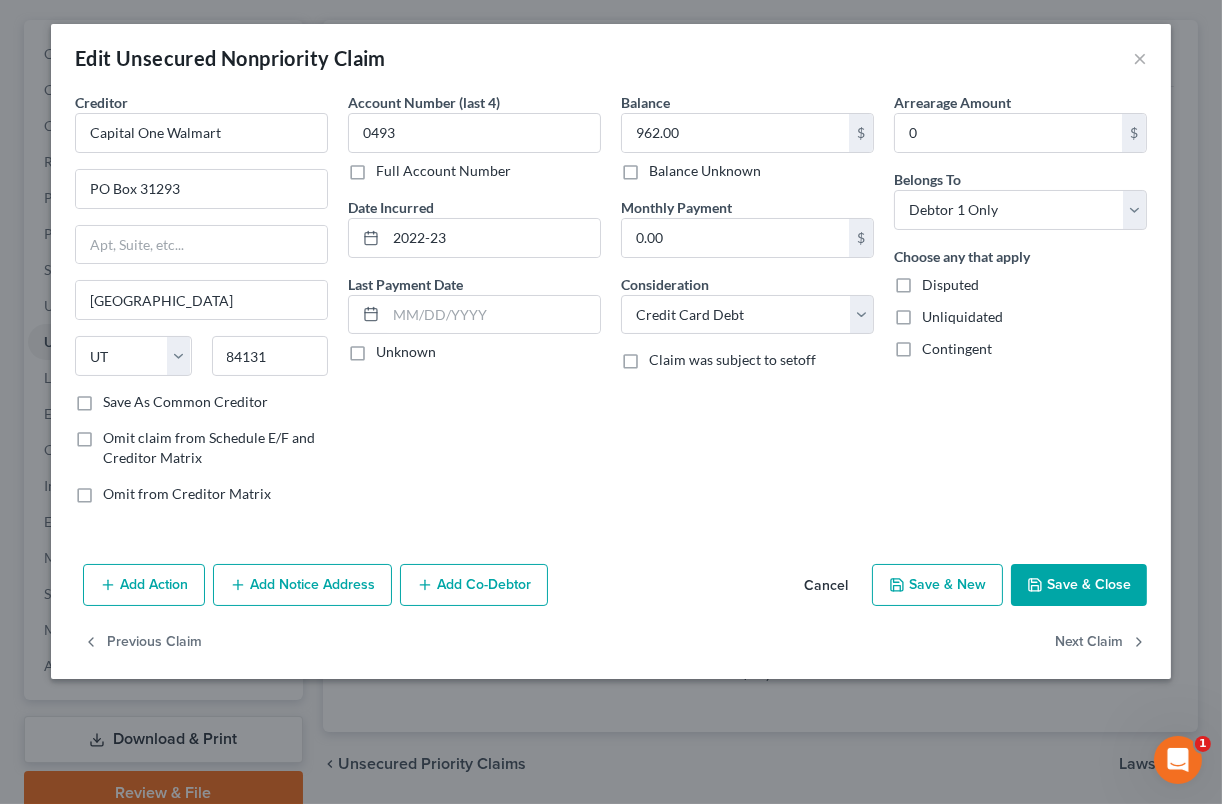
click at [843, 582] on button "Cancel" at bounding box center [826, 586] width 76 height 40
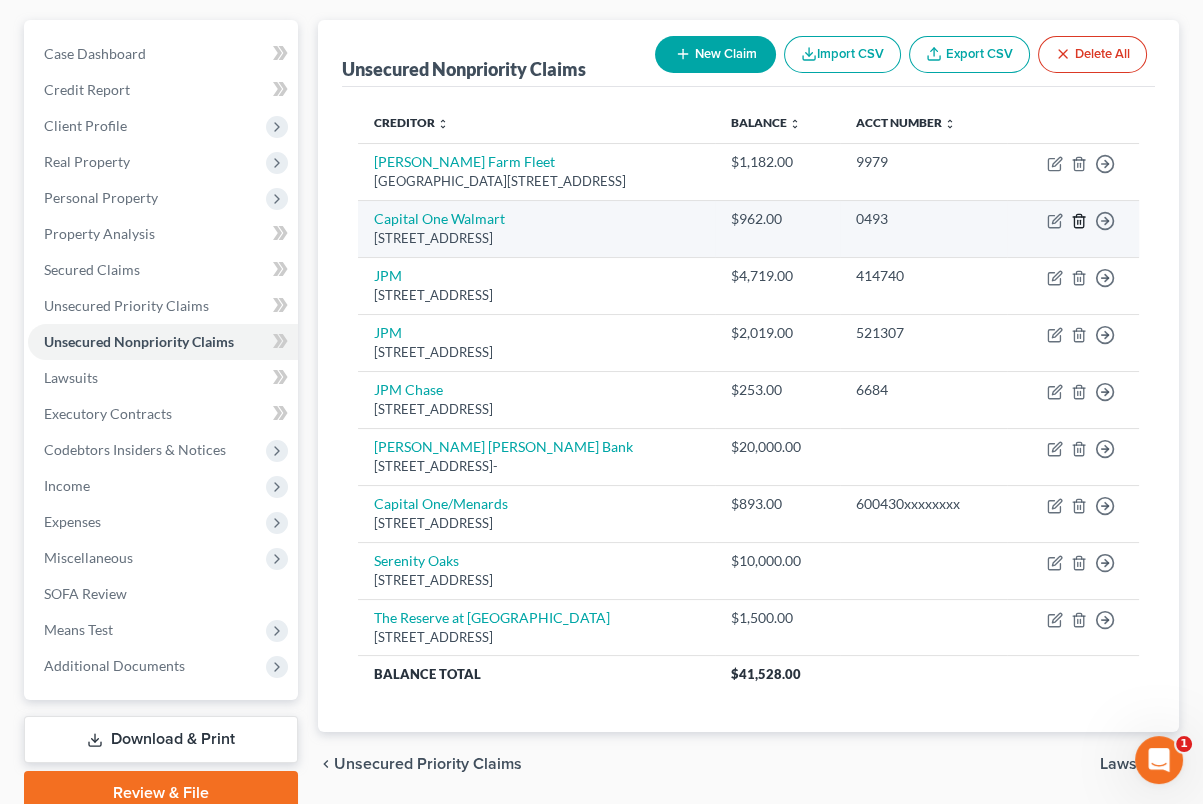
click at [1076, 221] on icon "button" at bounding box center [1079, 221] width 16 height 16
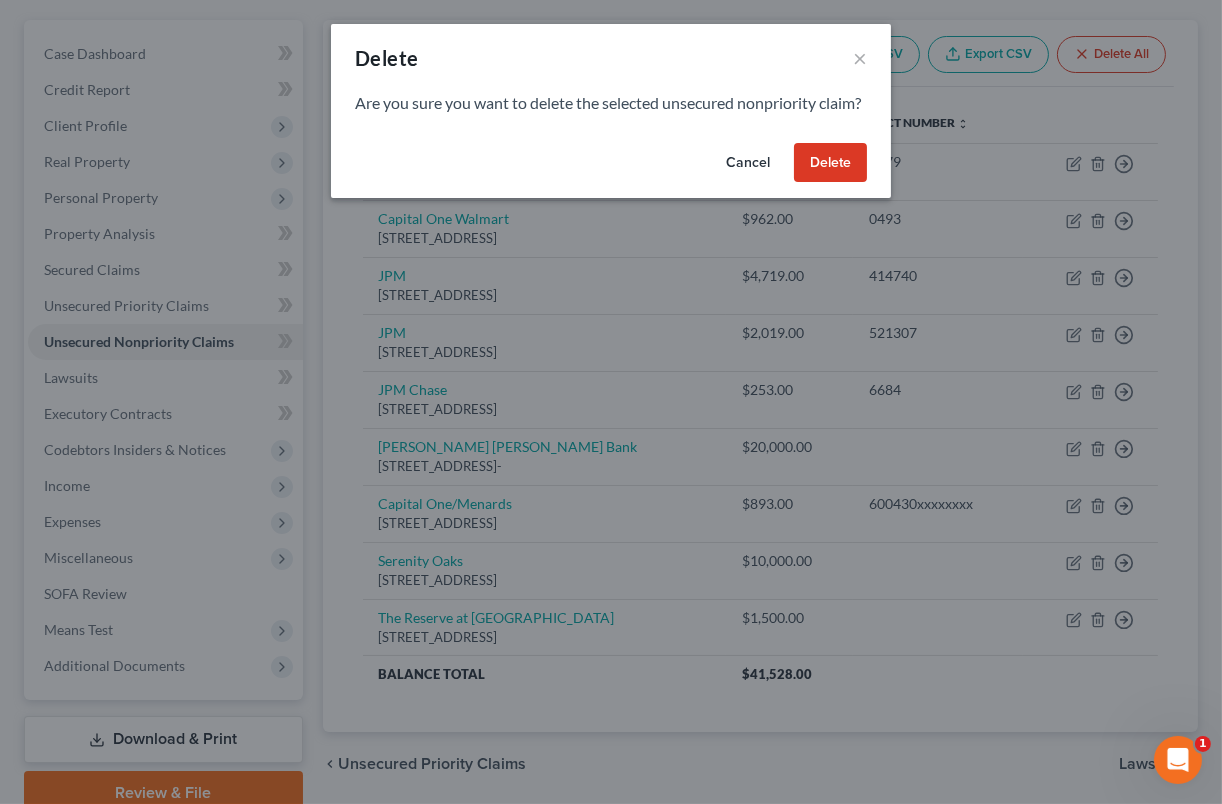
click at [844, 183] on button "Delete" at bounding box center [830, 163] width 73 height 40
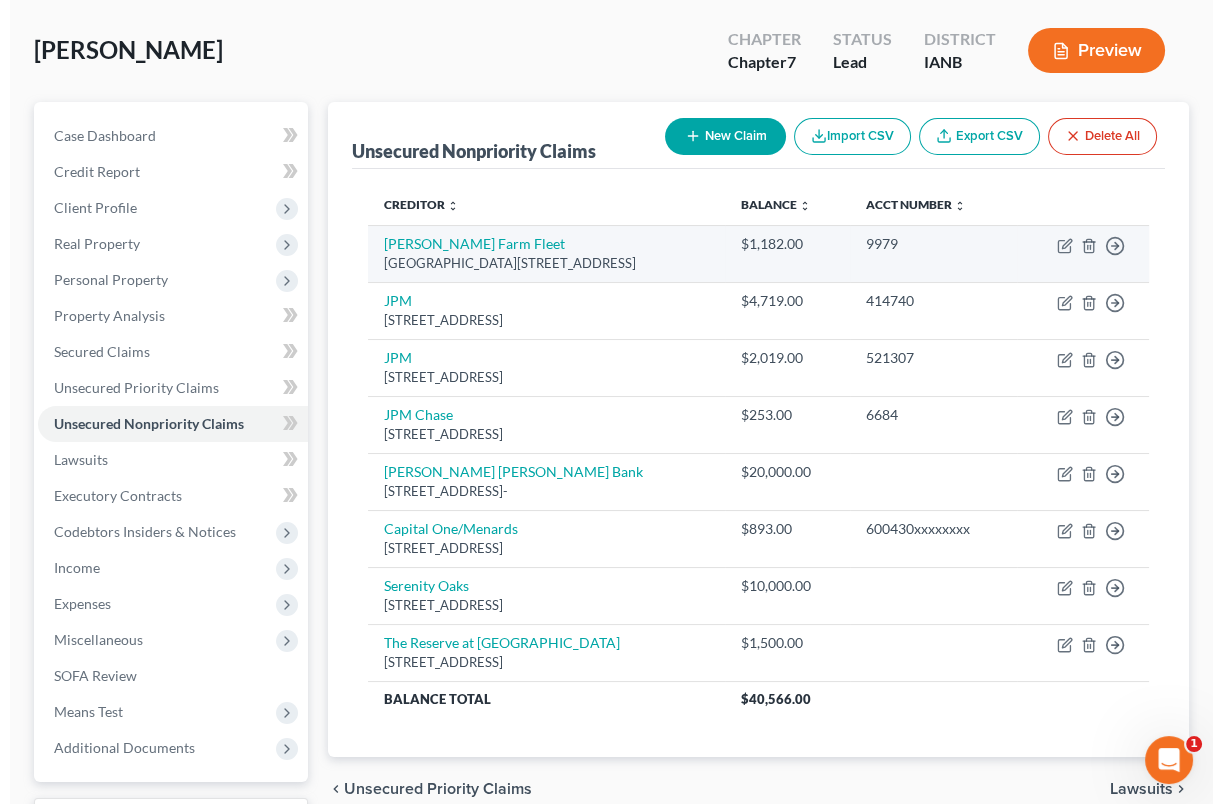
scroll to position [125, 0]
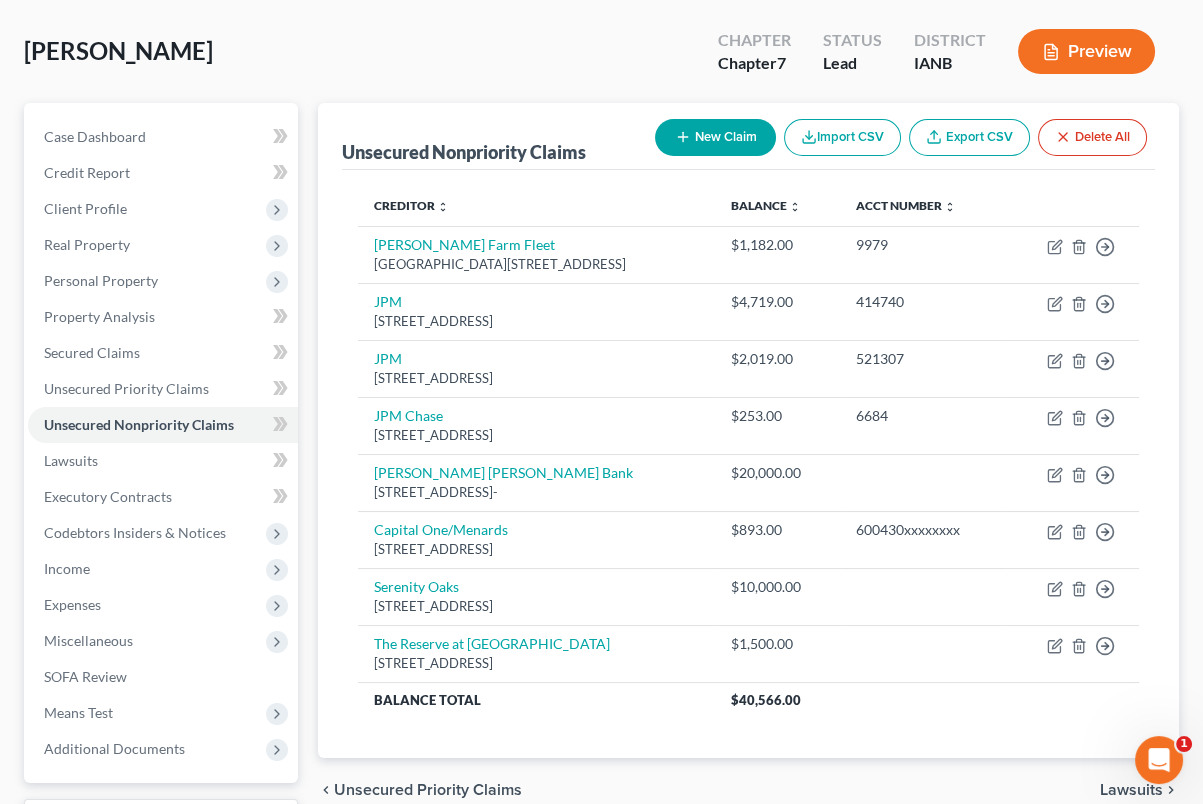
click at [688, 138] on button "New Claim" at bounding box center [715, 137] width 121 height 37
select select "0"
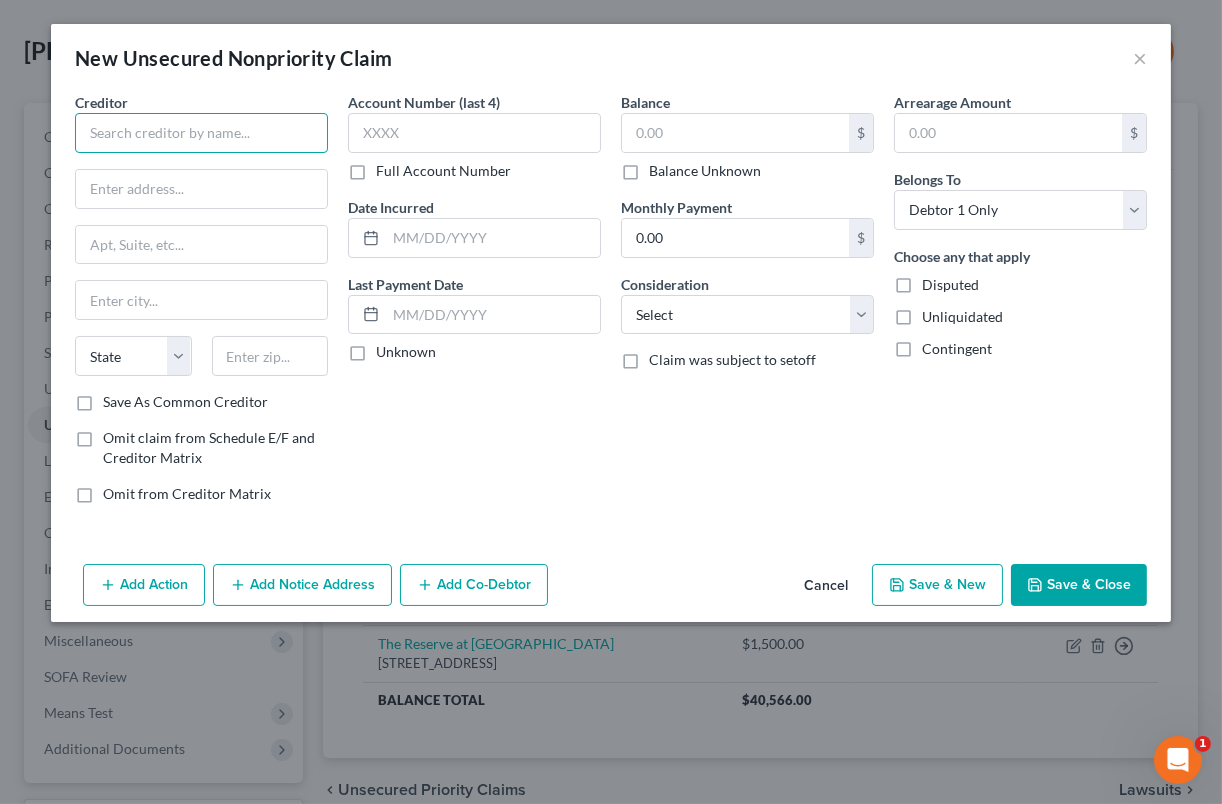
click at [171, 123] on input "text" at bounding box center [201, 133] width 253 height 40
type input "FNB Omaha"
type input "P"
type input "P.O. Box 3412"
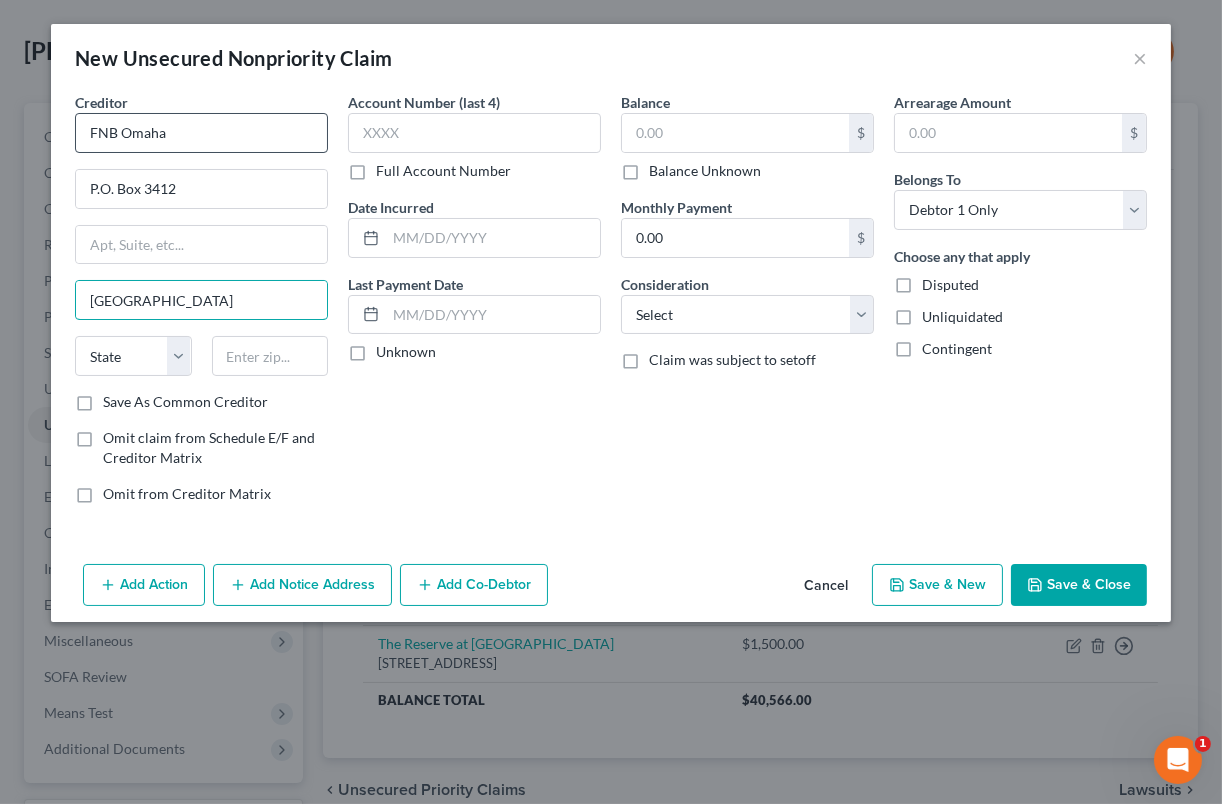
type input "[GEOGRAPHIC_DATA]"
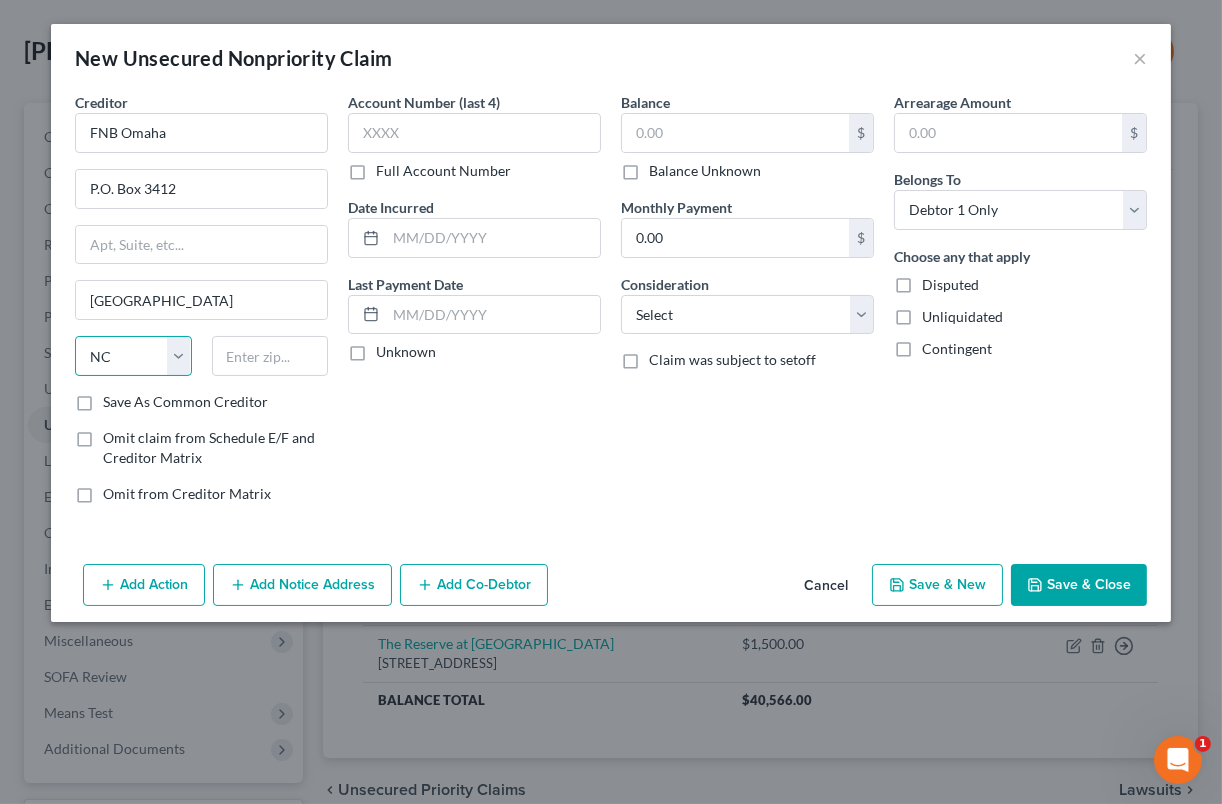
click at [178, 349] on select "State [US_STATE] AK AR AZ CA CO CT DE DC [GEOGRAPHIC_DATA] [GEOGRAPHIC_DATA] GU…" at bounding box center [133, 356] width 117 height 40
select select "30"
click at [75, 336] on select "State [US_STATE] AK AR AZ CA CO CT DE DC [GEOGRAPHIC_DATA] [GEOGRAPHIC_DATA] GU…" at bounding box center [133, 356] width 117 height 40
click at [234, 350] on input "text" at bounding box center [270, 356] width 117 height 40
type input "68103"
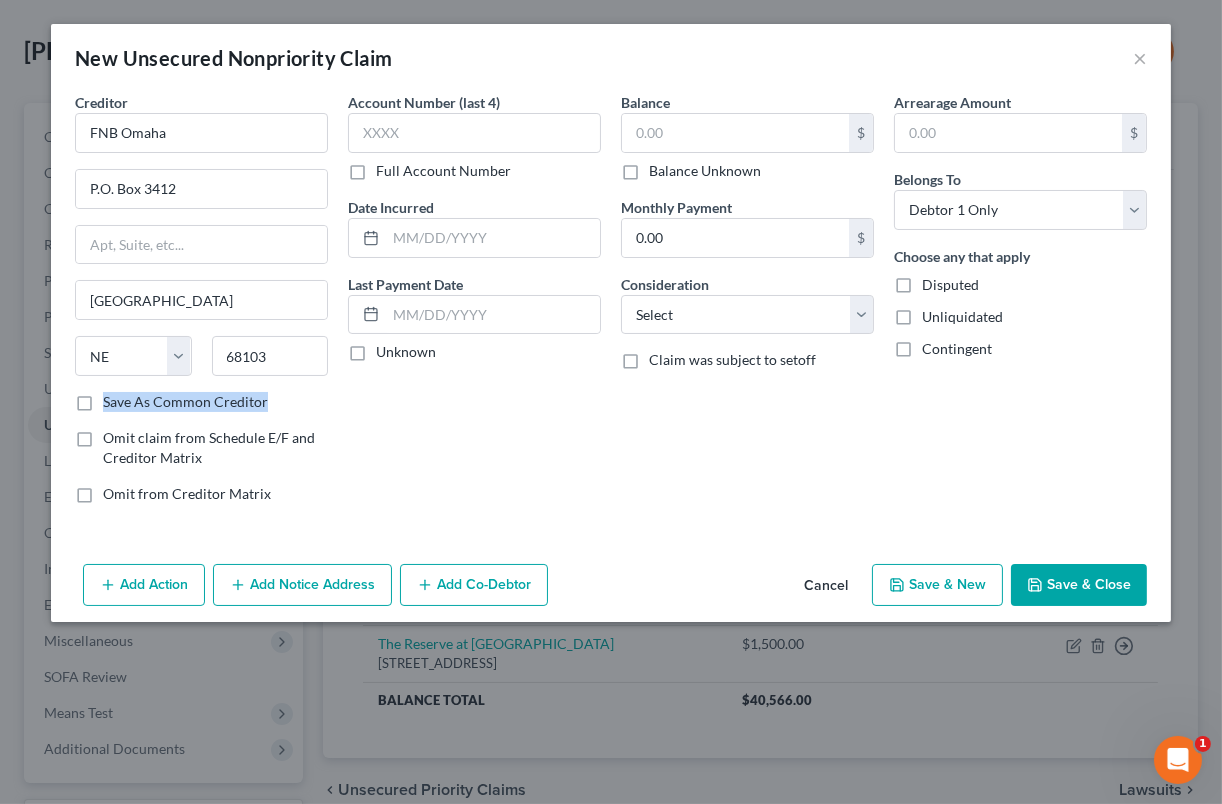
click at [103, 393] on label "Save As Common Creditor" at bounding box center [185, 402] width 165 height 20
drag, startPoint x: 81, startPoint y: 393, endPoint x: 82, endPoint y: 403, distance: 10.0
click at [103, 403] on label "Save As Common Creditor" at bounding box center [185, 402] width 165 height 20
click at [111, 403] on input "Save As Common Creditor" at bounding box center [117, 398] width 13 height 13
checkbox input "true"
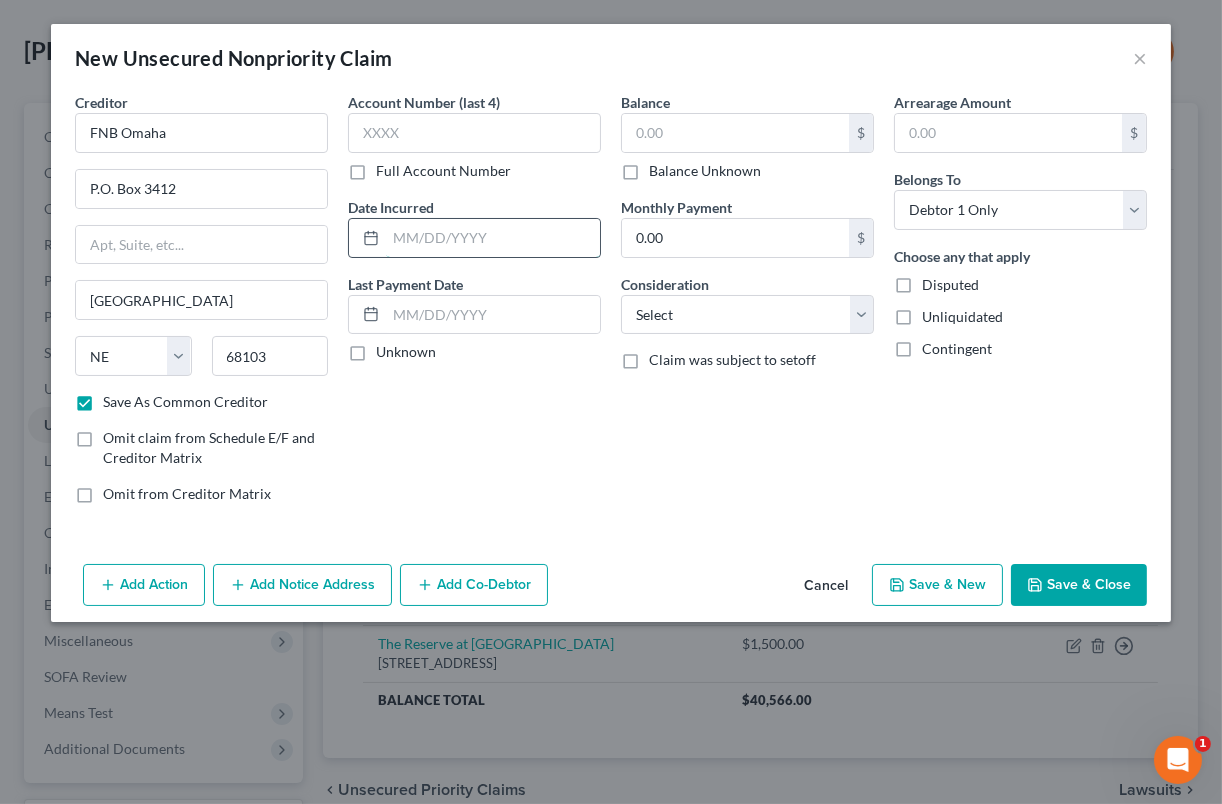
click at [473, 248] on input "text" at bounding box center [493, 238] width 214 height 38
type input "[DATE]"
click at [376, 170] on label "Full Account Number" at bounding box center [443, 171] width 135 height 20
click at [384, 170] on input "Full Account Number" at bounding box center [390, 167] width 13 height 13
click at [378, 139] on input "text" at bounding box center [474, 133] width 253 height 40
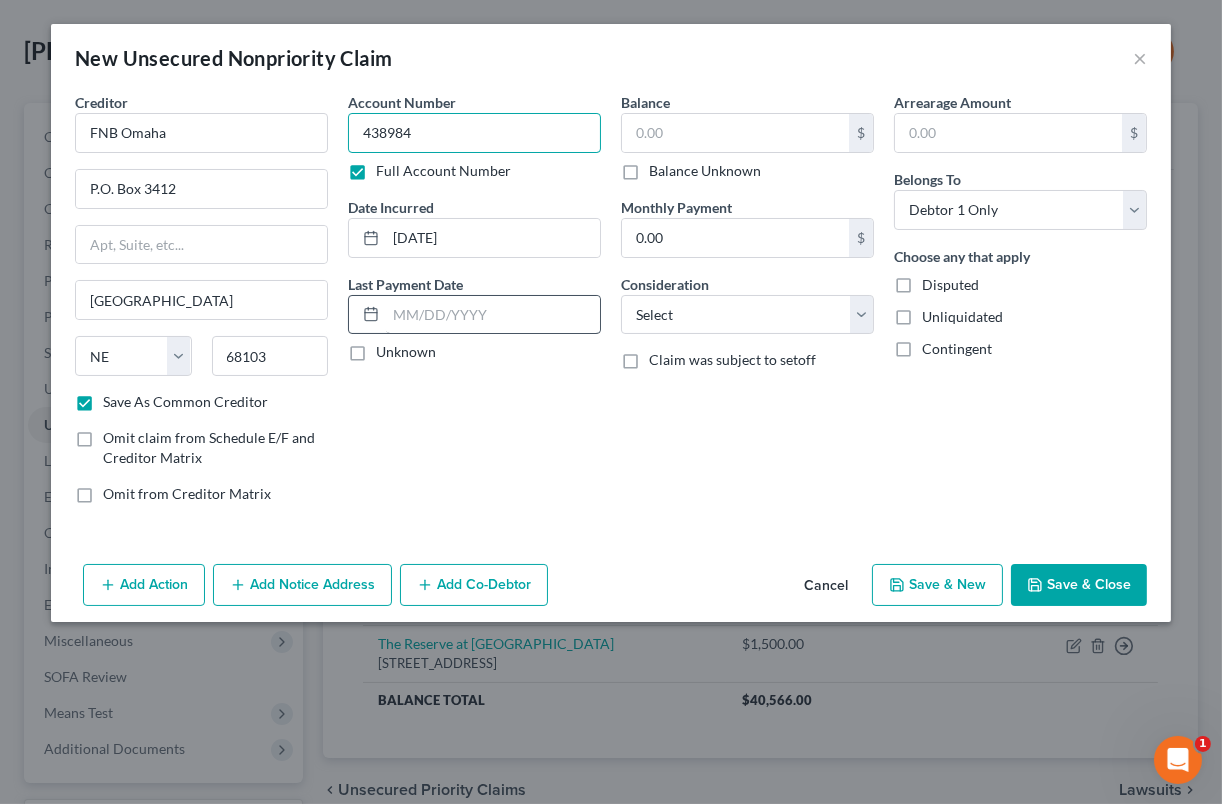
type input "438984"
click at [527, 325] on input "text" at bounding box center [493, 315] width 214 height 38
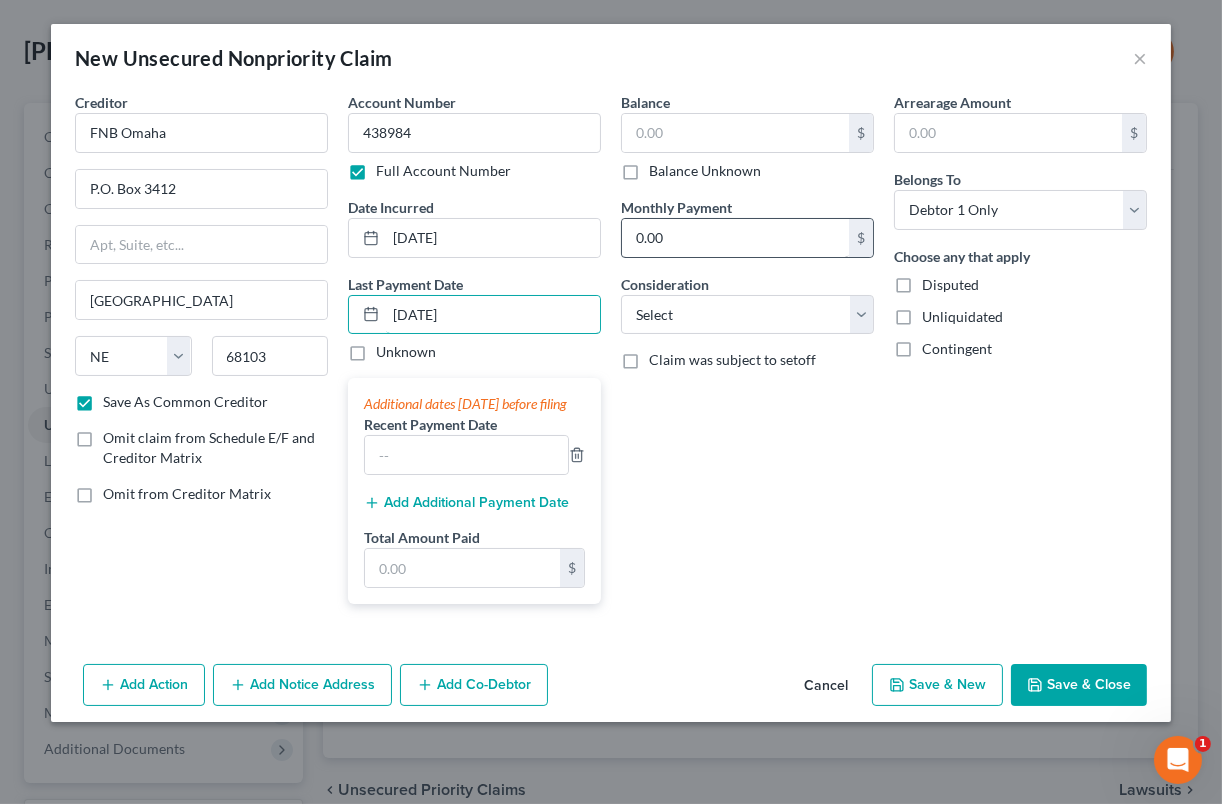
type input "[DATE]"
click at [706, 235] on input "0.00" at bounding box center [735, 238] width 227 height 38
type input "40"
click at [716, 132] on input "text" at bounding box center [735, 133] width 227 height 38
type input "1,168"
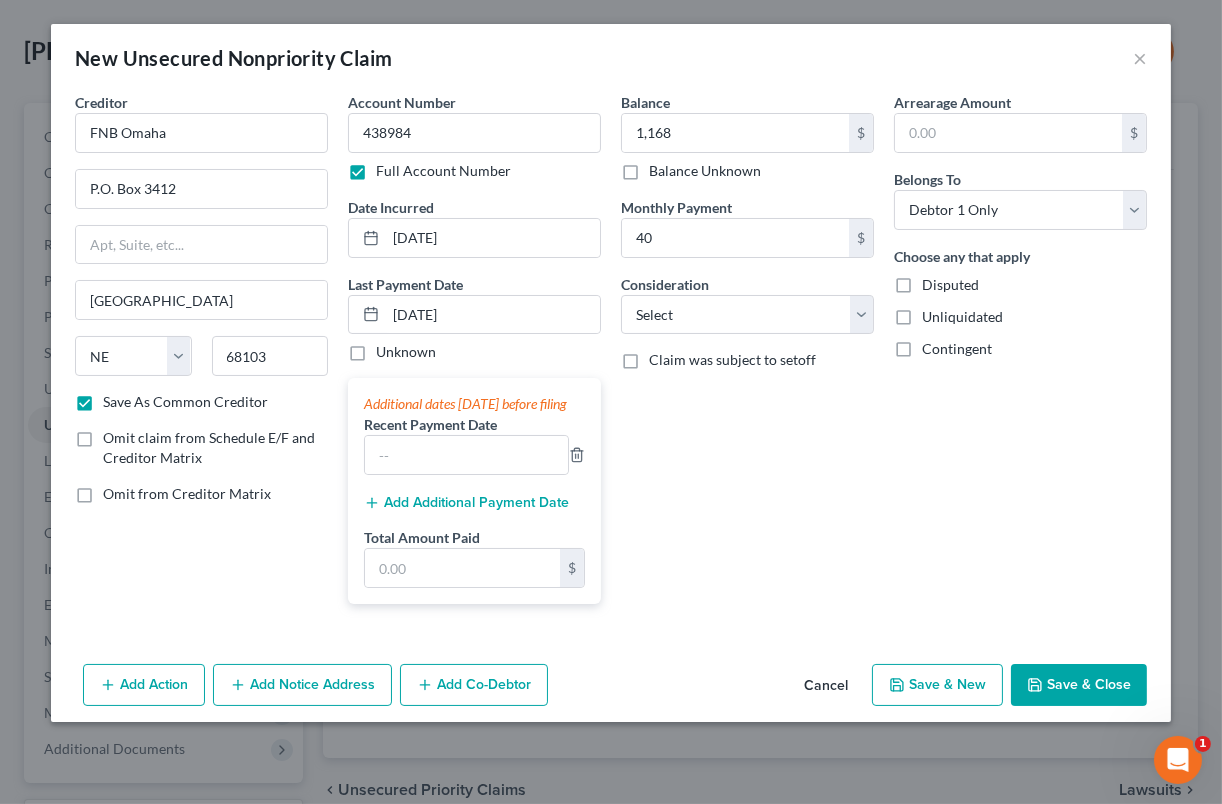
click at [1052, 704] on button "Save & Close" at bounding box center [1079, 685] width 136 height 42
checkbox input "false"
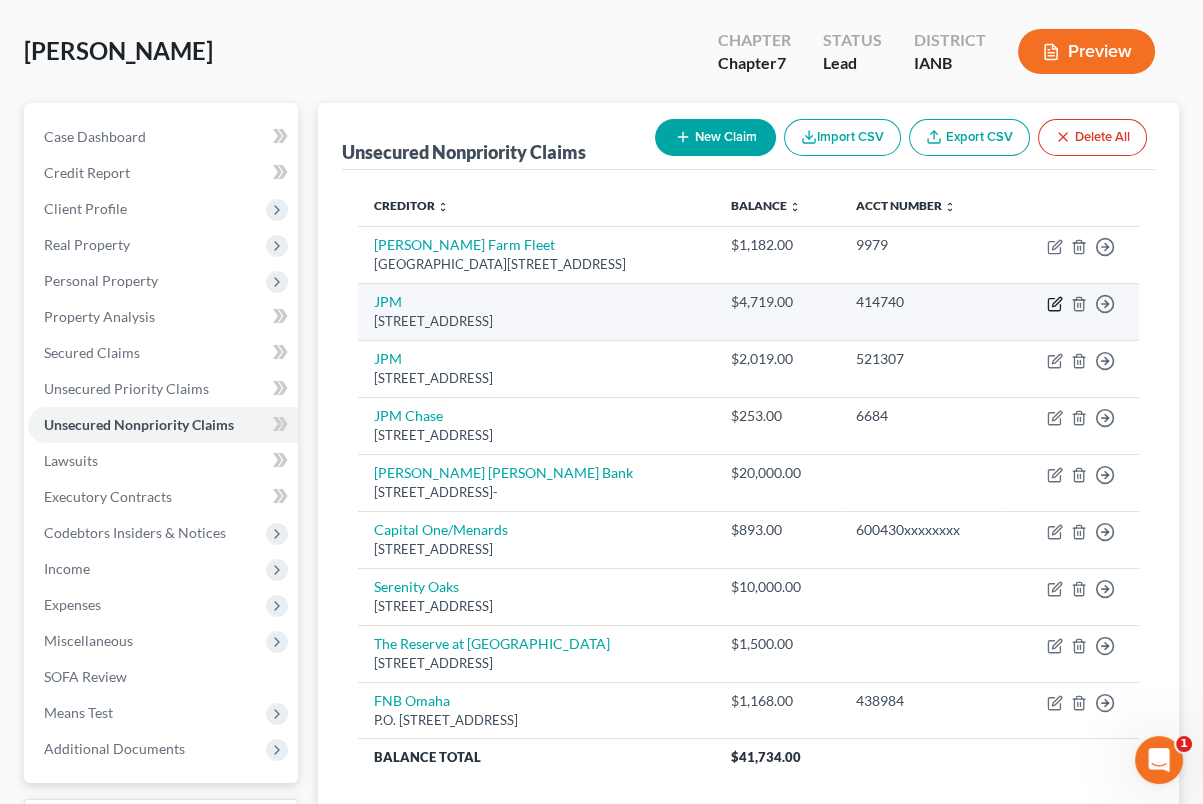
click at [1052, 300] on icon "button" at bounding box center [1055, 304] width 16 height 16
select select "7"
select select "0"
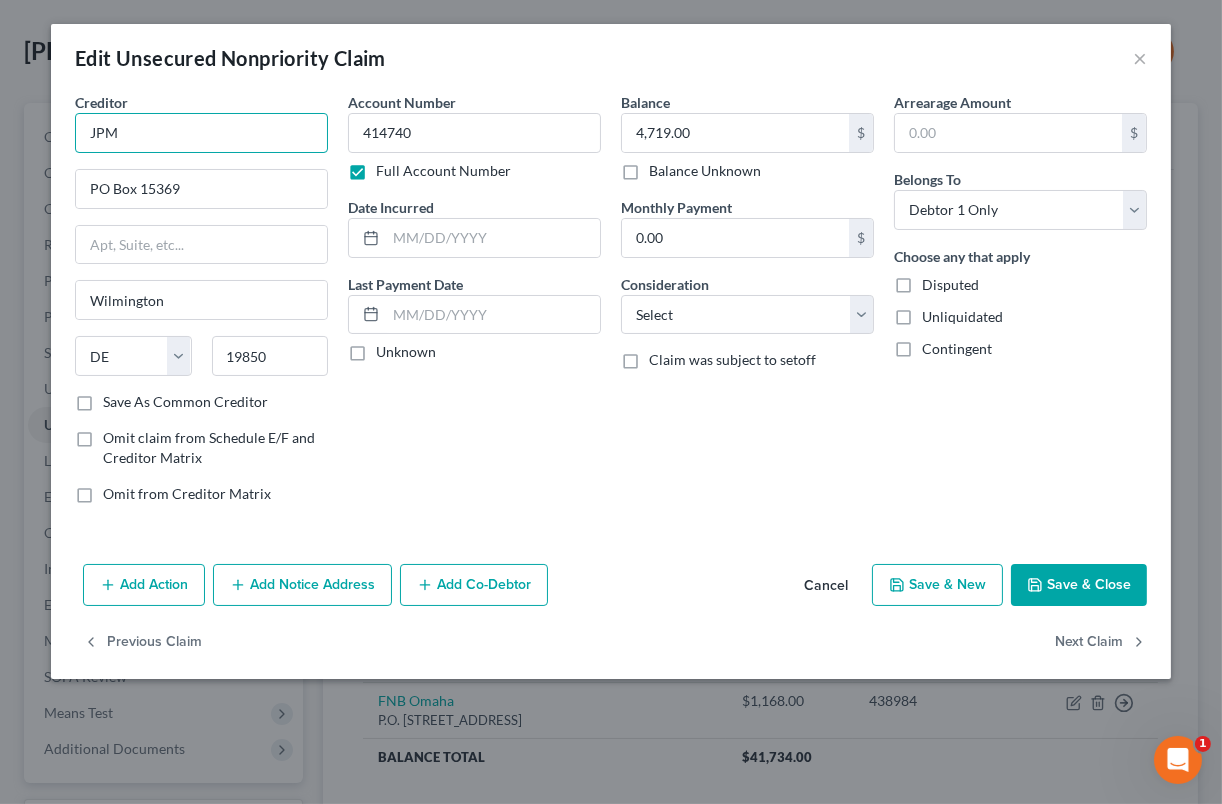
click at [295, 139] on input "JPM" at bounding box center [201, 133] width 253 height 40
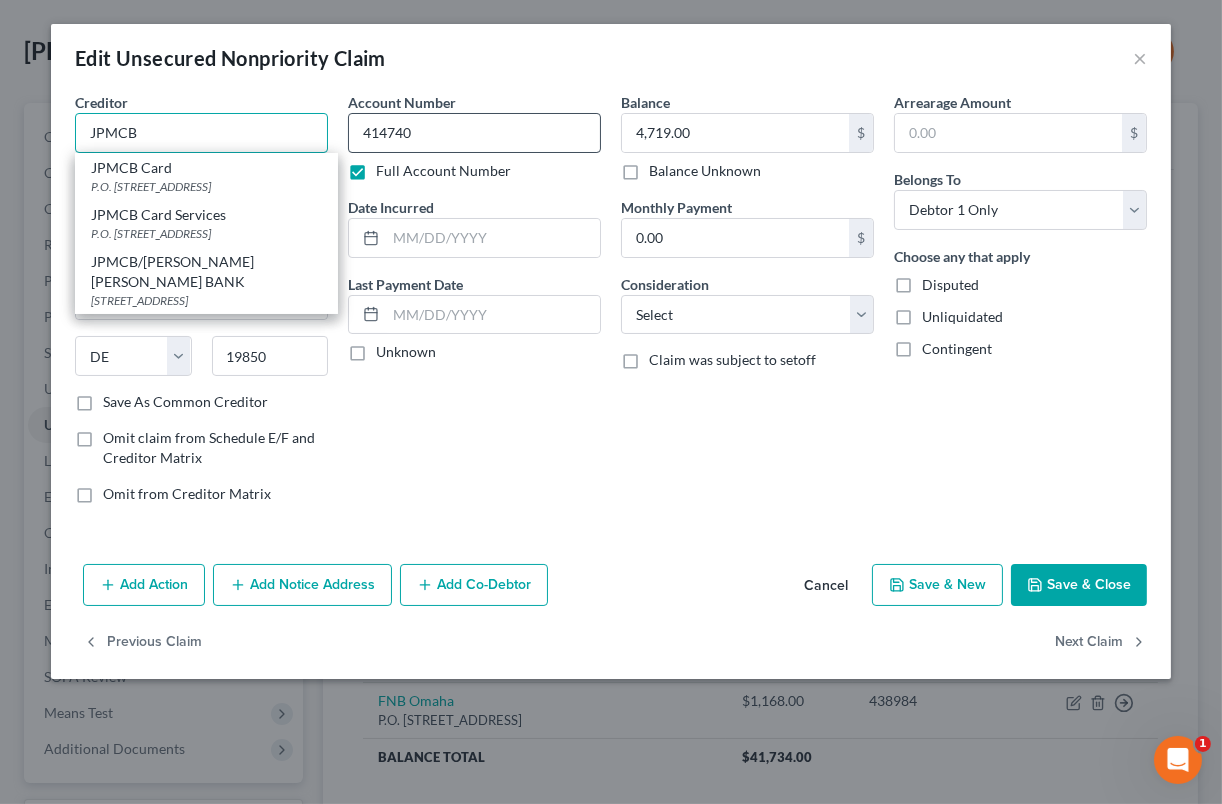
type input "JPMCB"
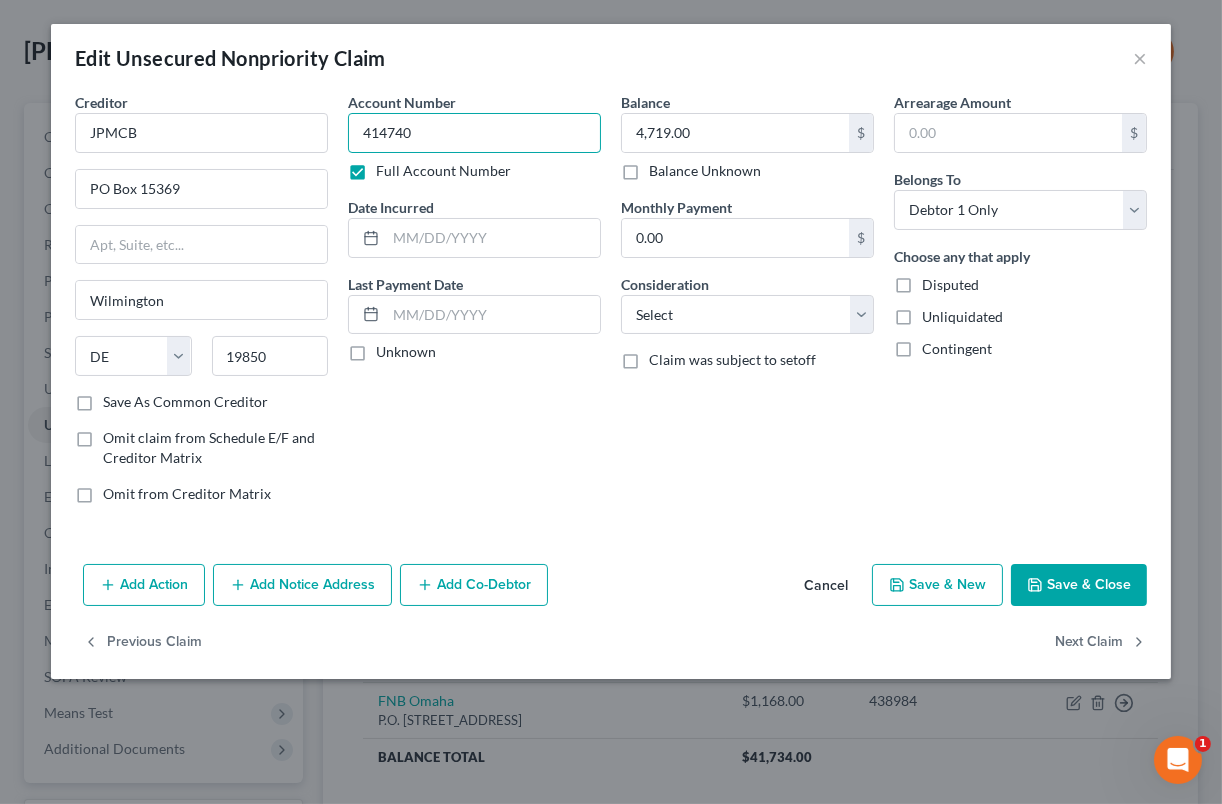
click at [466, 137] on input "414740" at bounding box center [474, 133] width 253 height 40
click at [376, 170] on label "Full Account Number" at bounding box center [443, 171] width 135 height 20
click at [384, 170] on input "Full Account Number" at bounding box center [390, 167] width 13 height 13
click at [426, 141] on input "4740" at bounding box center [474, 133] width 253 height 40
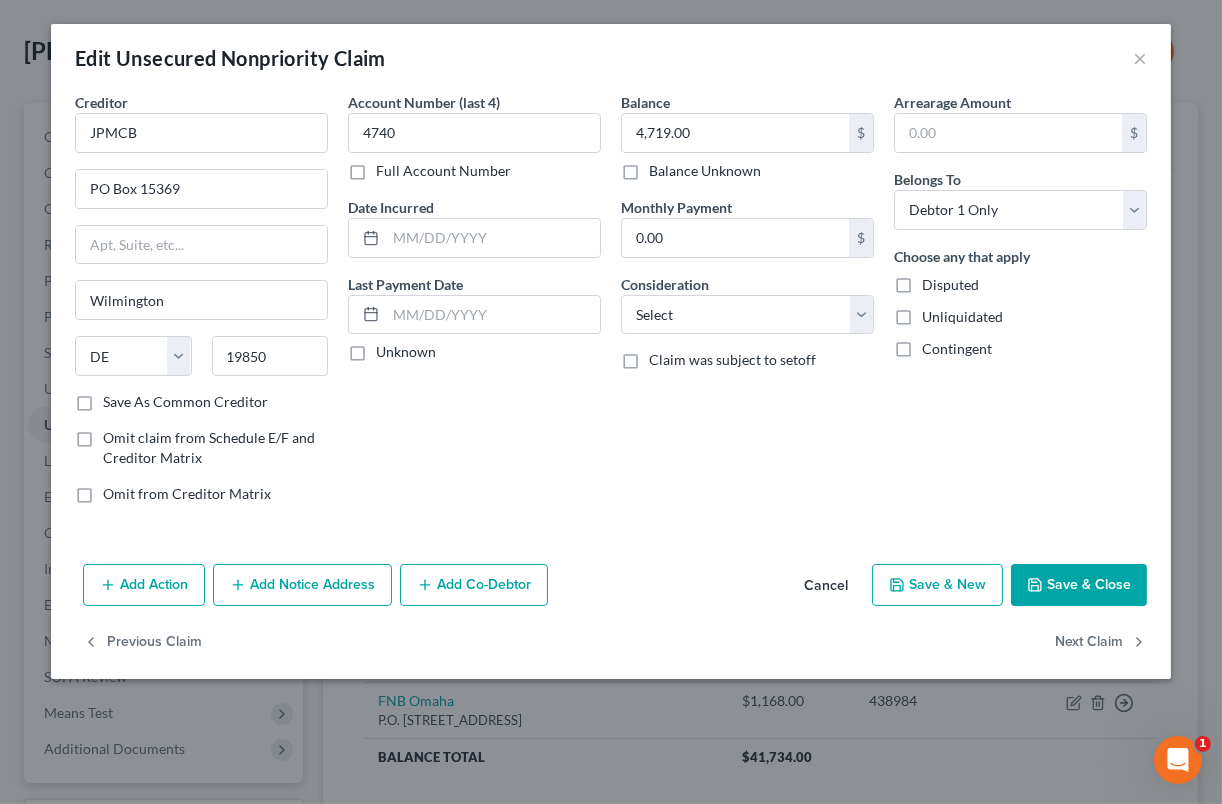
click at [376, 172] on label "Full Account Number" at bounding box center [443, 171] width 135 height 20
click at [384, 172] on input "Full Account Number" at bounding box center [390, 167] width 13 height 13
click at [428, 150] on input "4740" at bounding box center [474, 133] width 253 height 40
click at [428, 149] on input "4740" at bounding box center [474, 133] width 253 height 40
click at [428, 142] on input "4740" at bounding box center [474, 133] width 253 height 40
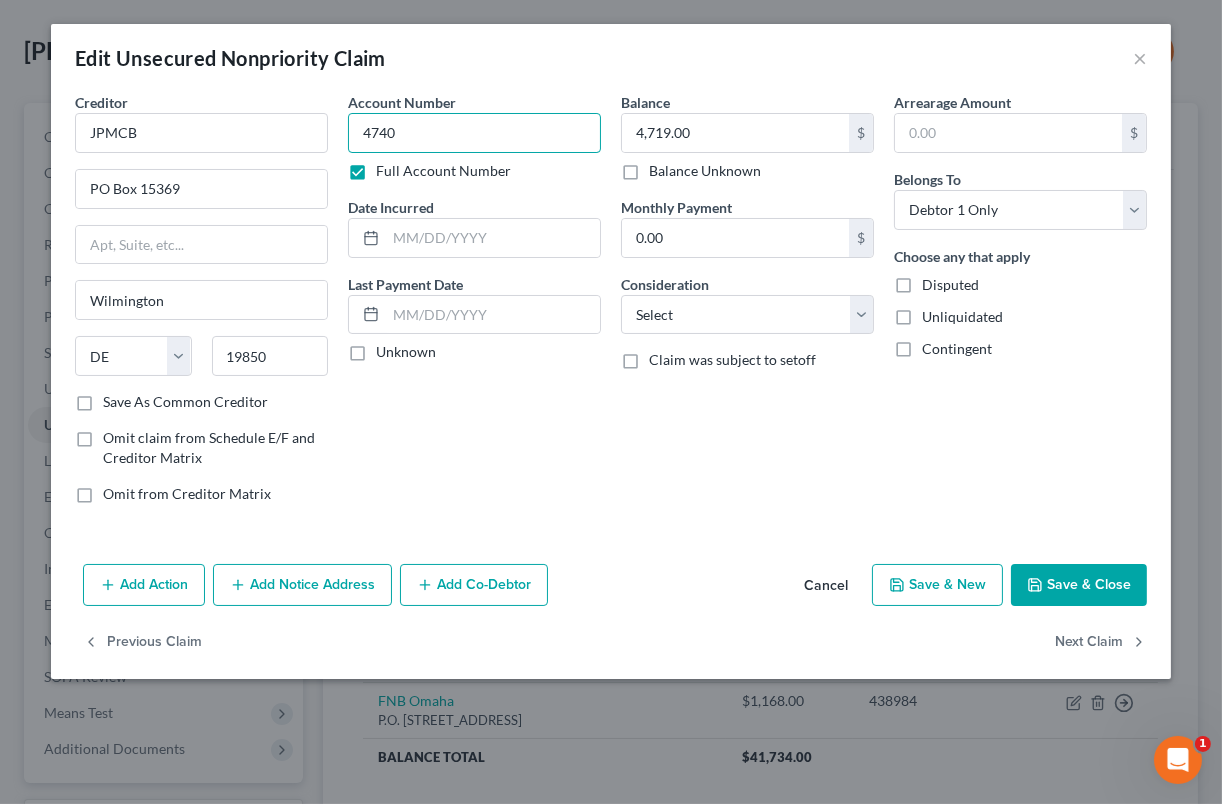
click at [428, 141] on input "4740" at bounding box center [474, 133] width 253 height 40
type input "426684xxxxxx"
click at [702, 133] on input "4,719.00" at bounding box center [735, 133] width 227 height 38
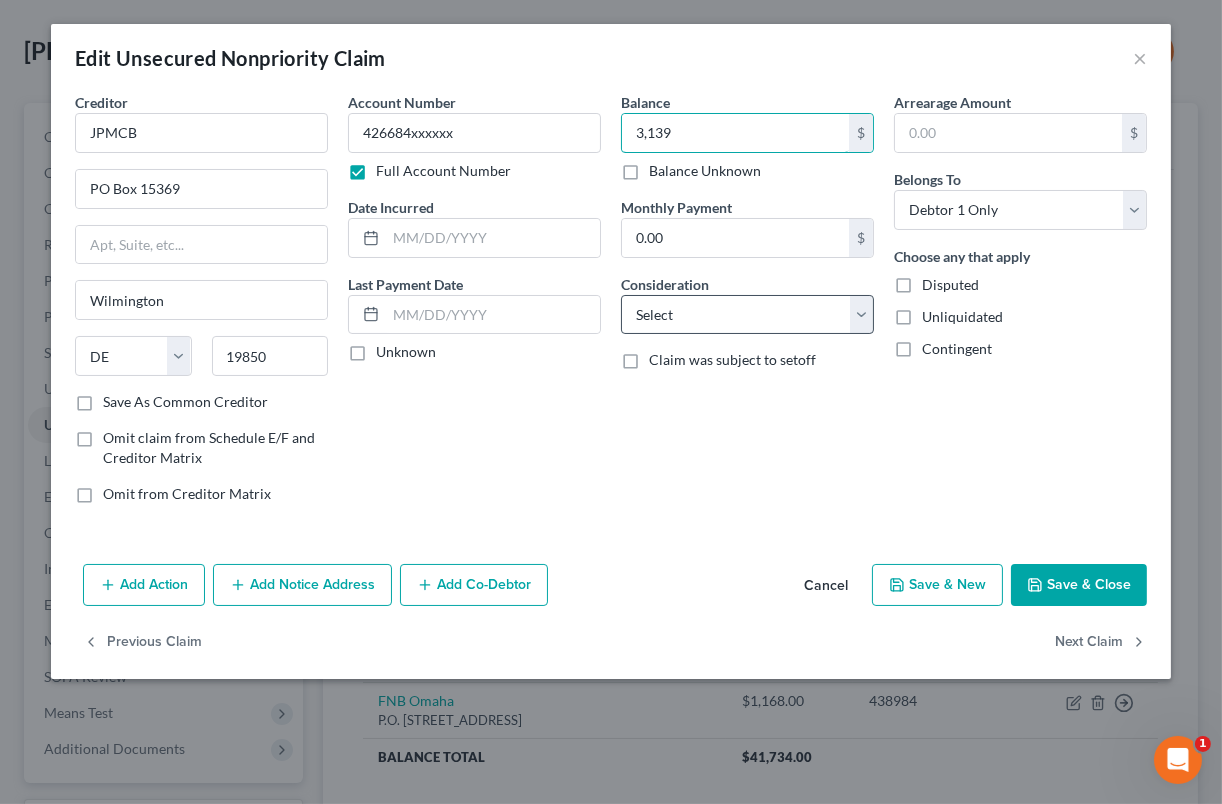
type input "3,139"
click at [752, 310] on select "Select Cable / Satellite Services Collection Agency Credit Card Debt Debt Couns…" at bounding box center [747, 315] width 253 height 40
select select "2"
click at [621, 295] on select "Select Cable / Satellite Services Collection Agency Credit Card Debt Debt Couns…" at bounding box center [747, 315] width 253 height 40
click at [498, 223] on input "text" at bounding box center [493, 238] width 214 height 38
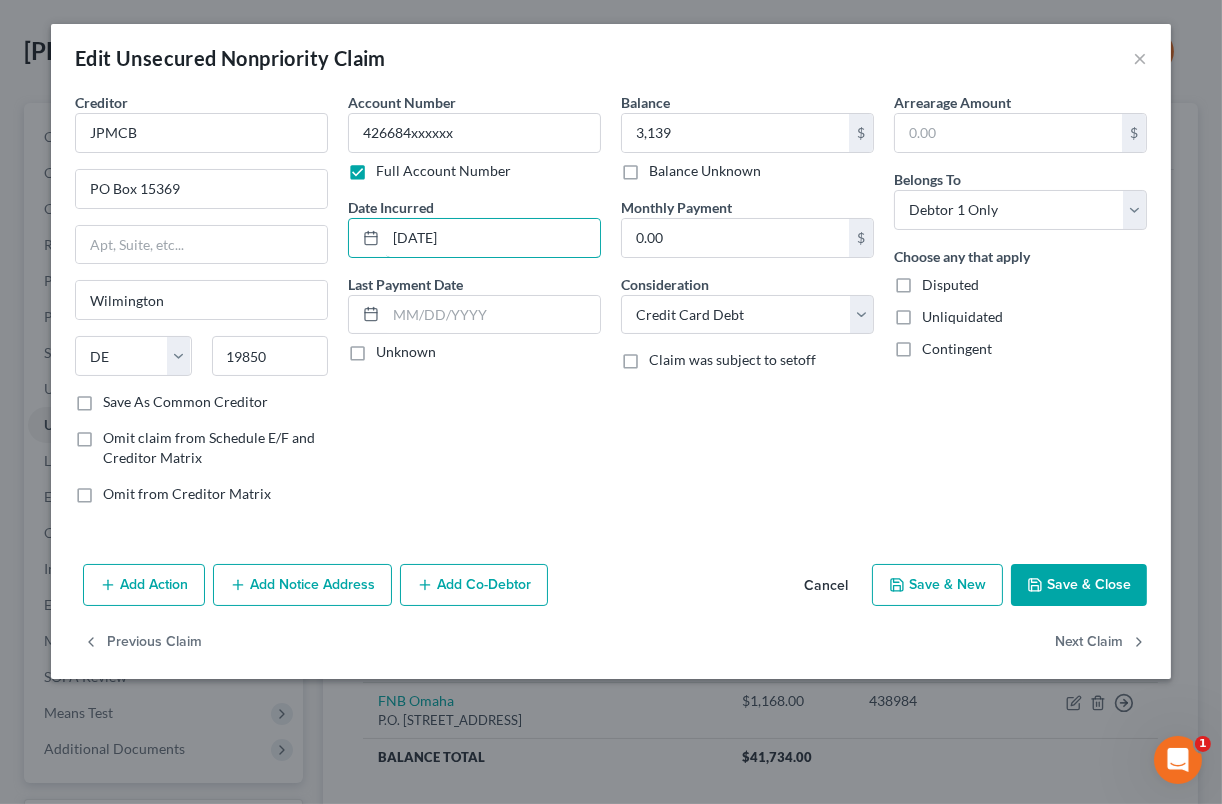
type input "[DATE]"
click at [103, 402] on label "Save As Common Creditor" at bounding box center [185, 402] width 165 height 20
click at [111, 402] on input "Save As Common Creditor" at bounding box center [117, 398] width 13 height 13
click at [170, 579] on button "Add Action" at bounding box center [144, 585] width 122 height 42
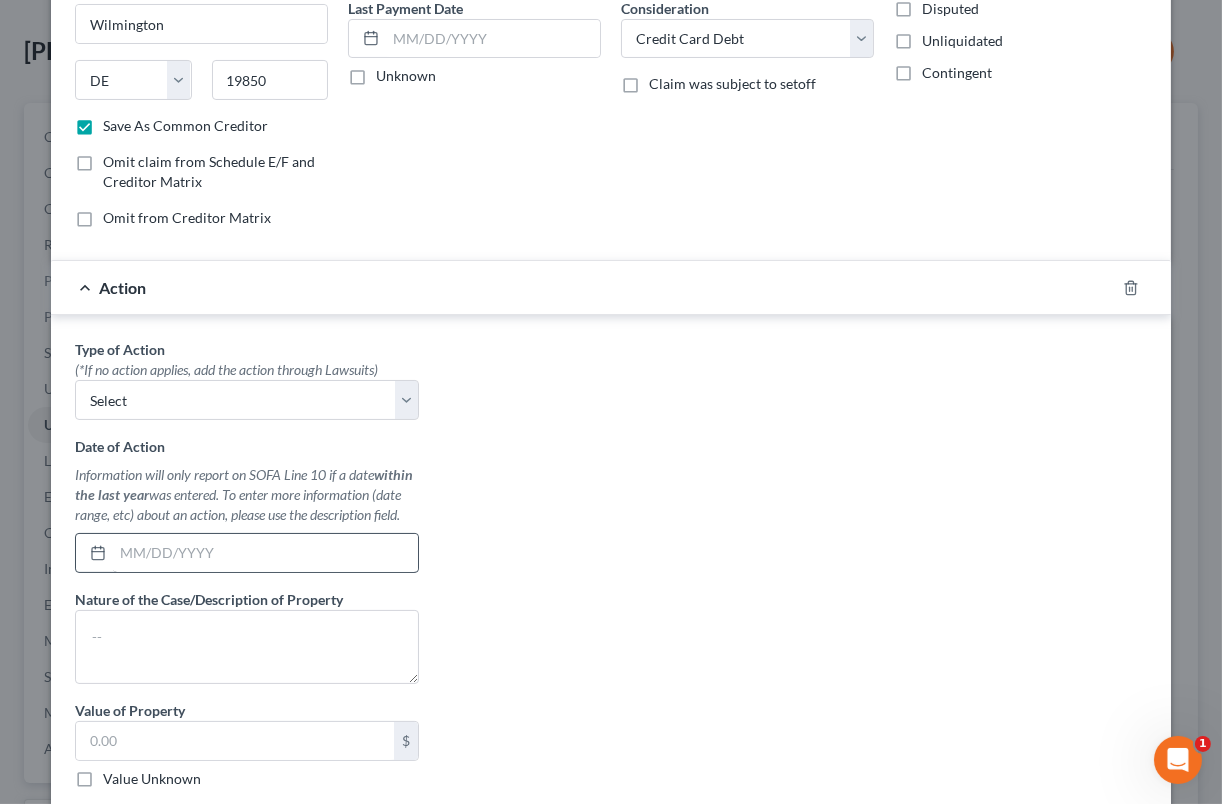
scroll to position [291, 0]
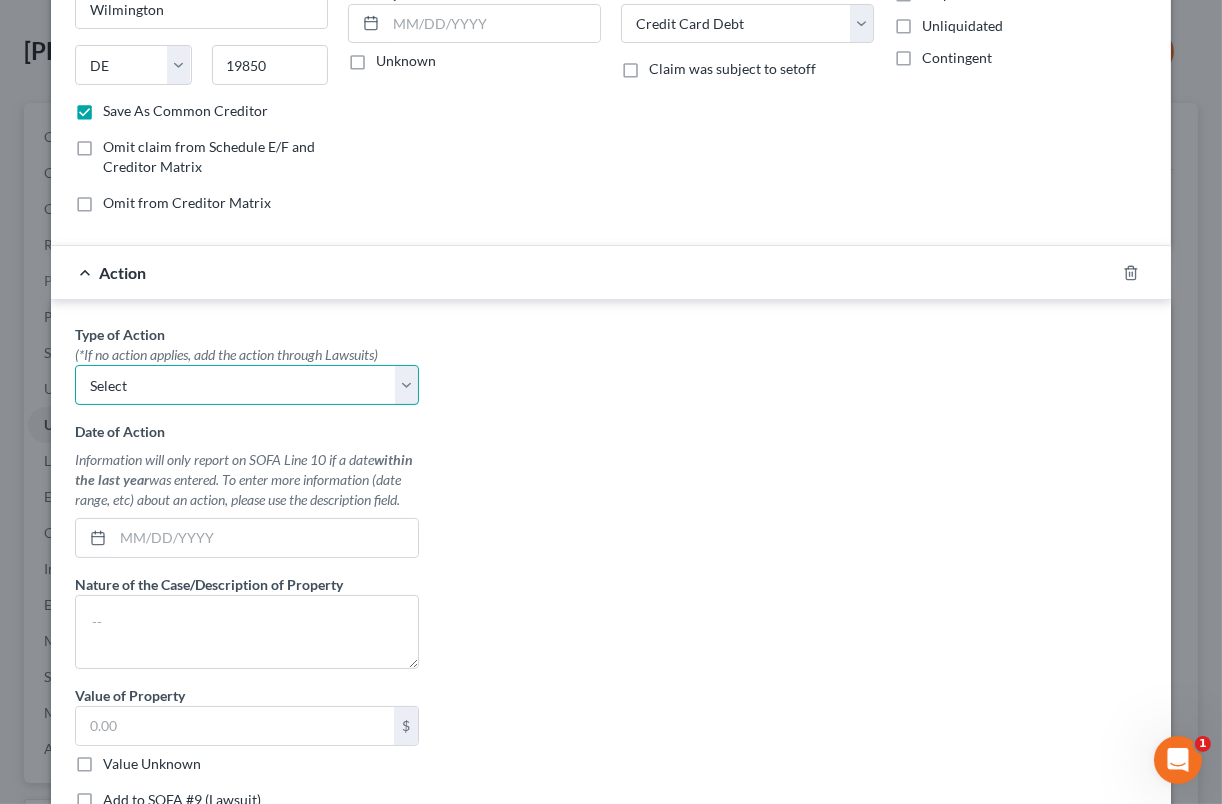
click at [326, 393] on select "Select Repossession Garnishment Foreclosure Personal Injury Attached, Seized, O…" at bounding box center [247, 385] width 344 height 40
click at [322, 392] on select "Select Repossession Garnishment Foreclosure Personal Injury Attached, Seized, O…" at bounding box center [247, 385] width 344 height 40
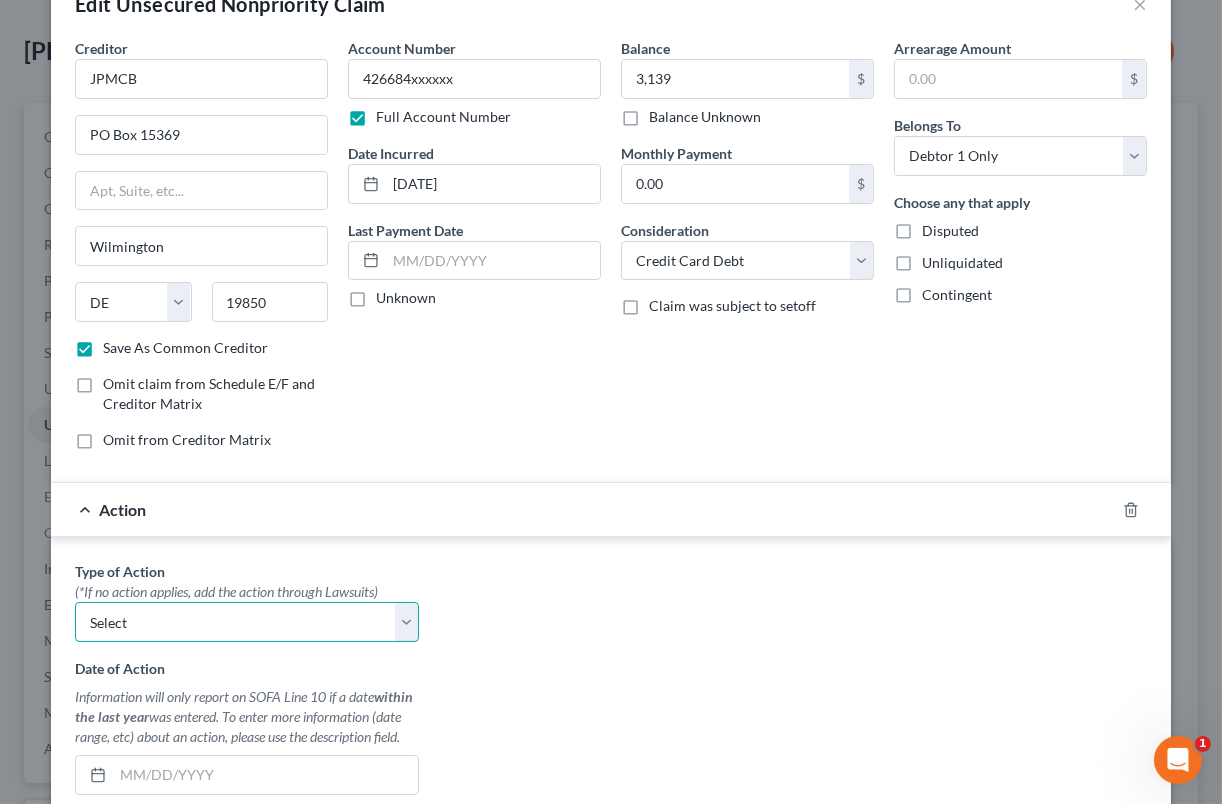
scroll to position [0, 0]
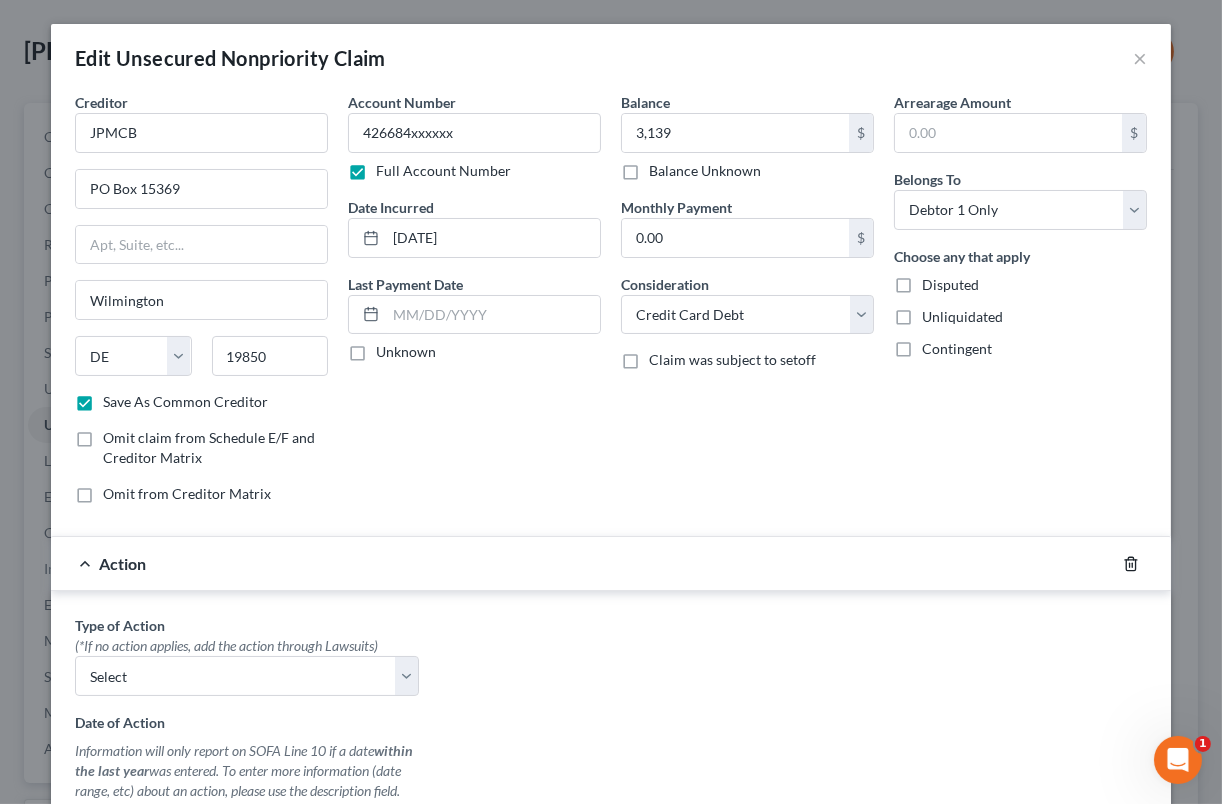
click at [1127, 556] on icon "button" at bounding box center [1131, 564] width 16 height 16
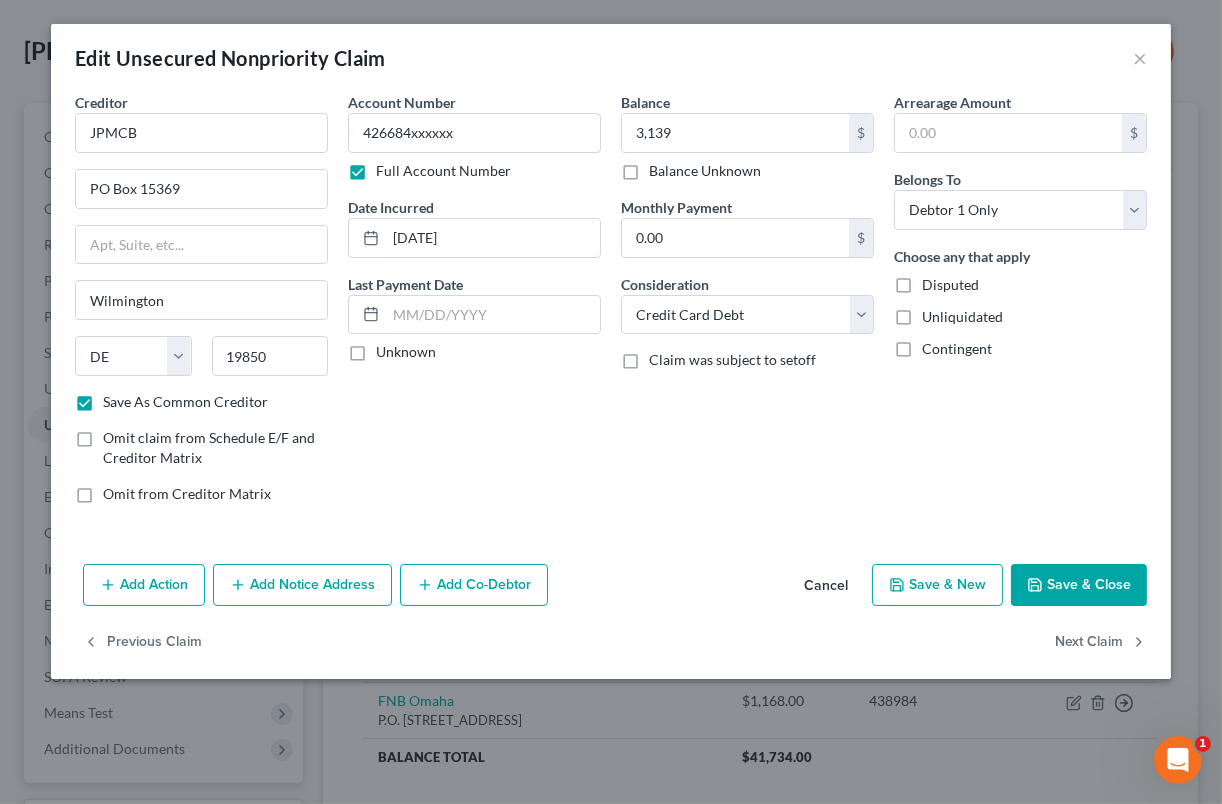
click at [1050, 582] on button "Save & Close" at bounding box center [1079, 585] width 136 height 42
checkbox input "false"
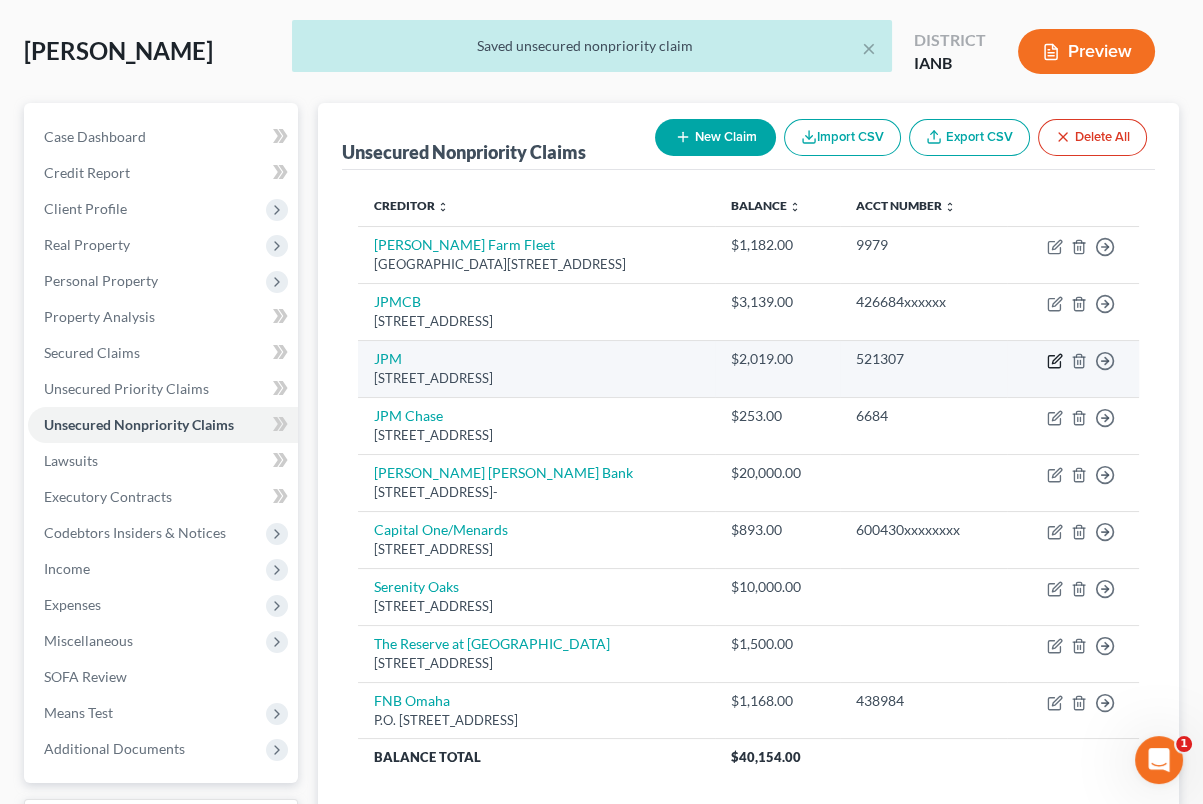
click at [1058, 356] on icon "button" at bounding box center [1055, 361] width 16 height 16
select select "7"
select select "0"
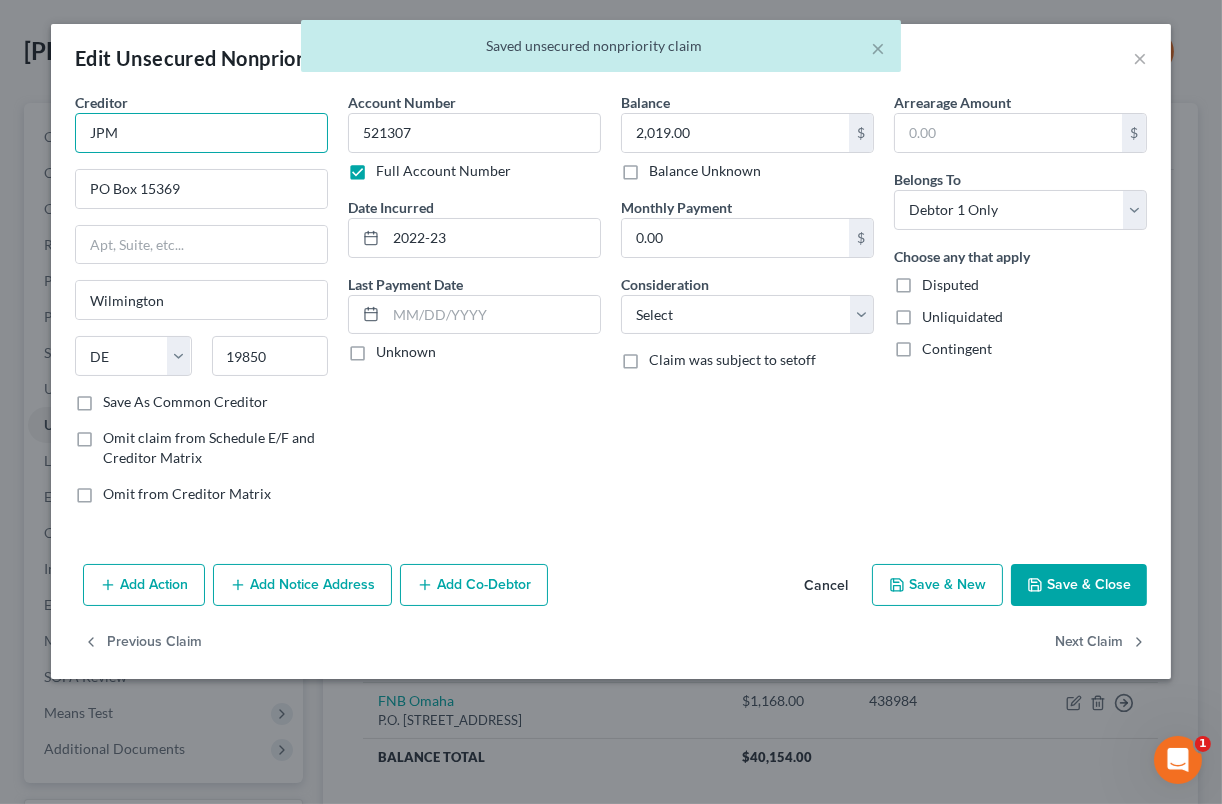
click at [282, 145] on input "JPM" at bounding box center [201, 133] width 253 height 40
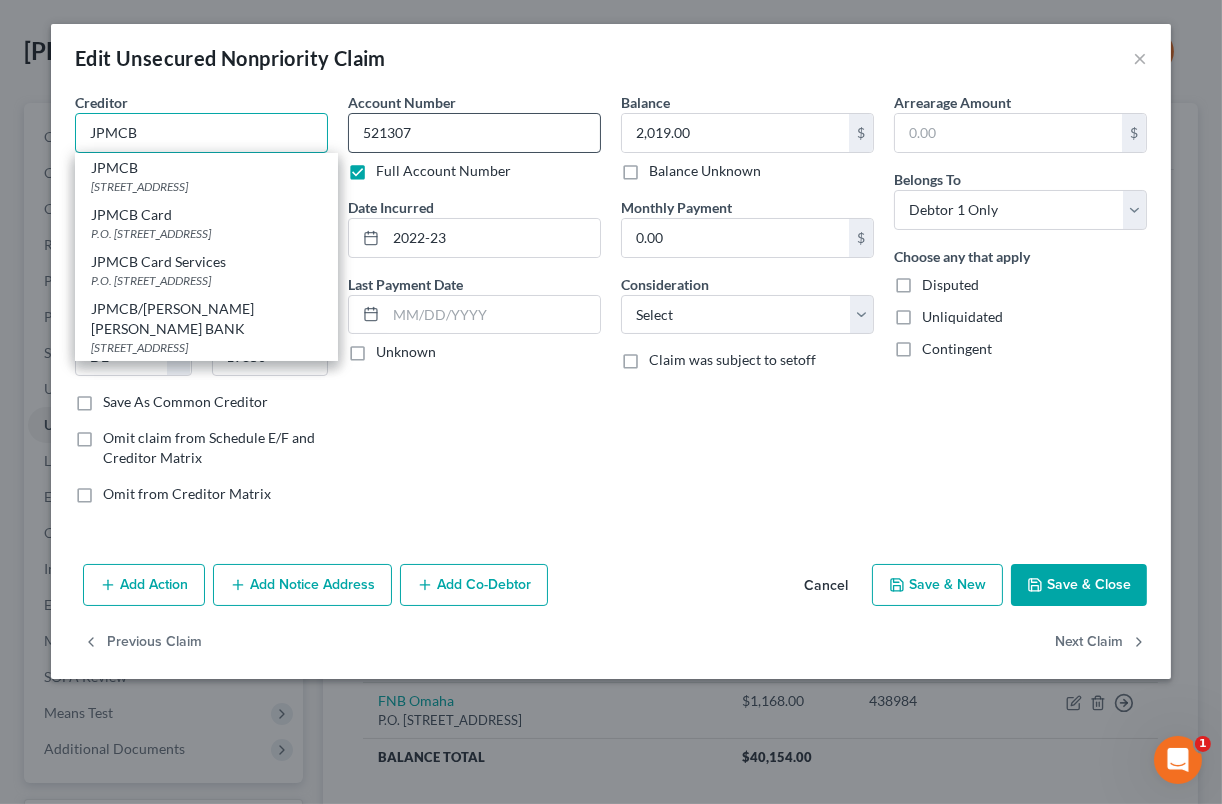
type input "JPMCB"
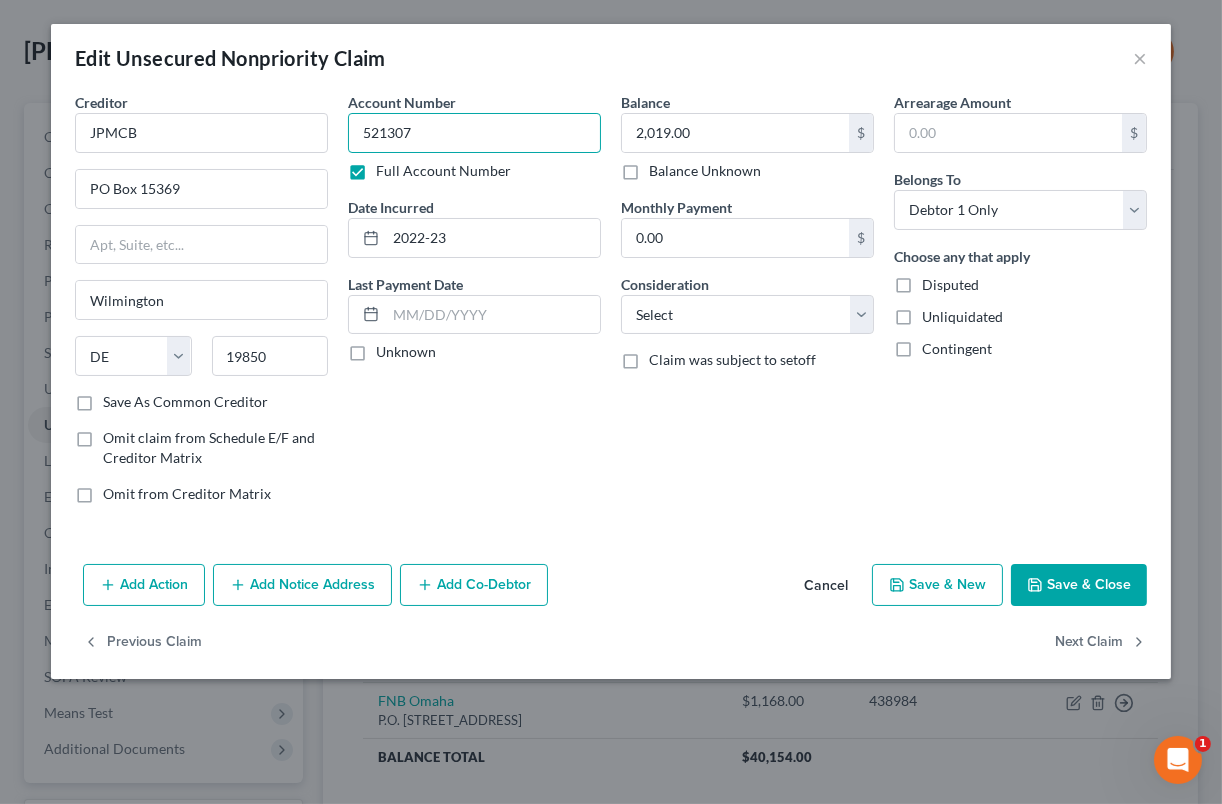
drag, startPoint x: 450, startPoint y: 122, endPoint x: 347, endPoint y: 126, distance: 103.0
click at [348, 126] on input "521307" at bounding box center [474, 133] width 253 height 40
type input "426684xxxxx"
click at [774, 145] on input "text" at bounding box center [735, 133] width 227 height 38
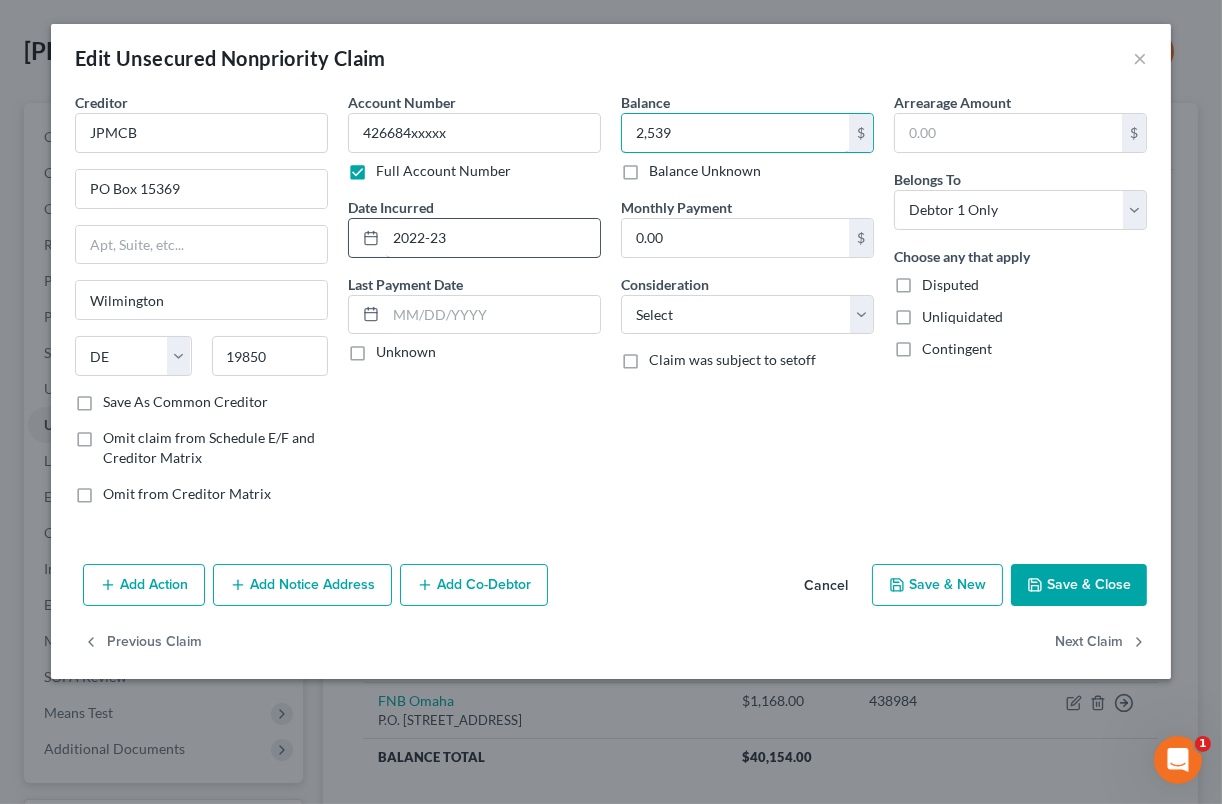
type input "2,539"
click at [529, 238] on input "2022-23" at bounding box center [493, 238] width 214 height 38
type input "2"
type input "[DATE]"
drag, startPoint x: 295, startPoint y: 204, endPoint x: 137, endPoint y: 195, distance: 158.2
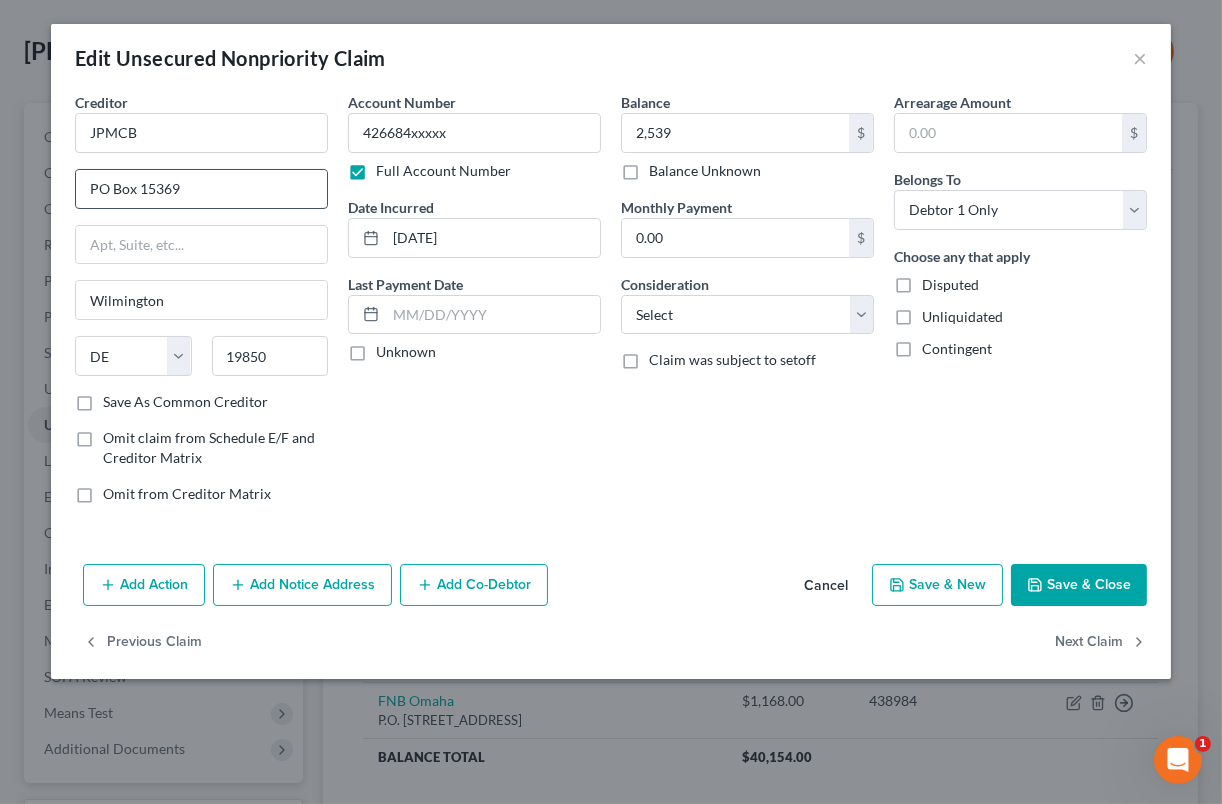
click at [137, 195] on input "PO Box 15369" at bounding box center [201, 189] width 251 height 38
type input "PO Box 19850"
click at [103, 406] on label "Save As Common Creditor" at bounding box center [185, 402] width 165 height 20
click at [111, 405] on input "Save As Common Creditor" at bounding box center [117, 398] width 13 height 13
checkbox input "true"
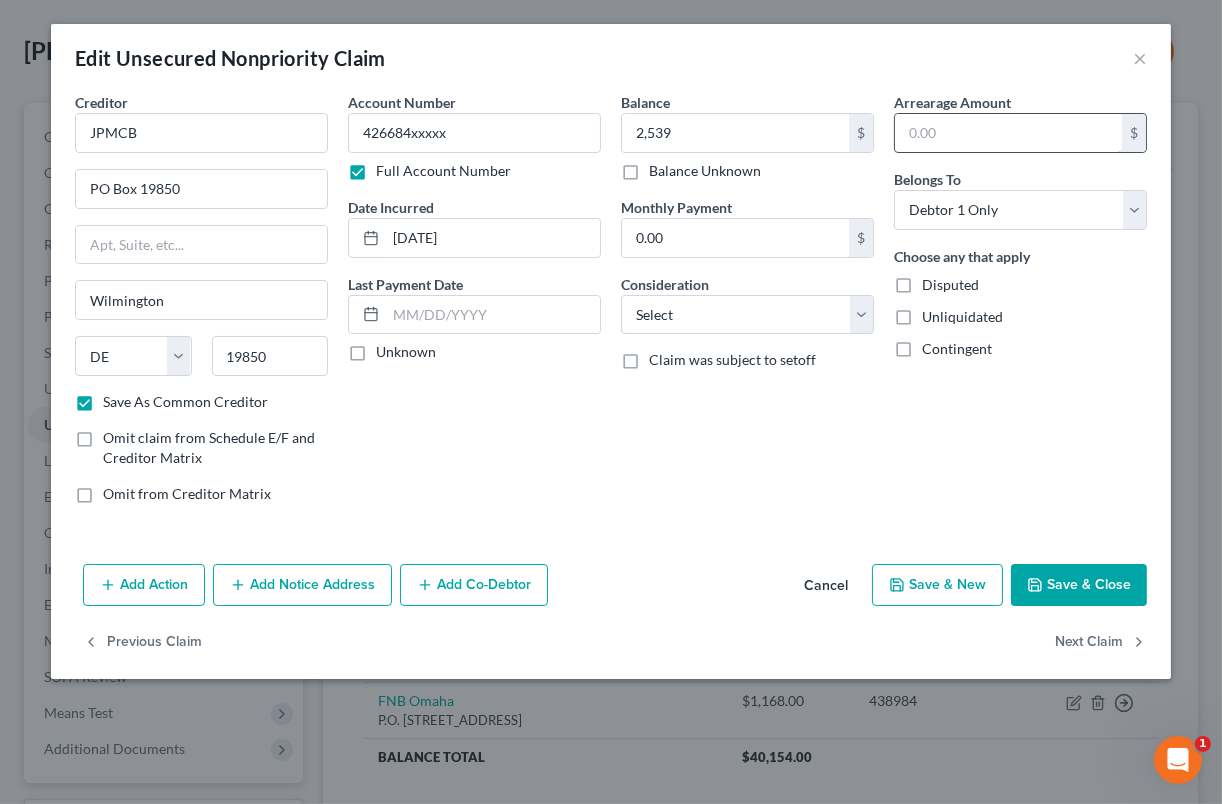
click at [1043, 143] on input "text" at bounding box center [1008, 133] width 227 height 38
type input "2,539"
click at [1079, 580] on button "Save & Close" at bounding box center [1079, 585] width 136 height 42
checkbox input "false"
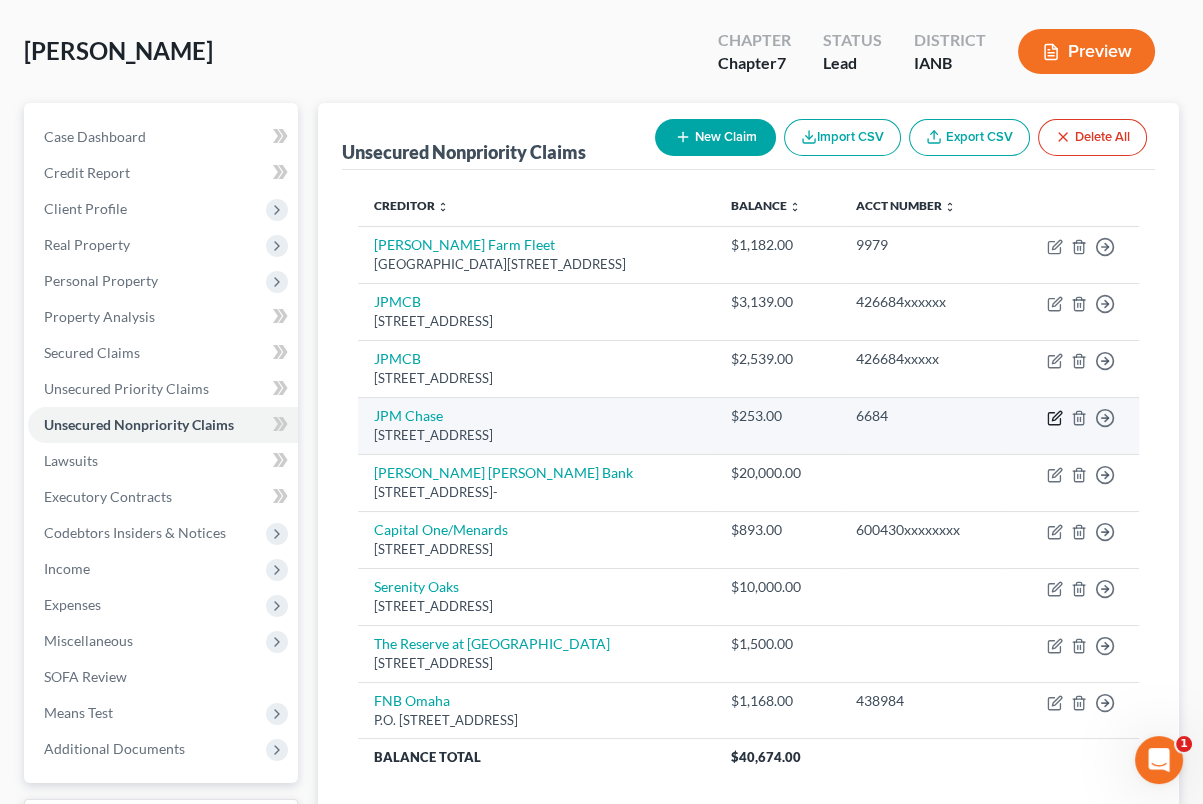
click at [1054, 412] on icon "button" at bounding box center [1055, 418] width 16 height 16
select select "7"
select select "0"
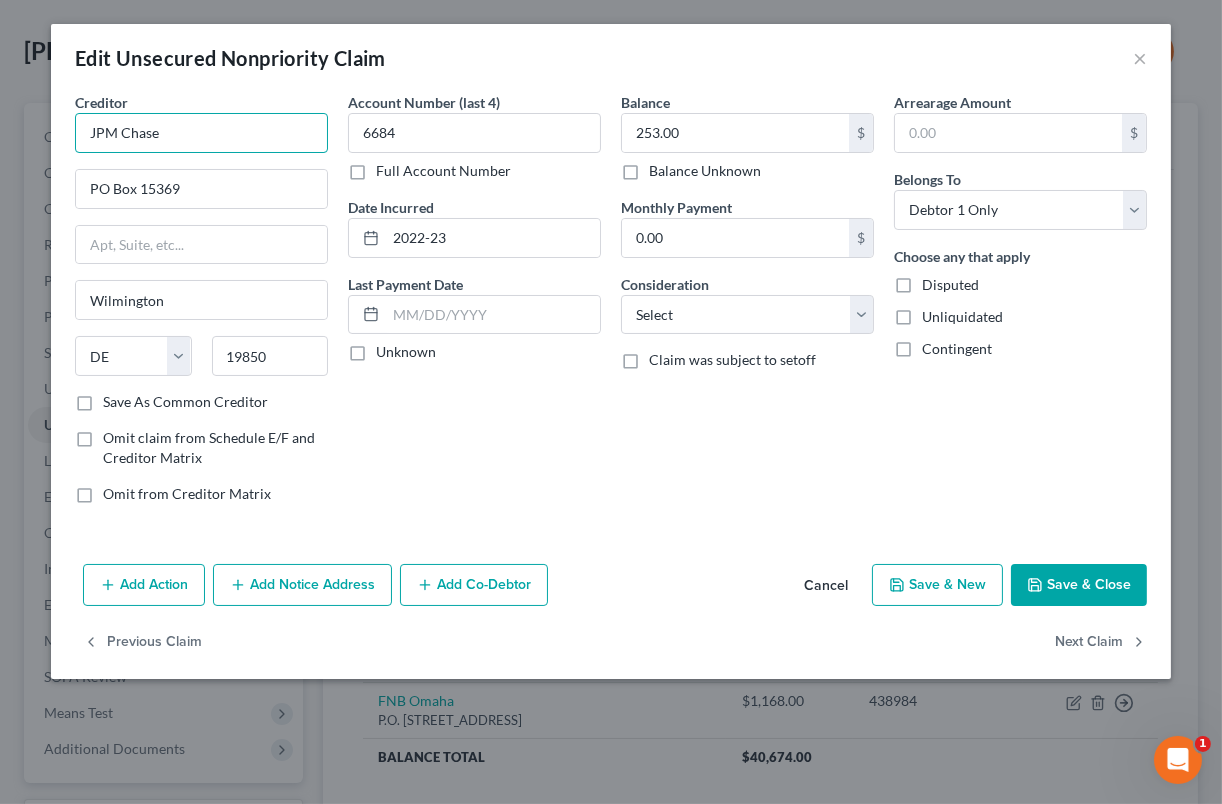
drag, startPoint x: 263, startPoint y: 137, endPoint x: 81, endPoint y: 131, distance: 182.0
click at [81, 131] on input "JPM Chase" at bounding box center [201, 133] width 253 height 40
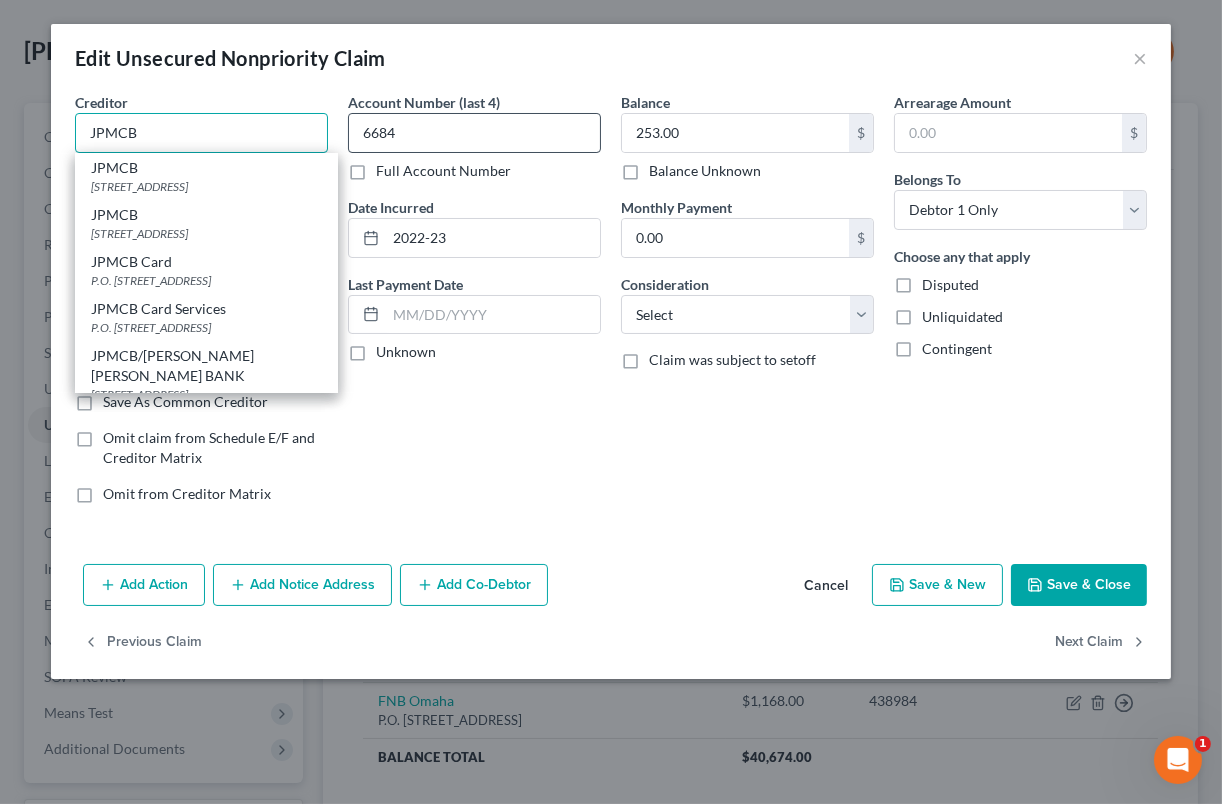
type input "JPMCB"
click at [452, 138] on input "6684" at bounding box center [474, 133] width 253 height 40
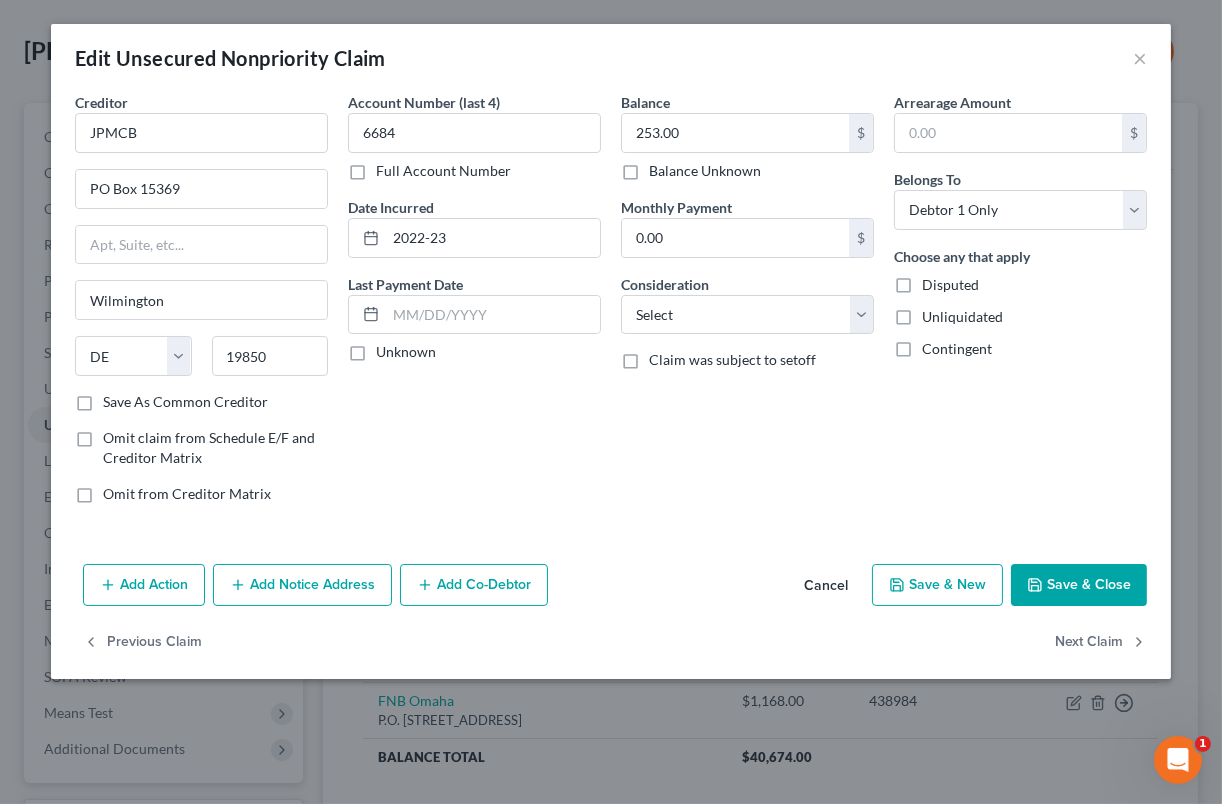
click at [376, 170] on label "Full Account Number" at bounding box center [443, 171] width 135 height 20
click at [384, 170] on input "Full Account Number" at bounding box center [390, 167] width 13 height 13
drag, startPoint x: 442, startPoint y: 137, endPoint x: 329, endPoint y: 136, distance: 113.0
click at [329, 136] on div "Creditor * JPMCB PO Box [GEOGRAPHIC_DATA] [US_STATE] AK AR AZ CA CO CT DE DC [G…" at bounding box center [611, 306] width 1092 height 428
type input "521307xxxxx"
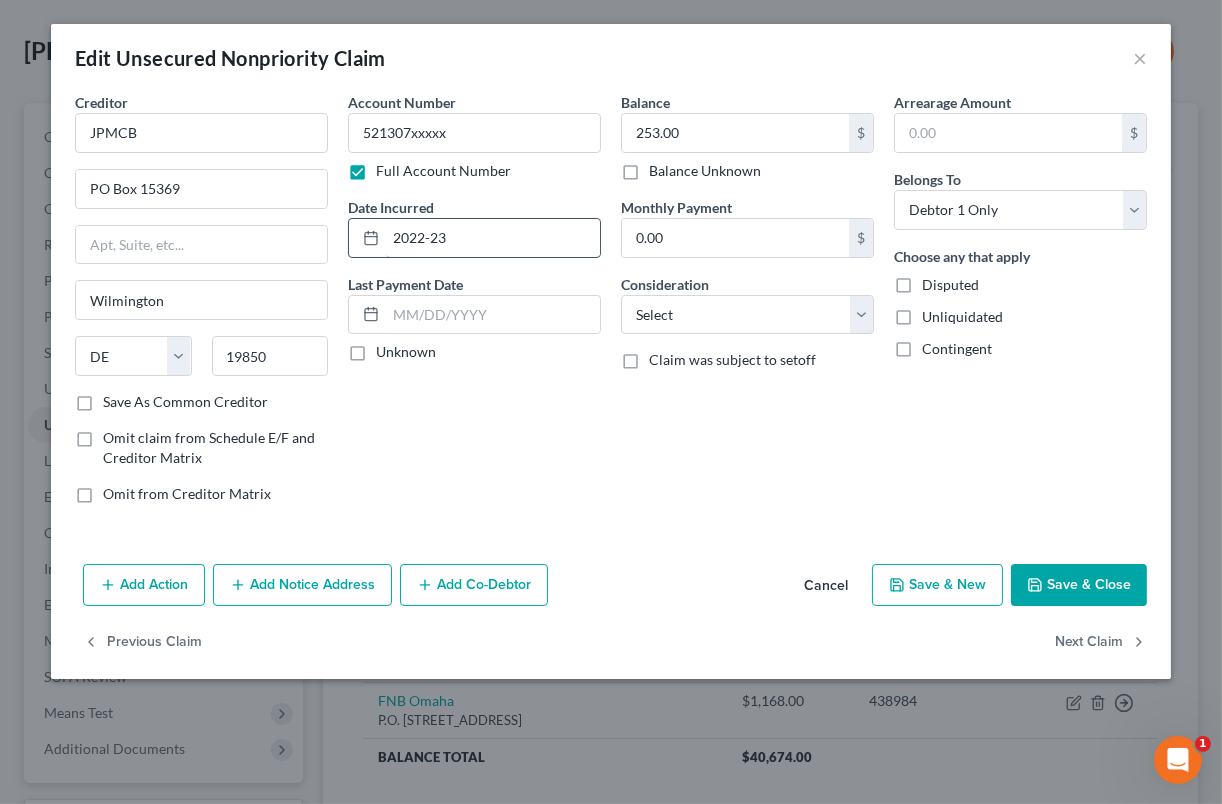
click at [480, 248] on input "2022-23" at bounding box center [493, 238] width 214 height 38
type input "2"
type input "[DATE]"
click at [735, 139] on input "253.00" at bounding box center [735, 133] width 227 height 38
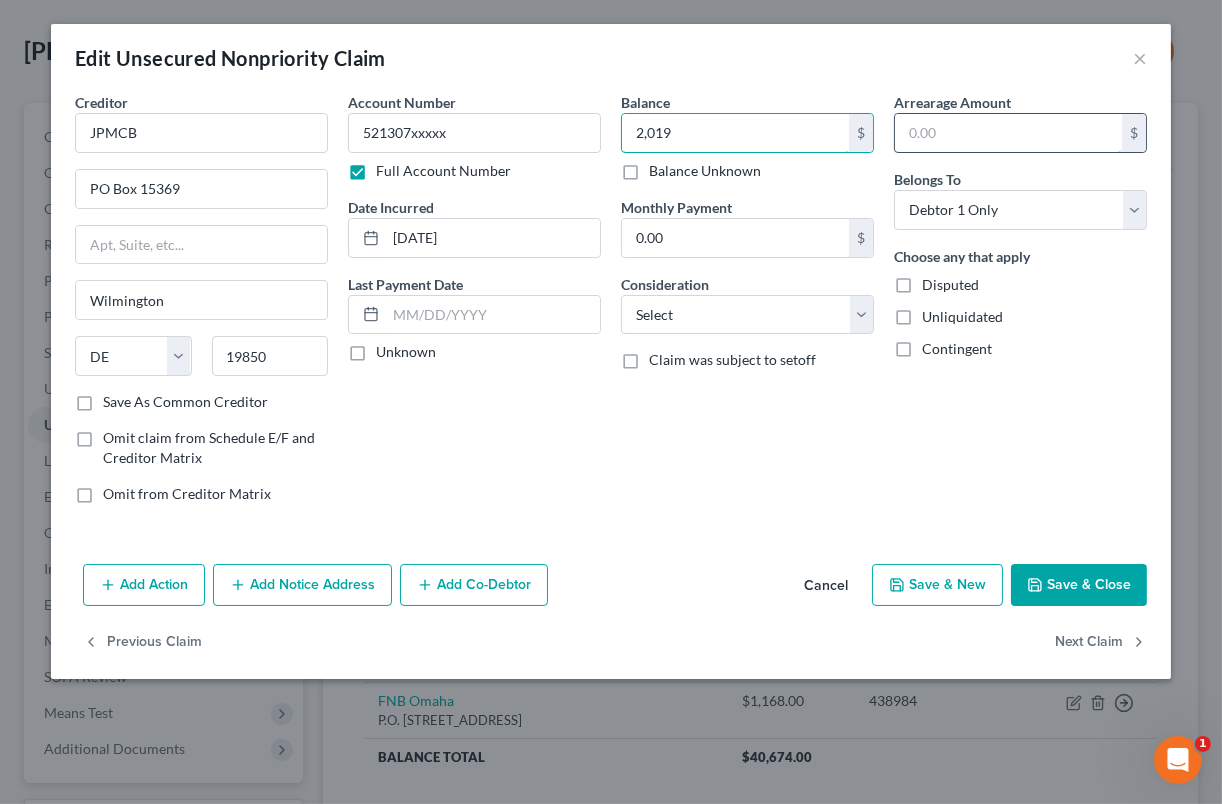
type input "2,019"
click at [994, 138] on input "text" at bounding box center [1008, 133] width 227 height 38
type input "2,019"
click at [1088, 572] on button "Save & Close" at bounding box center [1079, 585] width 136 height 42
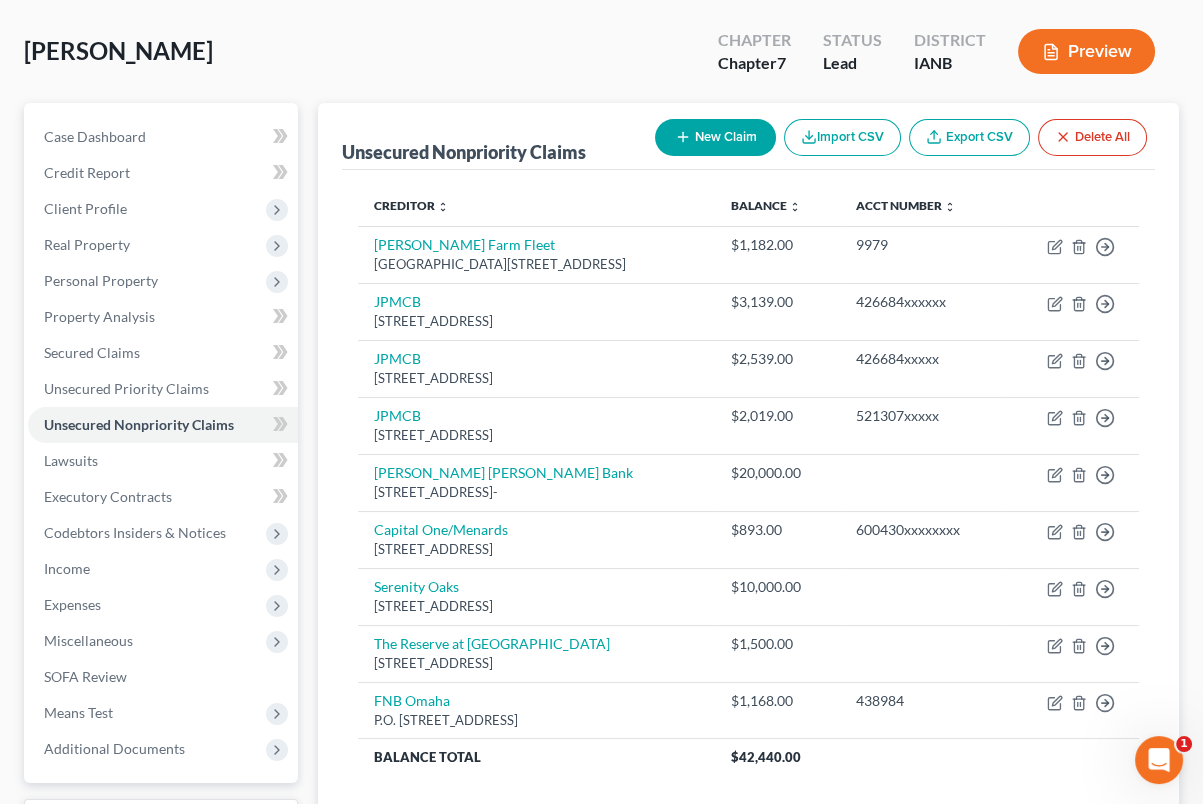
click at [721, 134] on button "New Claim" at bounding box center [715, 137] width 121 height 37
select select "0"
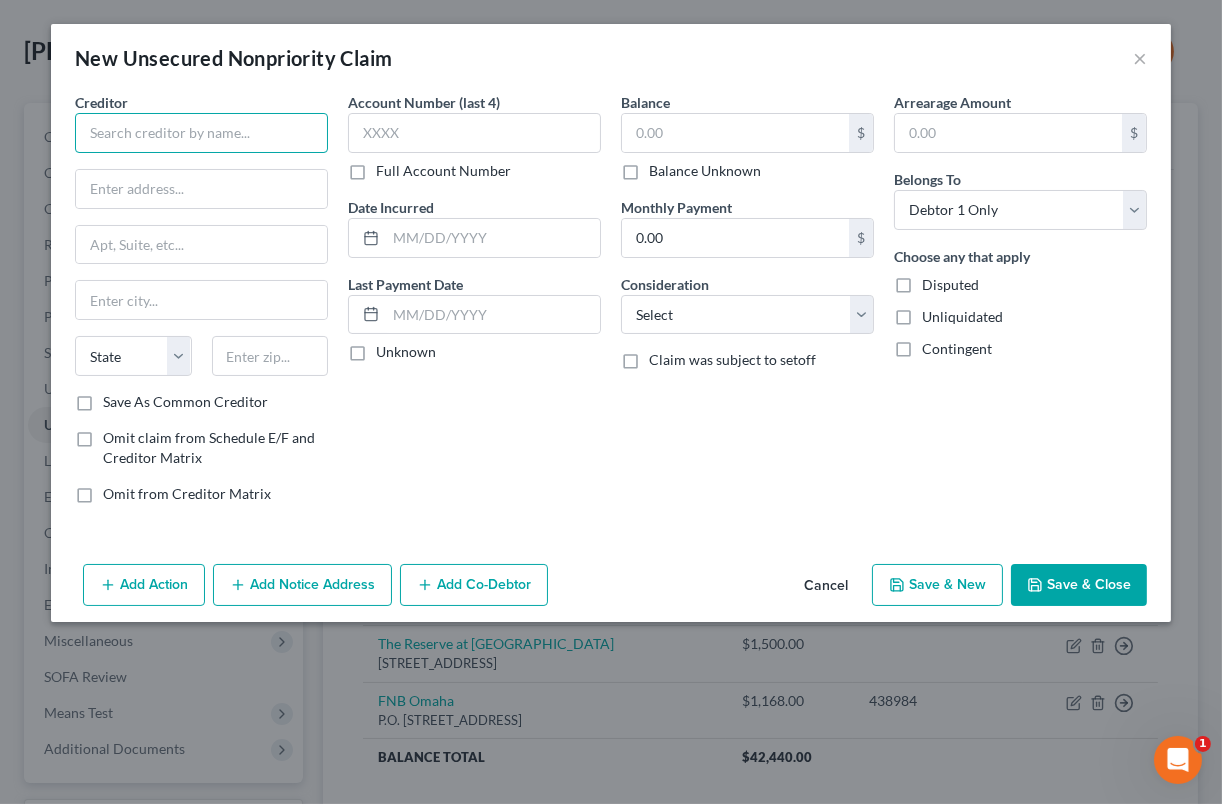
click at [281, 143] on input "text" at bounding box center [201, 133] width 253 height 40
type input "[PERSON_NAME] Credit Union"
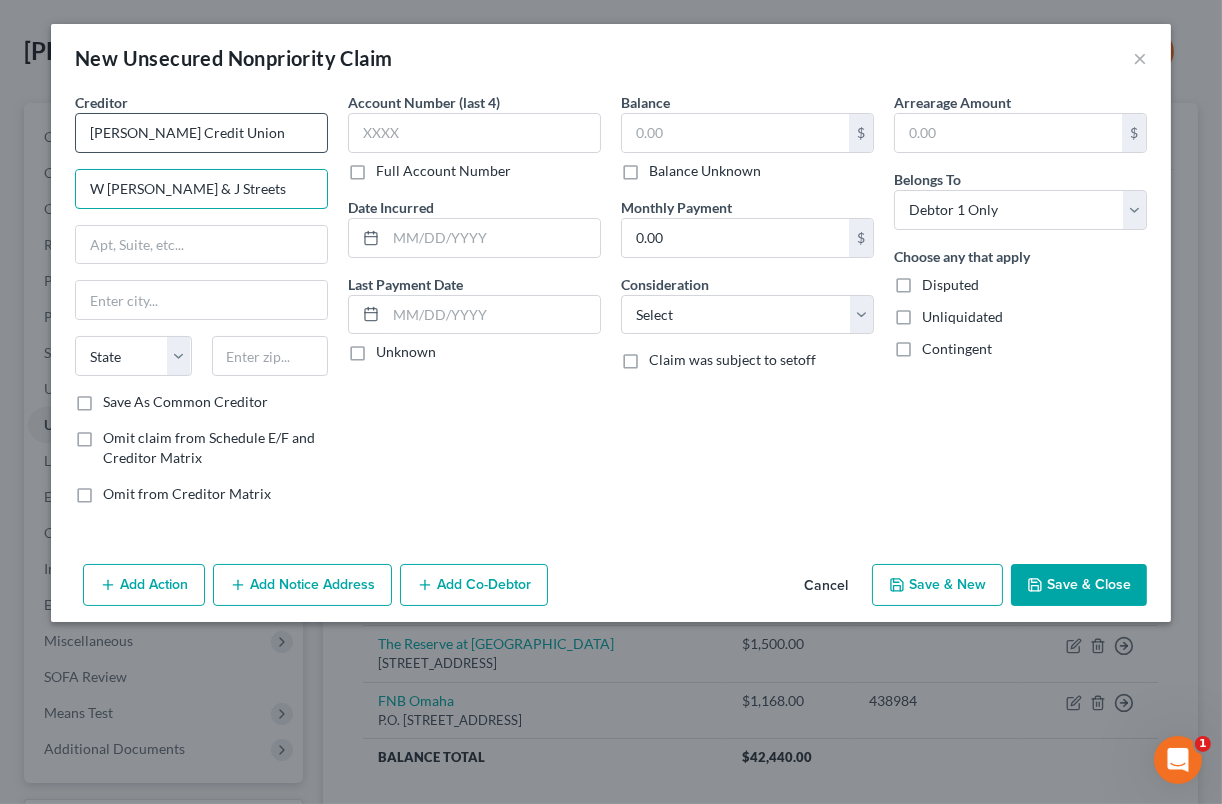
type input "W [PERSON_NAME] & J Streets"
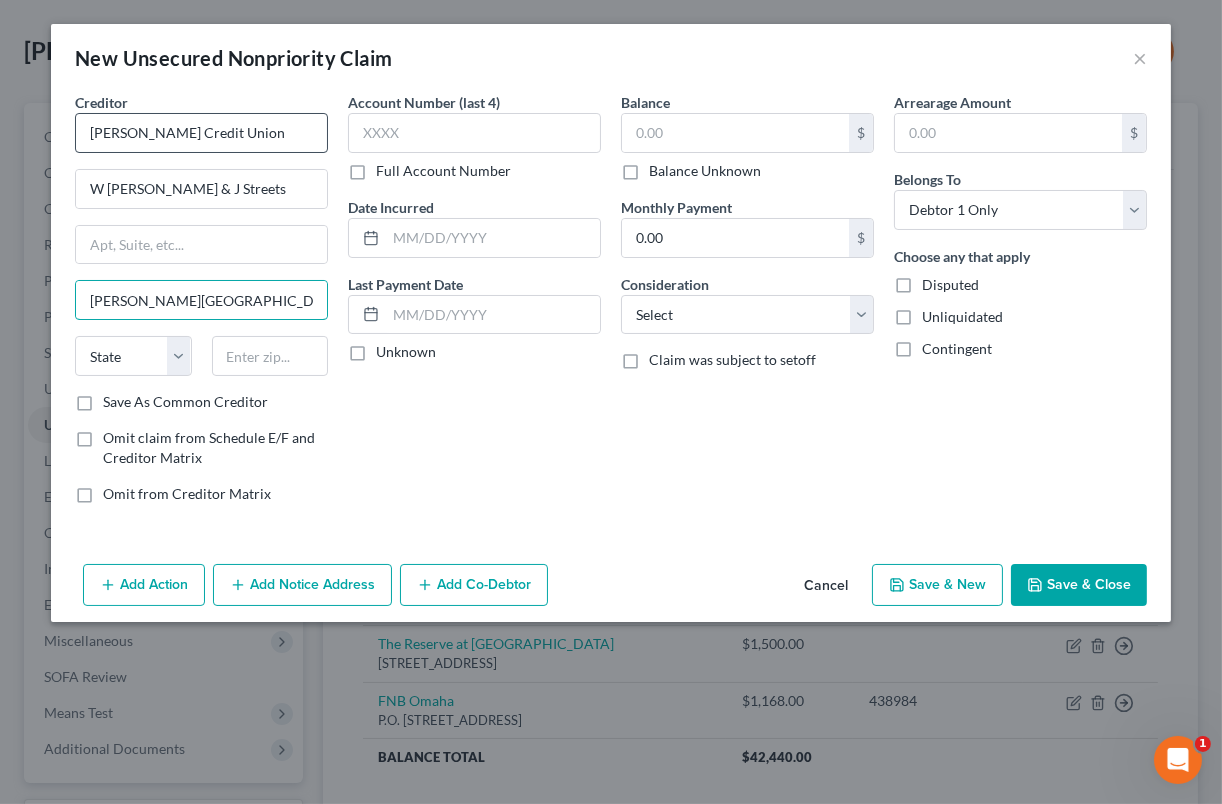
type input "[PERSON_NAME][GEOGRAPHIC_DATA]"
select select "14"
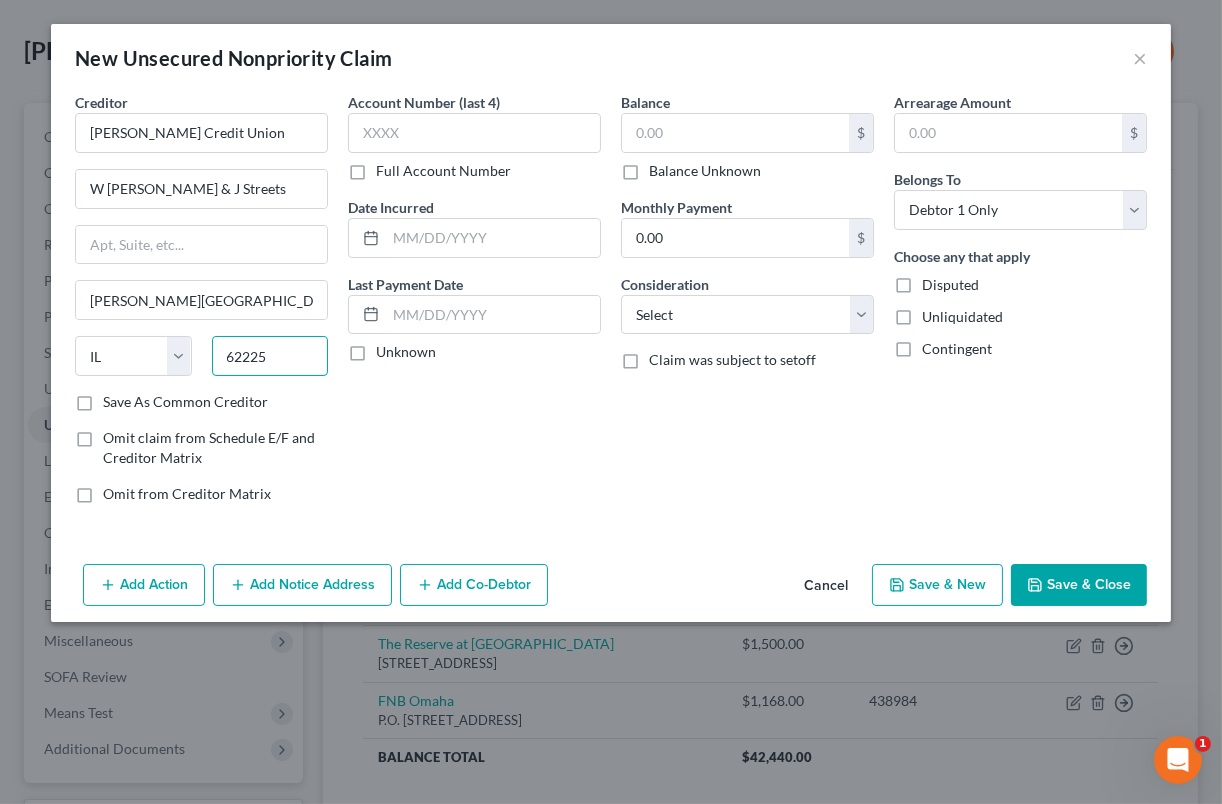
type input "62225"
click at [376, 161] on label "Full Account Number" at bounding box center [443, 171] width 135 height 20
click at [384, 161] on input "Full Account Number" at bounding box center [390, 167] width 13 height 13
type input "[PERSON_NAME] Air Force Base"
click at [381, 137] on input "text" at bounding box center [474, 133] width 253 height 40
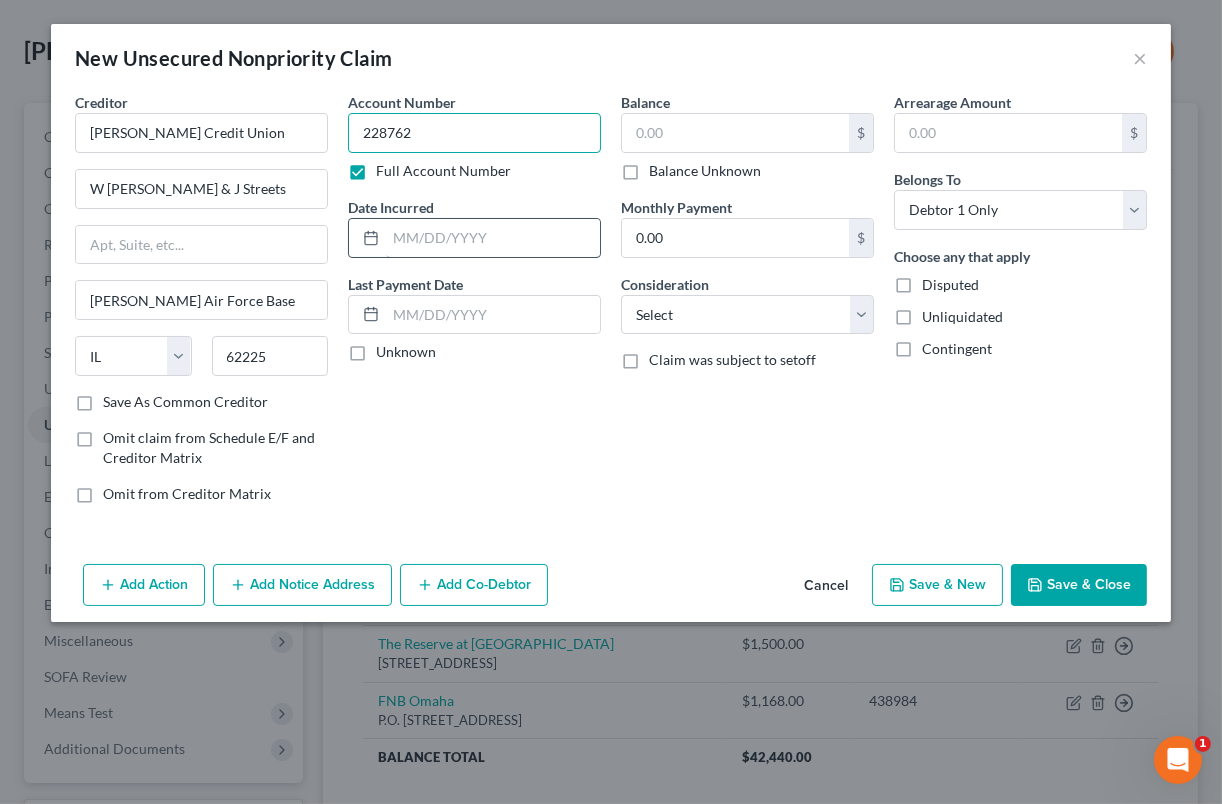
type input "228762"
click at [452, 236] on input "text" at bounding box center [493, 238] width 214 height 38
type input "[DATE]"
click at [698, 134] on input "text" at bounding box center [735, 133] width 227 height 38
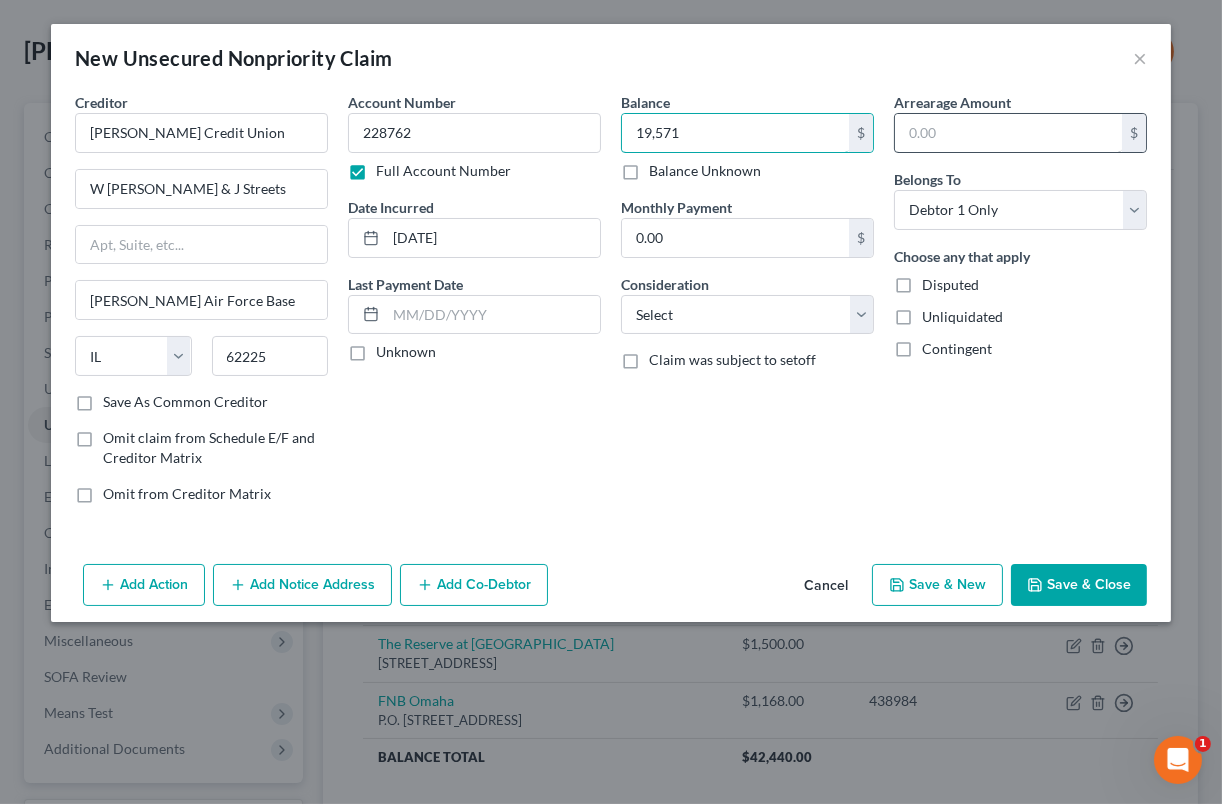
type input "19,571"
click at [999, 125] on input "text" at bounding box center [1008, 133] width 227 height 38
type input "19,571"
click at [789, 327] on select "Select Cable / Satellite Services Collection Agency Credit Card Debt Debt Couns…" at bounding box center [747, 315] width 253 height 40
click at [997, 448] on div "Arrearage Amount 19,571 $ Belongs To * Select Debtor 1 Only Debtor 2 Only Debto…" at bounding box center [1020, 306] width 273 height 428
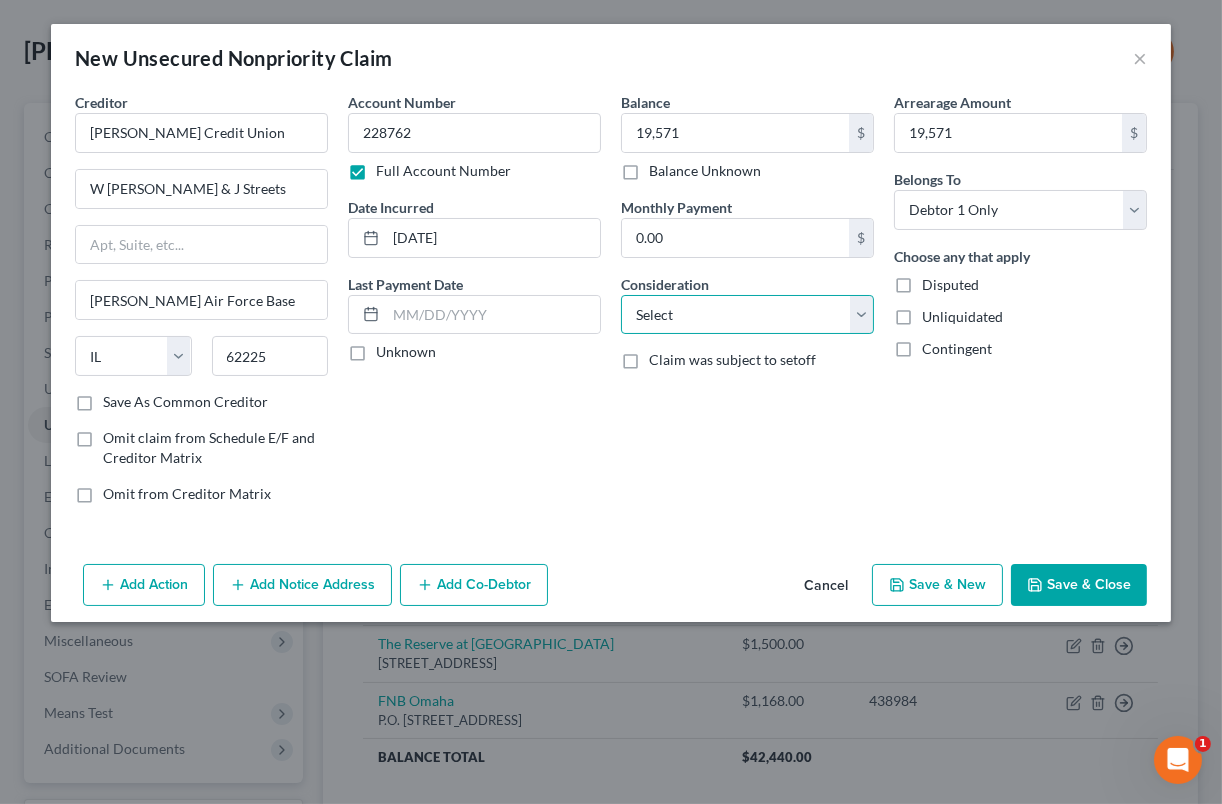
click at [762, 316] on select "Select Cable / Satellite Services Collection Agency Credit Card Debt Debt Couns…" at bounding box center [747, 315] width 253 height 40
click at [479, 459] on div "Account Number 228762 Full Account Number Date Incurred [DATE] Last Payment Dat…" at bounding box center [474, 306] width 273 height 428
click at [172, 584] on button "Add Action" at bounding box center [144, 585] width 122 height 42
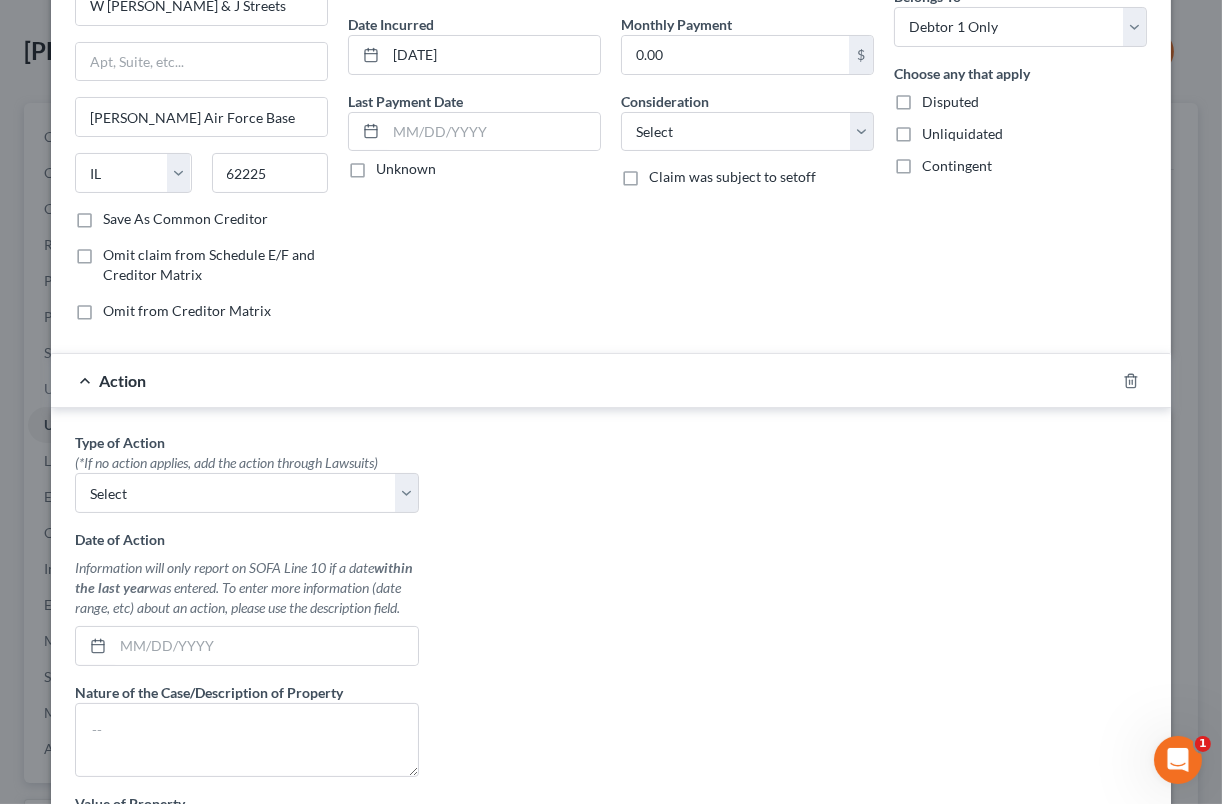
scroll to position [250, 0]
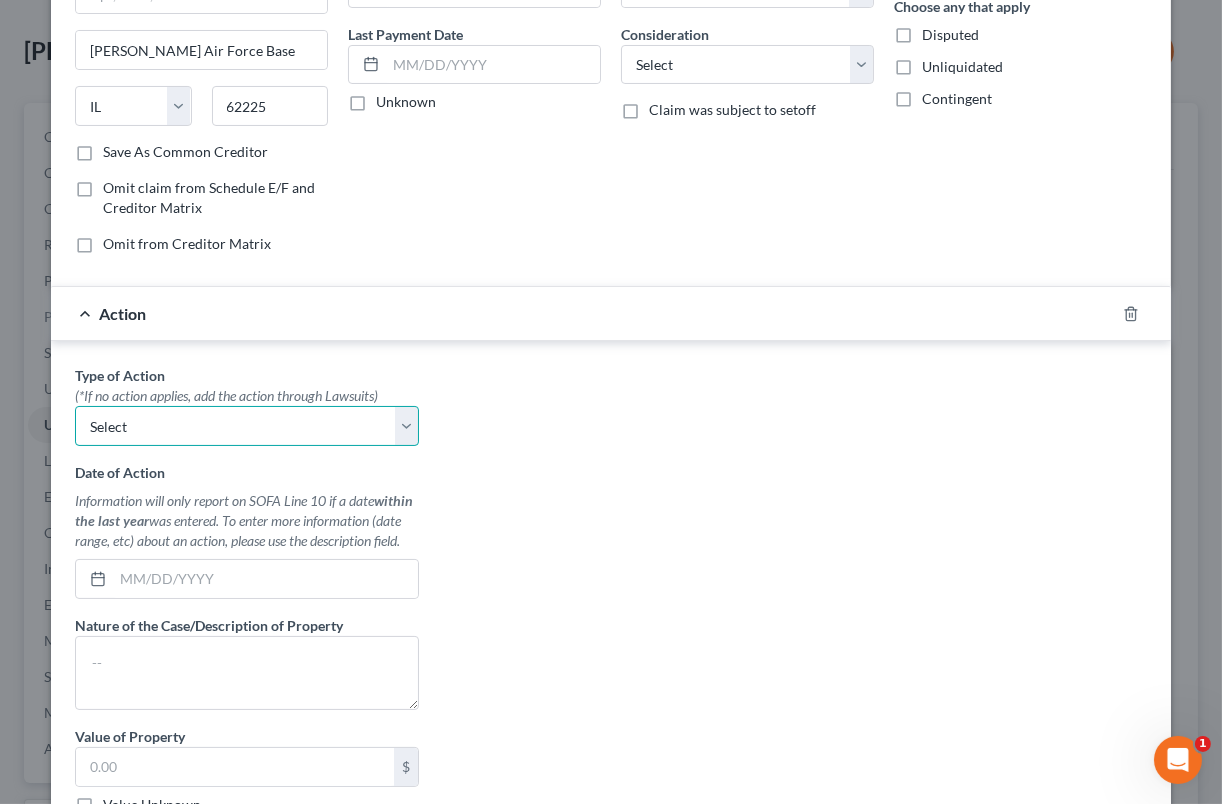
click at [395, 429] on select "Select Repossession Garnishment Foreclosure Personal Injury Attached, Seized, O…" at bounding box center [247, 426] width 344 height 40
select select "0"
click at [75, 406] on select "Select Repossession Garnishment Foreclosure Personal Injury Attached, Seized, O…" at bounding box center [247, 426] width 344 height 40
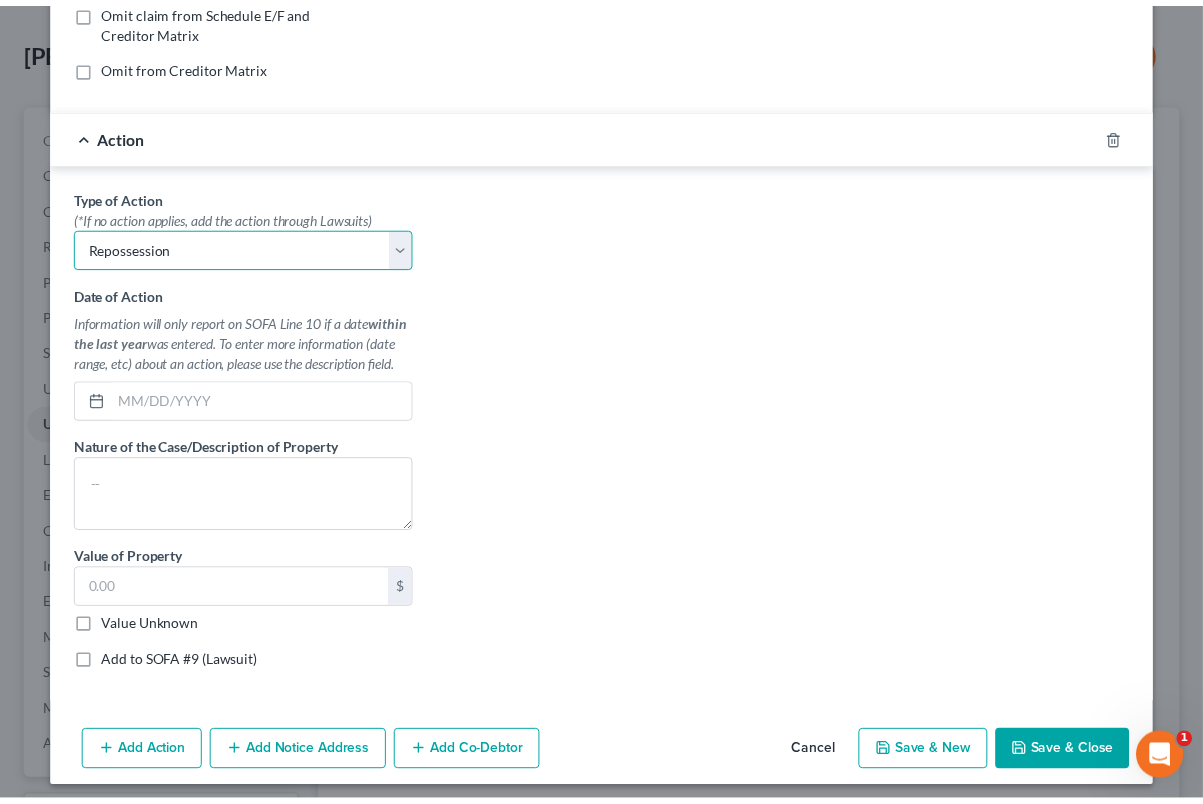
scroll to position [437, 0]
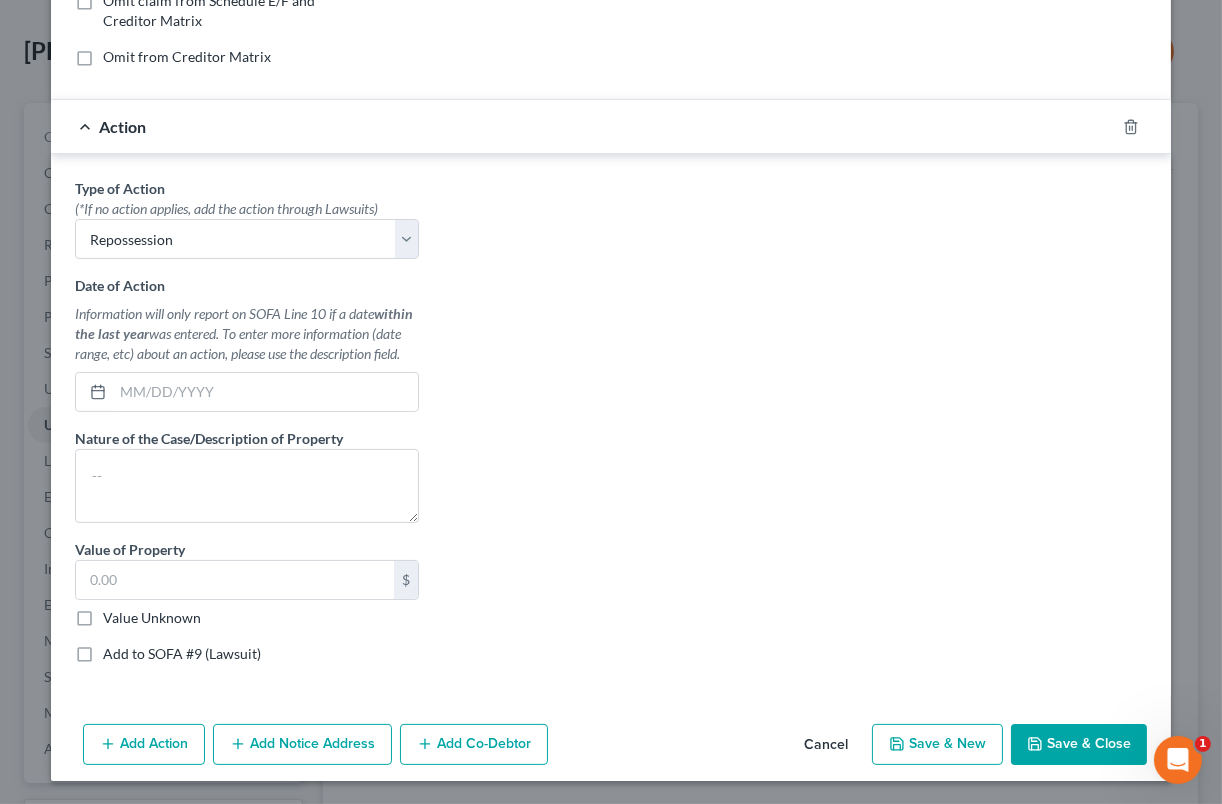
click at [1063, 734] on button "Save & Close" at bounding box center [1079, 745] width 136 height 42
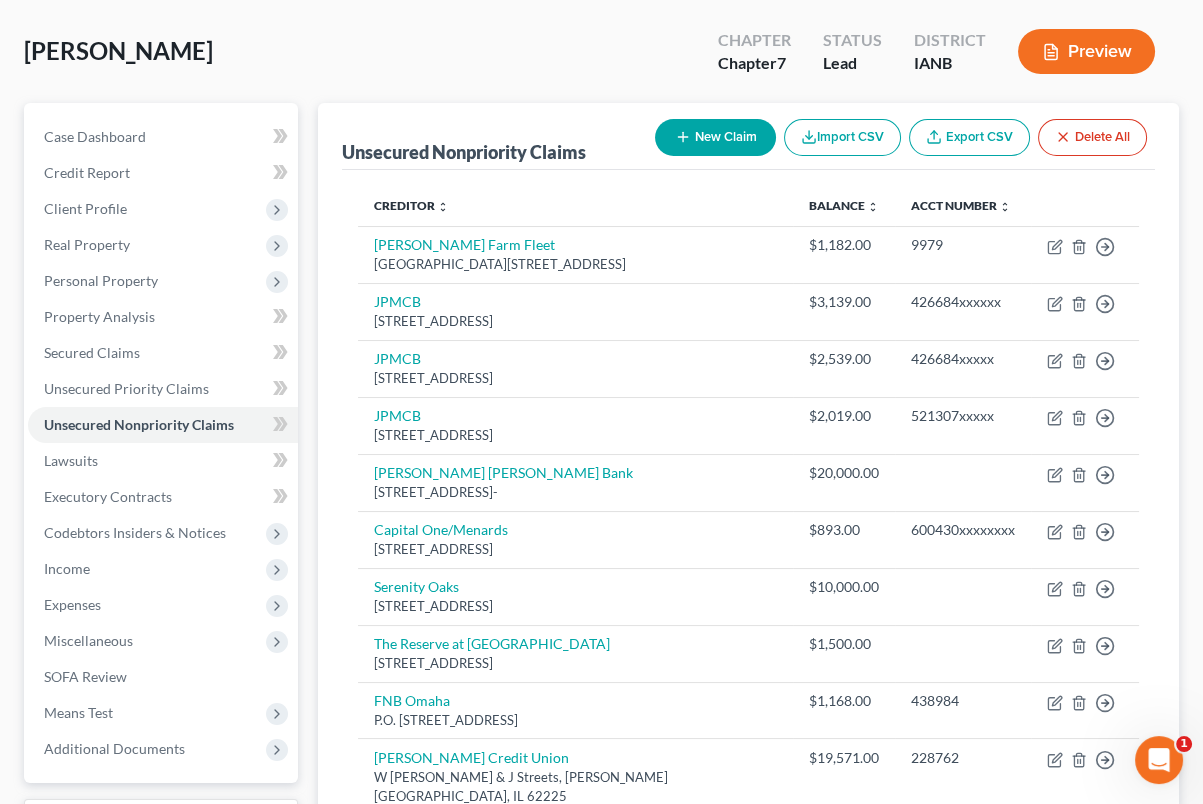
click at [694, 139] on button "New Claim" at bounding box center [715, 137] width 121 height 37
select select "0"
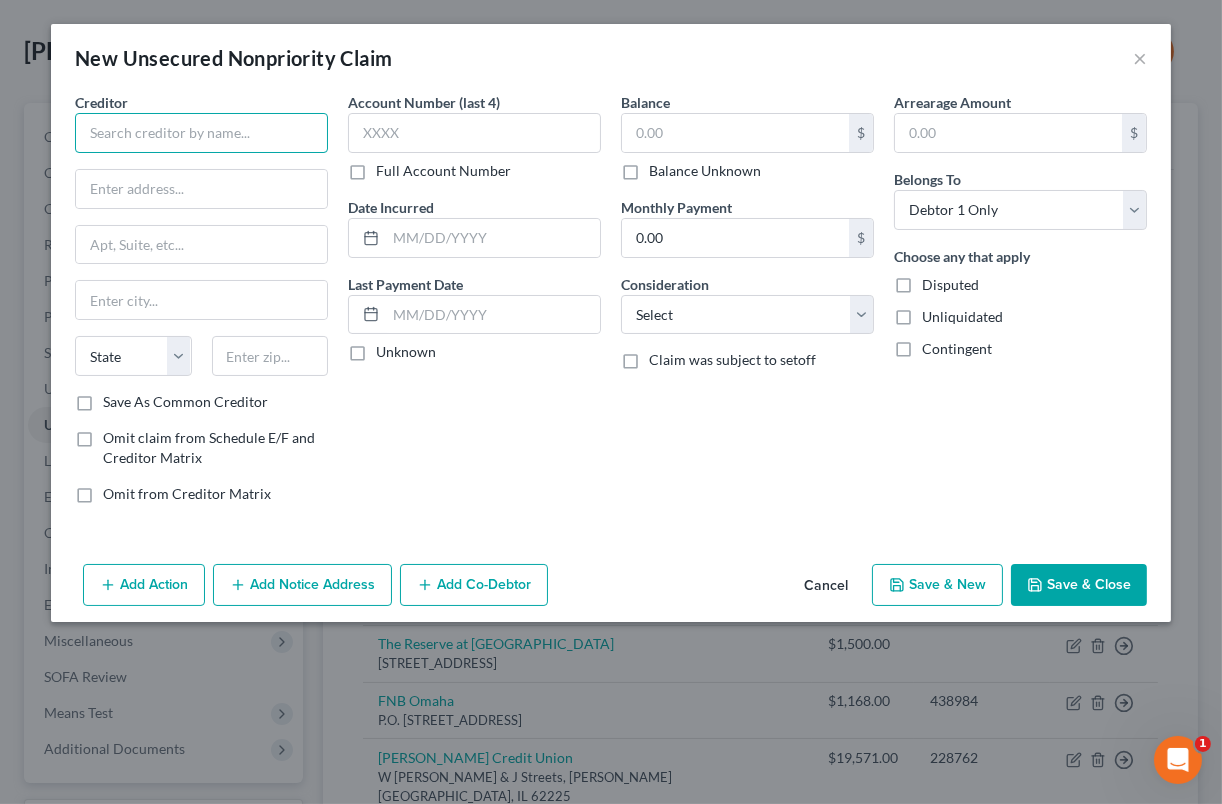
click at [248, 146] on input "text" at bounding box center [201, 133] width 253 height 40
type input "Telecom Selfreported"
click at [734, 314] on select "Select Cable / Satellite Services Collection Agency Credit Card Debt Debt Couns…" at bounding box center [747, 315] width 253 height 40
click at [173, 212] on div "Creditor * Telecom Selfreported State [US_STATE] AK AR AZ CA CO CT DE DC [GEOGR…" at bounding box center [201, 242] width 253 height 300
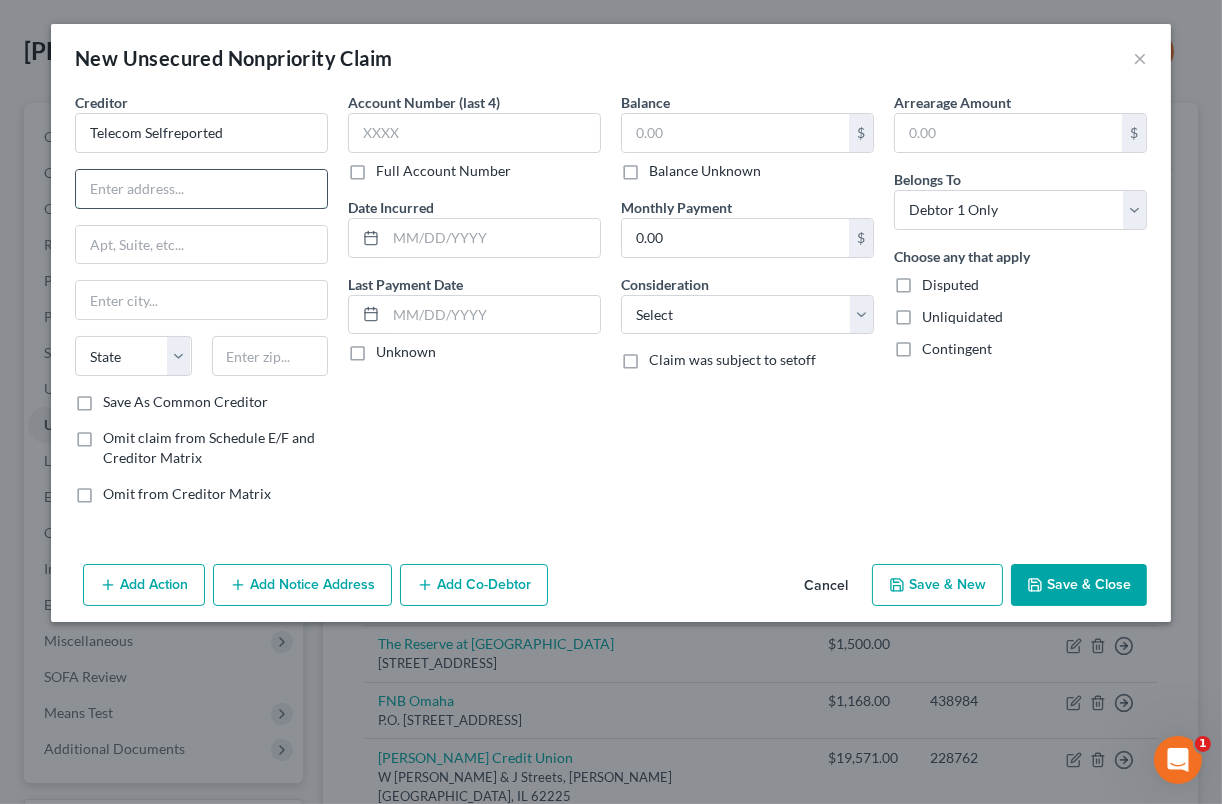
click at [178, 195] on input "text" at bounding box center [201, 189] width 251 height 38
type input "P.O. Box 4500"
type input "[PERSON_NAME]"
select select "45"
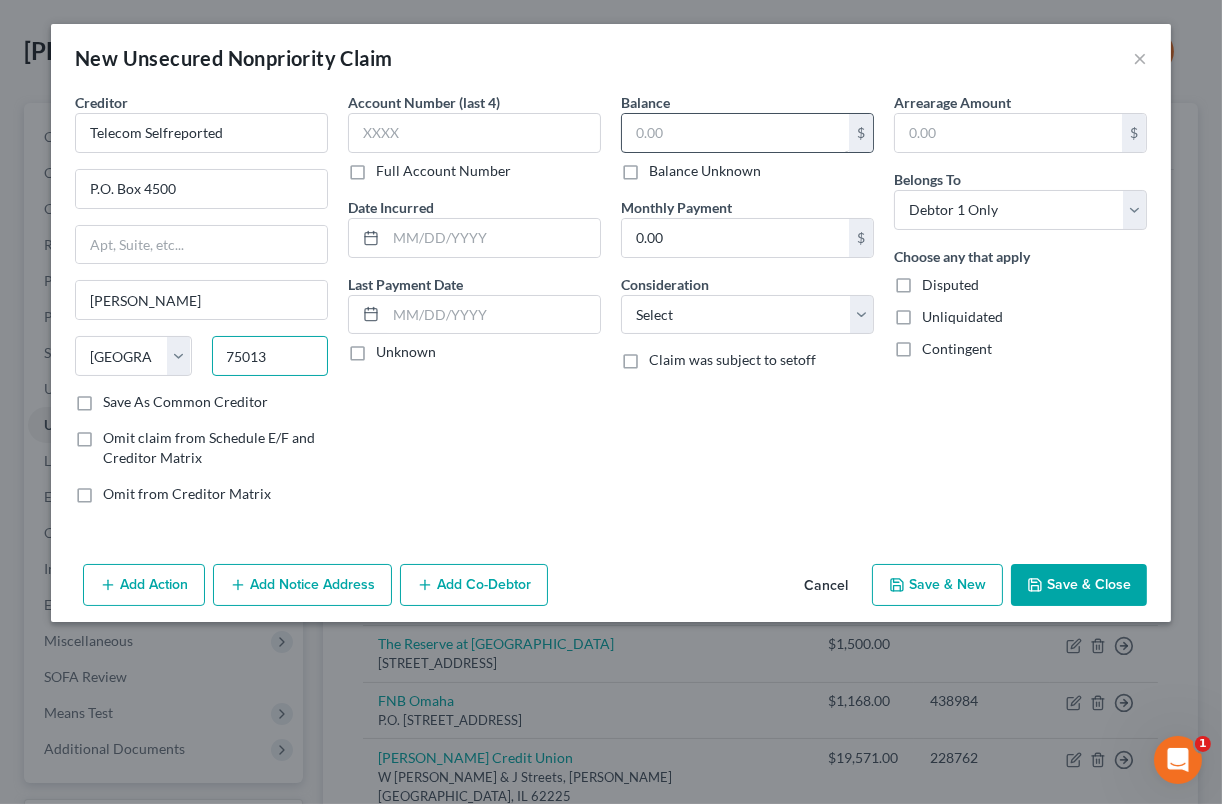
type input "75013"
click at [679, 129] on input "text" at bounding box center [735, 133] width 227 height 38
type input "26"
click at [1100, 569] on button "Save & Close" at bounding box center [1079, 585] width 136 height 42
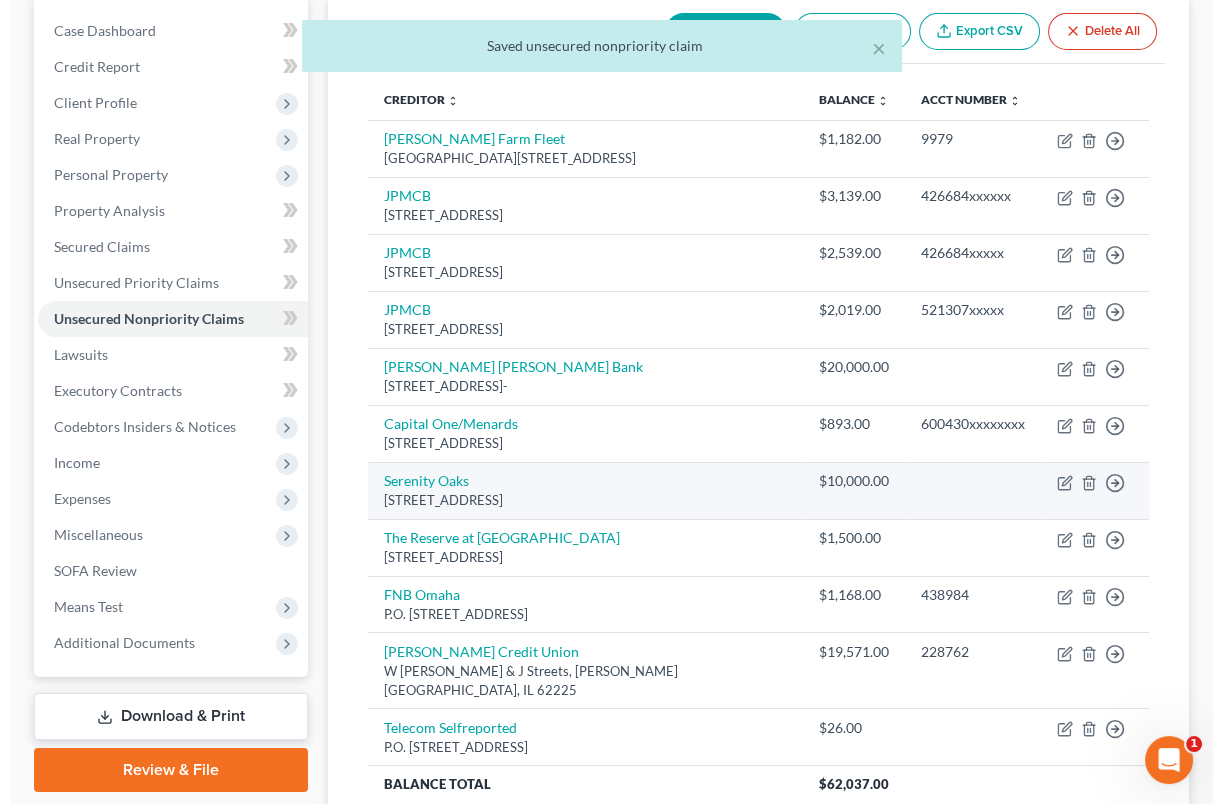
scroll to position [250, 0]
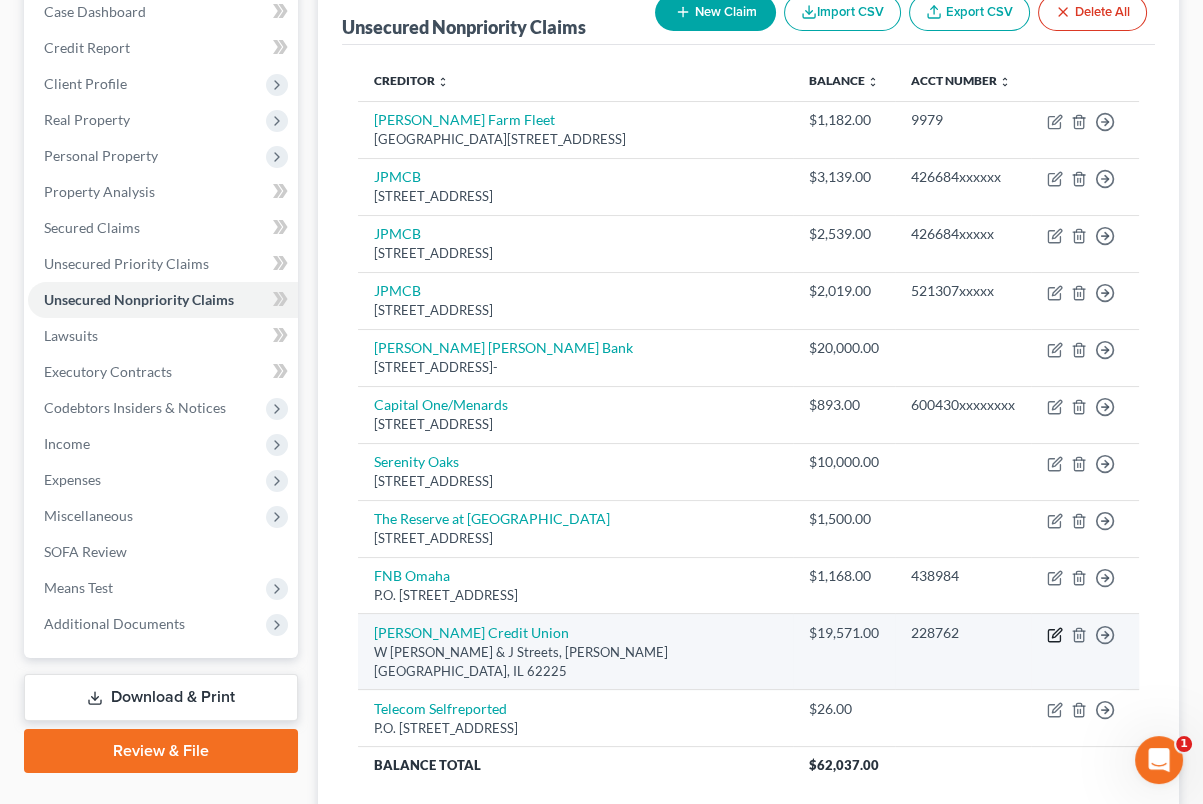
click at [1049, 637] on icon "button" at bounding box center [1055, 635] width 16 height 16
select select "14"
select select "0"
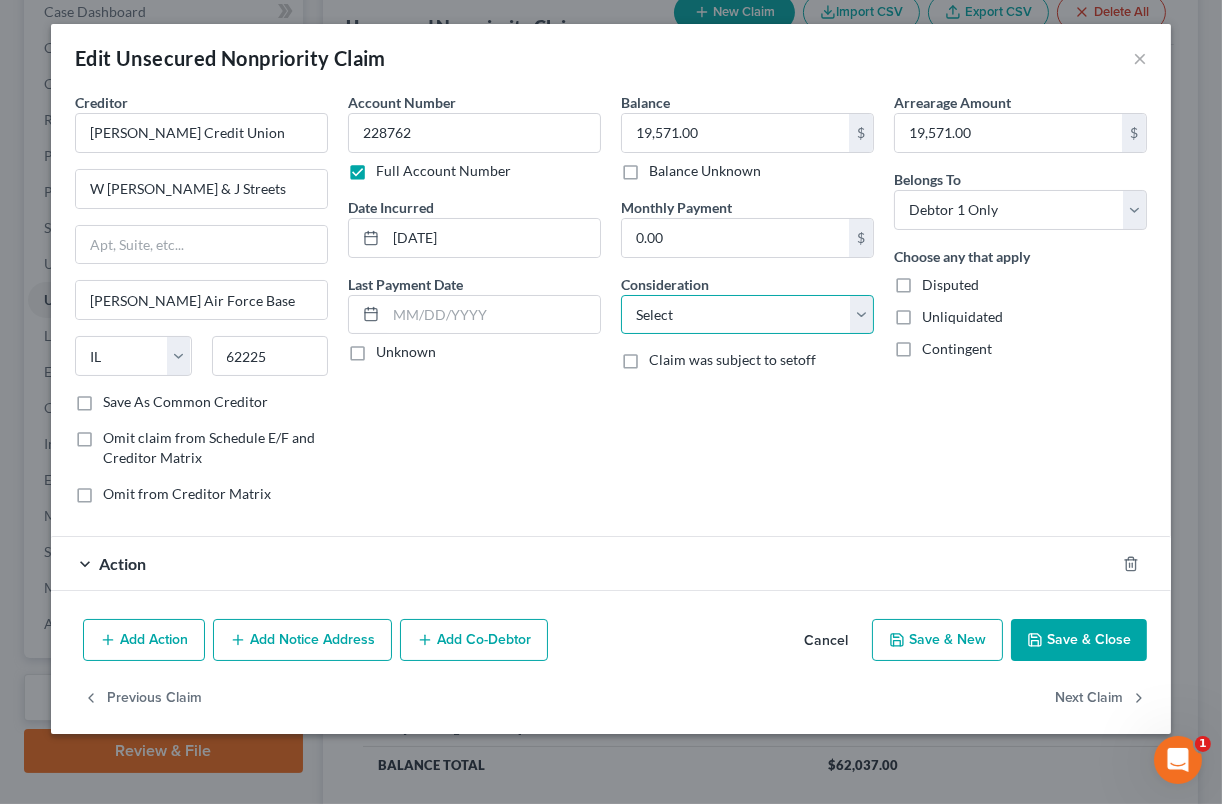
click at [820, 310] on select "Select Cable / Satellite Services Collection Agency Credit Card Debt Debt Couns…" at bounding box center [747, 315] width 253 height 40
click at [157, 637] on button "Add Action" at bounding box center [144, 640] width 122 height 42
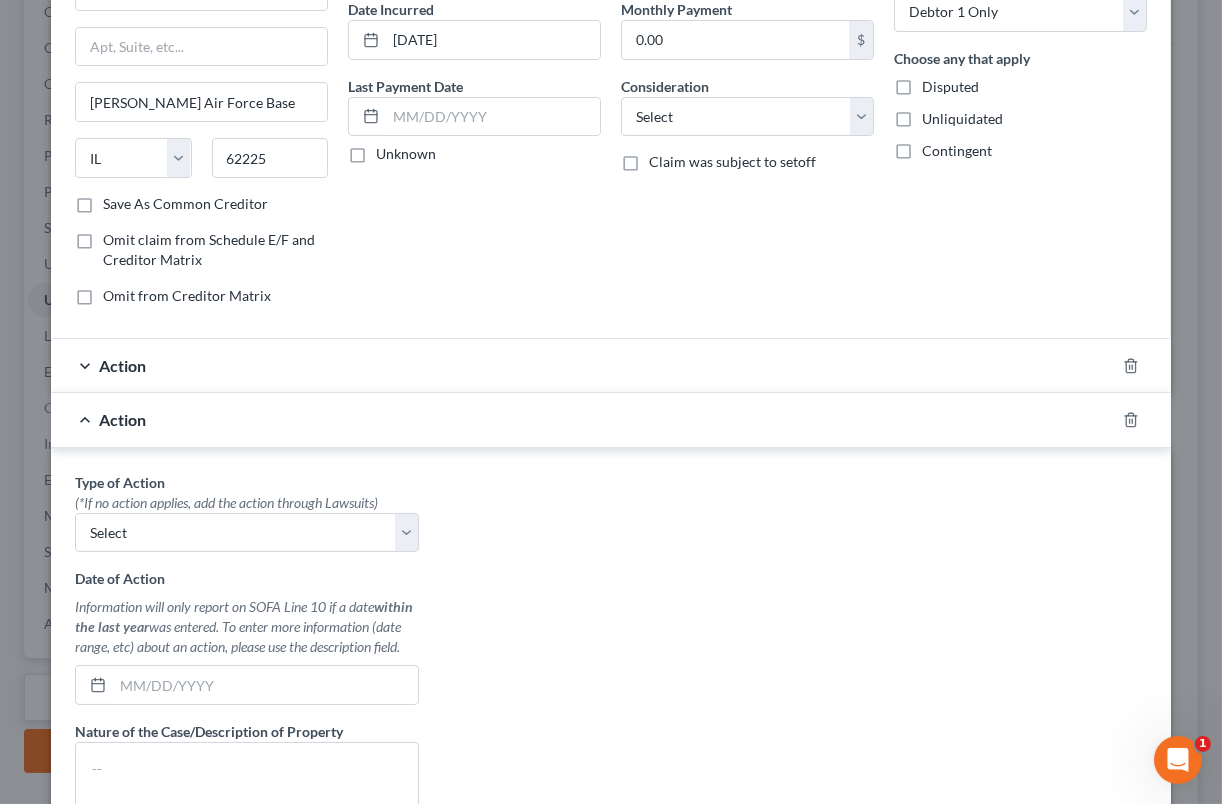
scroll to position [208, 0]
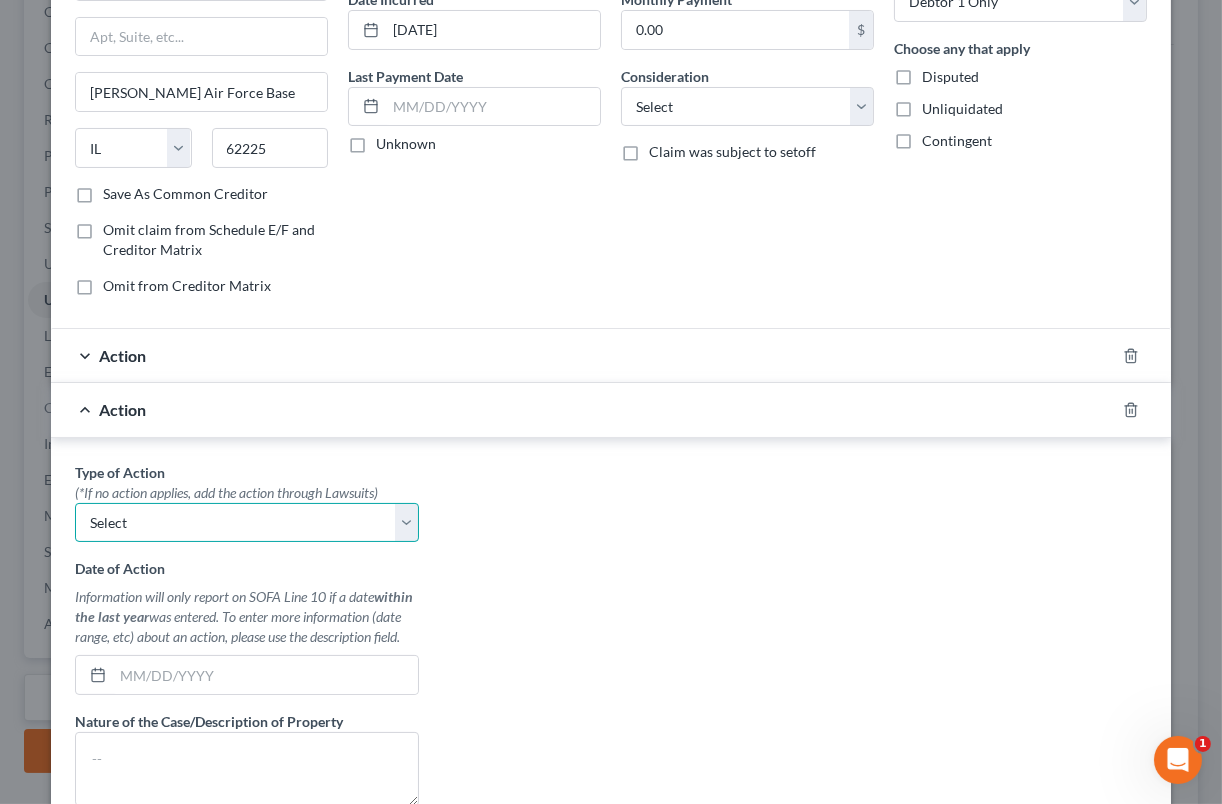
click at [239, 537] on select "Select Repossession Garnishment Foreclosure Personal Injury Attached, Seized, O…" at bounding box center [247, 523] width 344 height 40
click at [237, 540] on select "Select Repossession Garnishment Foreclosure Personal Injury Attached, Seized, O…" at bounding box center [247, 523] width 344 height 40
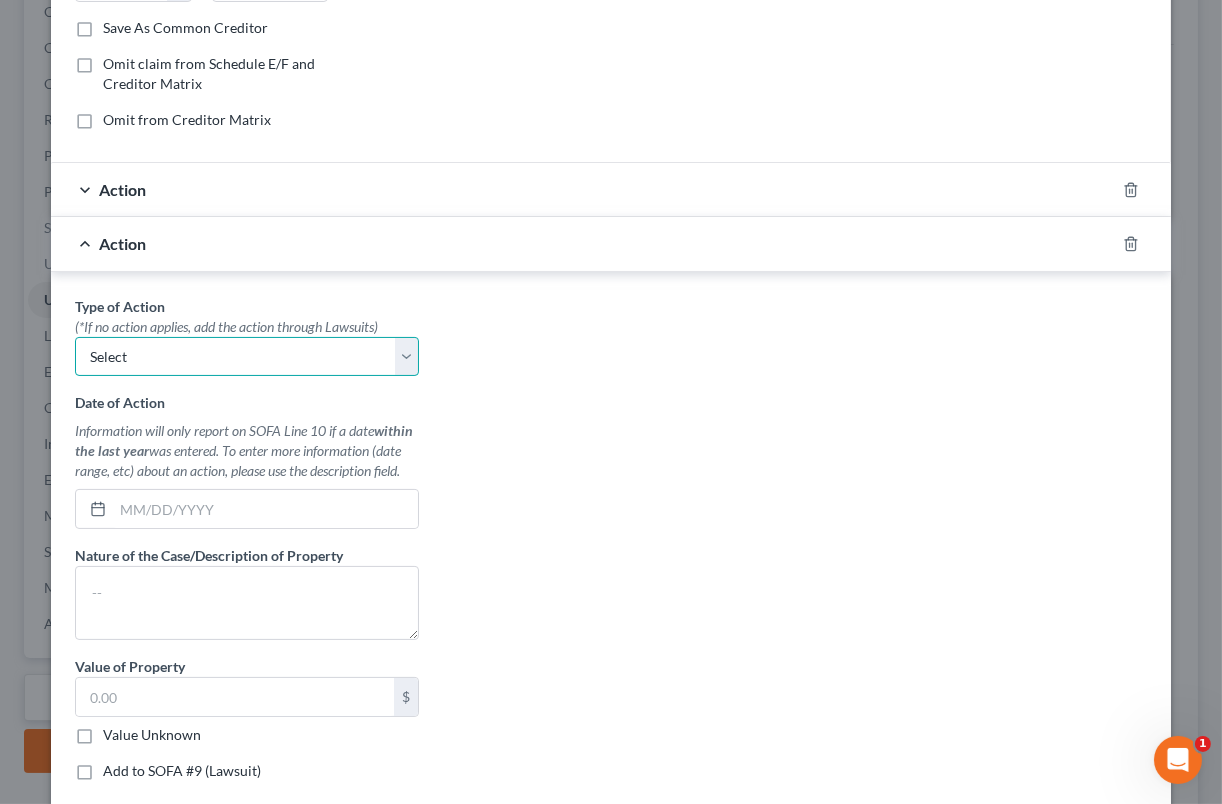
scroll to position [375, 0]
click at [1115, 239] on div at bounding box center [1143, 243] width 56 height 32
click at [1115, 251] on div at bounding box center [1143, 243] width 56 height 32
click at [1117, 250] on div at bounding box center [1143, 243] width 56 height 32
click at [1123, 246] on icon "button" at bounding box center [1131, 243] width 16 height 16
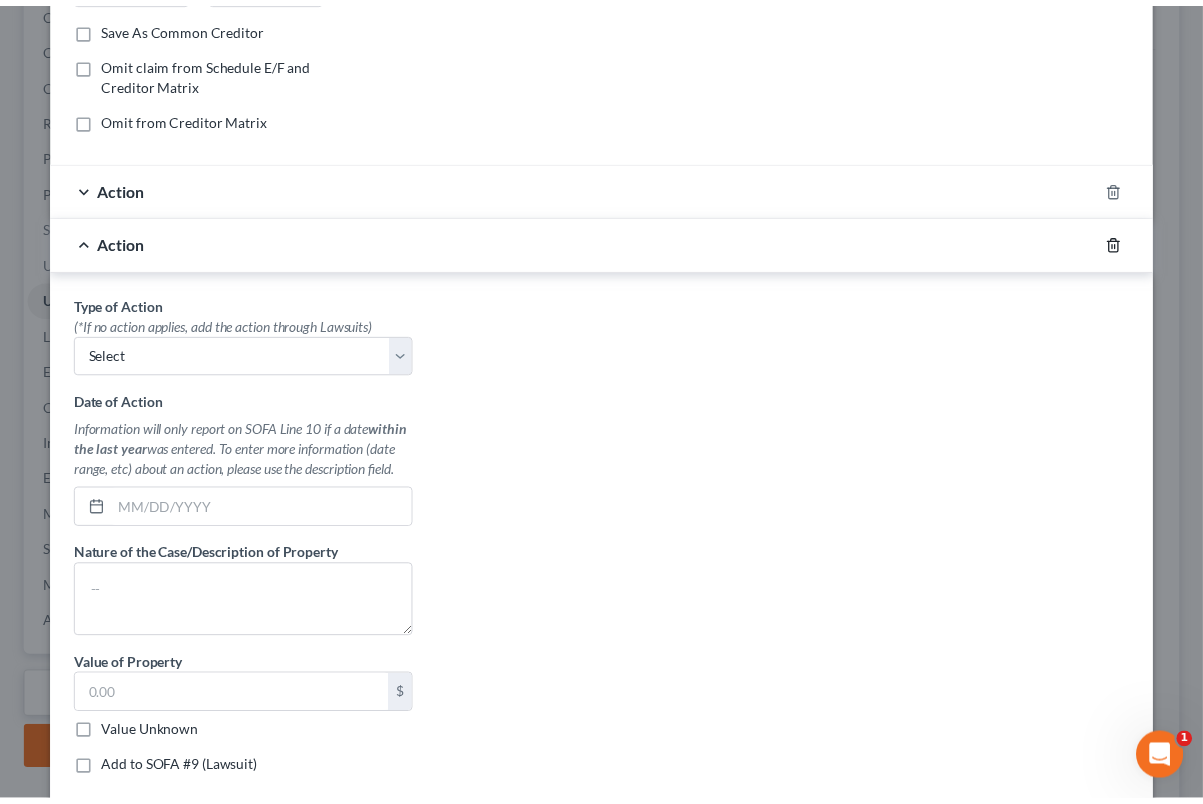
scroll to position [0, 0]
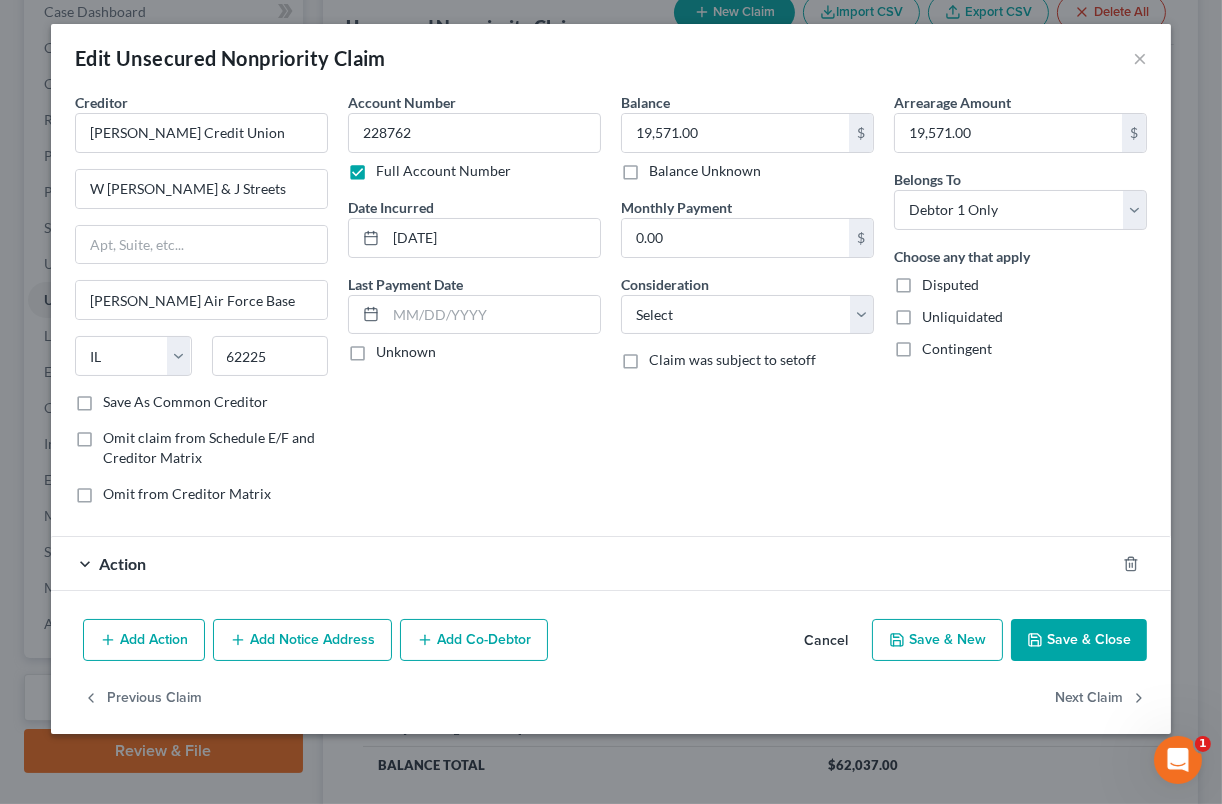
click at [1154, 623] on div "Add Action Add Notice Address Add Co-Debtor Cancel Save & New Save & Close" at bounding box center [611, 644] width 1120 height 66
click at [1128, 637] on button "Save & Close" at bounding box center [1079, 640] width 136 height 42
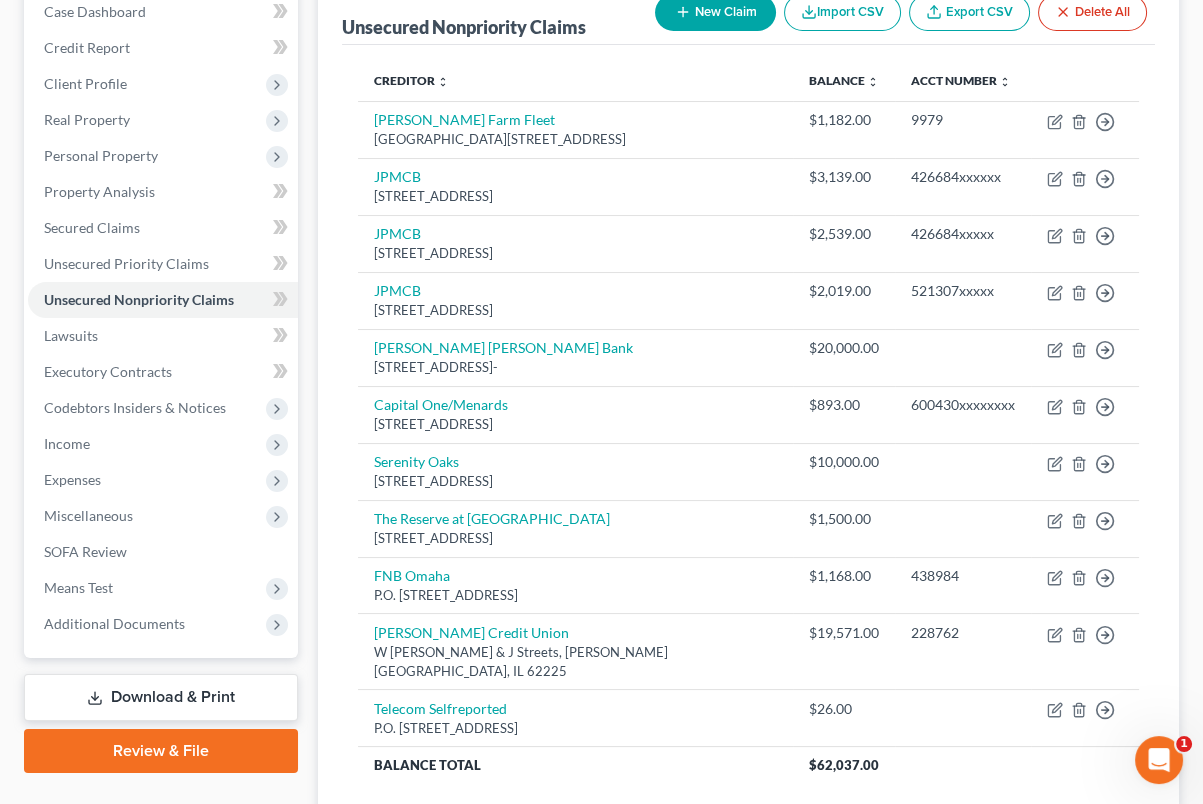
click at [227, 691] on link "Download & Print" at bounding box center [161, 697] width 274 height 47
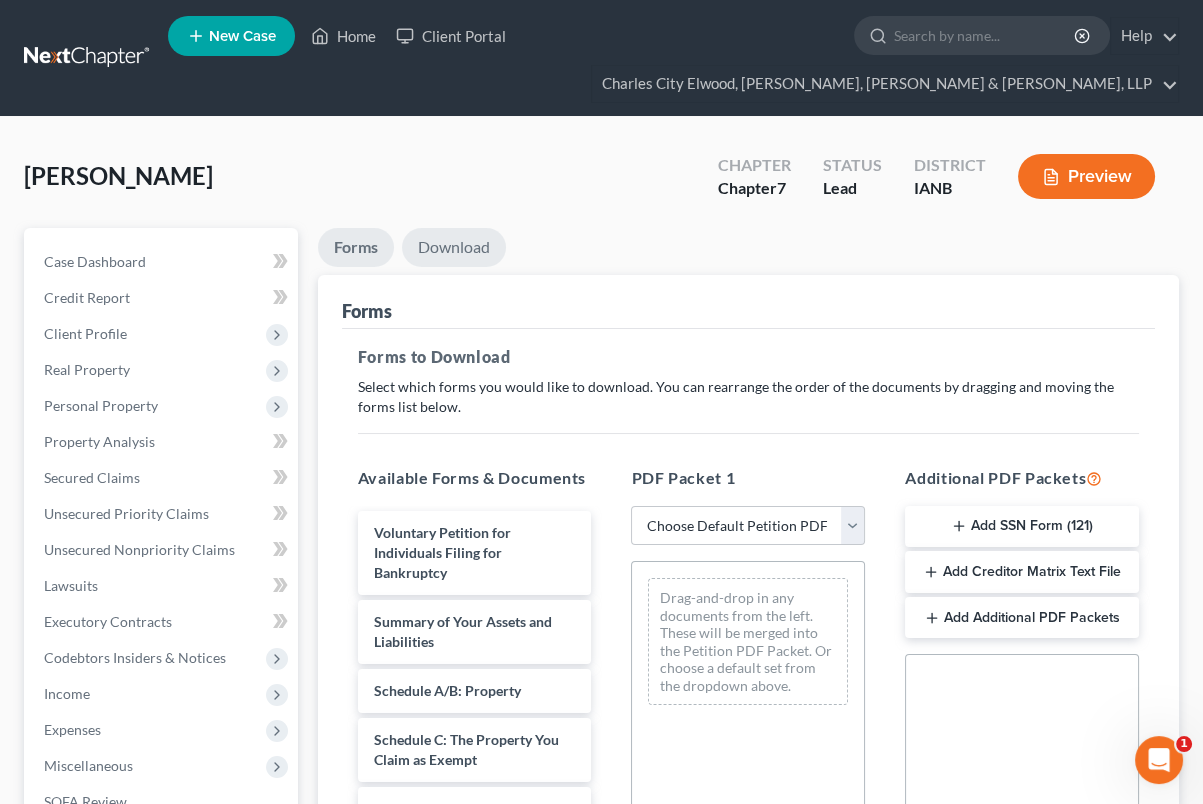
click at [459, 249] on link "Download" at bounding box center [454, 247] width 104 height 39
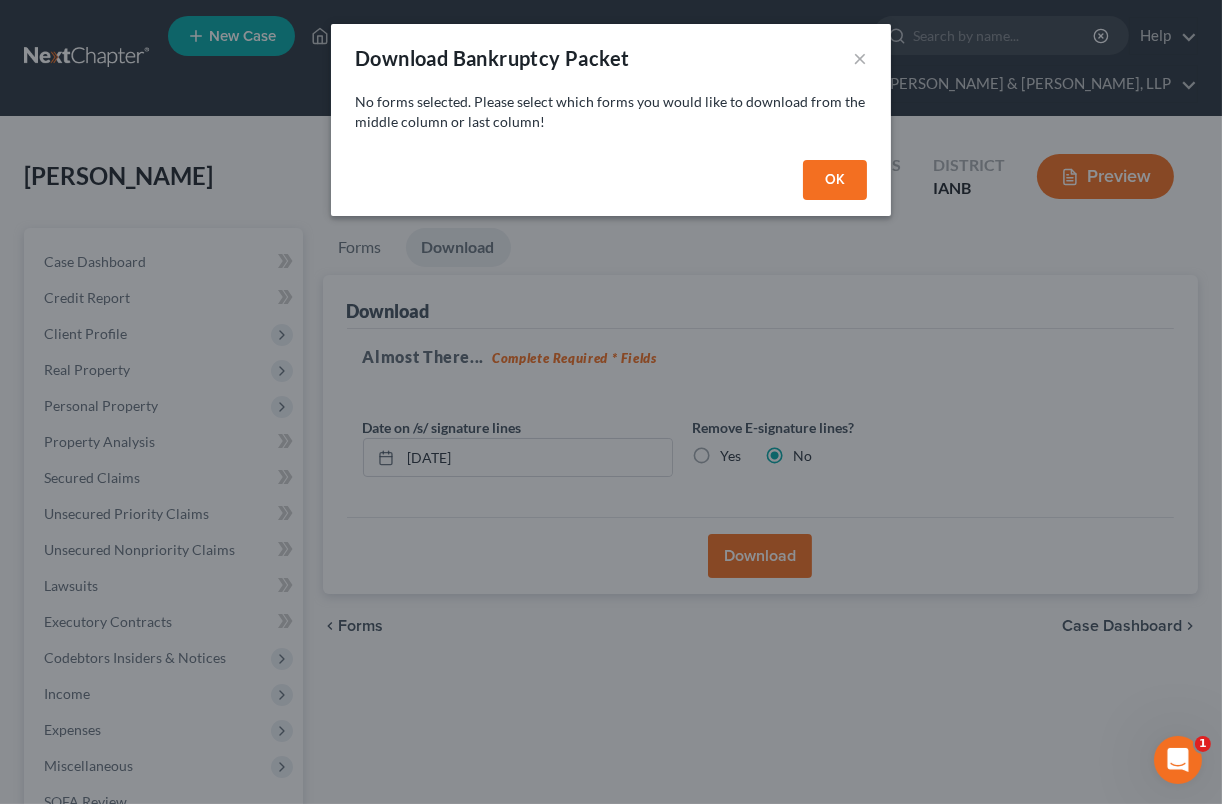
click at [865, 189] on button "OK" at bounding box center [835, 180] width 64 height 40
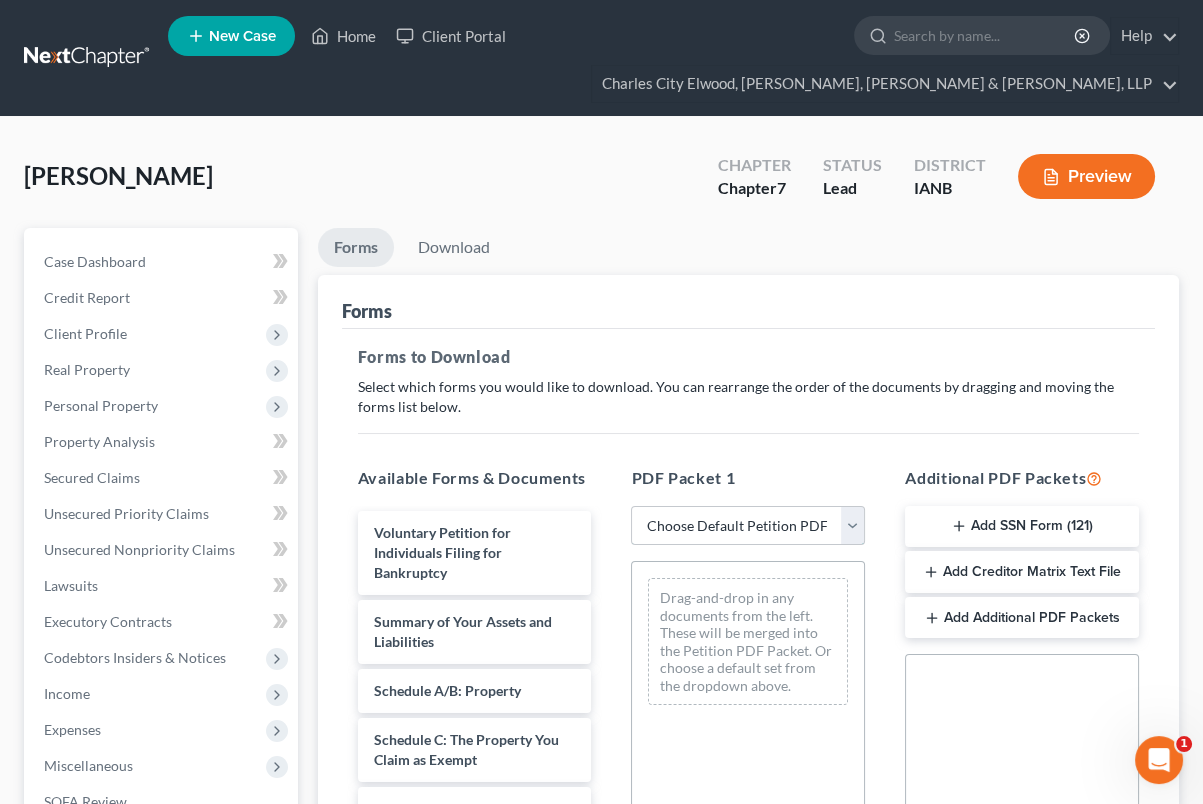
click at [745, 515] on select "Choose Default Petition PDF Packet Complete Bankruptcy Petition (all forms and …" at bounding box center [748, 526] width 234 height 40
select select "0"
click at [631, 506] on select "Choose Default Petition PDF Packet Complete Bankruptcy Petition (all forms and …" at bounding box center [748, 526] width 234 height 40
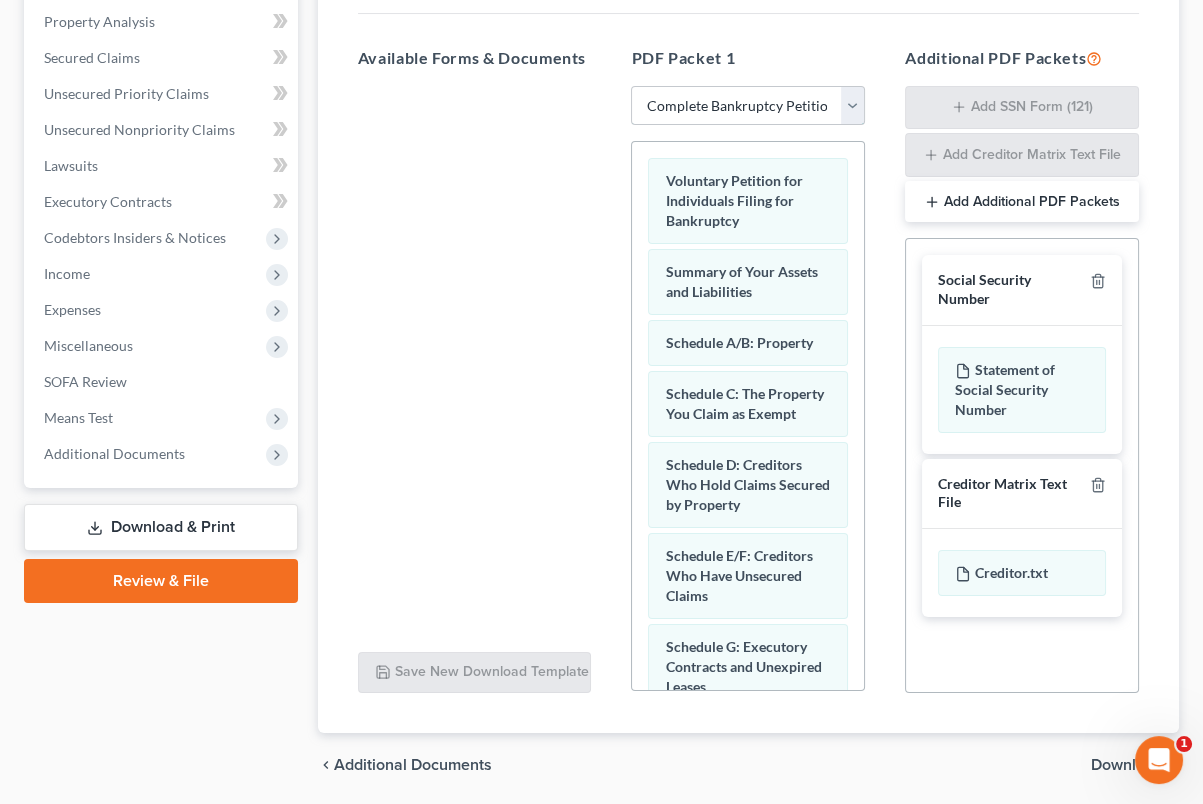
scroll to position [488, 0]
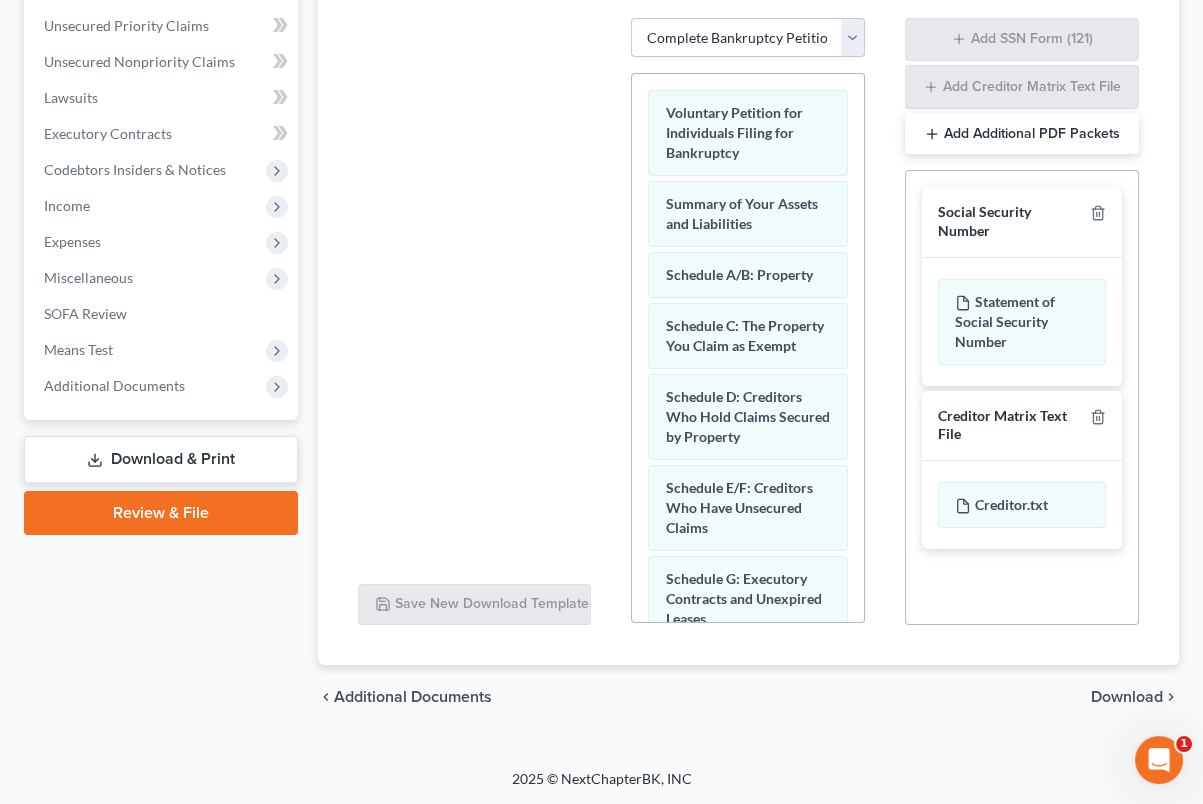
click at [1157, 693] on span "Download" at bounding box center [1127, 697] width 72 height 16
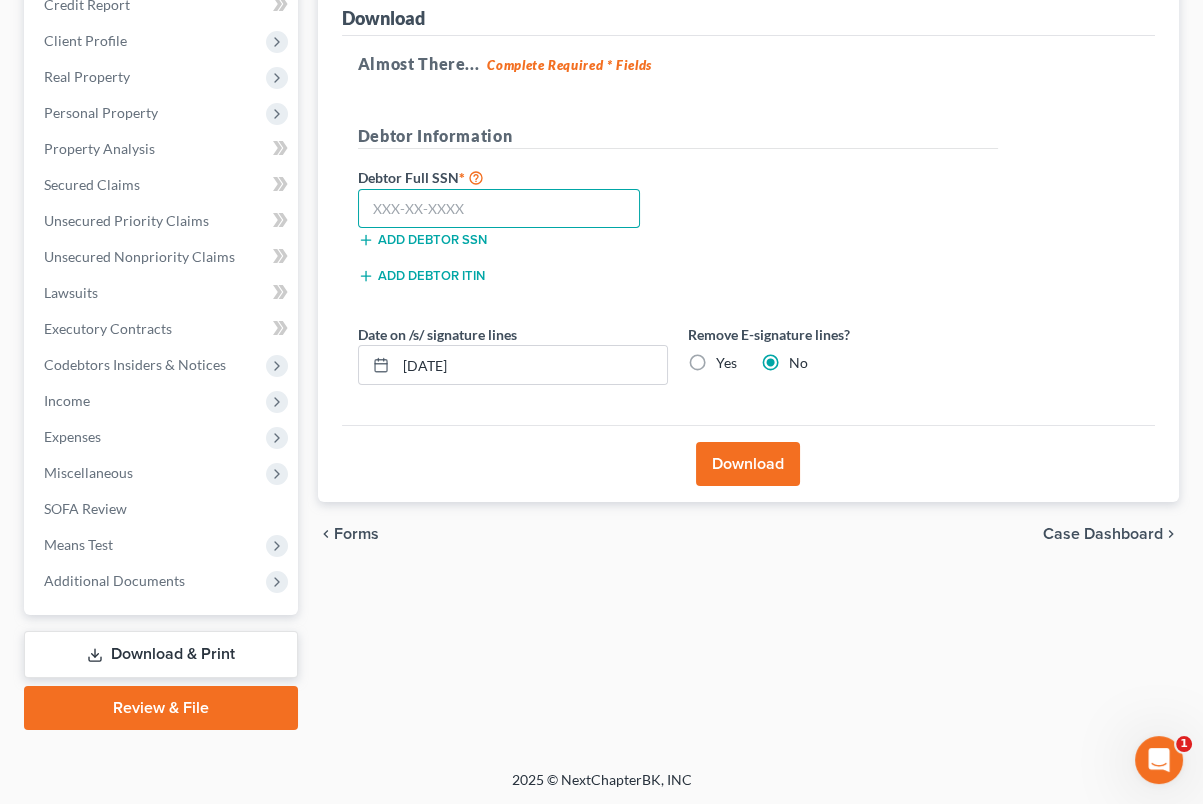
click at [565, 206] on input "text" at bounding box center [499, 209] width 283 height 40
paste input "344-66-7867"
type input "344-66-7867"
click at [769, 467] on button "Download" at bounding box center [748, 464] width 104 height 44
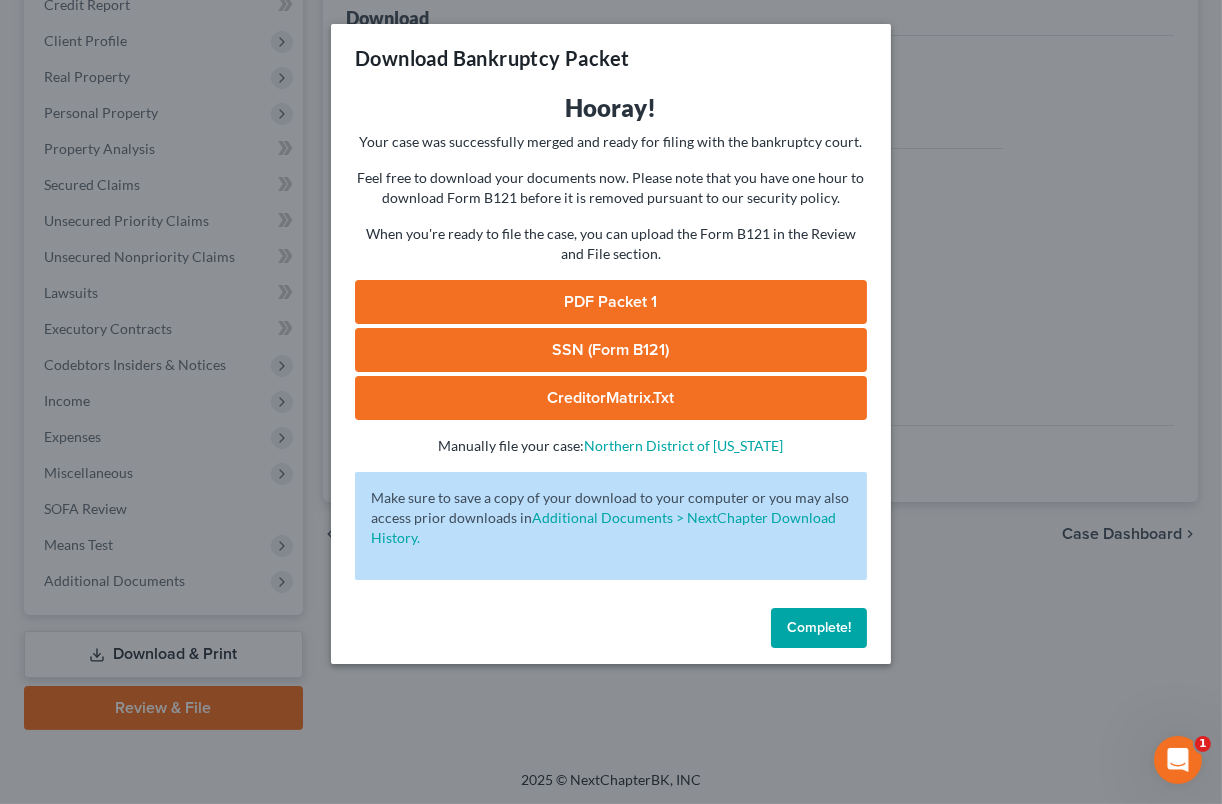
click at [606, 292] on link "PDF Packet 1" at bounding box center [611, 302] width 512 height 44
click at [807, 618] on button "Complete!" at bounding box center [819, 628] width 96 height 40
